Goal: Information Seeking & Learning: Learn about a topic

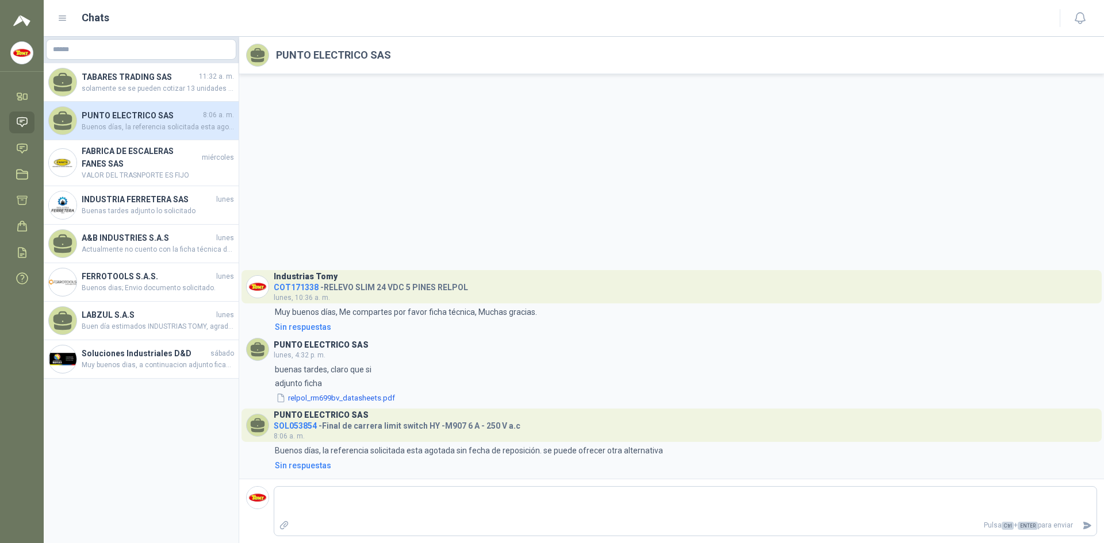
click at [18, 121] on icon at bounding box center [22, 122] width 12 height 12
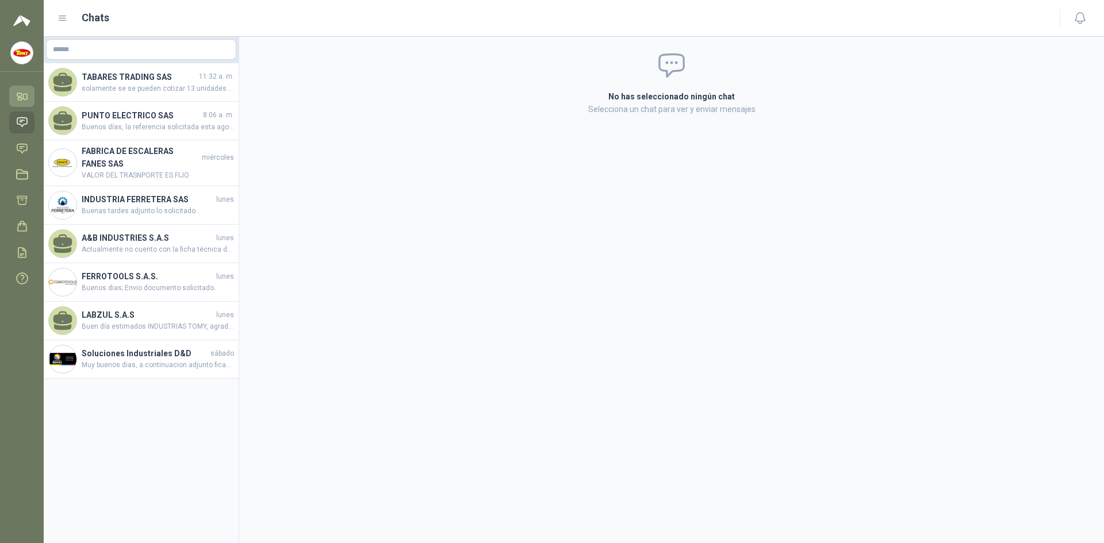
click at [20, 88] on link "Inicio" at bounding box center [21, 96] width 25 height 21
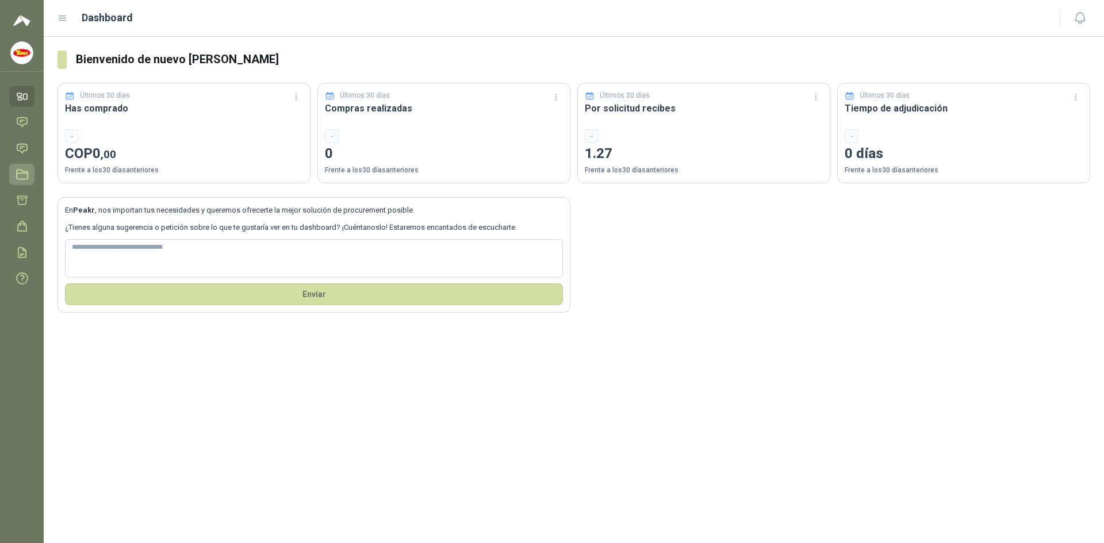
click at [25, 166] on ul "Inicio Chat Solicitudes Licitaciones Adjudicación Órdenes de Compra Remisiones …" at bounding box center [22, 190] width 44 height 208
click at [25, 149] on icon at bounding box center [22, 149] width 12 height 12
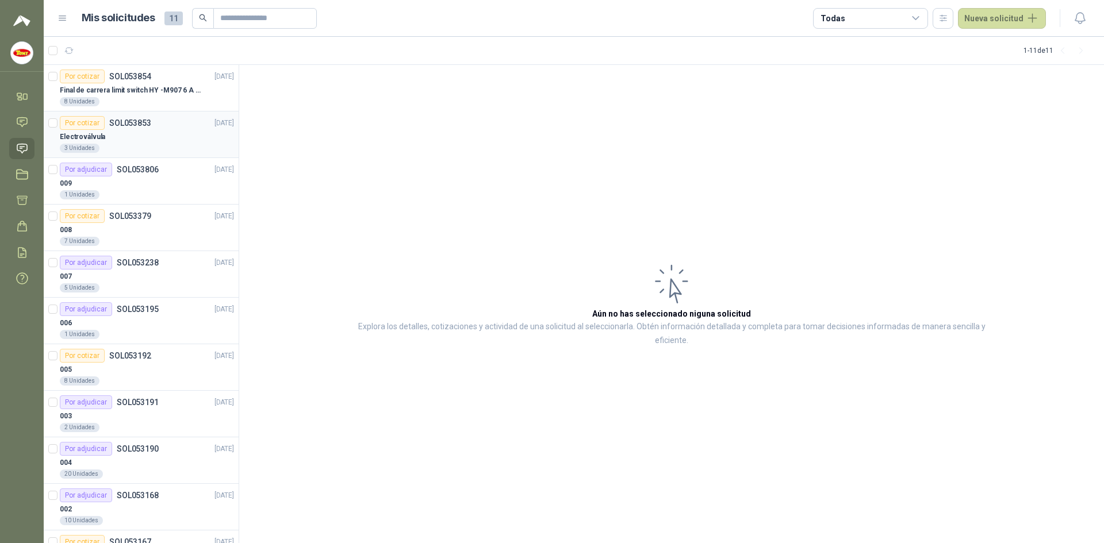
click at [135, 133] on div "Electroválvula" at bounding box center [147, 137] width 174 height 14
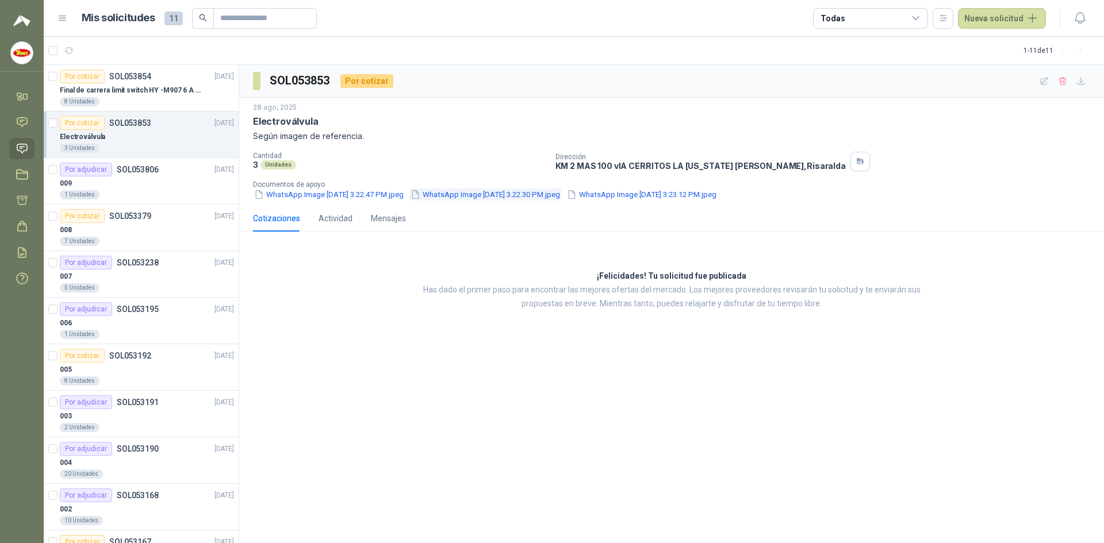
click at [523, 194] on button "WhatsApp Image [DATE] 3.22.30 PM.jpeg" at bounding box center [485, 195] width 152 height 12
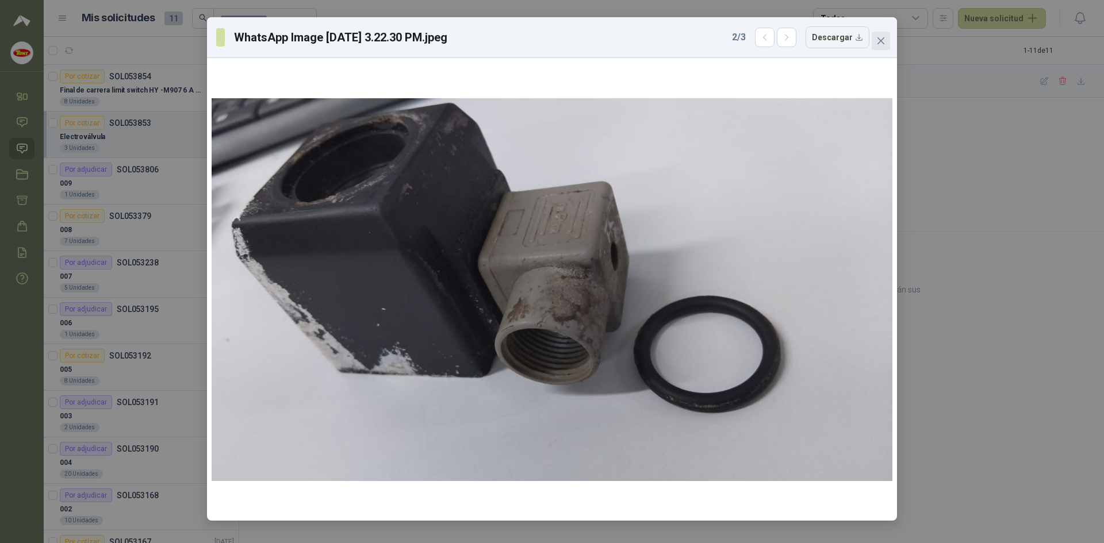
click at [879, 36] on button "Close" at bounding box center [880, 41] width 18 height 18
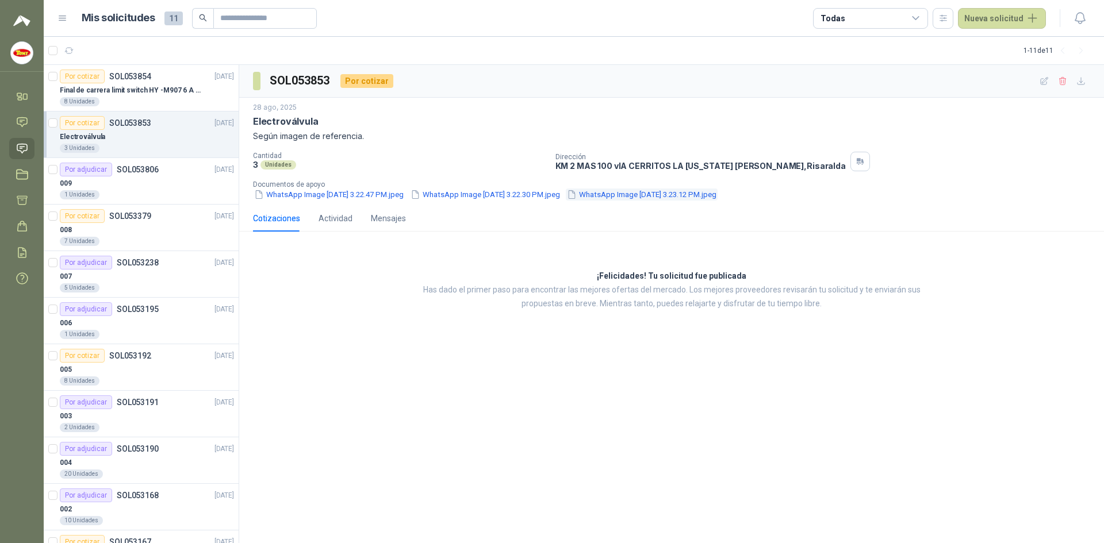
click at [717, 195] on button "WhatsApp Image [DATE] 3.23.12 PM.jpeg" at bounding box center [642, 195] width 152 height 12
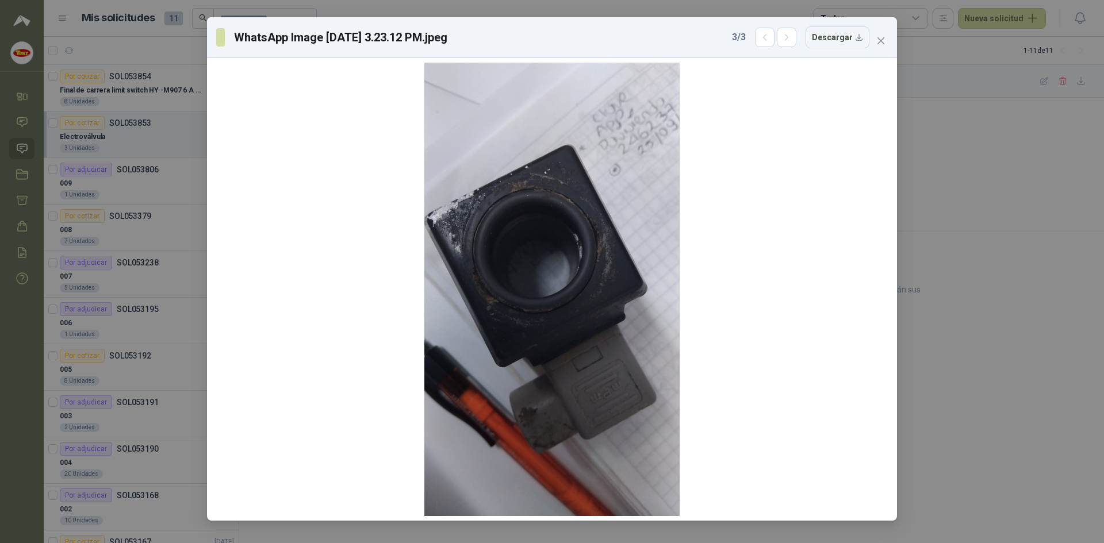
click at [965, 251] on div "WhatsApp Image [DATE] 3.23.12 PM.jpeg 3 / 3 Descargar" at bounding box center [552, 271] width 1104 height 543
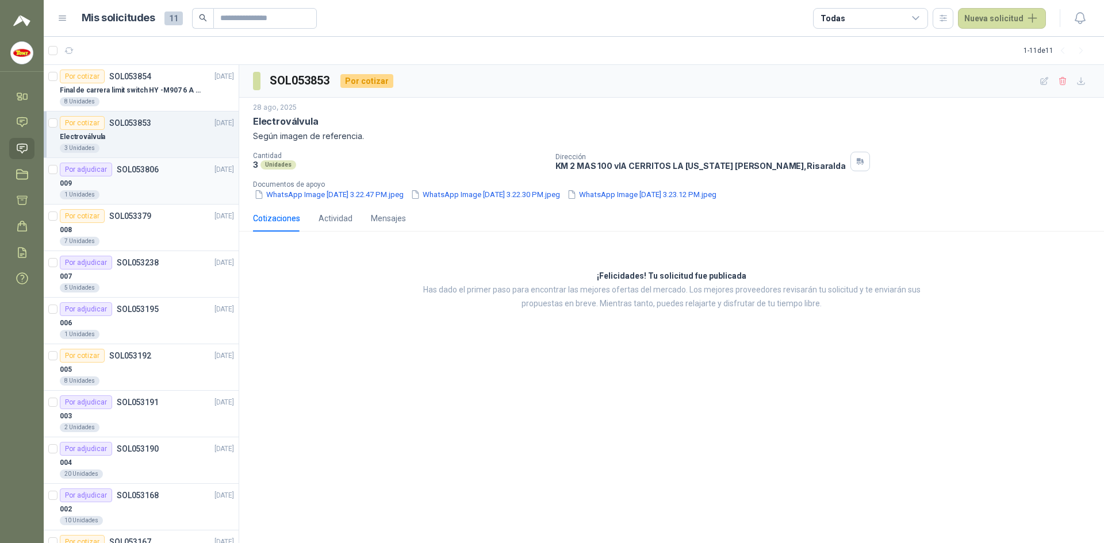
click at [140, 187] on div "009" at bounding box center [147, 183] width 174 height 14
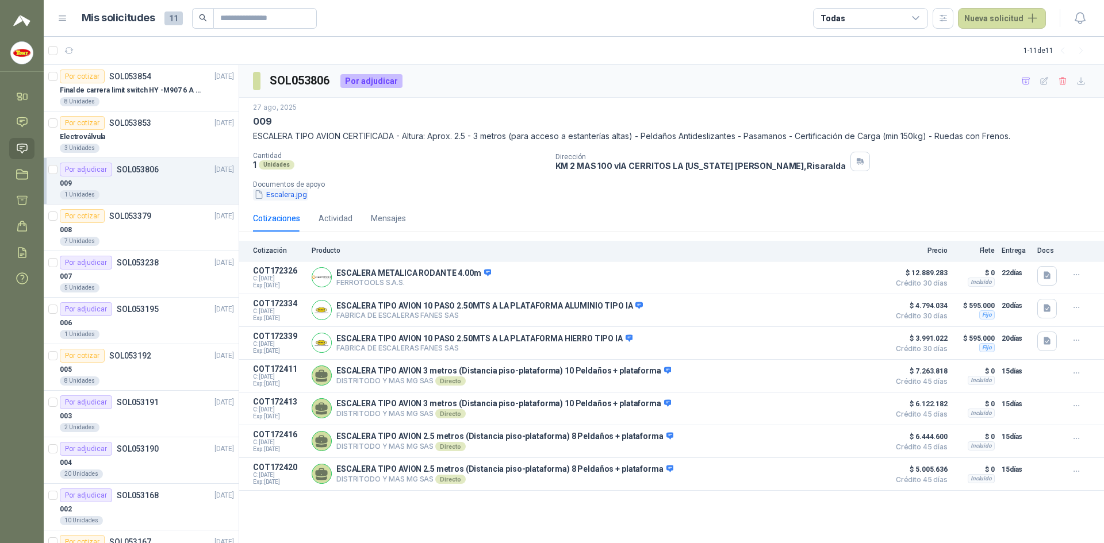
click at [283, 193] on button "Escalera.jpg" at bounding box center [280, 195] width 55 height 12
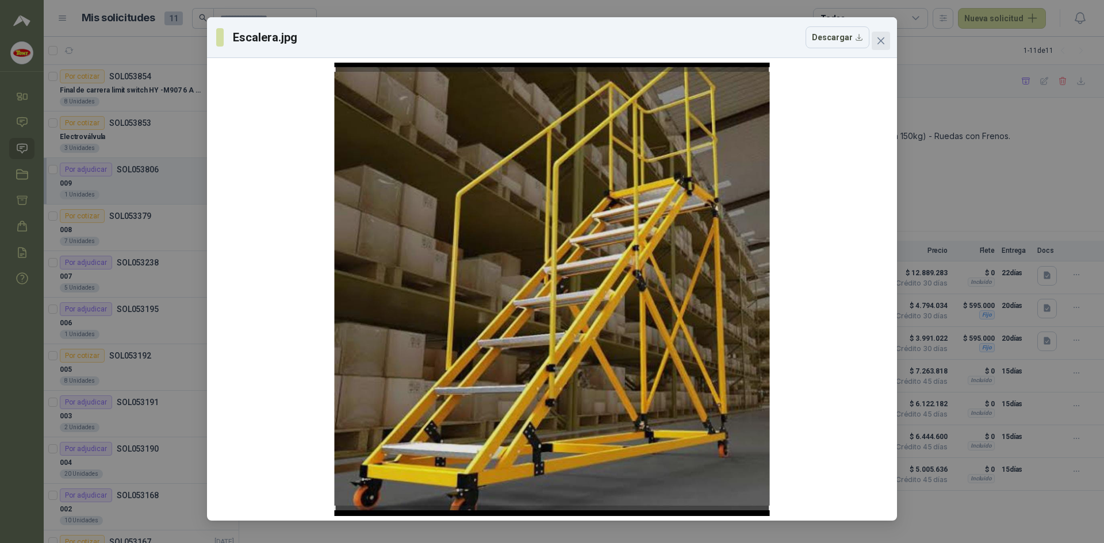
click at [888, 36] on span "Close" at bounding box center [880, 40] width 18 height 9
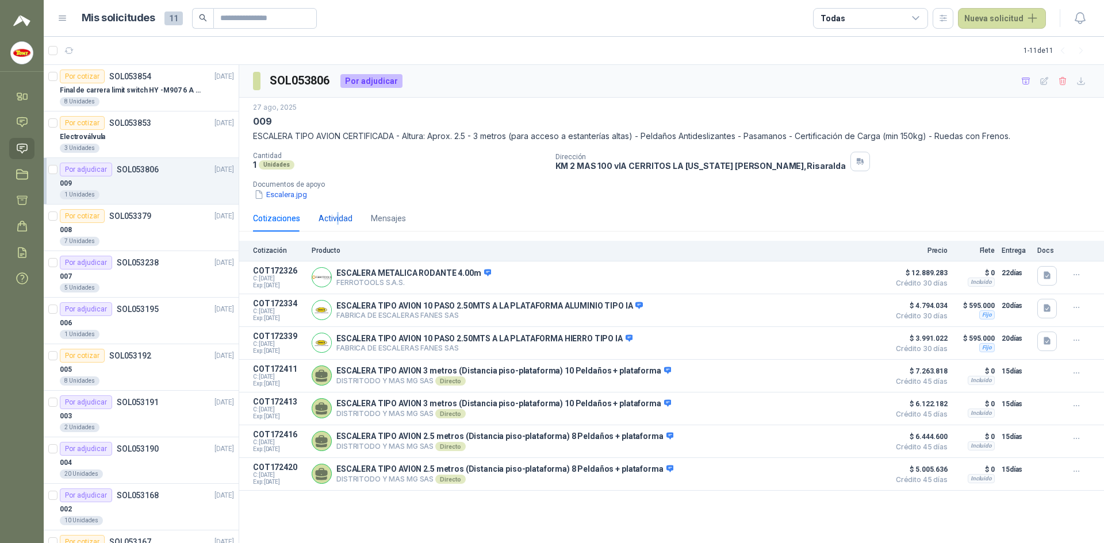
click at [338, 217] on div "Actividad" at bounding box center [335, 218] width 34 height 13
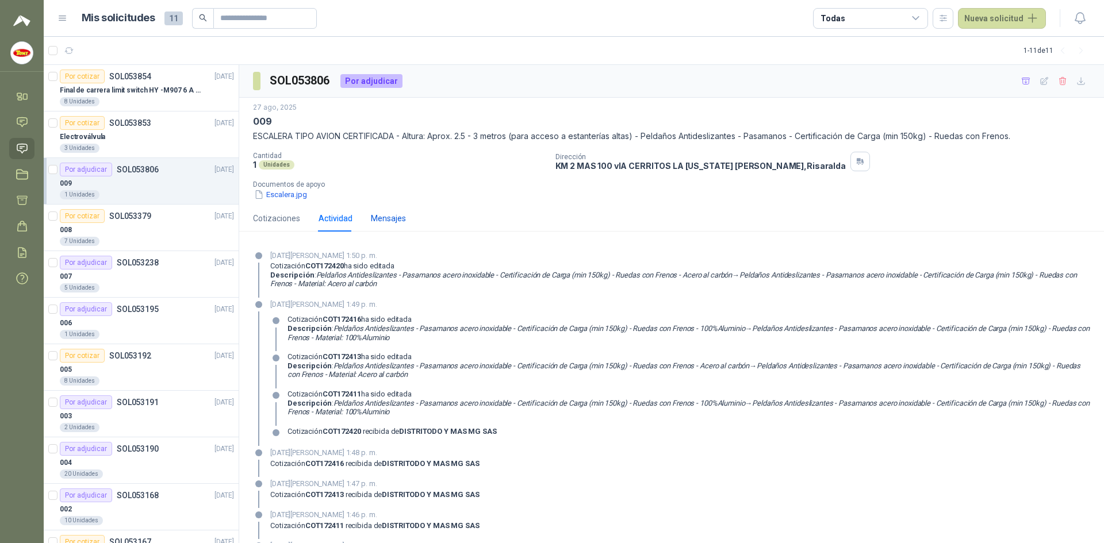
click at [389, 220] on div "Mensajes" at bounding box center [388, 218] width 35 height 13
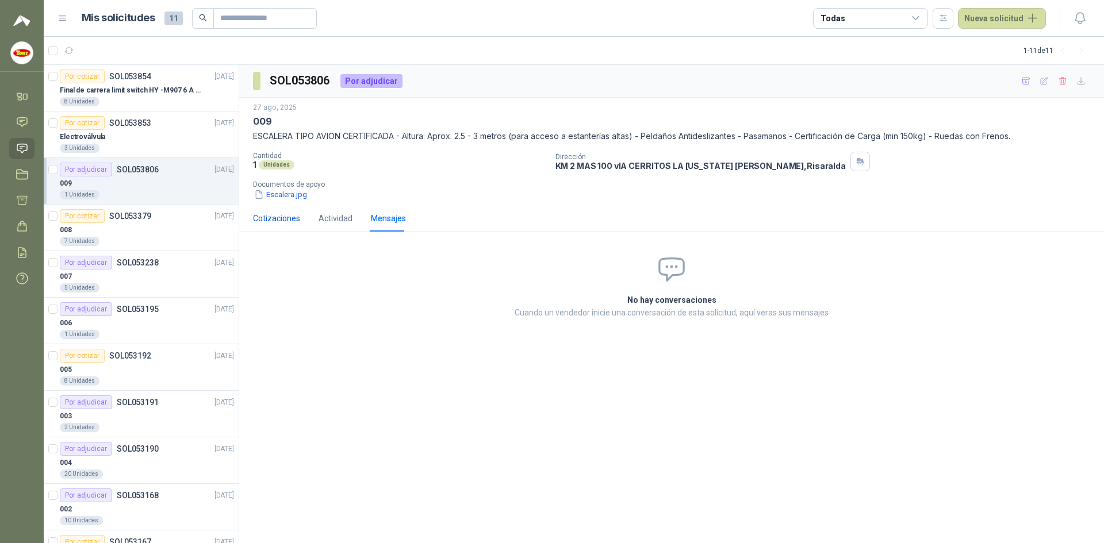
click at [291, 216] on div "Cotizaciones" at bounding box center [276, 218] width 47 height 13
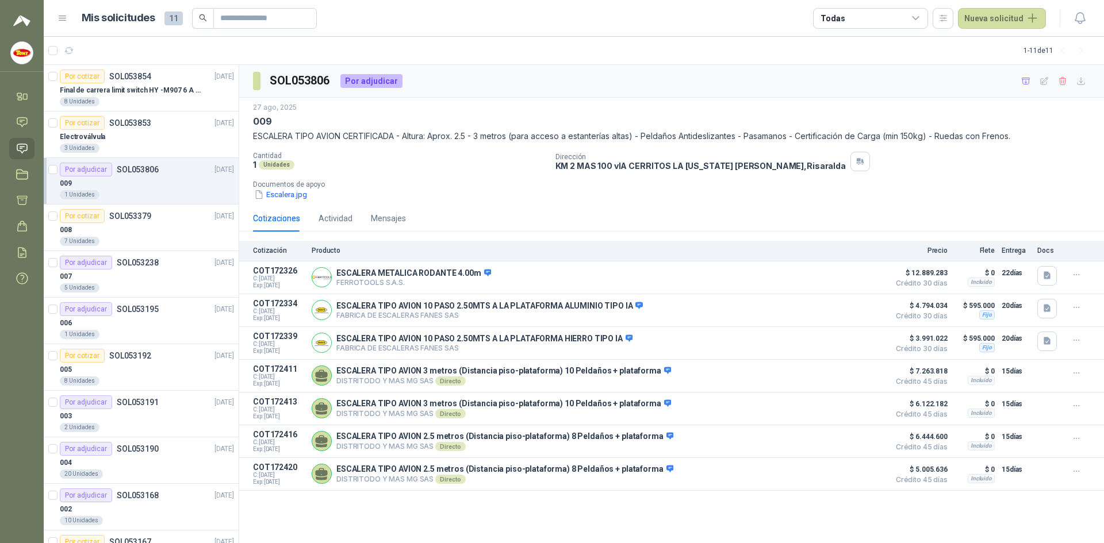
click at [2, 329] on menu "[PERSON_NAME] Industrias [PERSON_NAME] Chat Solicitudes Licitaciones Adjudicaci…" at bounding box center [22, 271] width 44 height 543
click at [140, 189] on div "009" at bounding box center [147, 183] width 174 height 14
click at [157, 196] on div "1 Unidades" at bounding box center [147, 194] width 174 height 9
click at [490, 81] on div "SOL053806 Por adjudicar" at bounding box center [671, 81] width 865 height 33
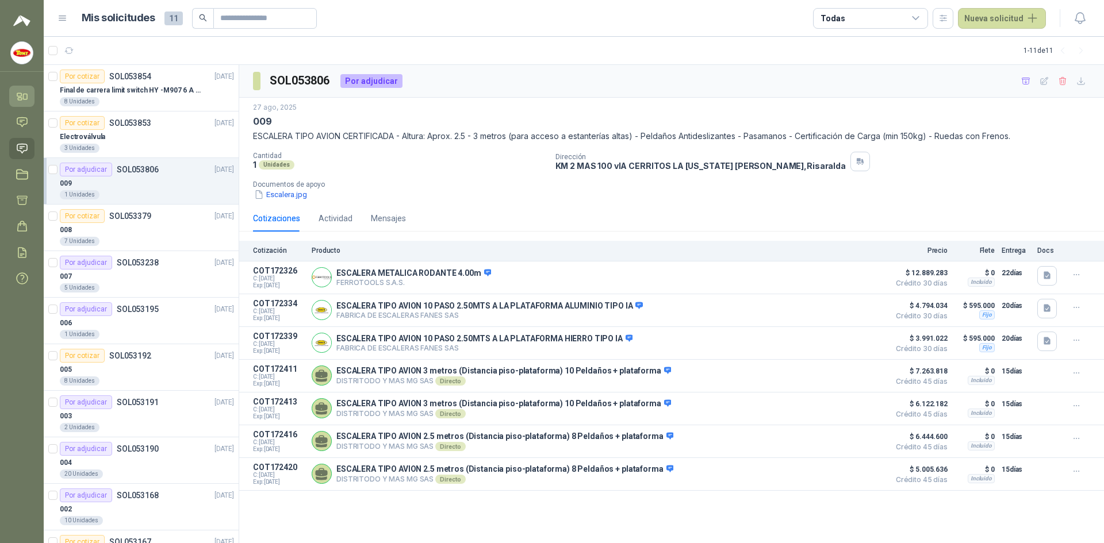
click at [27, 94] on icon at bounding box center [26, 96] width 4 height 5
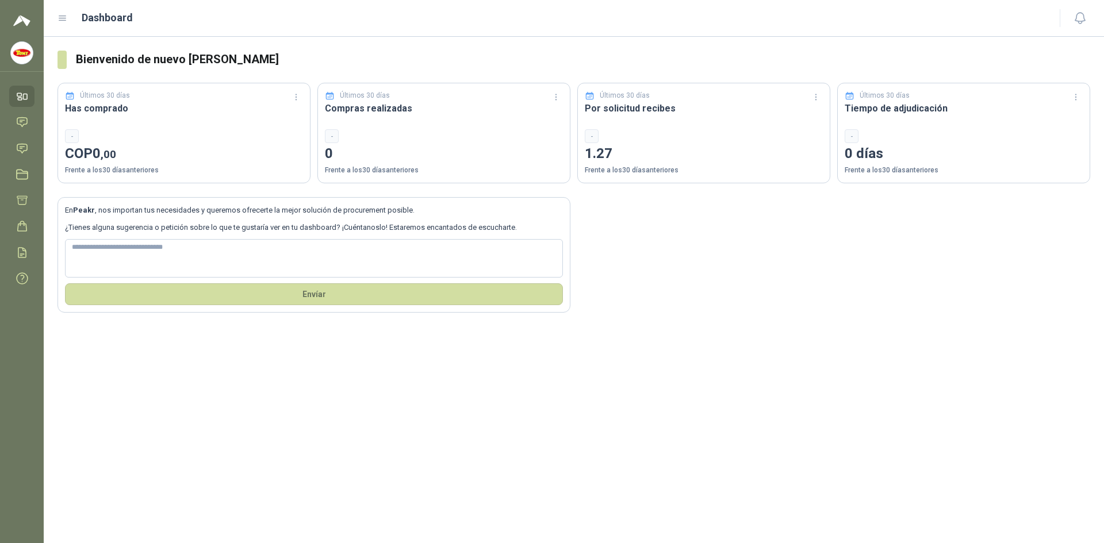
click at [406, 139] on div "-" at bounding box center [444, 136] width 238 height 14
click at [24, 120] on icon at bounding box center [22, 122] width 10 height 9
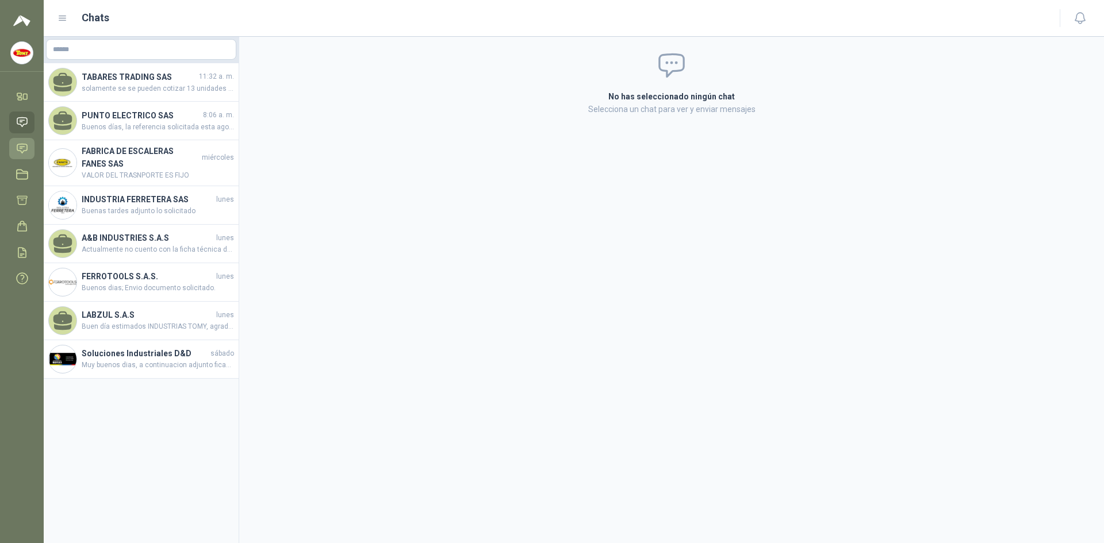
click at [21, 150] on icon at bounding box center [22, 149] width 12 height 12
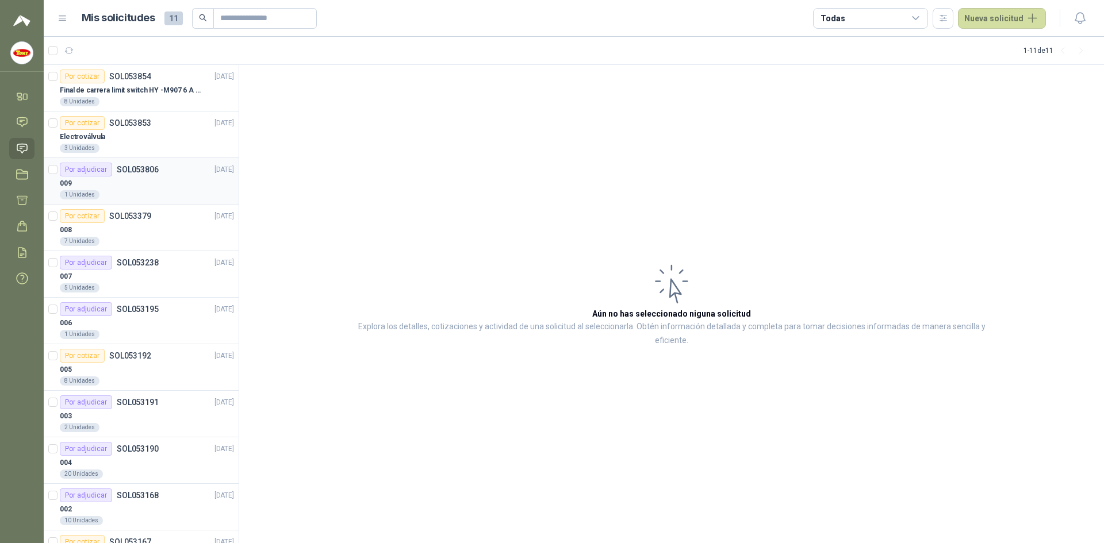
click at [151, 170] on p "SOL053806" at bounding box center [138, 170] width 42 height 8
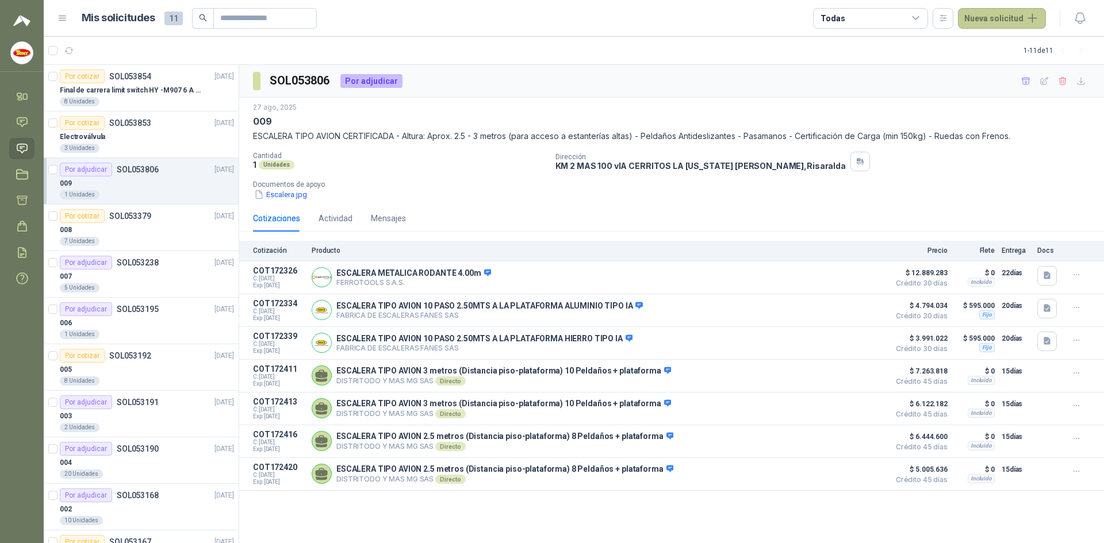
click at [1033, 16] on button "Nueva solicitud" at bounding box center [1002, 18] width 88 height 21
click at [1012, 43] on link "Solicitud" at bounding box center [1015, 46] width 98 height 20
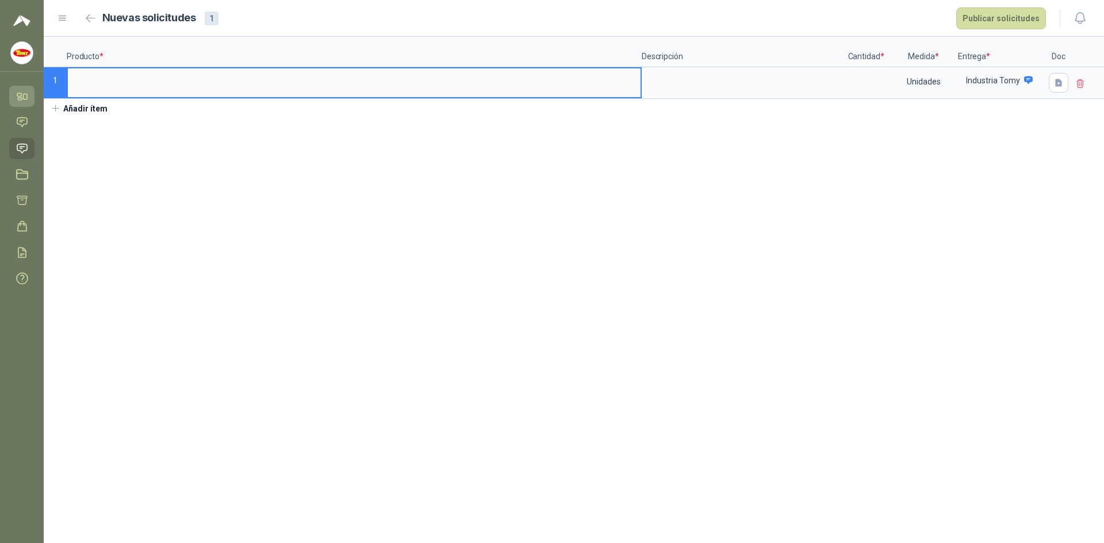
click at [23, 94] on icon at bounding box center [22, 96] width 12 height 12
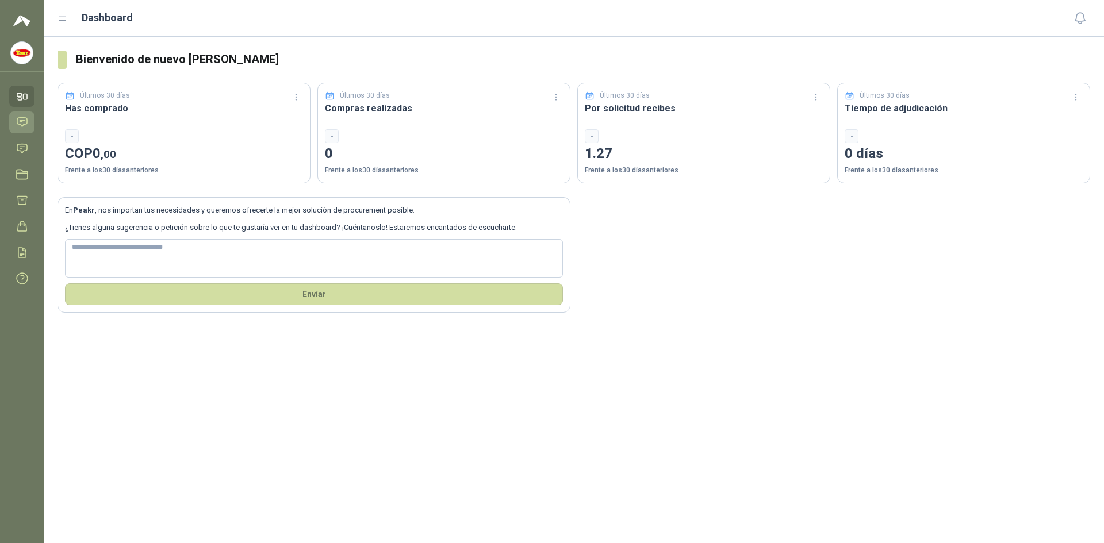
click at [25, 124] on icon at bounding box center [22, 122] width 10 height 9
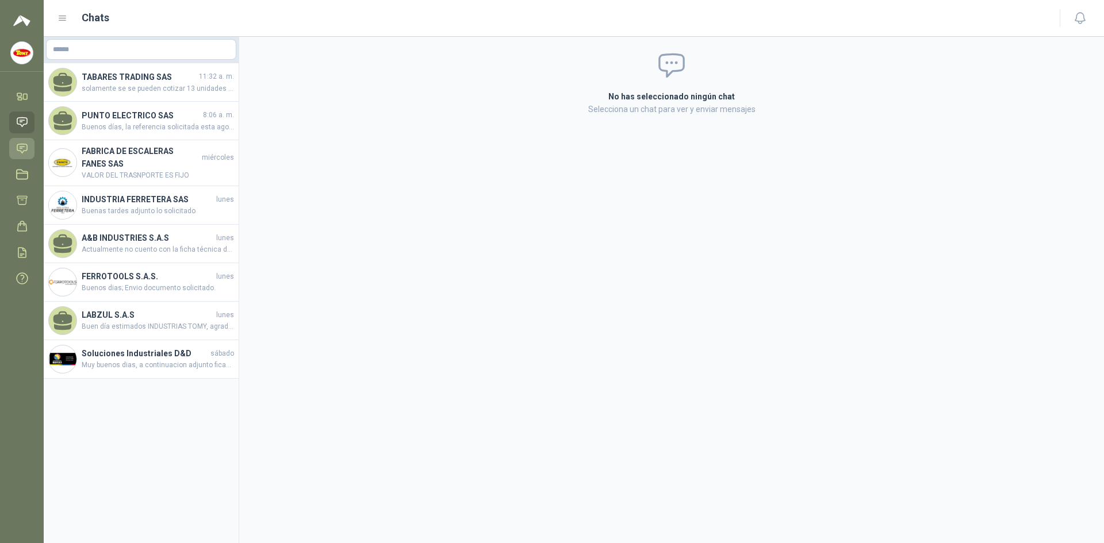
click at [18, 149] on icon at bounding box center [22, 149] width 12 height 12
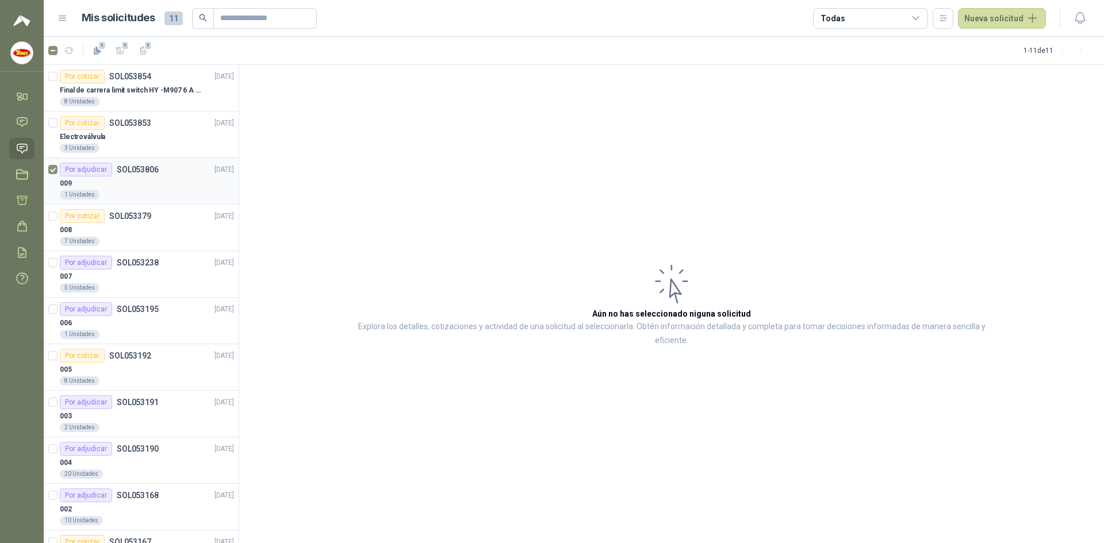
click at [57, 172] on article "Por adjudicar SOL053806 [DATE] 009 1 Unidades" at bounding box center [141, 181] width 195 height 47
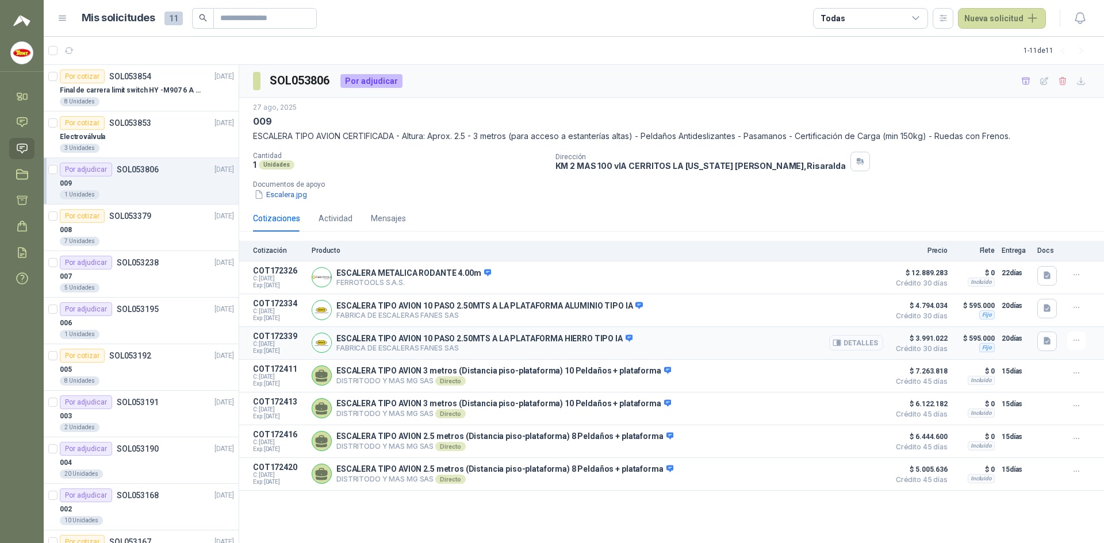
click at [859, 346] on button "Detalles" at bounding box center [856, 343] width 54 height 16
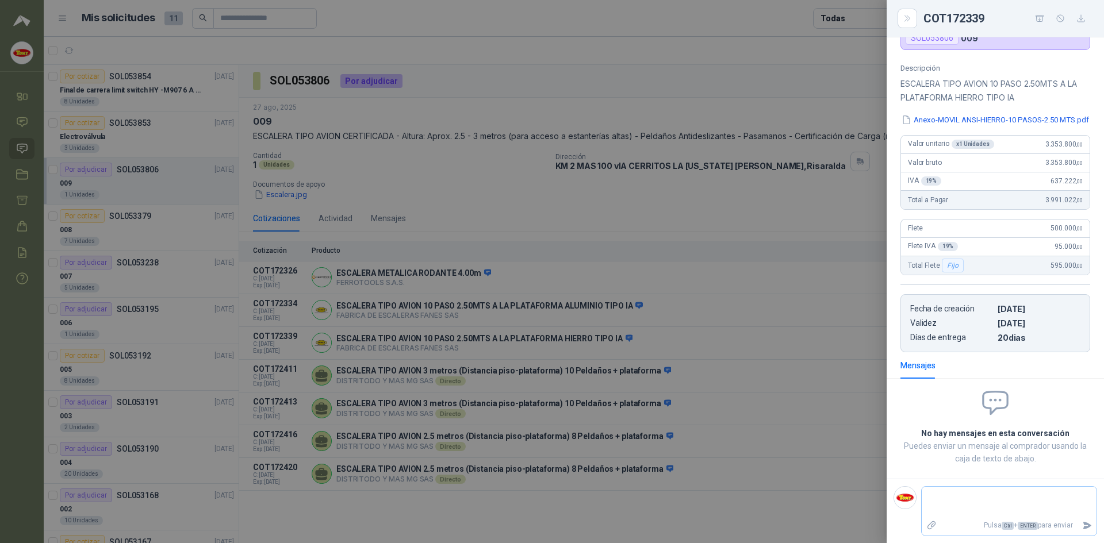
scroll to position [120, 0]
click at [751, 207] on div at bounding box center [552, 271] width 1104 height 543
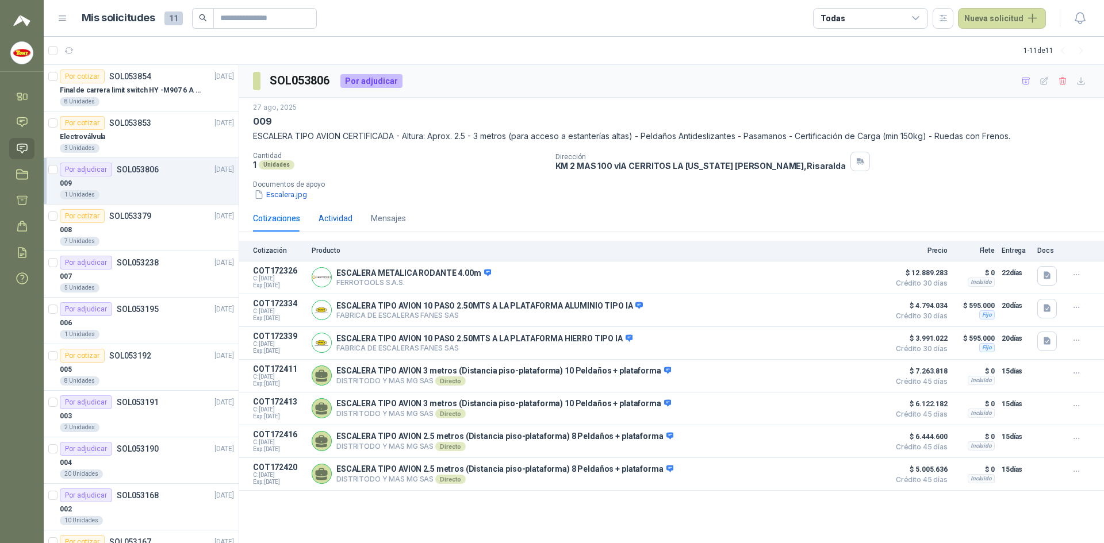
click at [335, 219] on div "Actividad" at bounding box center [335, 218] width 34 height 13
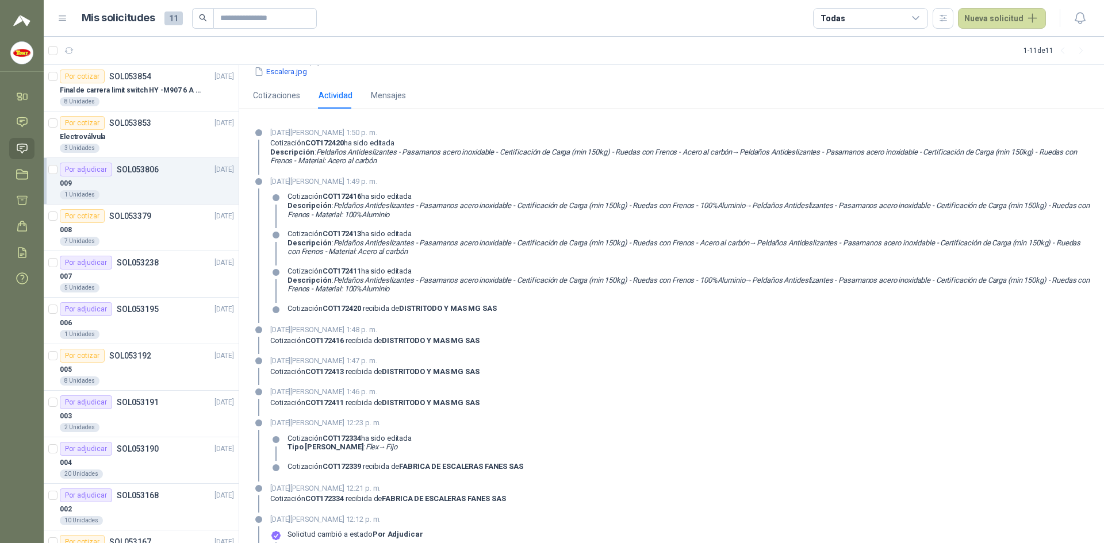
scroll to position [0, 0]
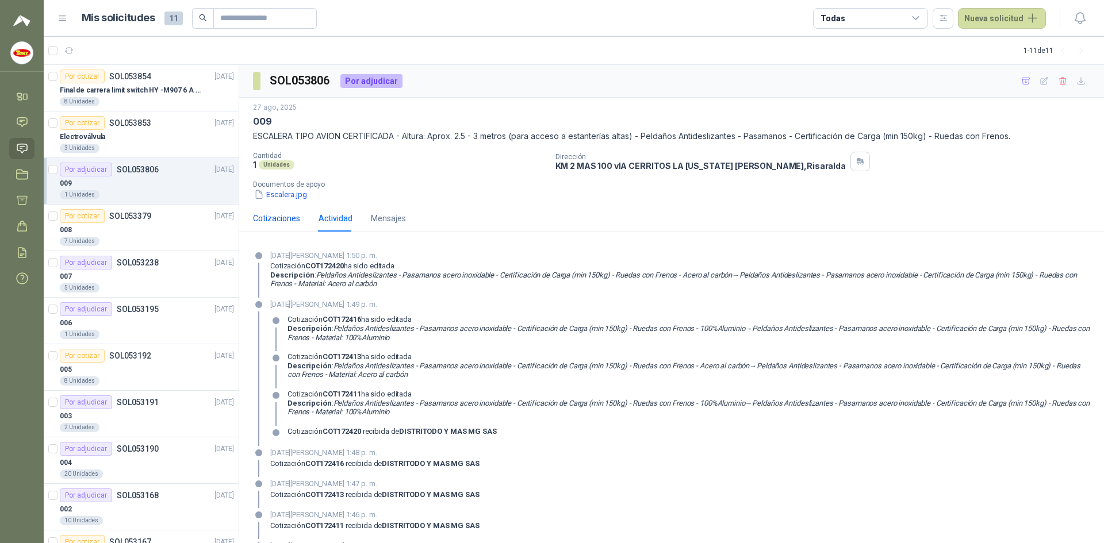
click at [268, 217] on div "Cotizaciones" at bounding box center [276, 218] width 47 height 13
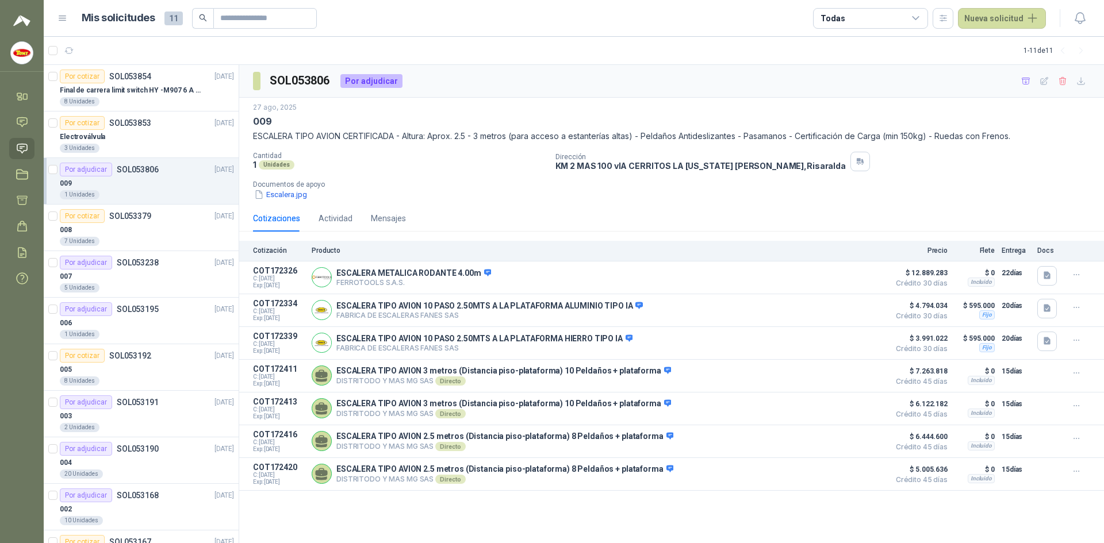
click at [848, 136] on p "ESCALERA TIPO AVION CERTIFICADA - Altura: Aprox. 2.5 - 3 metros (para acceso a …" at bounding box center [671, 136] width 837 height 13
click at [340, 136] on p "ESCALERA TIPO AVION CERTIFICADA - Altura: Aprox. 2.5 - 3 metros (para acceso a …" at bounding box center [671, 136] width 837 height 13
click at [160, 141] on div "Electroválvula" at bounding box center [147, 137] width 174 height 14
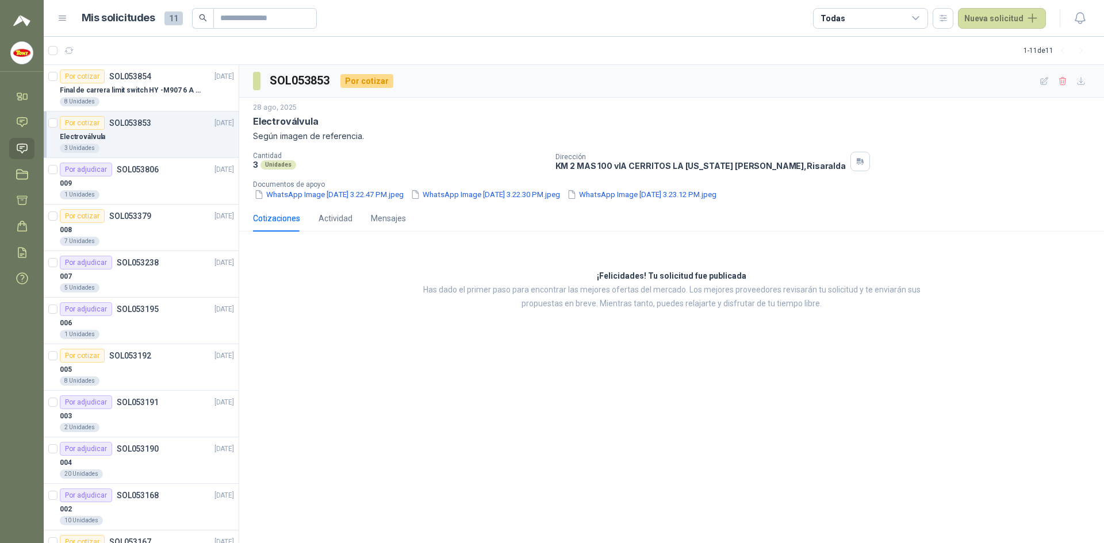
click at [374, 80] on div "Por cotizar" at bounding box center [366, 81] width 53 height 14
click at [431, 148] on div "[DATE] Electroválvula Según imagen de referencia. Cantidad 3 Unidades Dirección…" at bounding box center [671, 151] width 837 height 98
click at [130, 186] on div "009" at bounding box center [147, 183] width 174 height 14
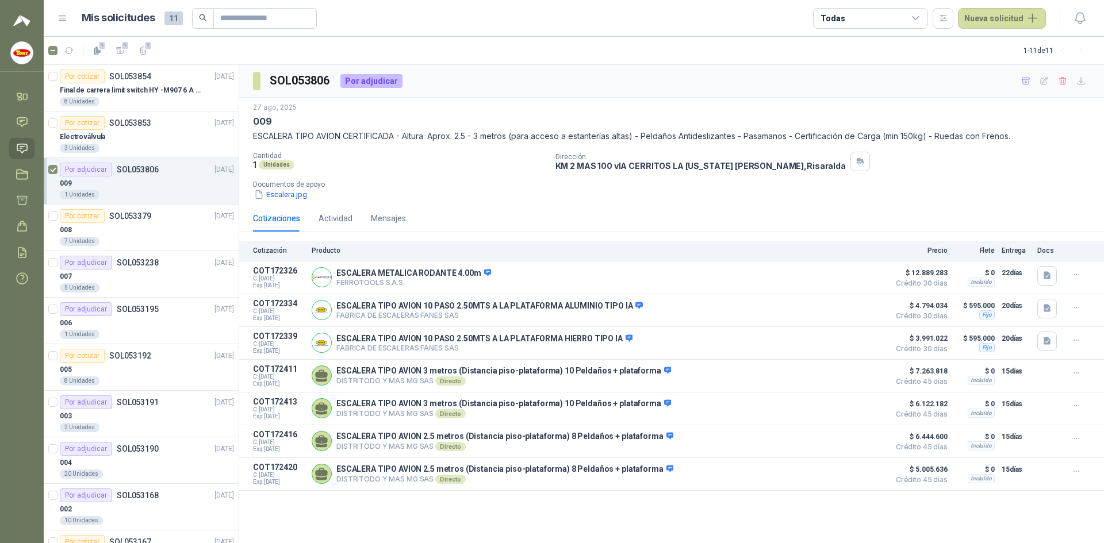
click at [917, 17] on icon at bounding box center [916, 18] width 10 height 10
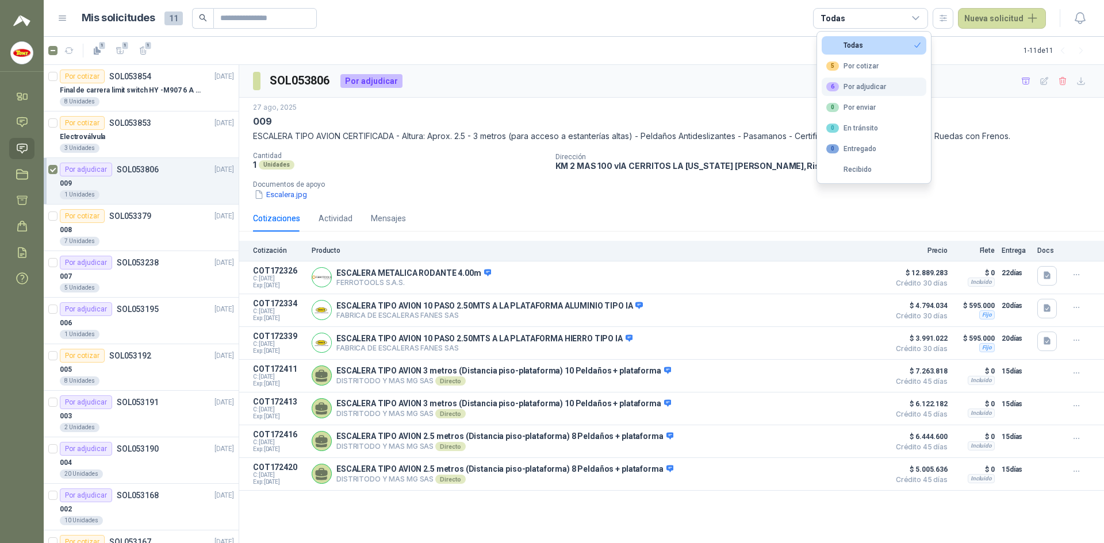
click at [872, 84] on div "6 Por adjudicar" at bounding box center [856, 86] width 60 height 9
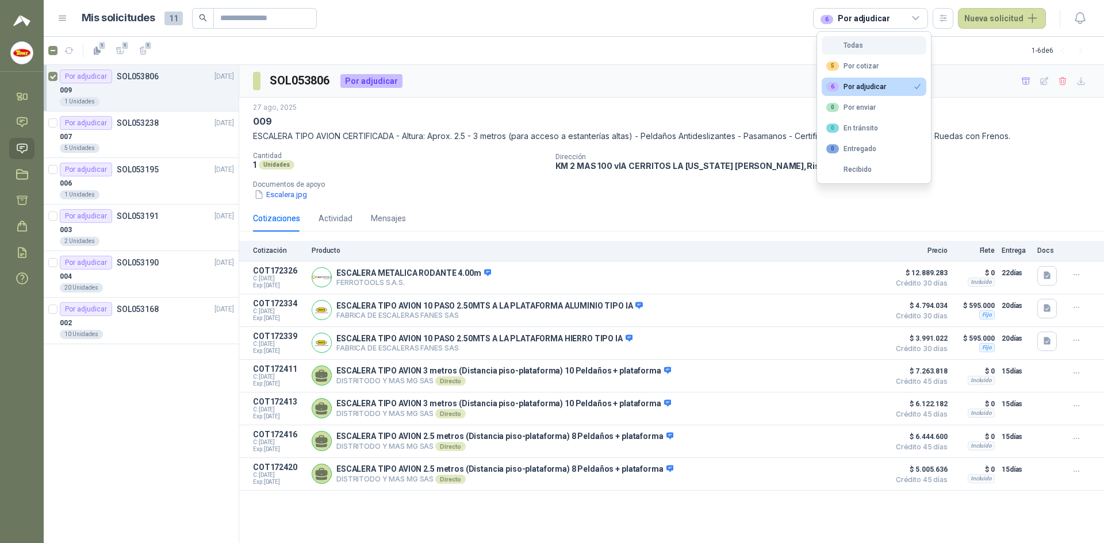
click at [875, 48] on button "Todas" at bounding box center [873, 45] width 105 height 18
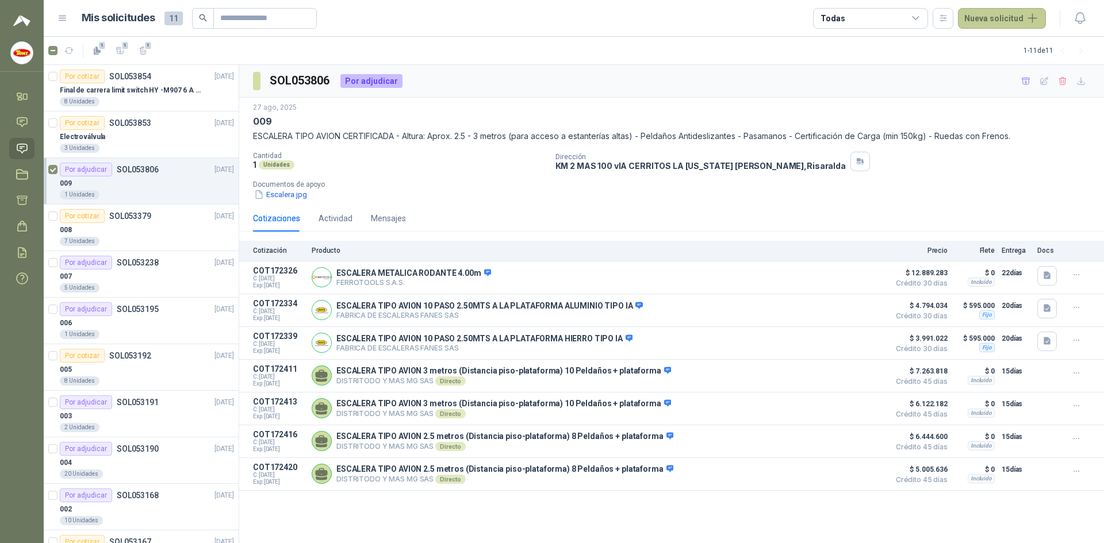
click at [1021, 14] on button "Nueva solicitud" at bounding box center [1002, 18] width 88 height 21
click at [17, 276] on icon at bounding box center [22, 278] width 11 height 11
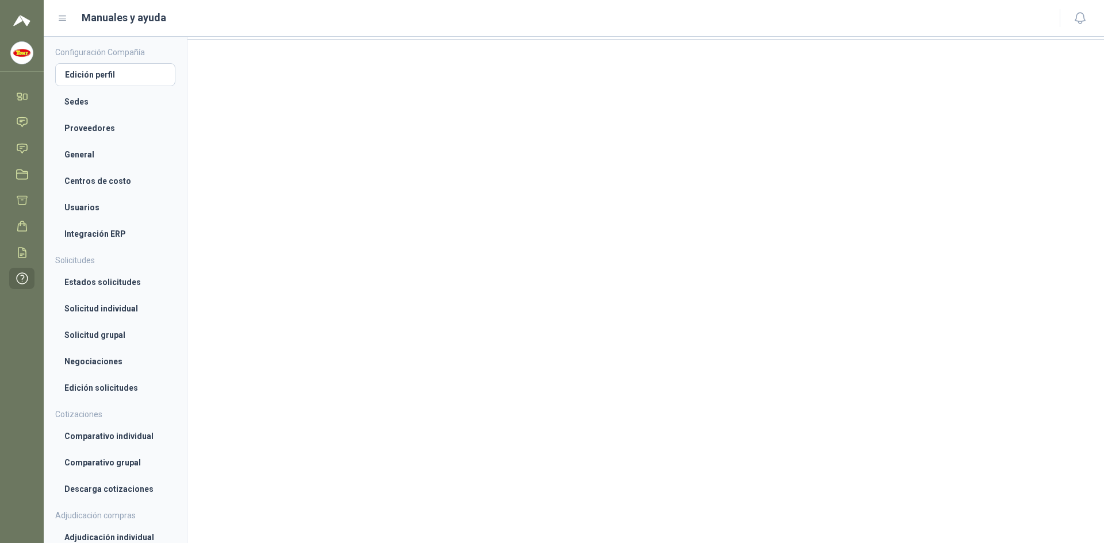
scroll to position [51, 0]
click at [87, 130] on li "Proveedores" at bounding box center [115, 128] width 102 height 13
click at [107, 282] on li "Estados solicitudes" at bounding box center [115, 282] width 102 height 13
click at [100, 210] on li "Usuarios" at bounding box center [115, 206] width 102 height 13
click at [105, 232] on li "Integración ERP" at bounding box center [115, 234] width 102 height 13
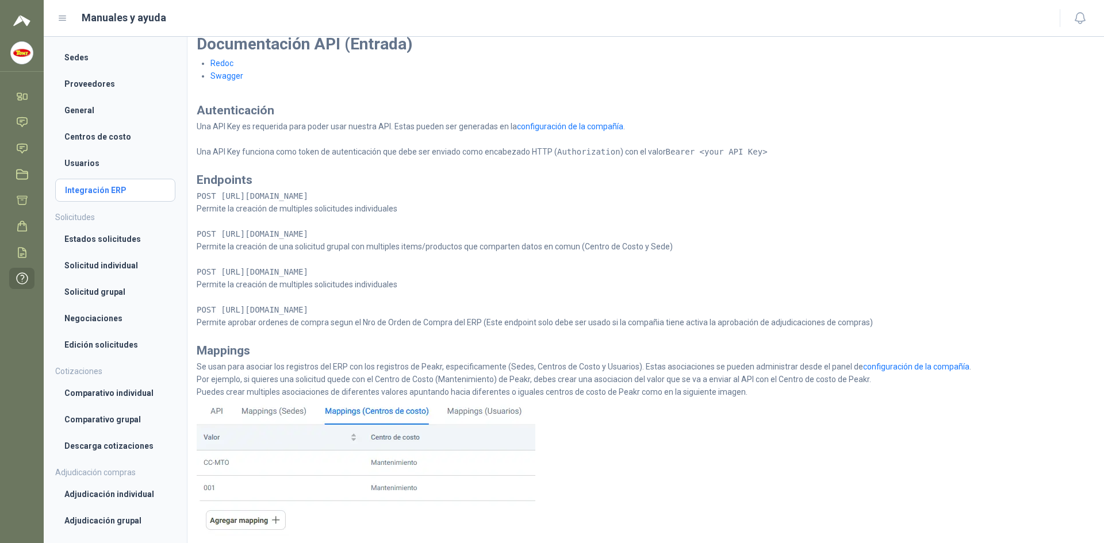
scroll to position [115, 0]
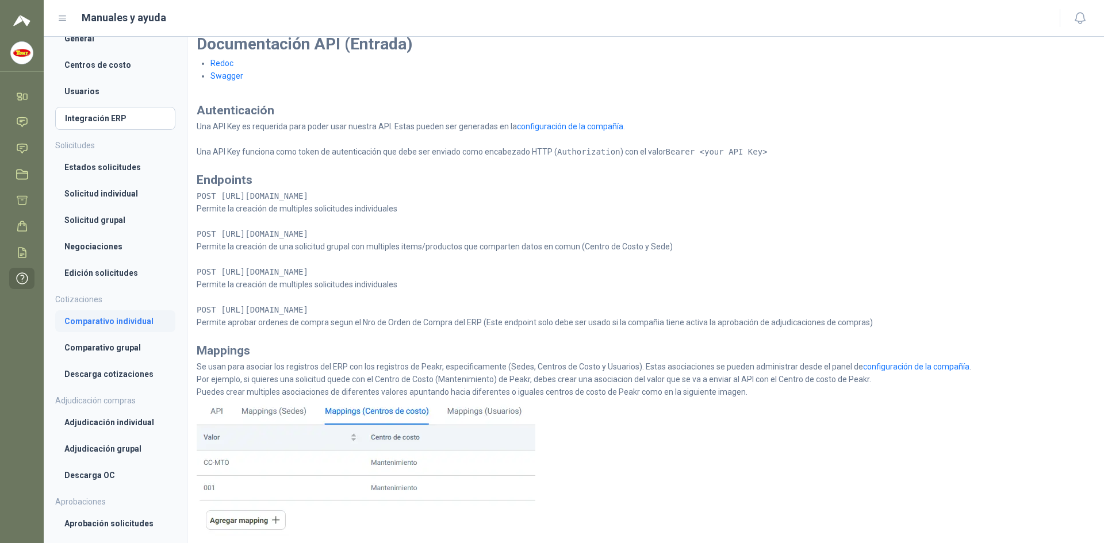
click at [120, 324] on li "Comparativo individual" at bounding box center [115, 321] width 102 height 13
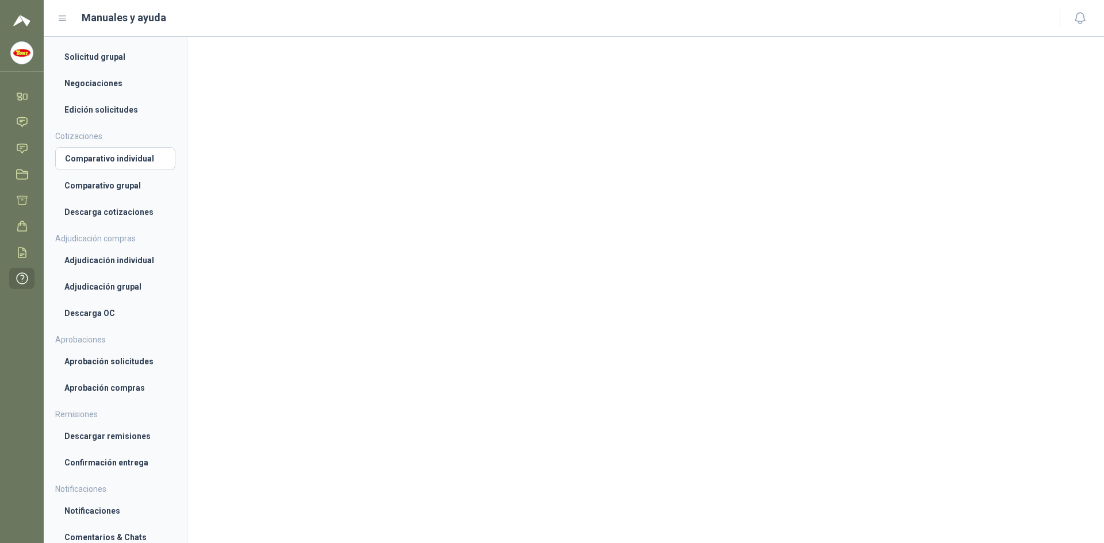
scroll to position [282, 0]
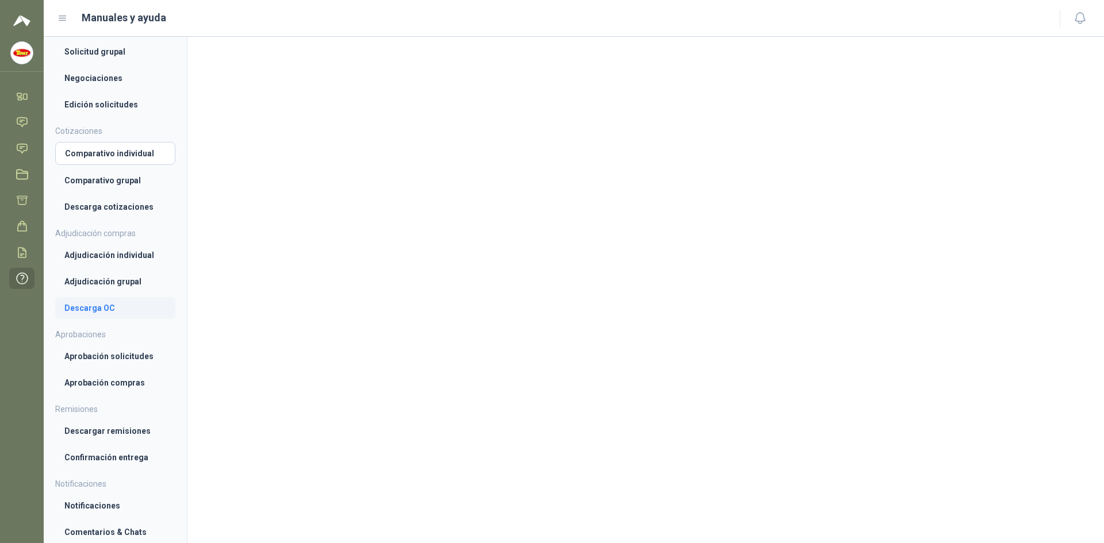
drag, startPoint x: 90, startPoint y: 312, endPoint x: 97, endPoint y: 310, distance: 7.1
click at [91, 312] on li "Descarga OC" at bounding box center [115, 308] width 102 height 13
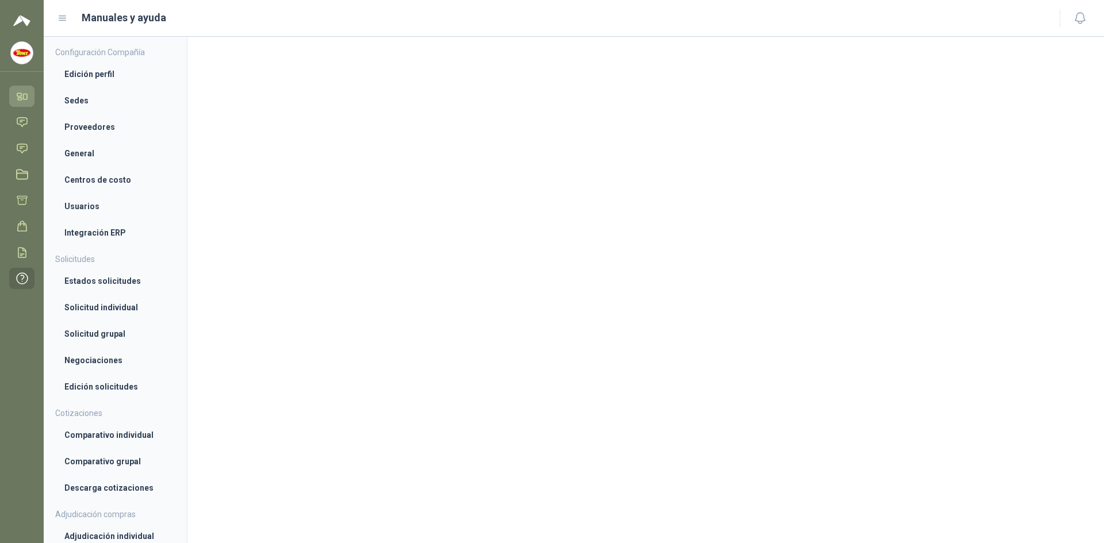
click at [21, 95] on icon at bounding box center [19, 94] width 4 height 3
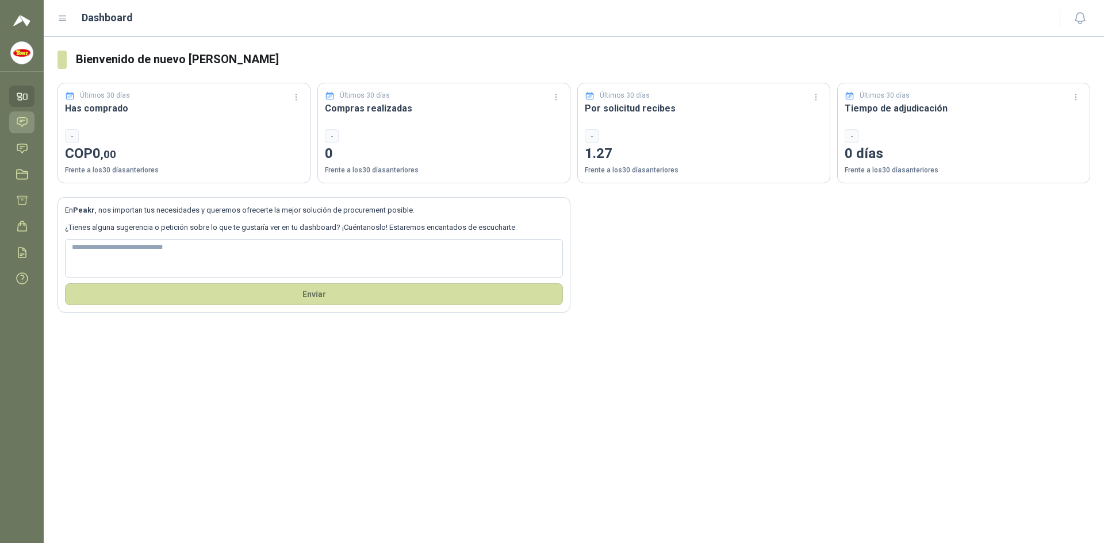
click at [25, 123] on icon at bounding box center [22, 122] width 12 height 12
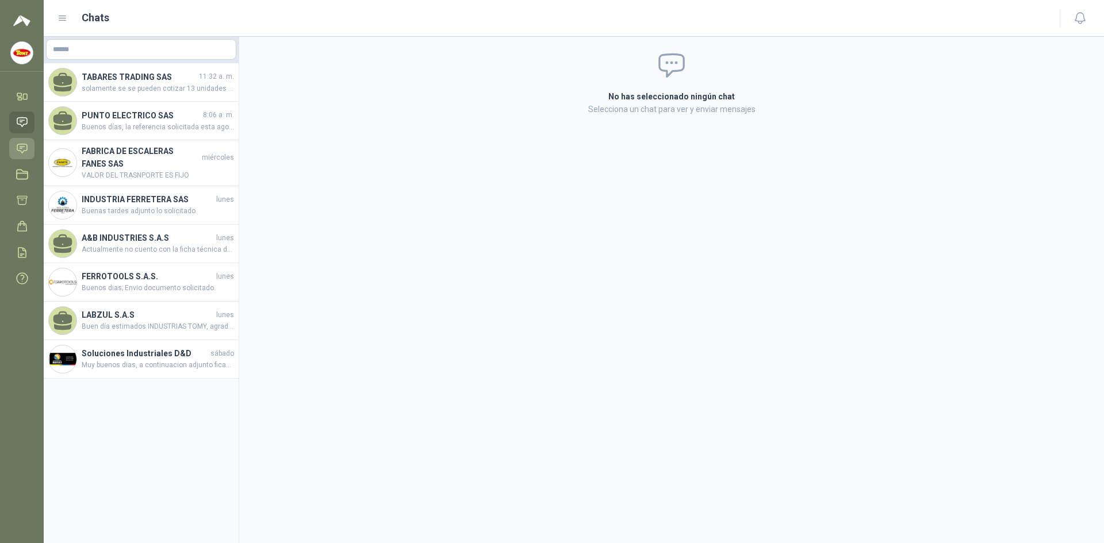
drag, startPoint x: 20, startPoint y: 146, endPoint x: 29, endPoint y: 142, distance: 10.0
click at [21, 146] on icon at bounding box center [22, 149] width 12 height 12
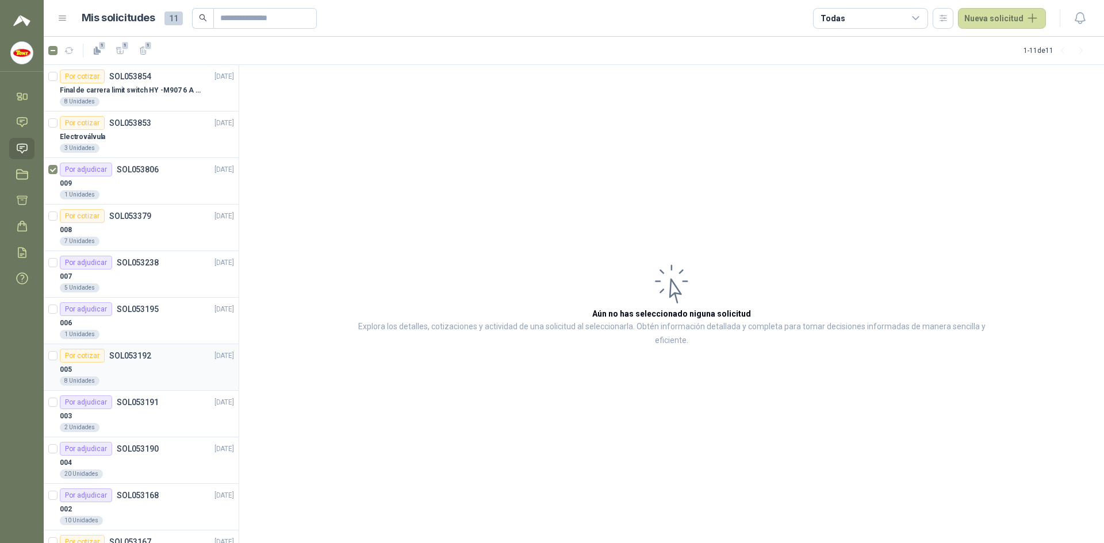
click at [161, 364] on div "005" at bounding box center [147, 370] width 174 height 14
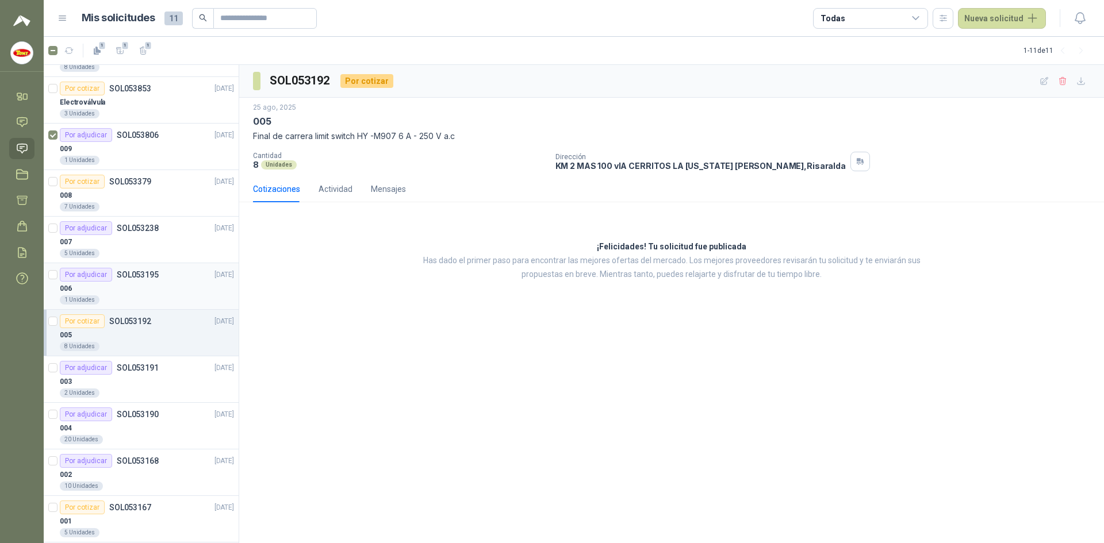
scroll to position [49, 0]
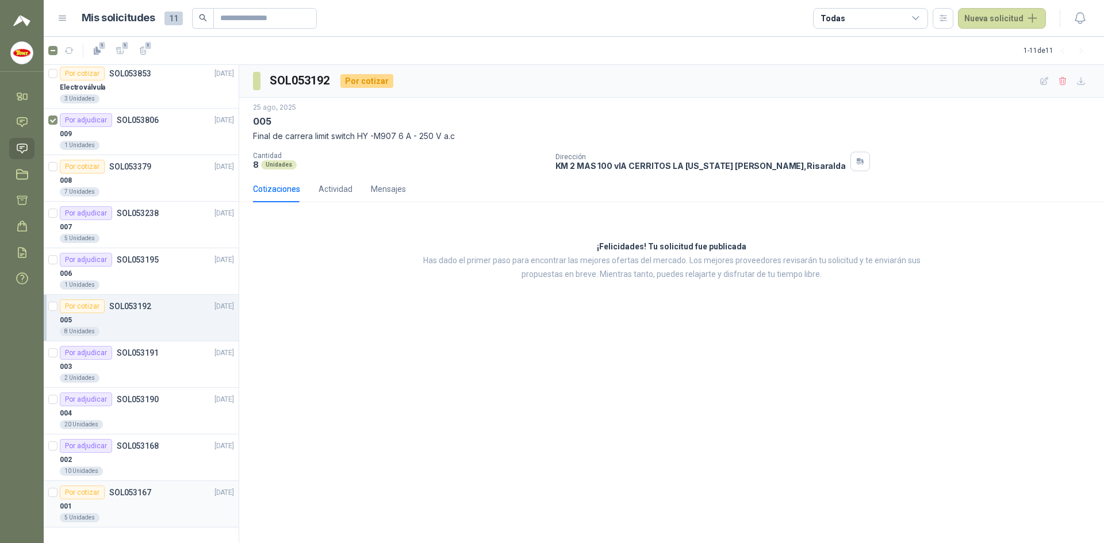
click at [144, 497] on div "Por cotizar SOL053167" at bounding box center [105, 493] width 91 height 14
click at [314, 82] on h3 "SOL053167" at bounding box center [301, 81] width 62 height 18
click at [259, 78] on span at bounding box center [256, 81] width 7 height 18
click at [255, 79] on span at bounding box center [256, 81] width 7 height 18
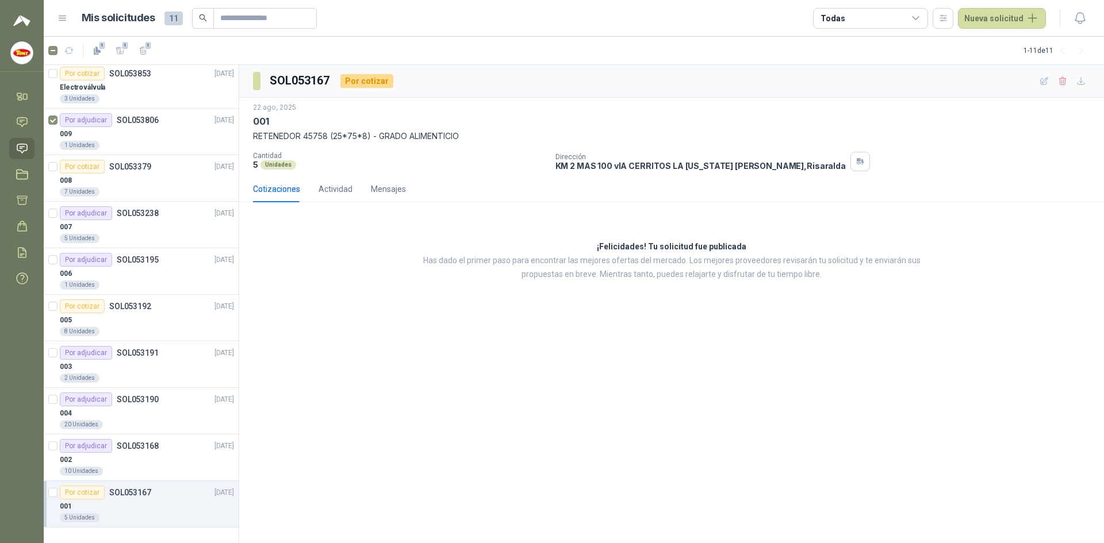
click at [255, 79] on span at bounding box center [256, 81] width 7 height 18
click at [275, 75] on h3 "SOL053167" at bounding box center [301, 81] width 62 height 18
click at [365, 82] on div "Por cotizar" at bounding box center [366, 81] width 53 height 14
click at [1021, 11] on button "Nueva solicitud" at bounding box center [1002, 18] width 88 height 21
click at [1004, 41] on link "Solicitud" at bounding box center [1015, 46] width 98 height 20
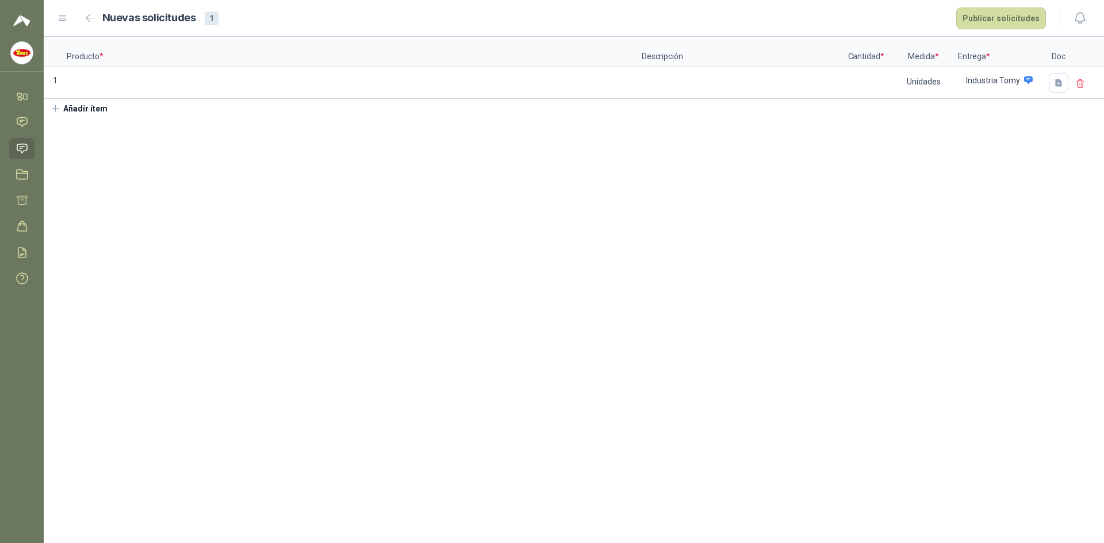
click at [14, 139] on link "Solicitudes" at bounding box center [21, 148] width 25 height 21
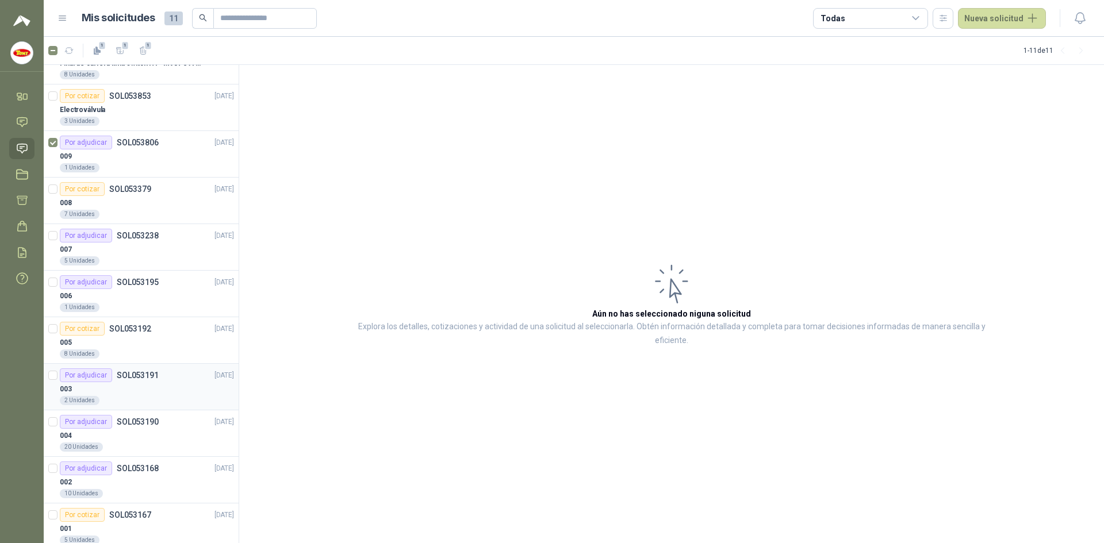
scroll to position [49, 0]
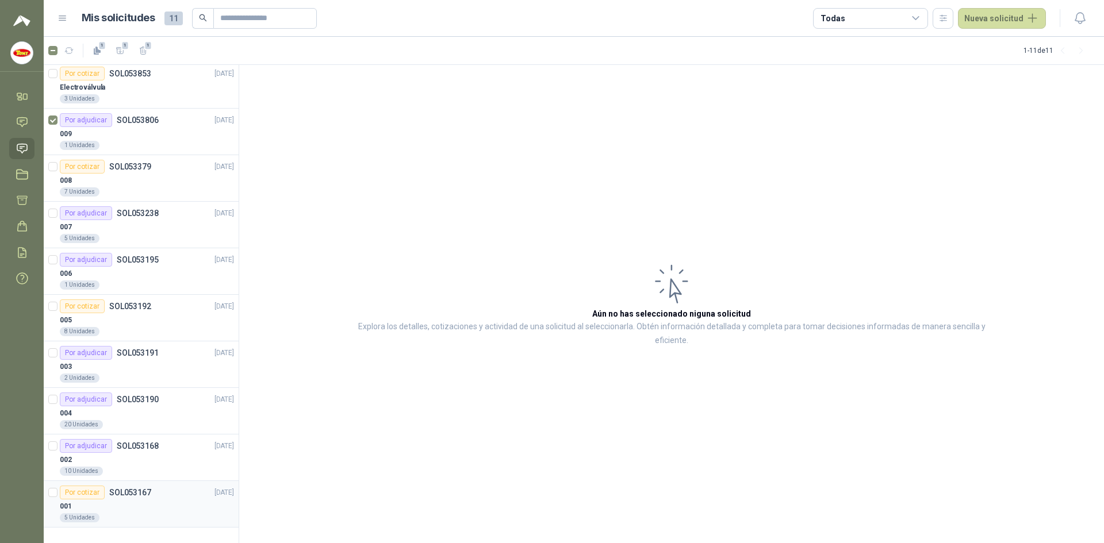
click at [79, 518] on div "5 Unidades" at bounding box center [80, 517] width 40 height 9
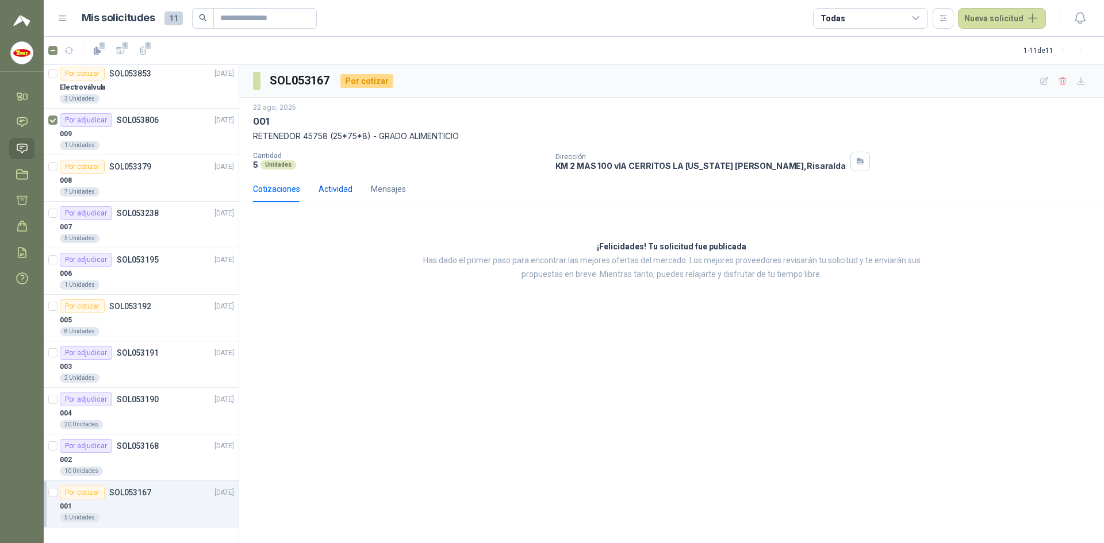
click at [345, 186] on div "Actividad" at bounding box center [335, 189] width 34 height 13
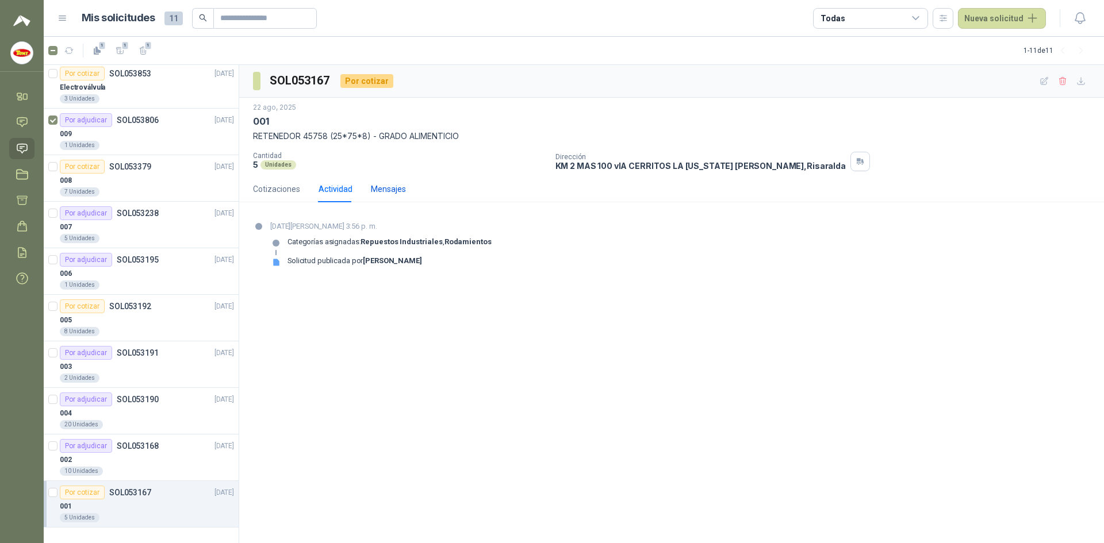
click at [381, 190] on div "Mensajes" at bounding box center [388, 189] width 35 height 13
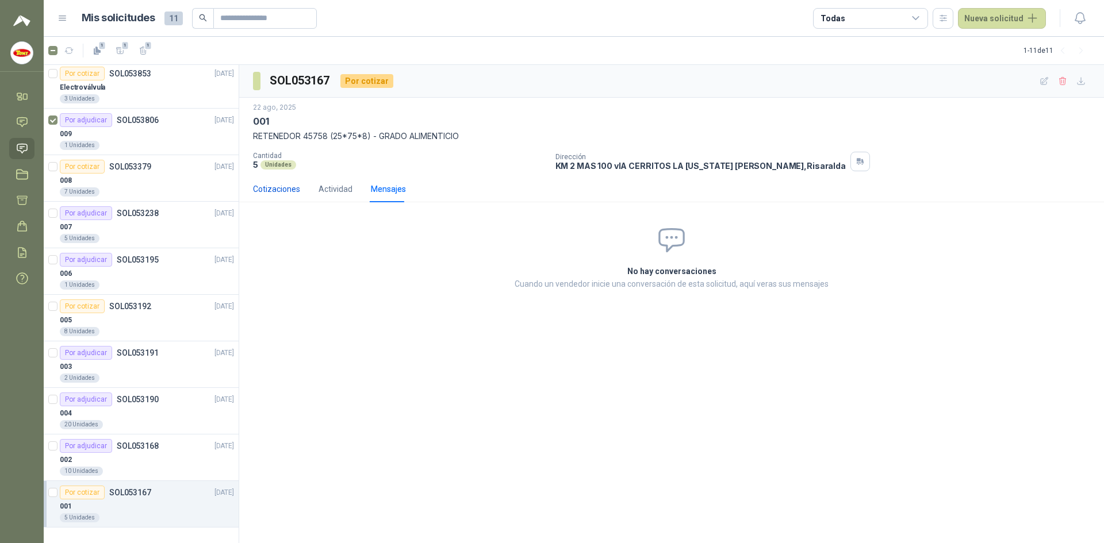
click at [286, 188] on div "Cotizaciones" at bounding box center [276, 189] width 47 height 13
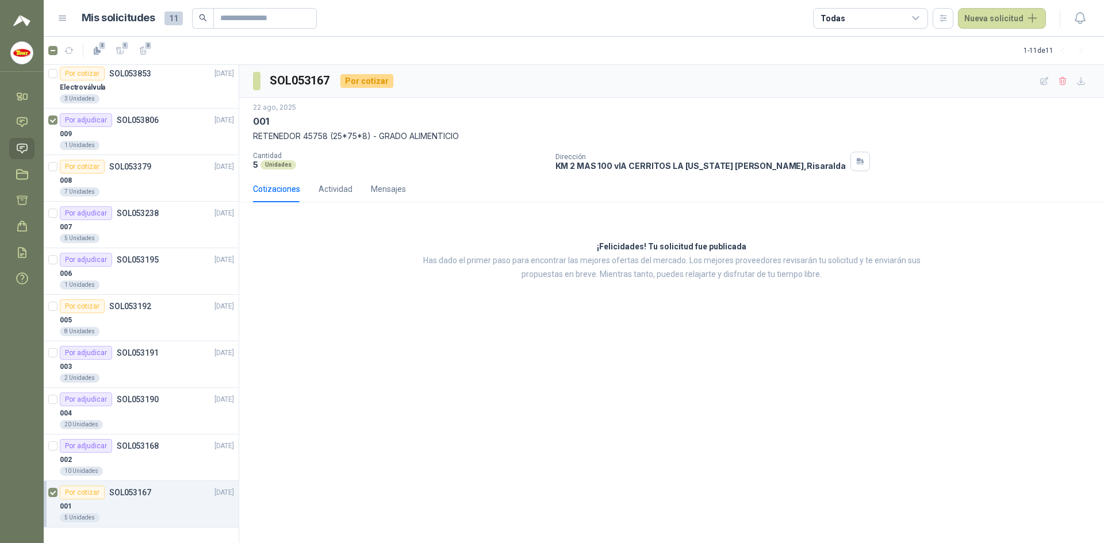
click at [381, 78] on div "Por cotizar" at bounding box center [366, 81] width 53 height 14
click at [279, 77] on h3 "SOL053167" at bounding box center [301, 81] width 62 height 18
click at [659, 176] on div "Cotizaciones Actividad Mensajes" at bounding box center [671, 189] width 837 height 26
drag, startPoint x: 743, startPoint y: 270, endPoint x: 716, endPoint y: 329, distance: 64.8
click at [747, 280] on p "Has dado el primer paso para encontrar las mejores ofertas del mercado. Los mej…" at bounding box center [671, 268] width 529 height 28
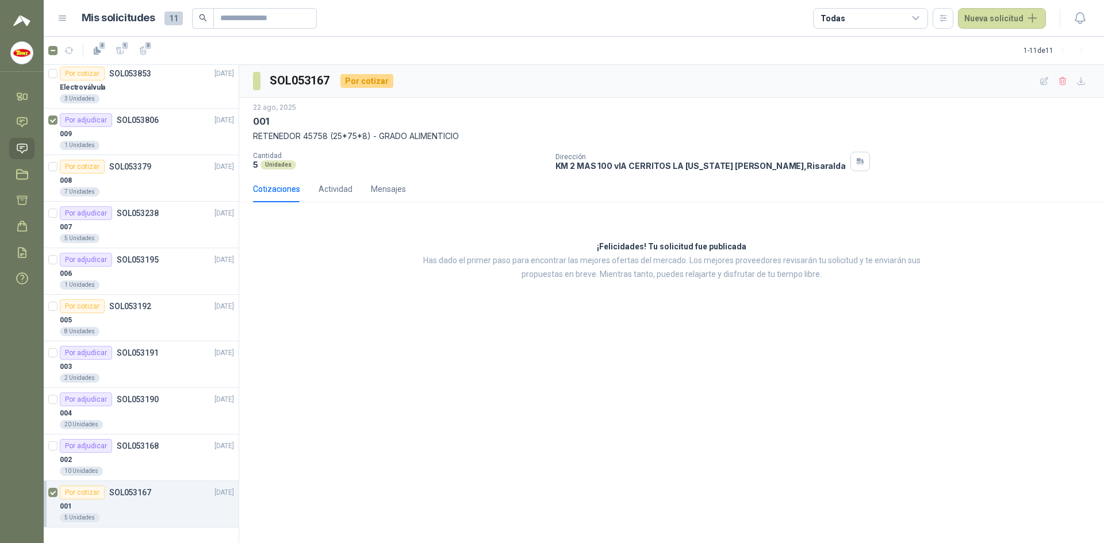
click at [707, 333] on div "SOL053167 Por cotizar [DATE] 001 RETENEDOR 45758 (25*75*8) - GRADO ALIMENTICIO …" at bounding box center [671, 304] width 865 height 479
drag, startPoint x: 702, startPoint y: 342, endPoint x: 825, endPoint y: 340, distance: 122.4
click at [731, 329] on div "SOL053167 Por cotizar [DATE] 001 RETENEDOR 45758 (25*75*8) - GRADO ALIMENTICIO …" at bounding box center [671, 304] width 865 height 479
drag, startPoint x: 825, startPoint y: 340, endPoint x: 856, endPoint y: 301, distance: 49.9
click at [842, 310] on div "SOL053167 Por cotizar [DATE] 001 RETENEDOR 45758 (25*75*8) - GRADO ALIMENTICIO …" at bounding box center [671, 304] width 865 height 479
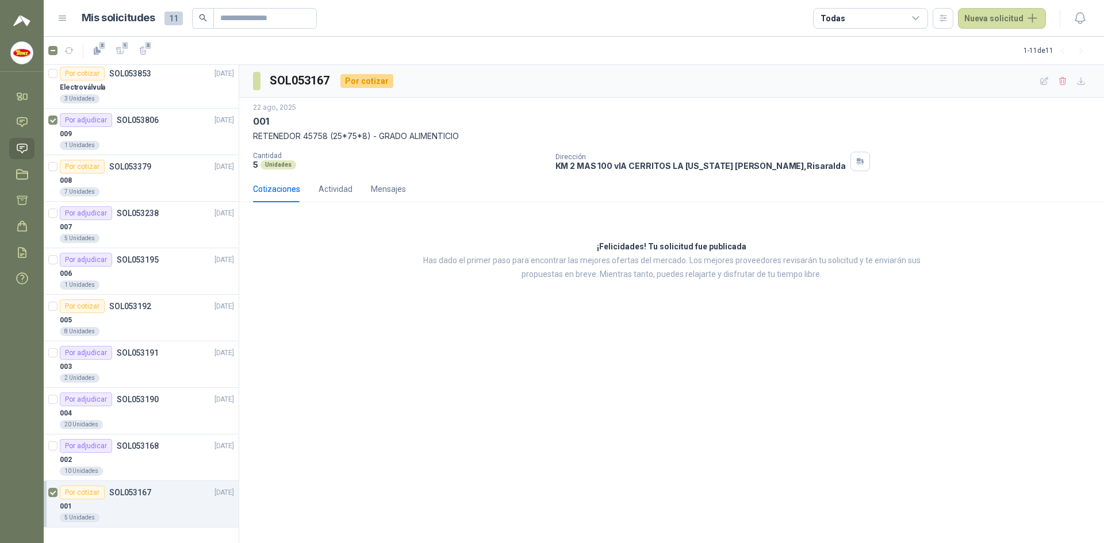
drag, startPoint x: 868, startPoint y: 297, endPoint x: 877, endPoint y: 286, distance: 14.3
click at [873, 289] on div "¡Felicidades! Tu solicitud fue publicada Has dado el primer paso para encontrar…" at bounding box center [671, 261] width 865 height 99
click at [900, 286] on div "¡Felicidades! Tu solicitud fue publicada Has dado el primer paso para encontrar…" at bounding box center [671, 261] width 865 height 99
click at [139, 450] on p "SOL053168" at bounding box center [138, 446] width 42 height 8
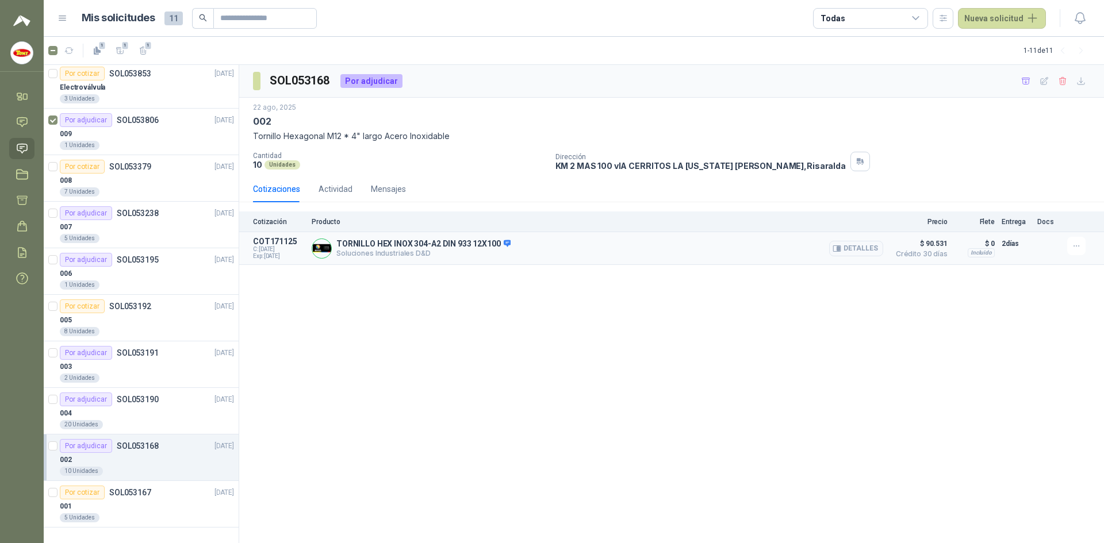
click at [319, 247] on img at bounding box center [321, 248] width 19 height 19
click at [449, 249] on p "TORNILLO HEX INOX 304-A2 DIN 933 12X100" at bounding box center [423, 244] width 174 height 10
click at [106, 409] on div "004" at bounding box center [147, 413] width 174 height 14
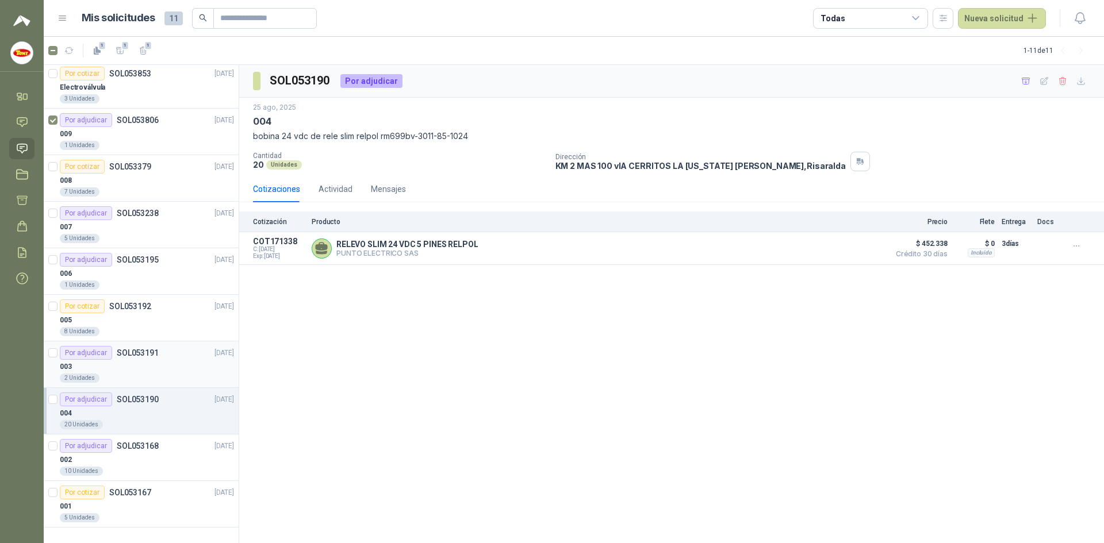
click at [131, 368] on div "003" at bounding box center [147, 367] width 174 height 14
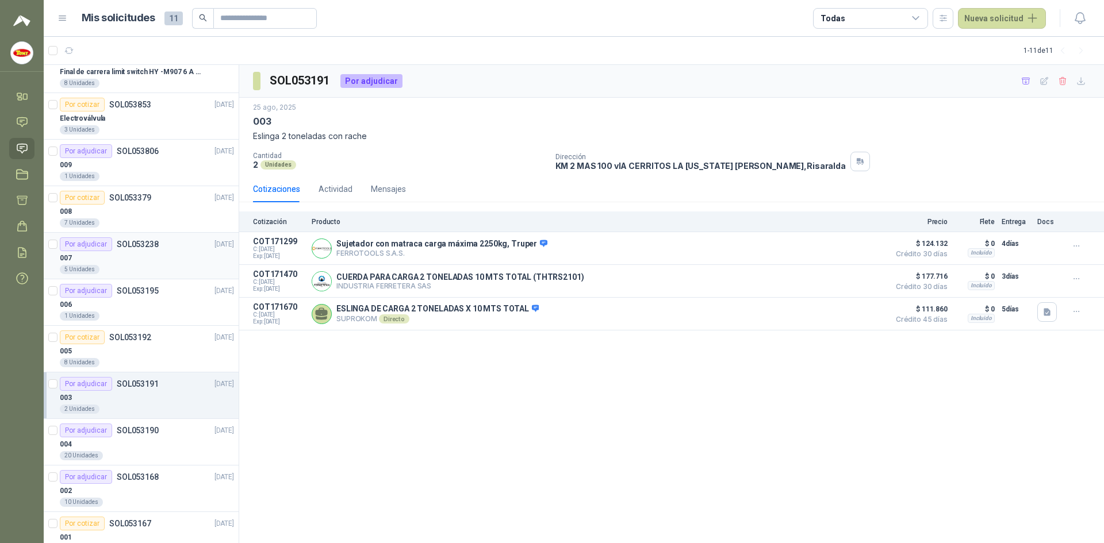
scroll to position [49, 0]
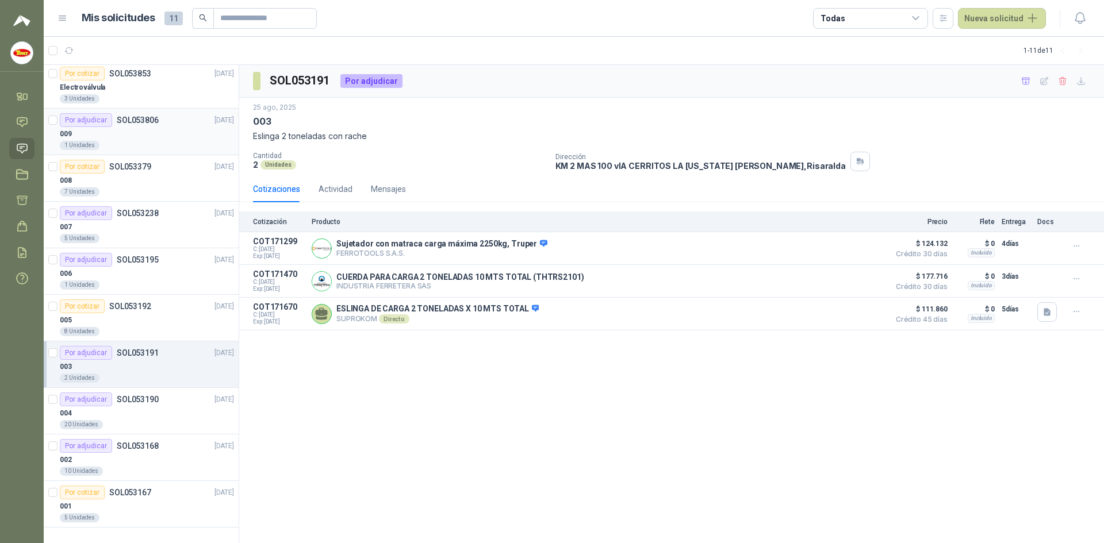
click at [147, 137] on div "009" at bounding box center [147, 134] width 174 height 14
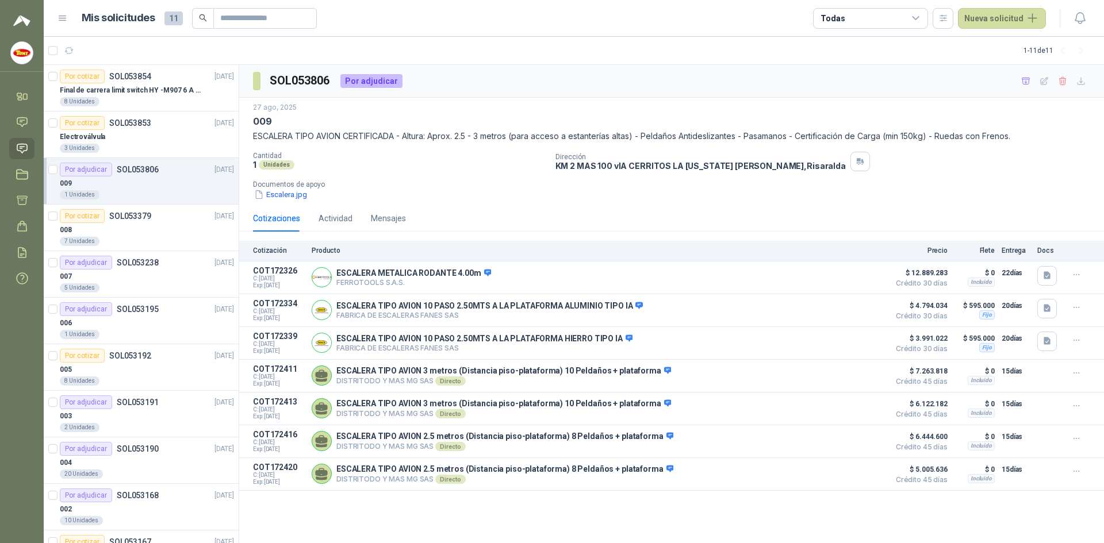
click at [919, 15] on icon at bounding box center [916, 18] width 10 height 10
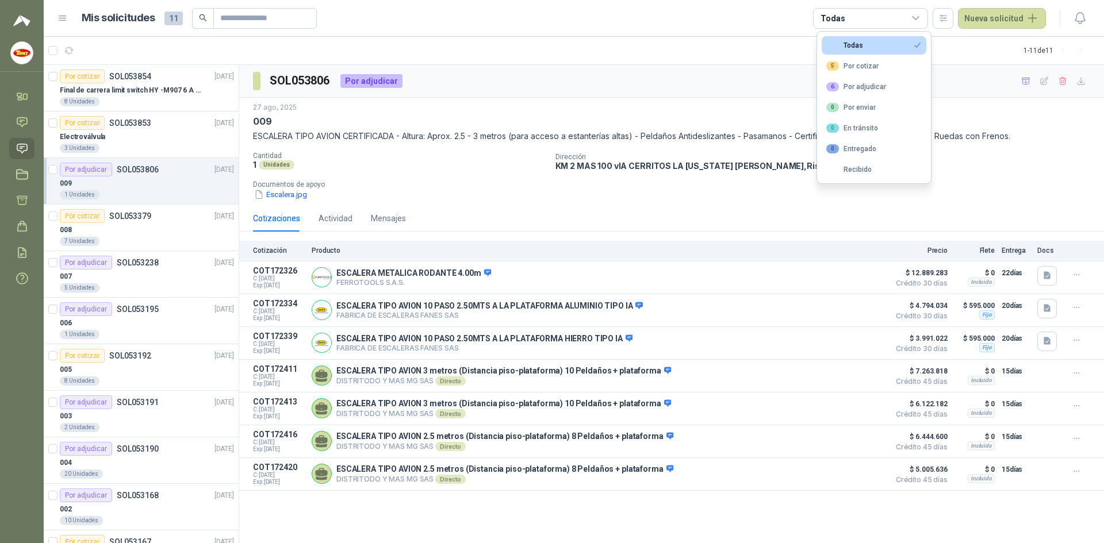
click at [917, 18] on icon at bounding box center [915, 18] width 6 height 3
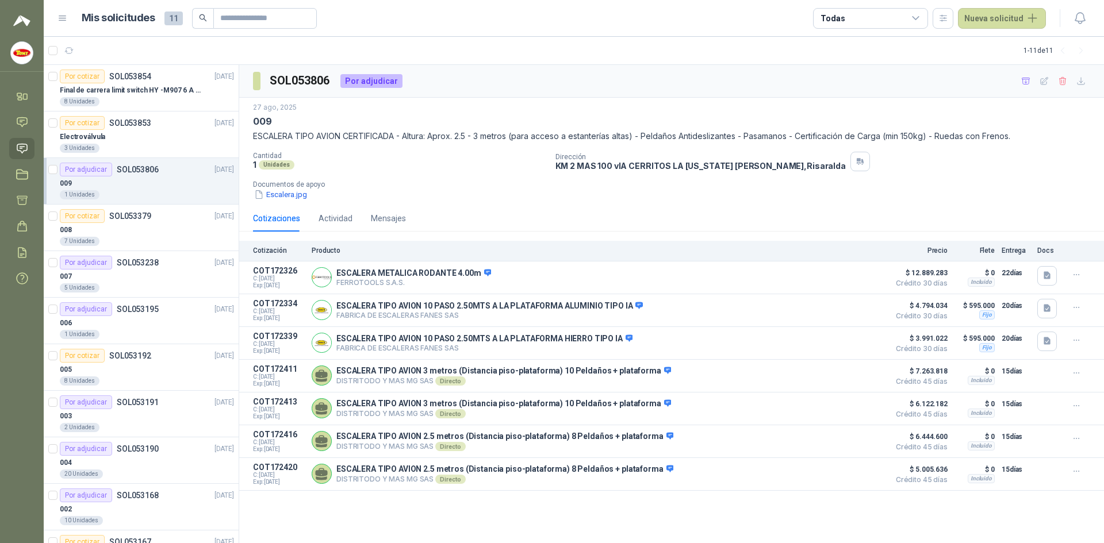
click at [825, 195] on div "Escalera.jpg" at bounding box center [676, 195] width 846 height 12
click at [756, 490] on article "COT172420 C: [DATE] Exp: [DATE] ESCALERA TIPO AVION 2.5 metros (Distancia piso-…" at bounding box center [671, 474] width 865 height 33
click at [139, 79] on p "SOL053854" at bounding box center [130, 76] width 42 height 8
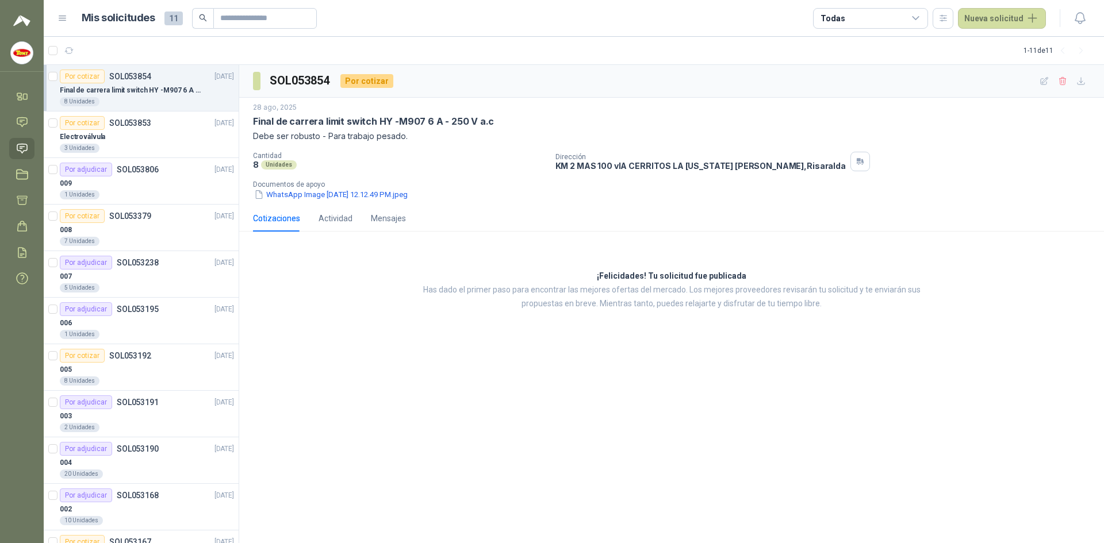
click at [659, 276] on h3 "¡Felicidades! Tu solicitud fue publicada" at bounding box center [671, 277] width 149 height 14
click at [554, 402] on div "SOL053854 Por cotizar [DATE] Final [PERSON_NAME] limit switch HY -M907 6 A - 25…" at bounding box center [671, 304] width 865 height 479
drag, startPoint x: 554, startPoint y: 402, endPoint x: 562, endPoint y: 403, distance: 8.7
click at [562, 403] on div "SOL053854 Por cotizar [DATE] Final [PERSON_NAME] limit switch HY -M907 6 A - 25…" at bounding box center [671, 304] width 865 height 479
click at [568, 392] on div "SOL053854 Por cotizar [DATE] Final [PERSON_NAME] limit switch HY -M907 6 A - 25…" at bounding box center [671, 304] width 865 height 479
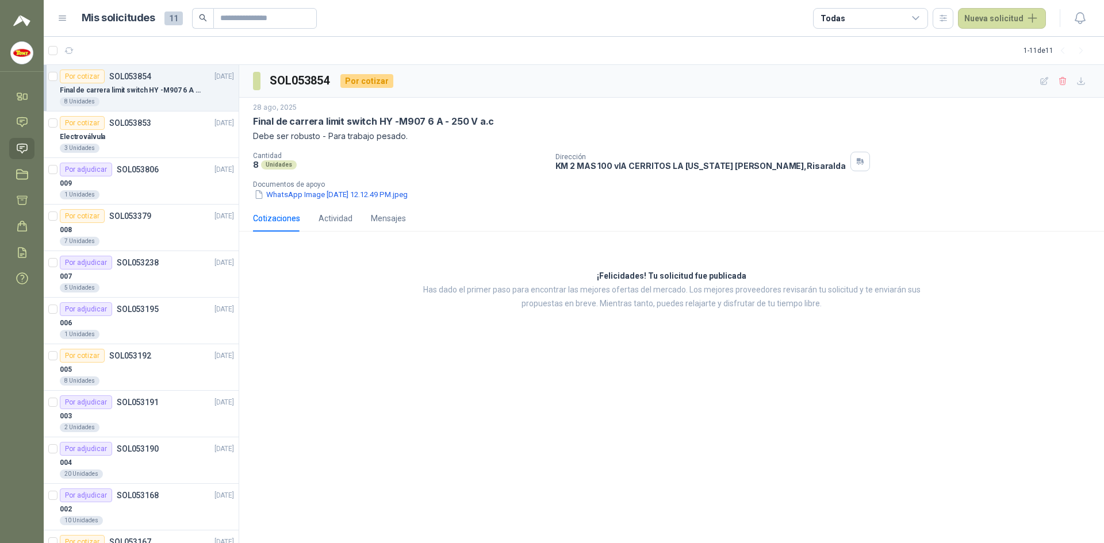
click at [575, 385] on div "SOL053854 Por cotizar [DATE] Final [PERSON_NAME] limit switch HY -M907 6 A - 25…" at bounding box center [671, 304] width 865 height 479
click at [574, 385] on div "SOL053854 Por cotizar [DATE] Final [PERSON_NAME] limit switch HY -M907 6 A - 25…" at bounding box center [671, 304] width 865 height 479
click at [32, 151] on link "Solicitudes" at bounding box center [21, 148] width 25 height 21
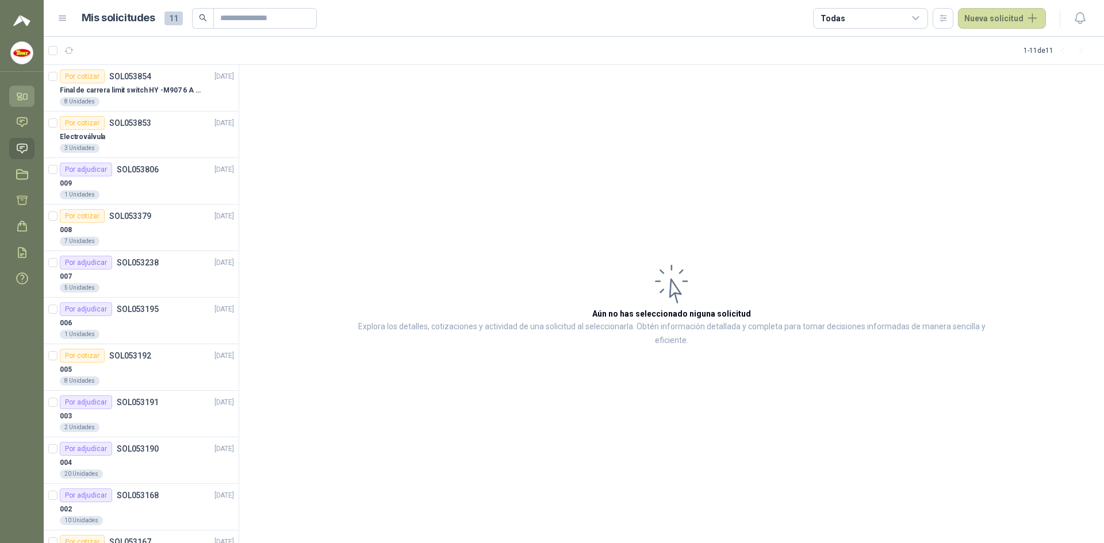
click at [25, 99] on icon at bounding box center [26, 96] width 4 height 5
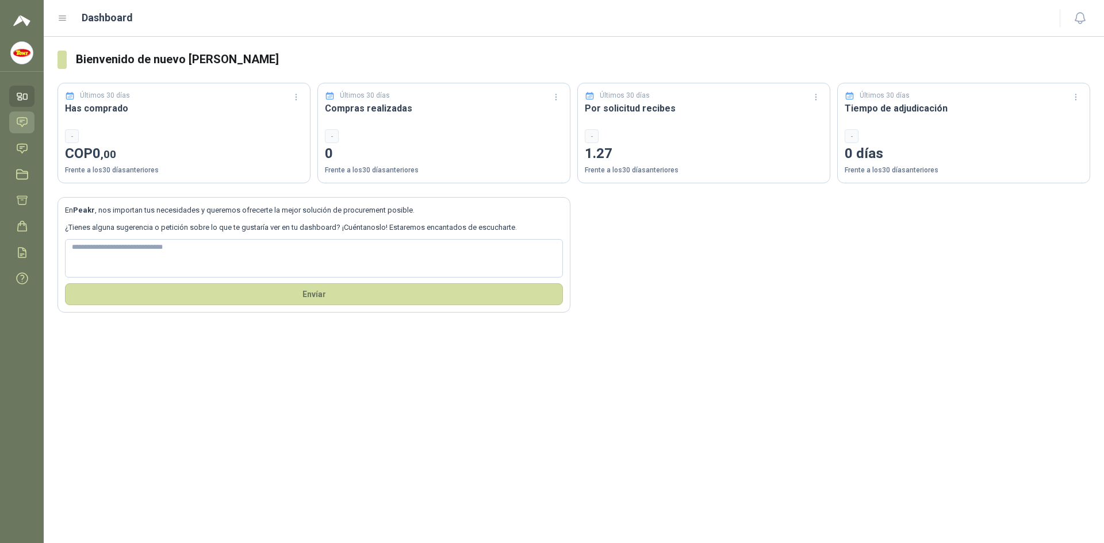
click at [24, 125] on icon at bounding box center [22, 122] width 12 height 12
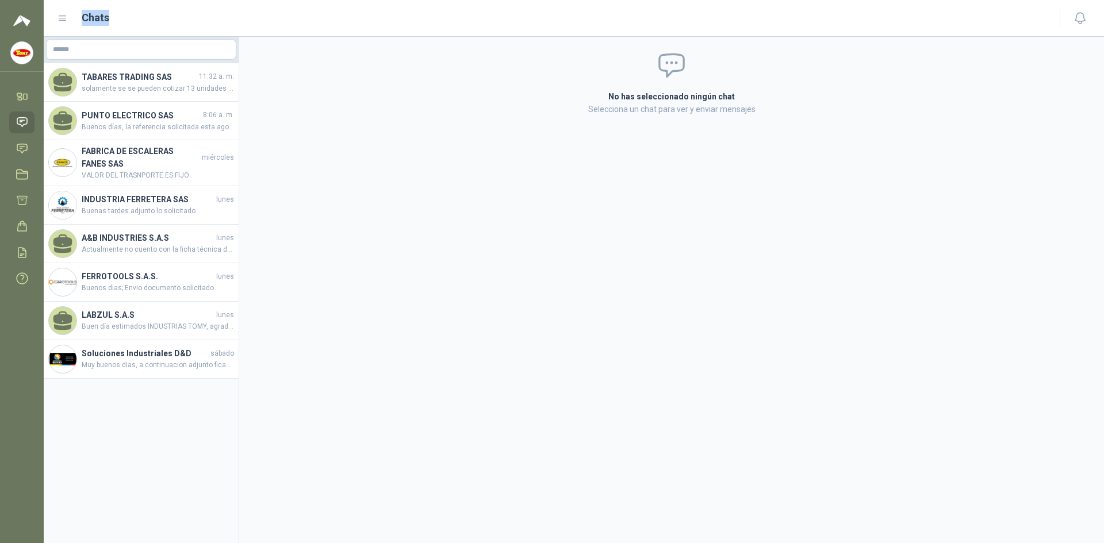
click at [63, 21] on icon at bounding box center [62, 18] width 10 height 10
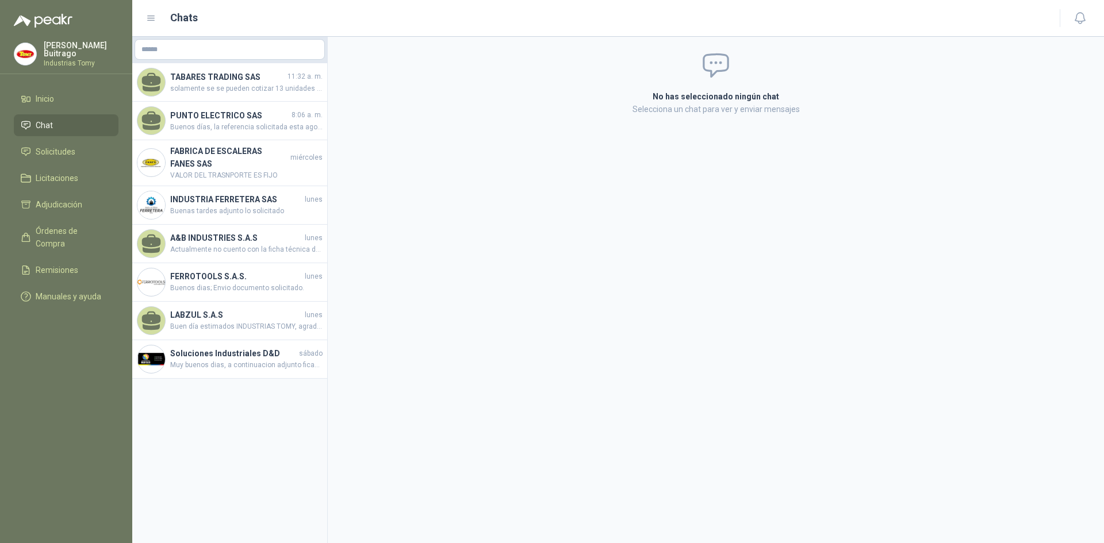
click at [155, 18] on icon at bounding box center [151, 18] width 10 height 10
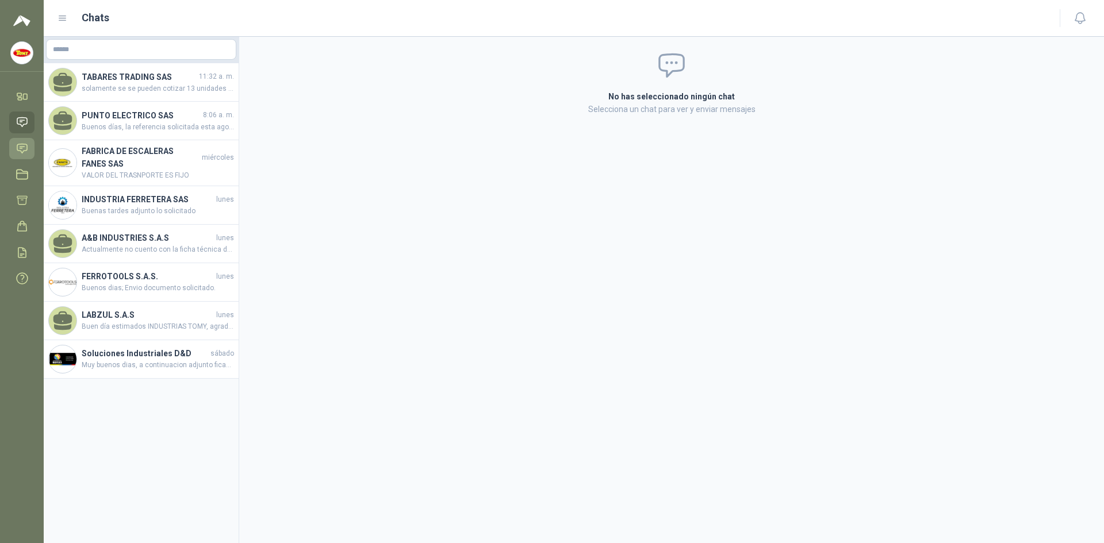
click at [26, 148] on icon at bounding box center [22, 149] width 12 height 12
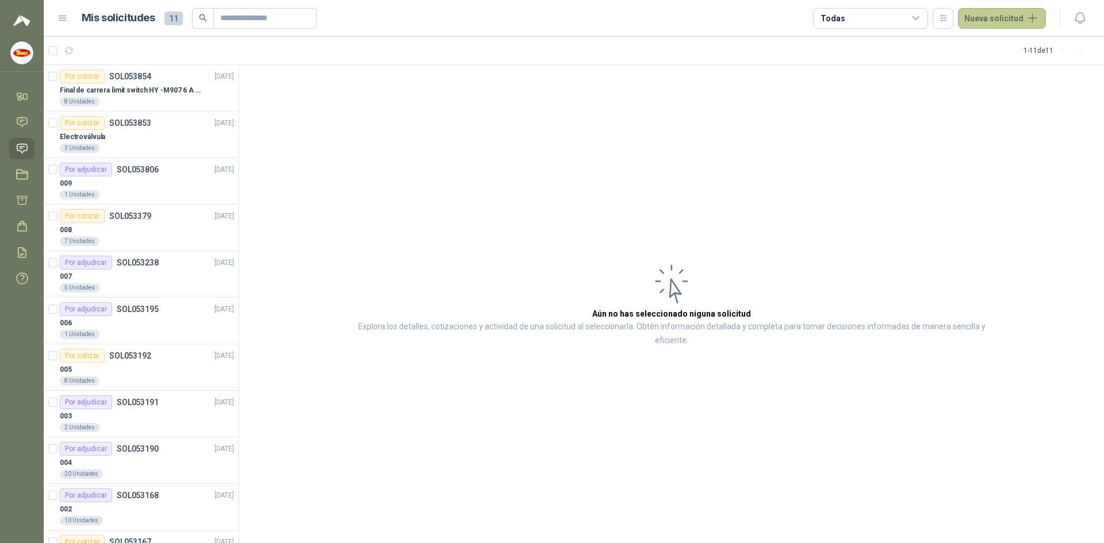
click at [1035, 15] on button "Nueva solicitud" at bounding box center [1002, 18] width 88 height 21
click at [1013, 43] on link "Solicitud" at bounding box center [1015, 46] width 98 height 20
click at [217, 128] on p "[DATE]" at bounding box center [224, 123] width 20 height 11
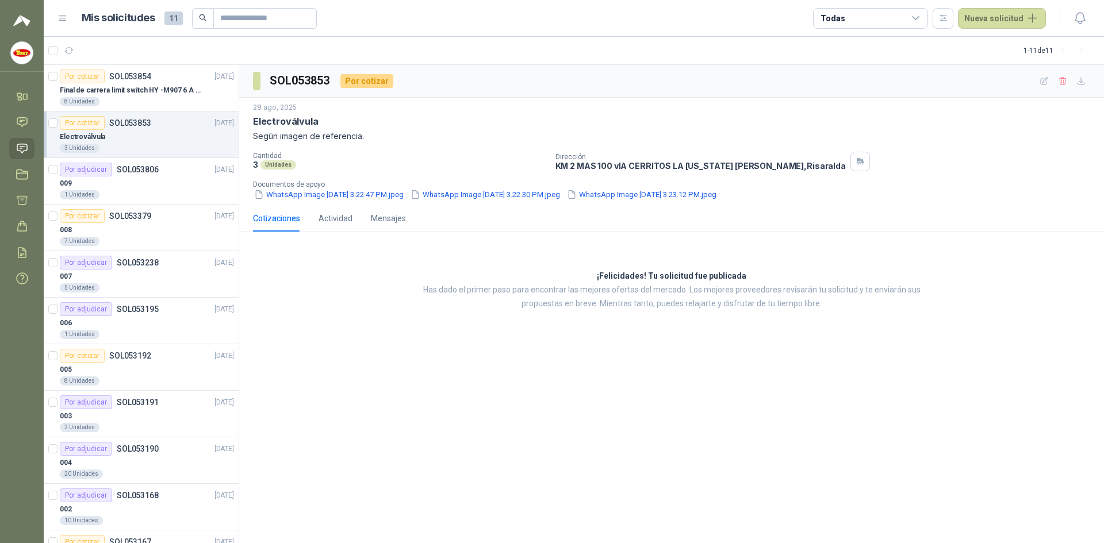
click at [454, 410] on div "SOL053853 Por cotizar [DATE] Electroválvula Según imagen de referencia. Cantida…" at bounding box center [671, 304] width 865 height 479
click at [454, 403] on div "SOL053853 Por cotizar [DATE] Electroválvula Según imagen de referencia. Cantida…" at bounding box center [671, 304] width 865 height 479
click at [375, 81] on div "Por cotizar" at bounding box center [366, 81] width 53 height 14
click at [667, 423] on div "SOL053853 Por cotizar [DATE] Electroválvula Según imagen de referencia. Cantida…" at bounding box center [671, 304] width 865 height 479
click at [667, 421] on div "SOL053853 Por cotizar [DATE] Electroválvula Según imagen de referencia. Cantida…" at bounding box center [671, 304] width 865 height 479
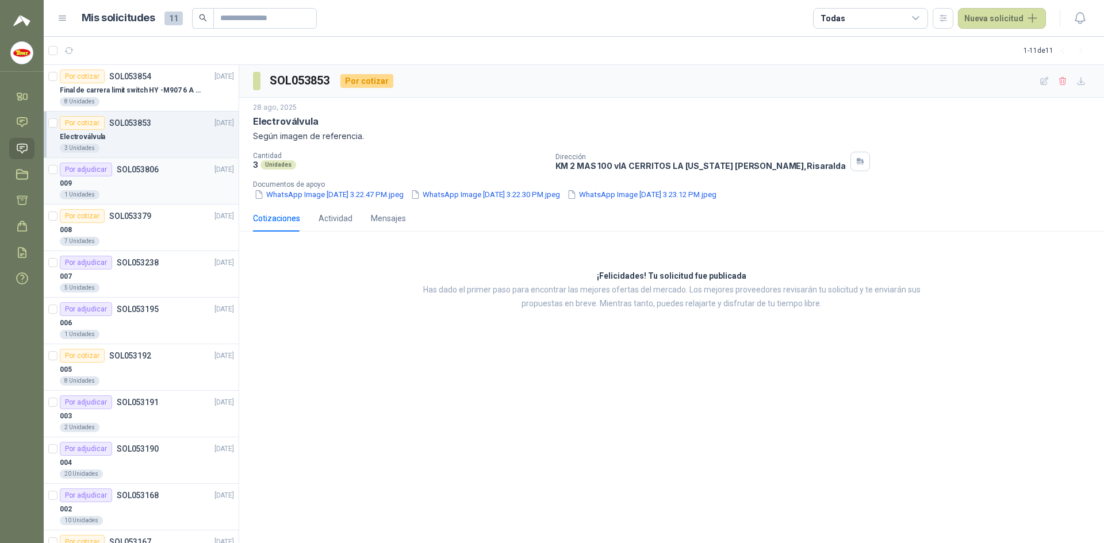
click at [170, 188] on div "009" at bounding box center [147, 183] width 174 height 14
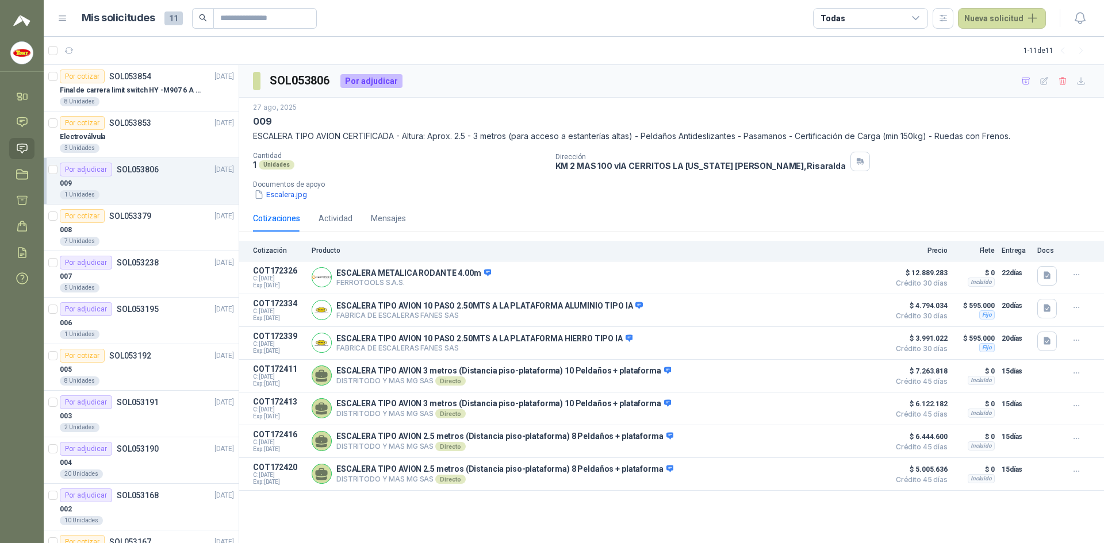
click at [165, 179] on div "009" at bounding box center [147, 183] width 174 height 14
click at [125, 79] on p "SOL053854" at bounding box center [130, 76] width 42 height 8
click at [127, 79] on p "SOL053854" at bounding box center [130, 76] width 42 height 8
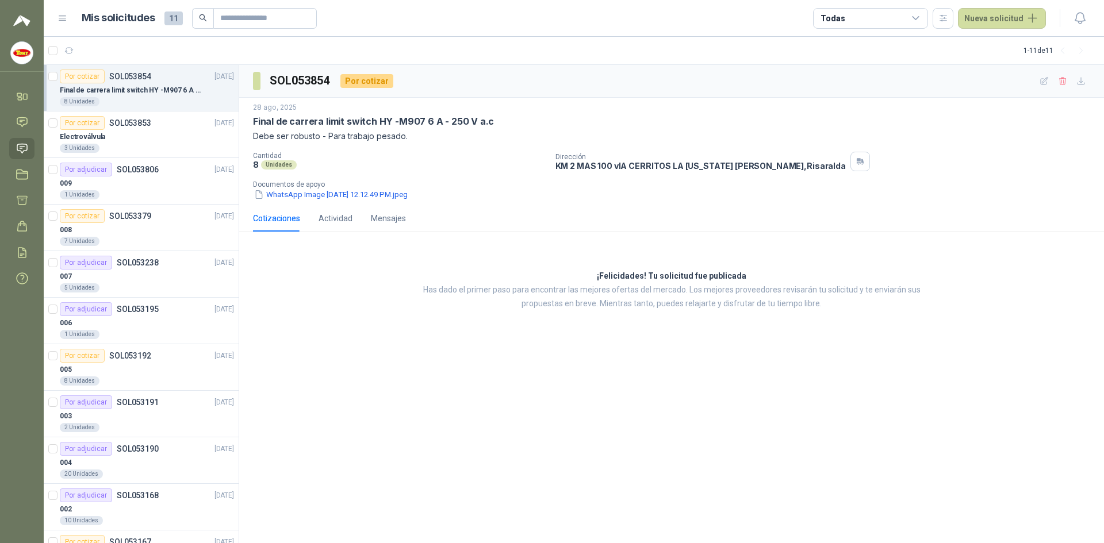
drag, startPoint x: 379, startPoint y: 132, endPoint x: 428, endPoint y: 131, distance: 48.9
click at [381, 132] on p "Debe ser robusto - Para trabajo pesado." at bounding box center [671, 136] width 837 height 13
click at [921, 16] on icon at bounding box center [916, 18] width 10 height 10
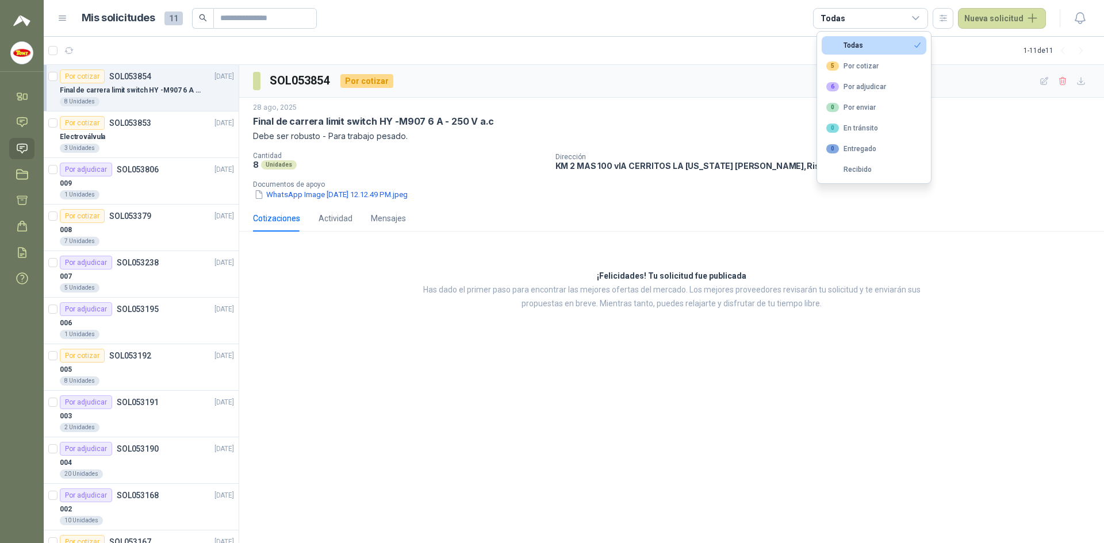
click at [921, 16] on icon at bounding box center [916, 18] width 10 height 10
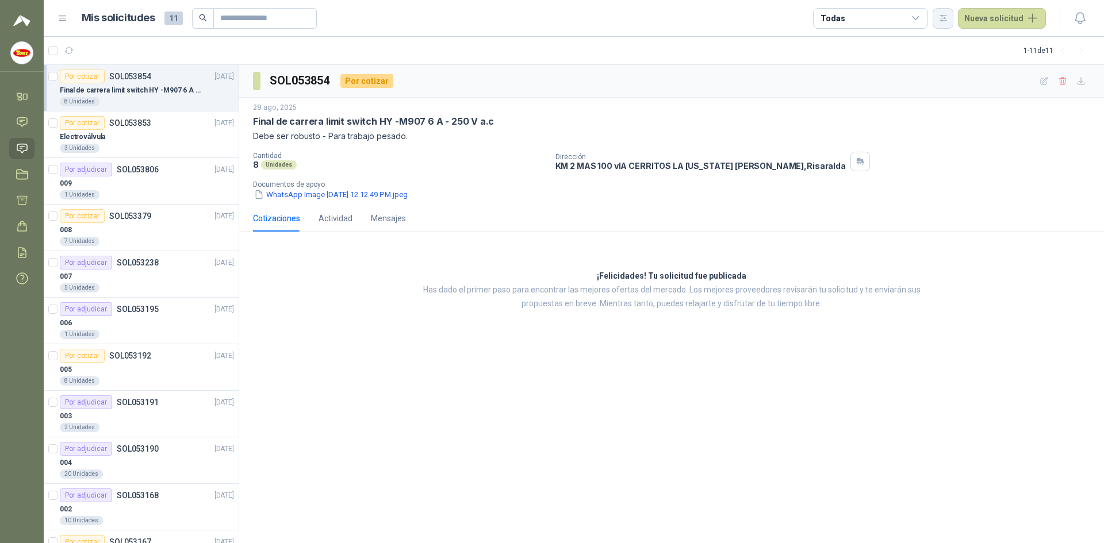
click at [938, 19] on button "button" at bounding box center [942, 18] width 21 height 21
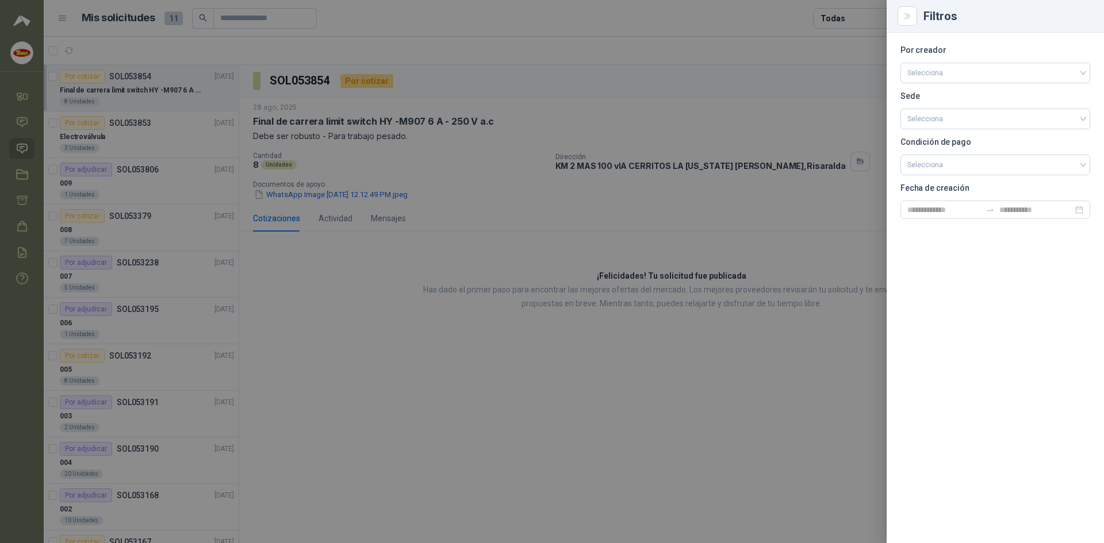
click at [797, 83] on div at bounding box center [552, 271] width 1104 height 543
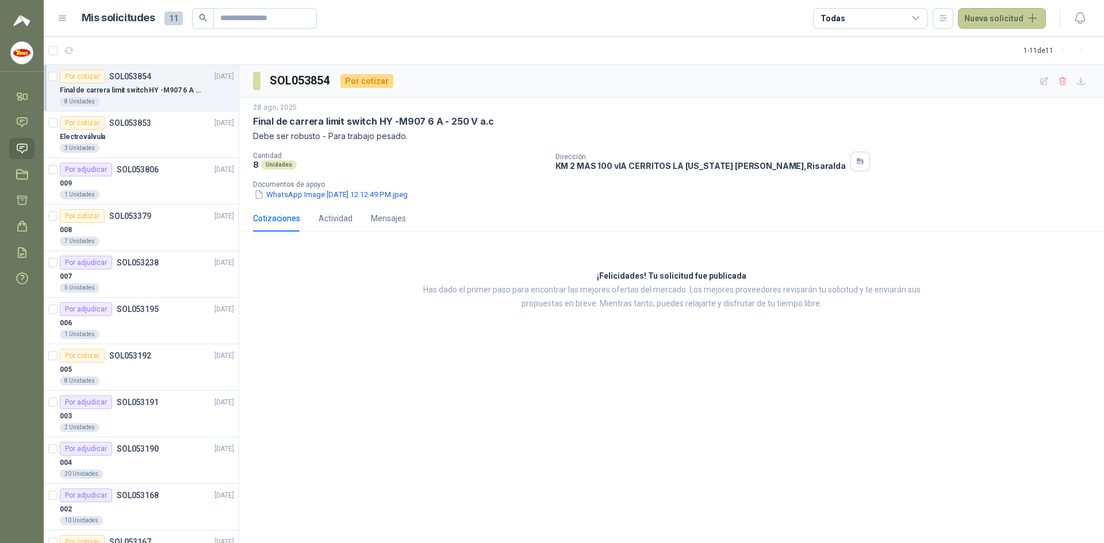
click at [1030, 19] on button "Nueva solicitud" at bounding box center [1002, 18] width 88 height 21
click at [994, 45] on link "Solicitud" at bounding box center [1015, 46] width 98 height 20
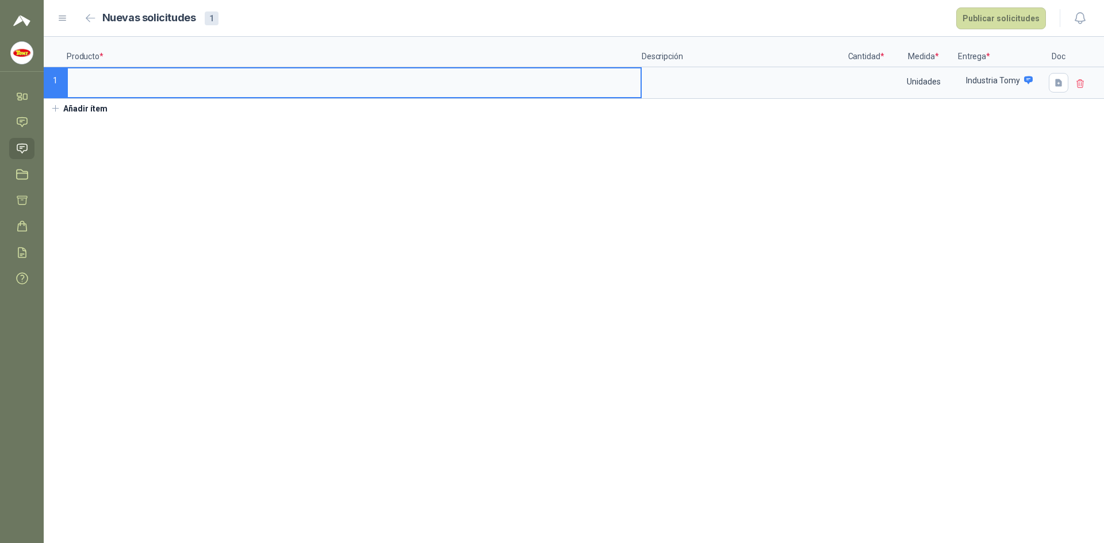
click at [867, 57] on p "Cantidad *" at bounding box center [866, 52] width 46 height 30
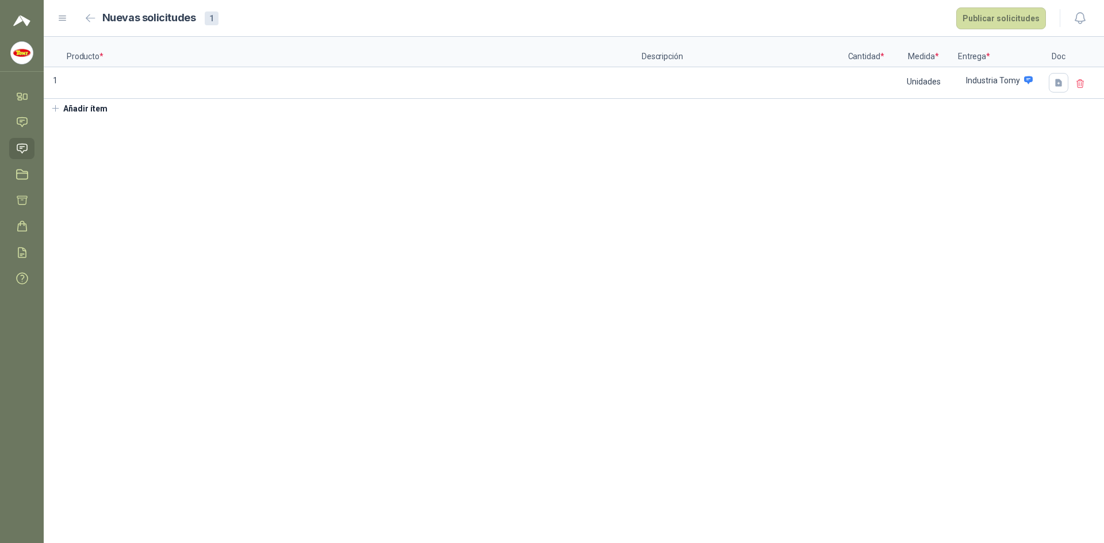
click at [137, 51] on p "Producto *" at bounding box center [354, 52] width 575 height 30
click at [1057, 86] on icon "button" at bounding box center [1058, 82] width 7 height 7
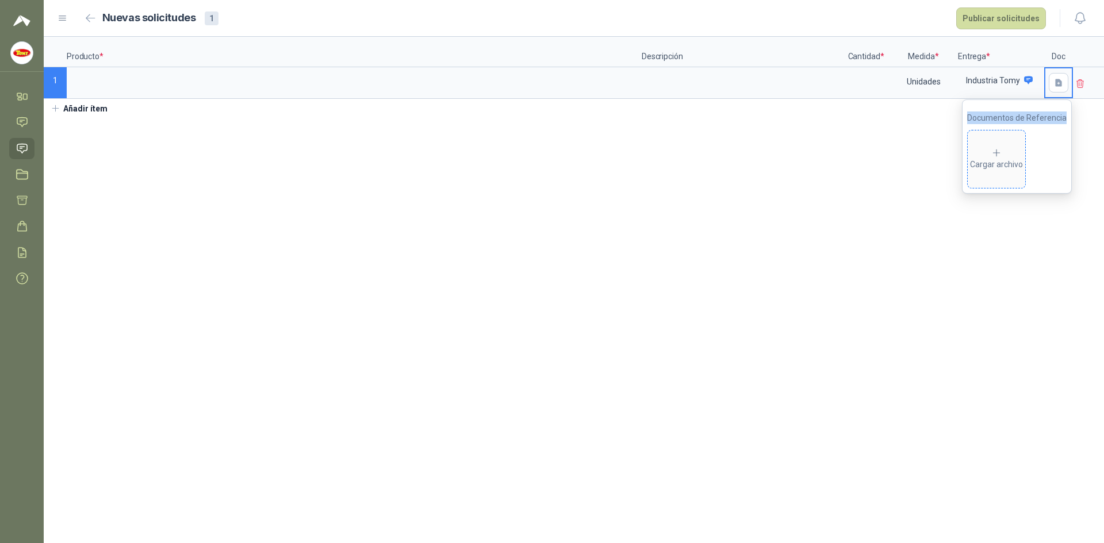
click at [998, 158] on div "Cargar archivo" at bounding box center [996, 159] width 53 height 23
click at [532, 310] on section "Producto * Descripción Cantidad * Medida * Entrega * Doc 1 Unidades Industria T…" at bounding box center [574, 290] width 1060 height 506
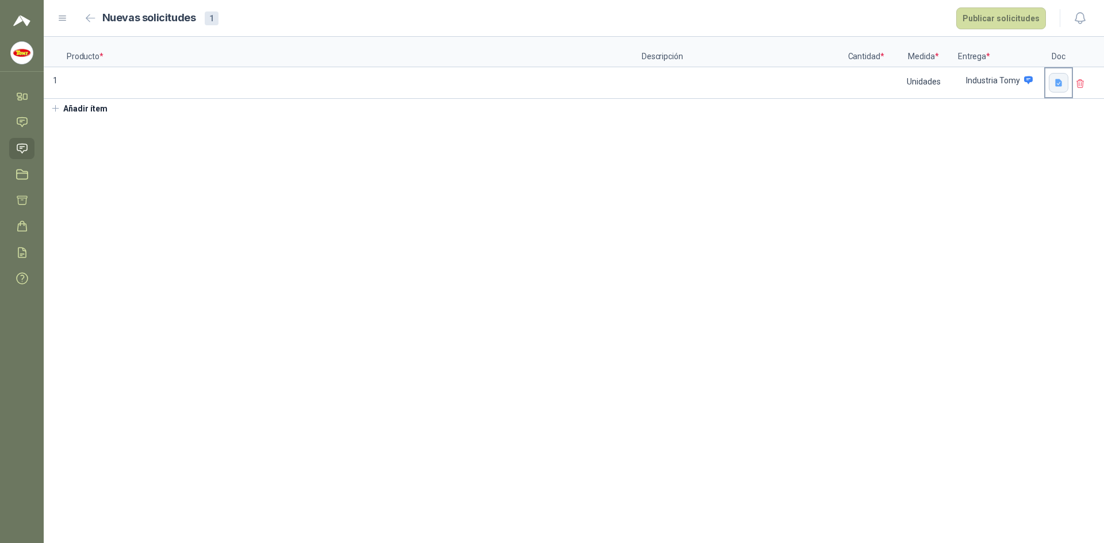
click at [1055, 85] on icon "button" at bounding box center [1058, 82] width 7 height 7
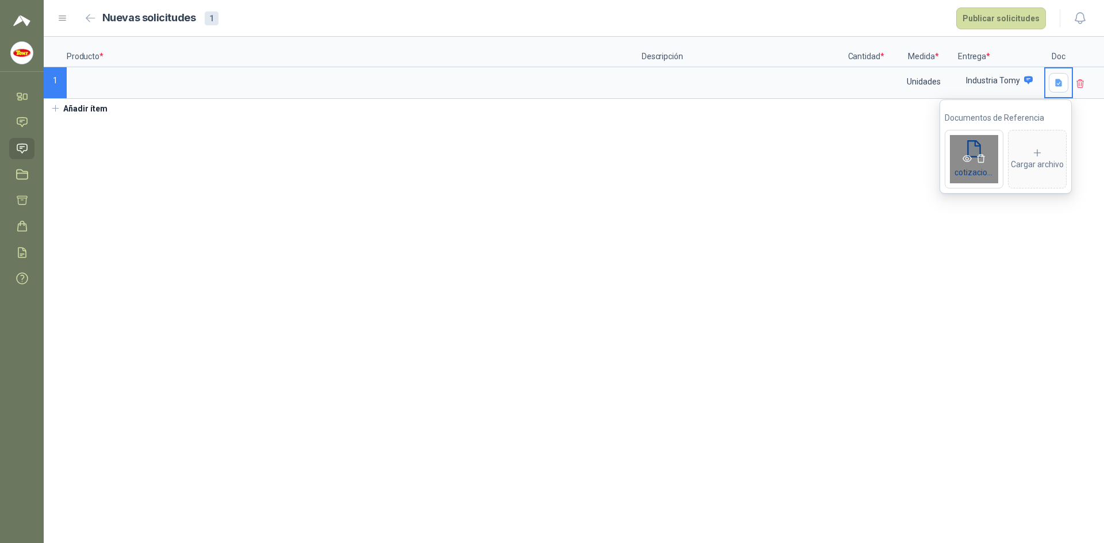
click at [969, 155] on icon "eye" at bounding box center [966, 158] width 9 height 9
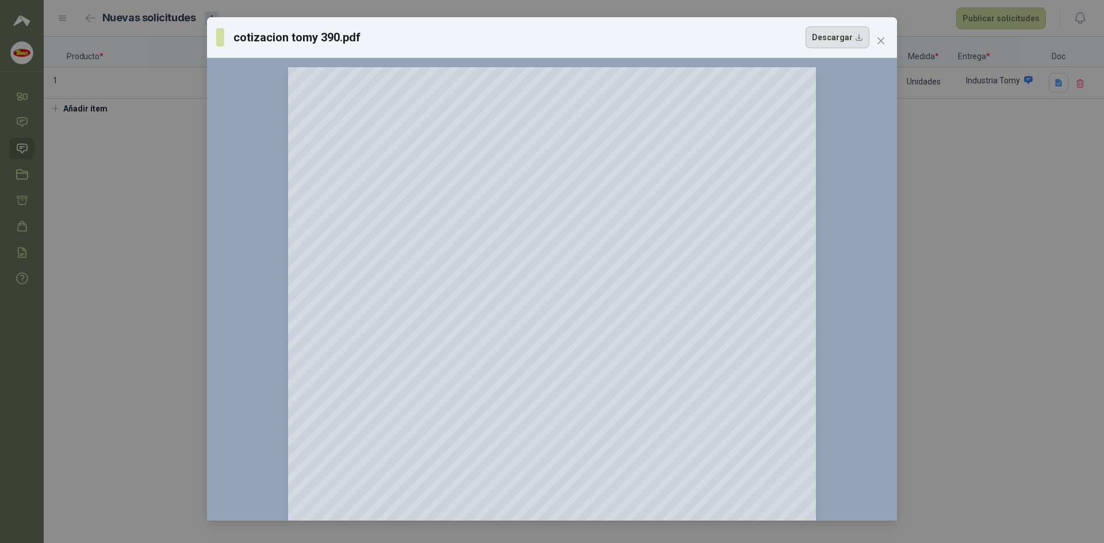
click at [859, 36] on button "Descargar" at bounding box center [837, 37] width 64 height 22
click at [997, 215] on div "cotizacion tomy 390.pdf Descargar 150 %" at bounding box center [552, 271] width 1104 height 543
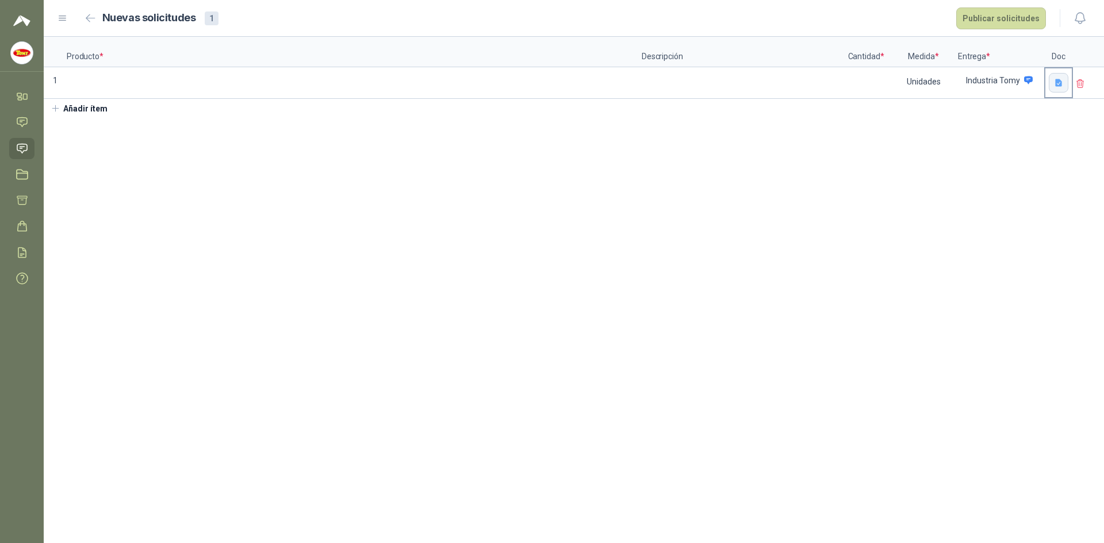
click at [1058, 85] on icon "button" at bounding box center [1058, 82] width 7 height 7
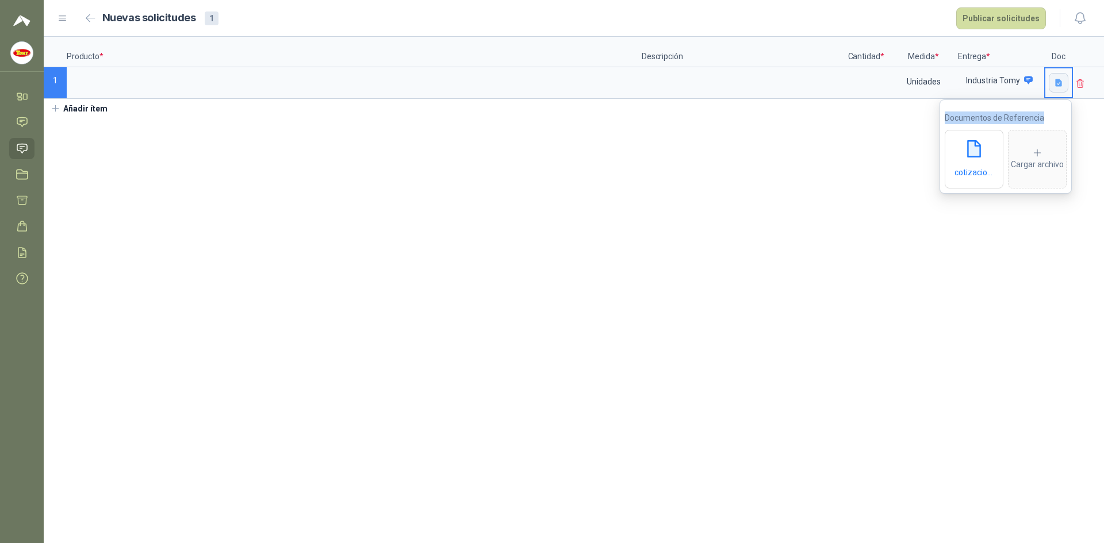
click at [1058, 85] on icon "button" at bounding box center [1058, 82] width 7 height 7
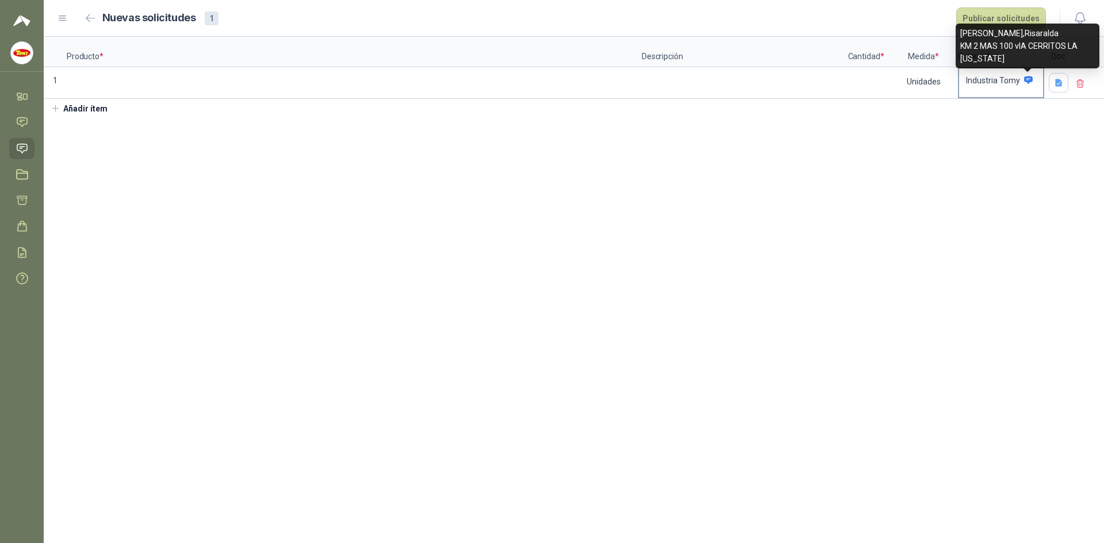
click at [1024, 80] on icon at bounding box center [1028, 80] width 9 height 8
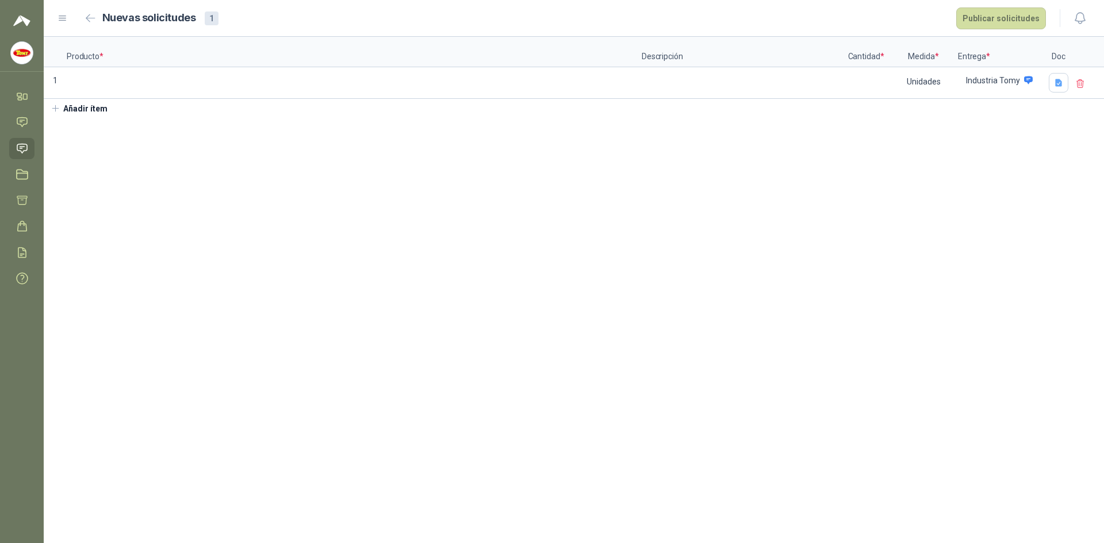
click at [58, 16] on icon at bounding box center [62, 18] width 10 height 10
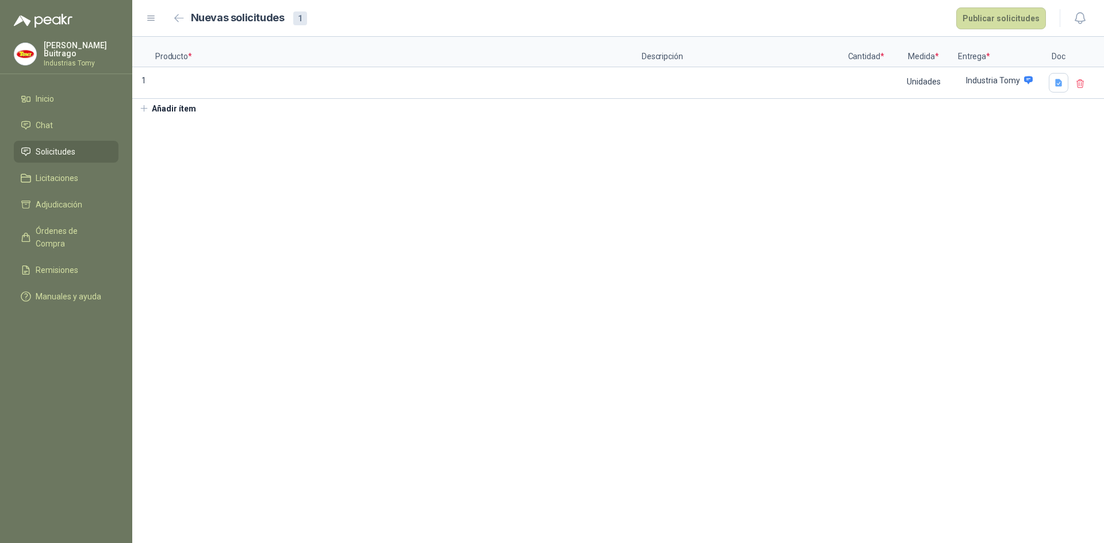
click at [147, 17] on icon at bounding box center [151, 18] width 10 height 10
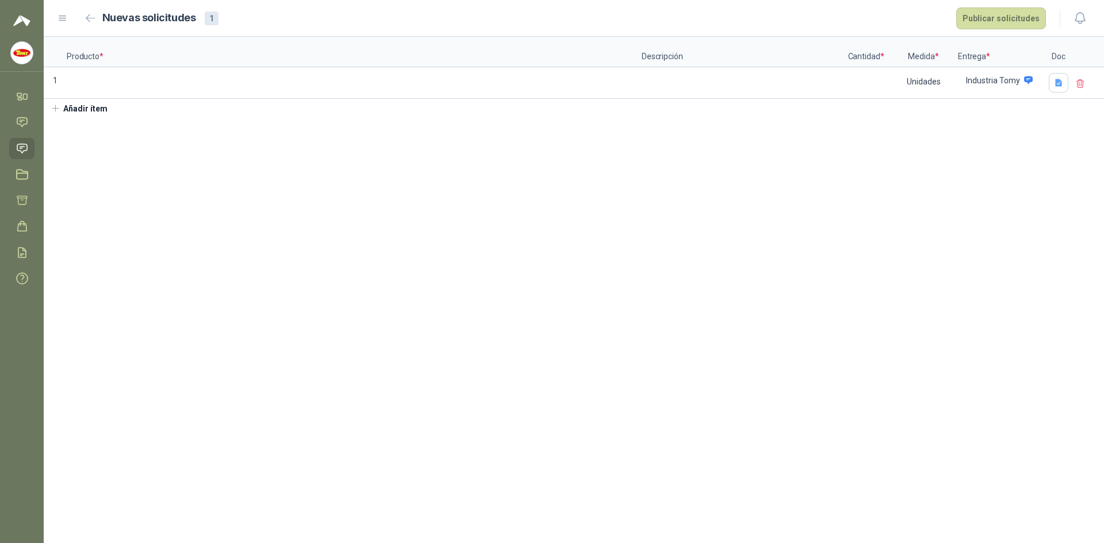
click at [208, 17] on div "1" at bounding box center [212, 18] width 14 height 14
click at [1078, 88] on icon at bounding box center [1080, 84] width 7 height 8
click at [1046, 72] on span "Eliminar" at bounding box center [1041, 72] width 30 height 9
click at [24, 94] on icon at bounding box center [26, 96] width 4 height 5
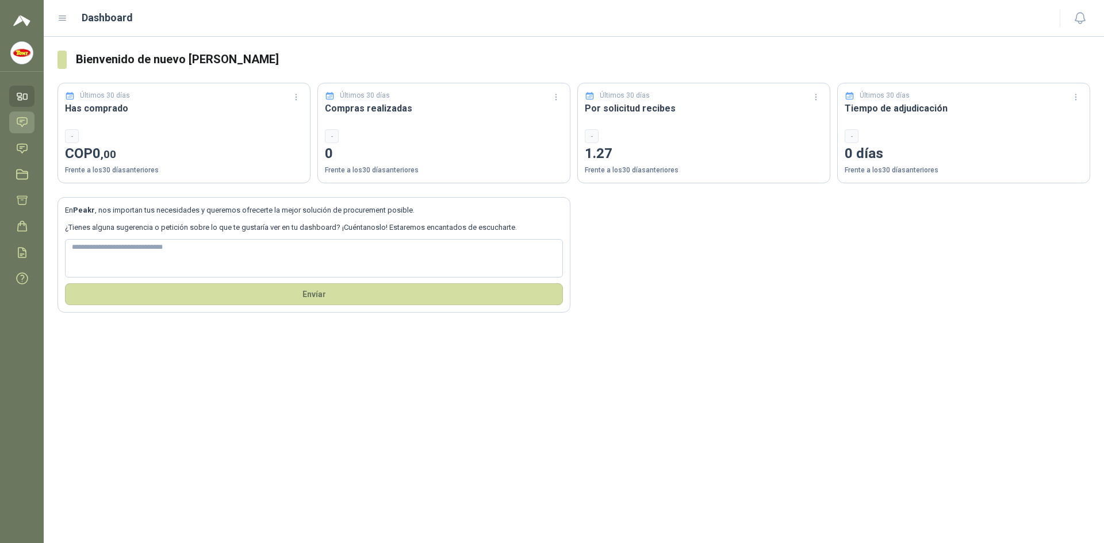
click at [23, 123] on icon at bounding box center [22, 122] width 12 height 12
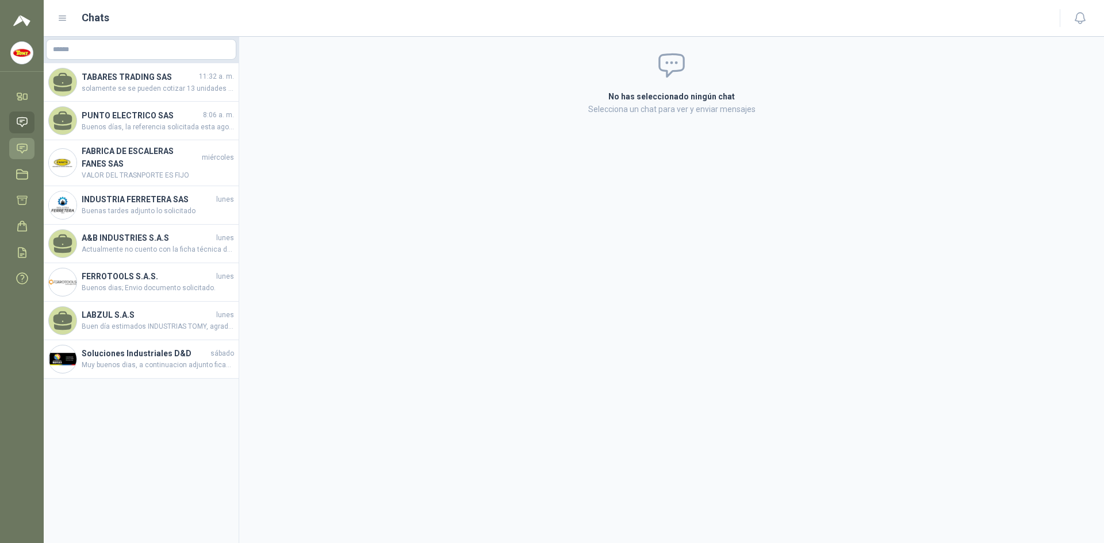
click at [18, 140] on link "Solicitudes" at bounding box center [21, 148] width 25 height 21
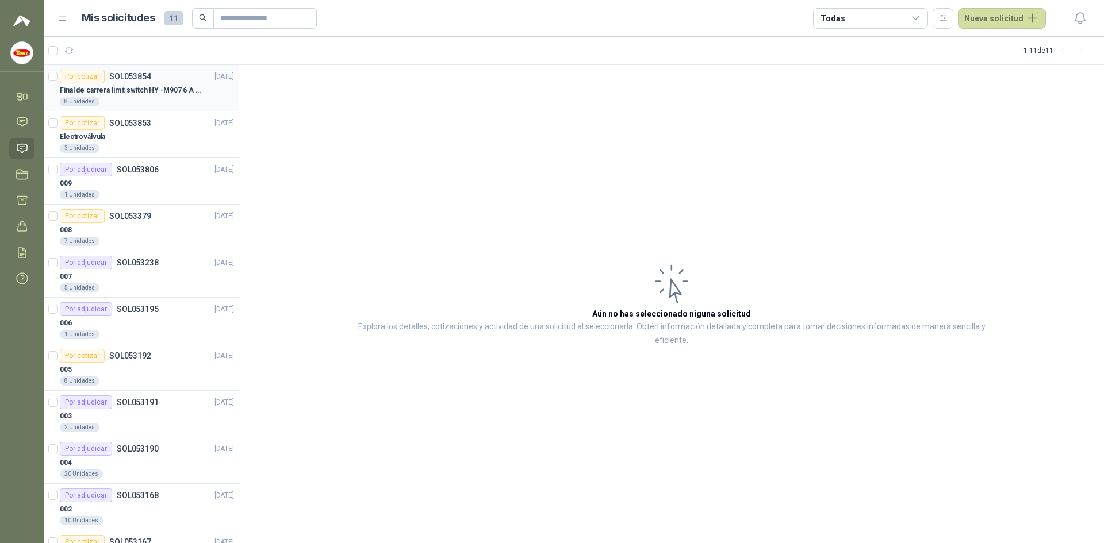
click at [183, 88] on p "Final de carrera limit switch HY -M907 6 A - 250 V a.c" at bounding box center [131, 90] width 143 height 11
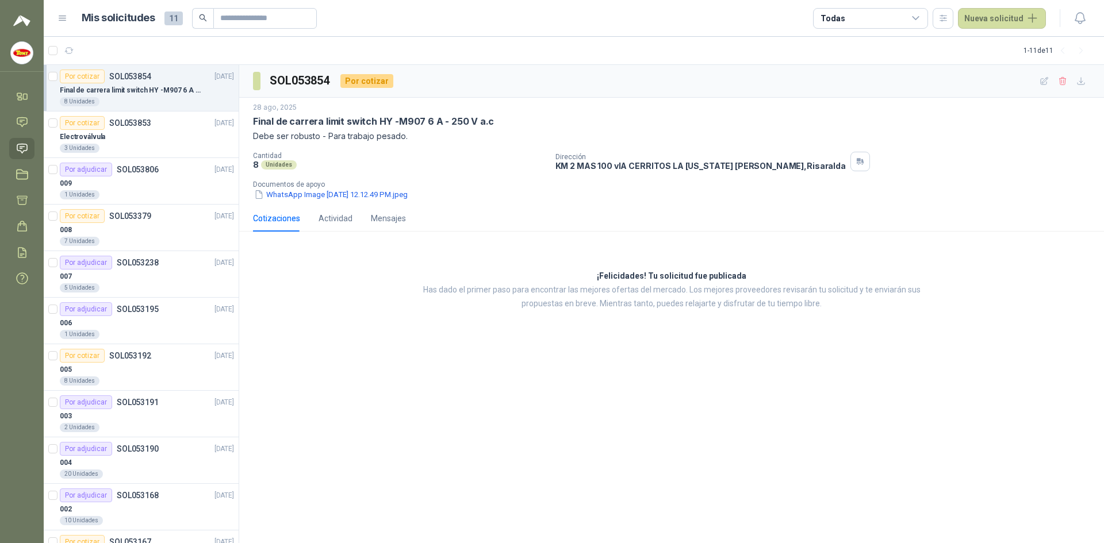
click at [349, 136] on p "Debe ser robusto - Para trabajo pesado." at bounding box center [671, 136] width 837 height 13
click at [279, 164] on div "Unidades" at bounding box center [279, 164] width 36 height 9
click at [272, 156] on p "Cantidad" at bounding box center [399, 156] width 293 height 8
click at [409, 194] on button "WhatsApp Image [DATE] 12.12.49 PM.jpeg" at bounding box center [331, 195] width 156 height 12
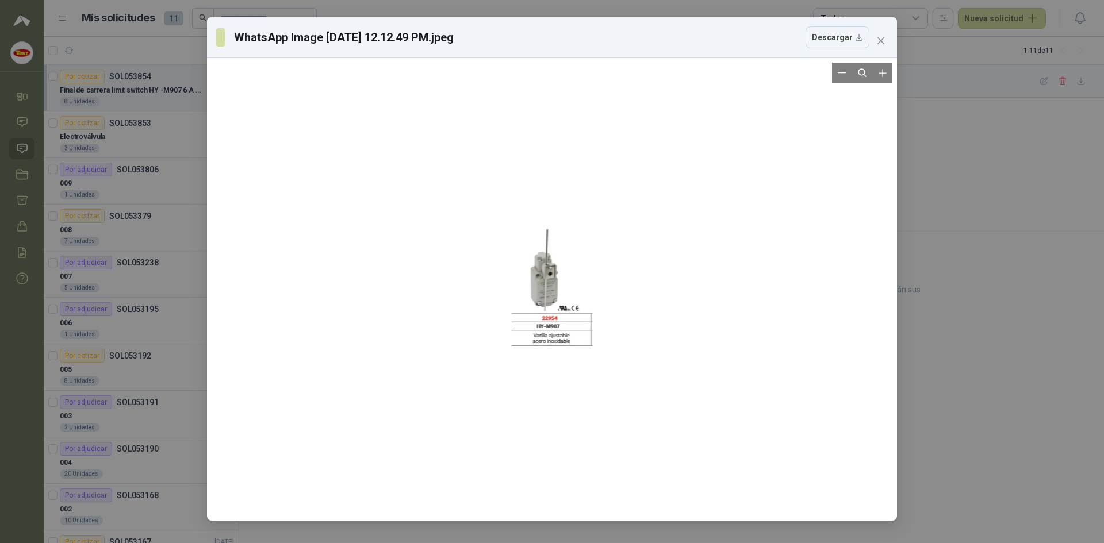
click at [396, 237] on div at bounding box center [552, 290] width 681 height 454
click at [877, 44] on icon "close" at bounding box center [880, 40] width 9 height 9
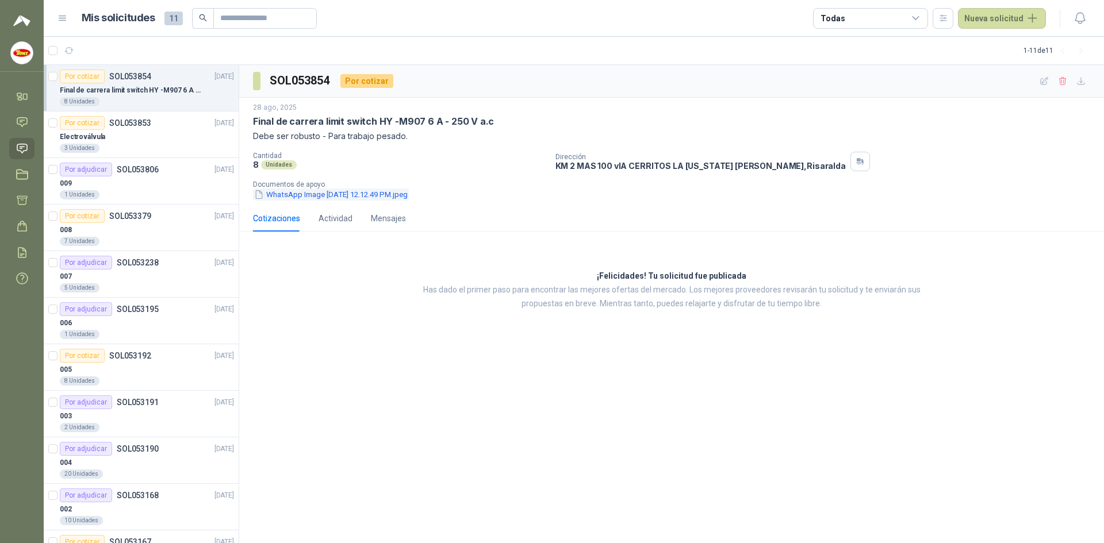
click at [393, 194] on button "WhatsApp Image [DATE] 12.12.49 PM.jpeg" at bounding box center [331, 195] width 156 height 12
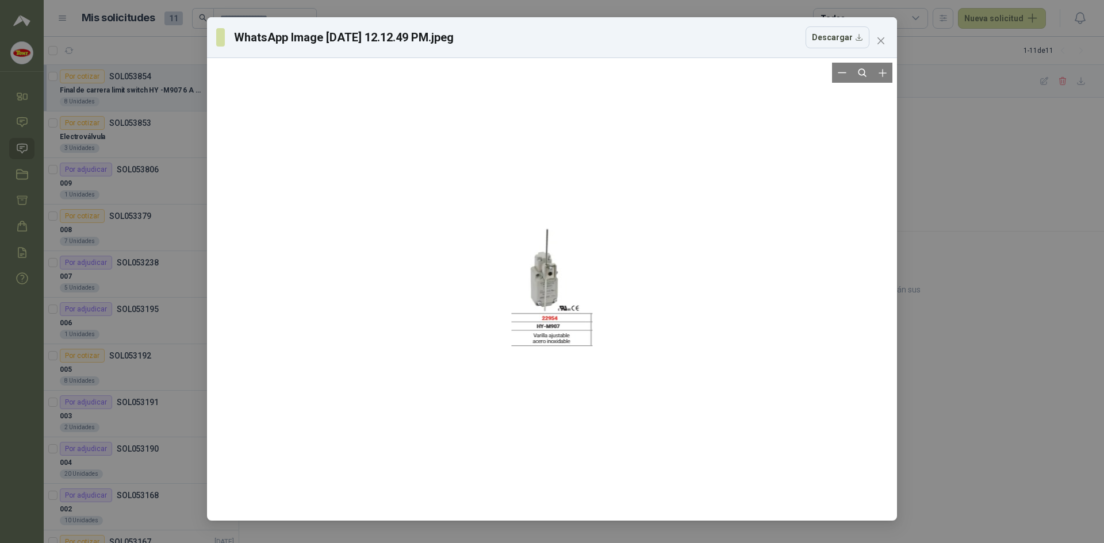
click at [531, 324] on div at bounding box center [552, 290] width 81 height 454
click at [531, 324] on div at bounding box center [552, 291] width 81 height 454
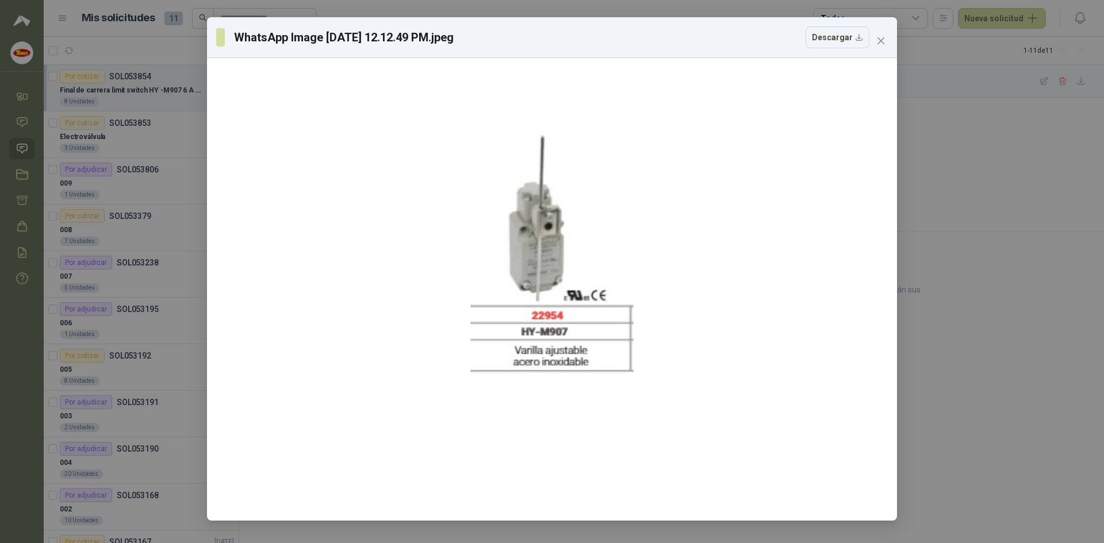
click at [176, 366] on div "WhatsApp Image [DATE] 12.12.49 PM.jpeg Descargar" at bounding box center [552, 271] width 1104 height 543
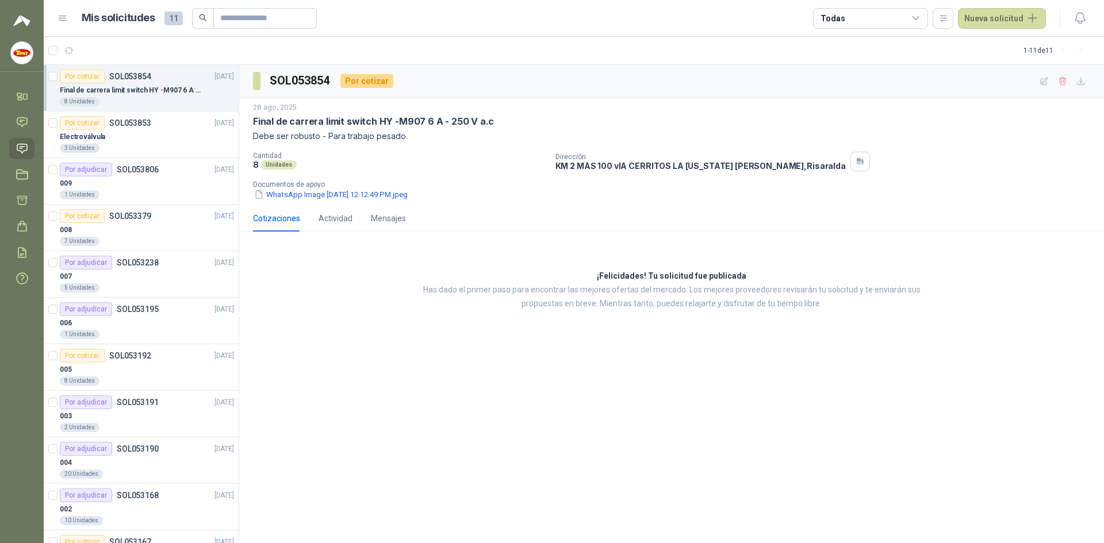
click at [149, 89] on p "Final de carrera limit switch HY -M907 6 A - 250 V a.c" at bounding box center [131, 90] width 143 height 11
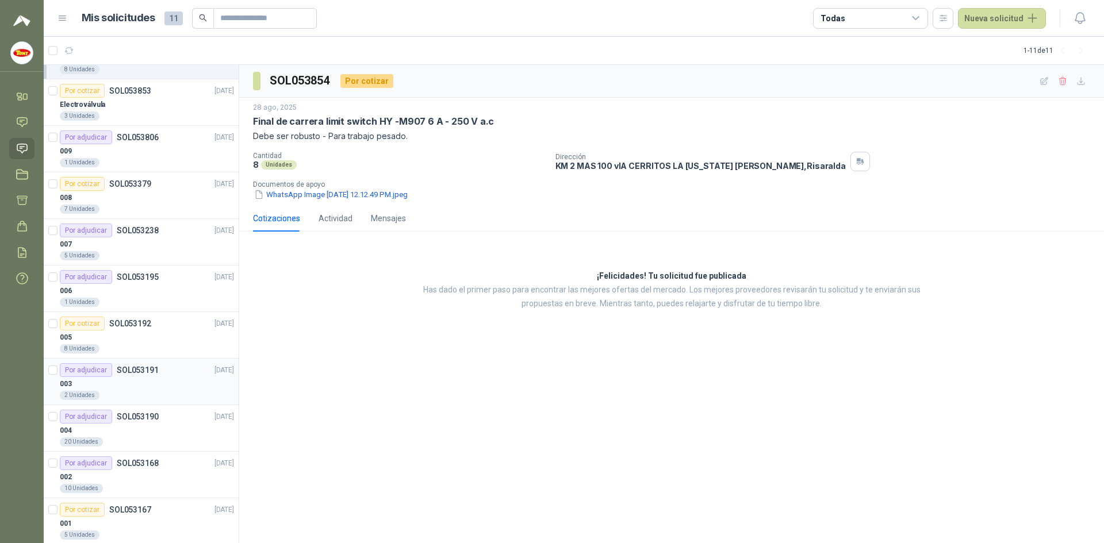
scroll to position [49, 0]
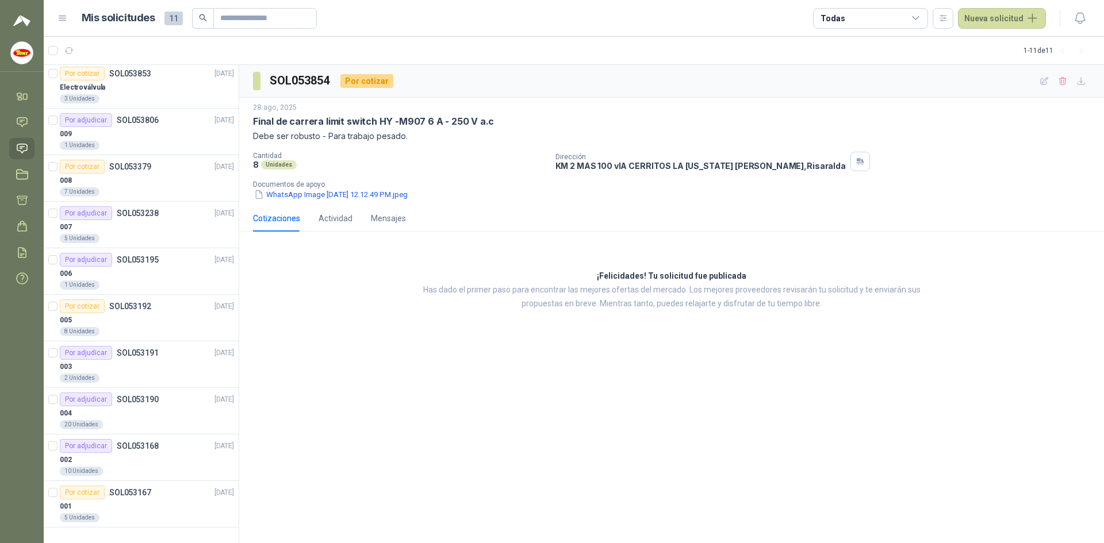
click at [20, 53] on img at bounding box center [22, 53] width 22 height 22
click at [21, 102] on icon at bounding box center [22, 96] width 12 height 12
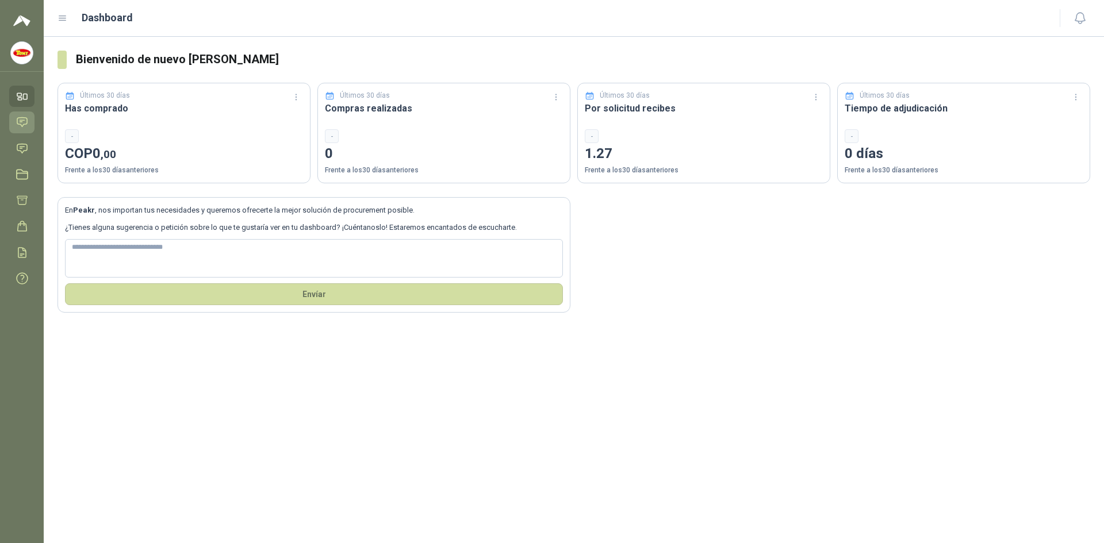
click at [25, 127] on icon at bounding box center [22, 122] width 12 height 12
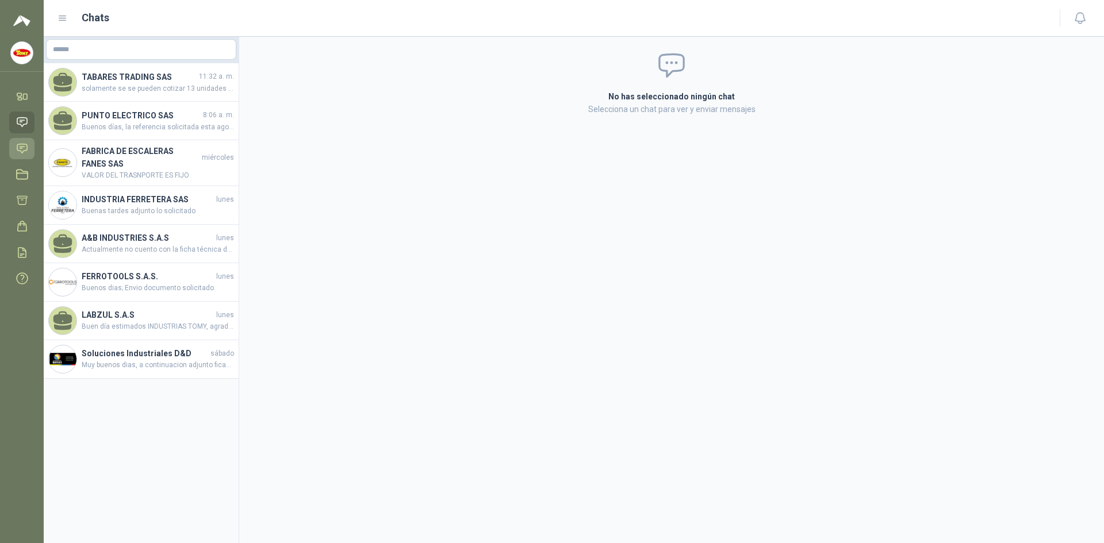
drag, startPoint x: 17, startPoint y: 148, endPoint x: 23, endPoint y: 142, distance: 8.1
click at [18, 148] on icon at bounding box center [22, 149] width 12 height 12
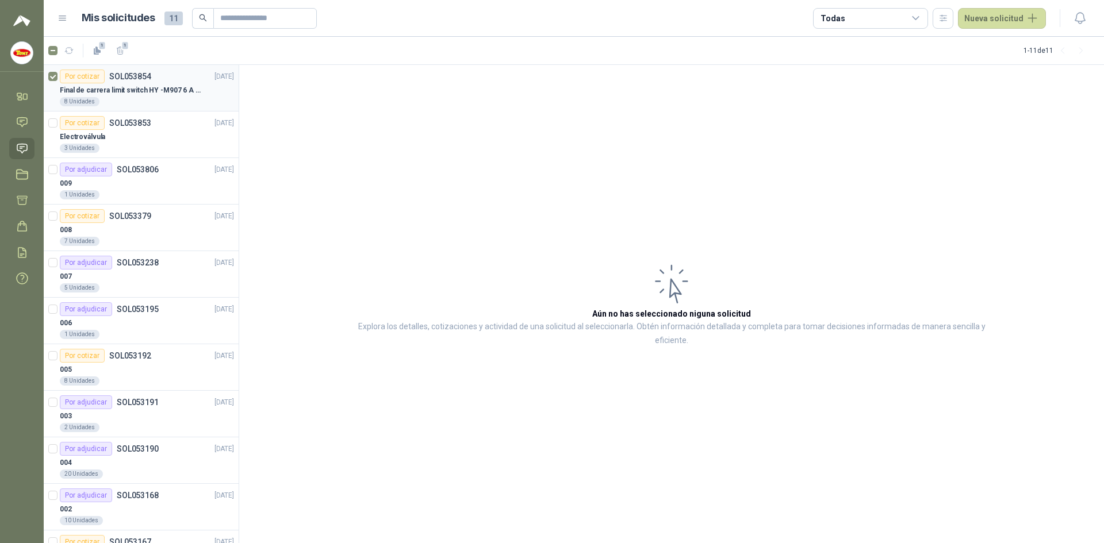
click at [191, 86] on p "Final de carrera limit switch HY -M907 6 A - 250 V a.c" at bounding box center [131, 90] width 143 height 11
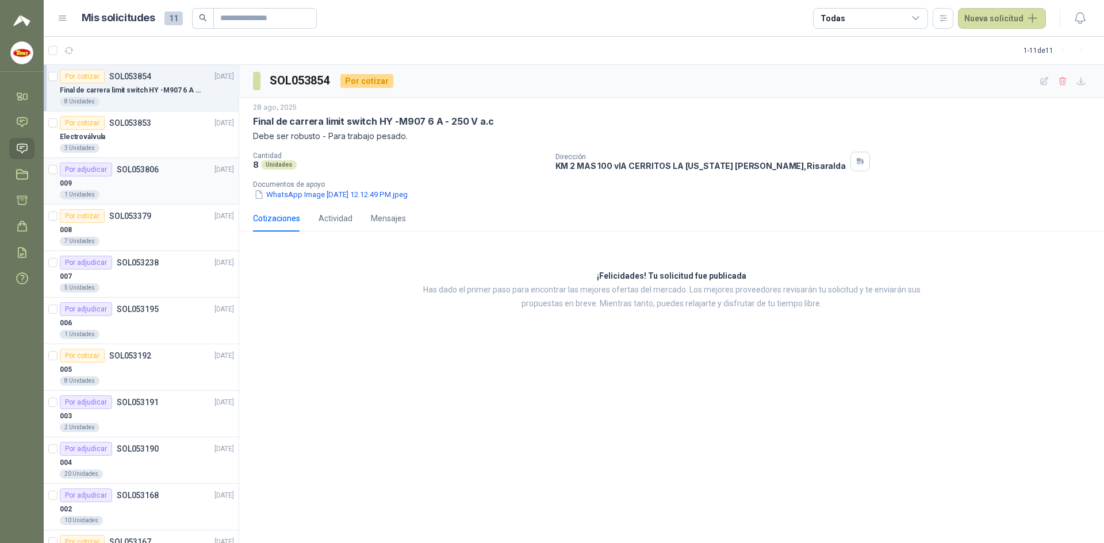
click at [162, 186] on div "009" at bounding box center [147, 183] width 174 height 14
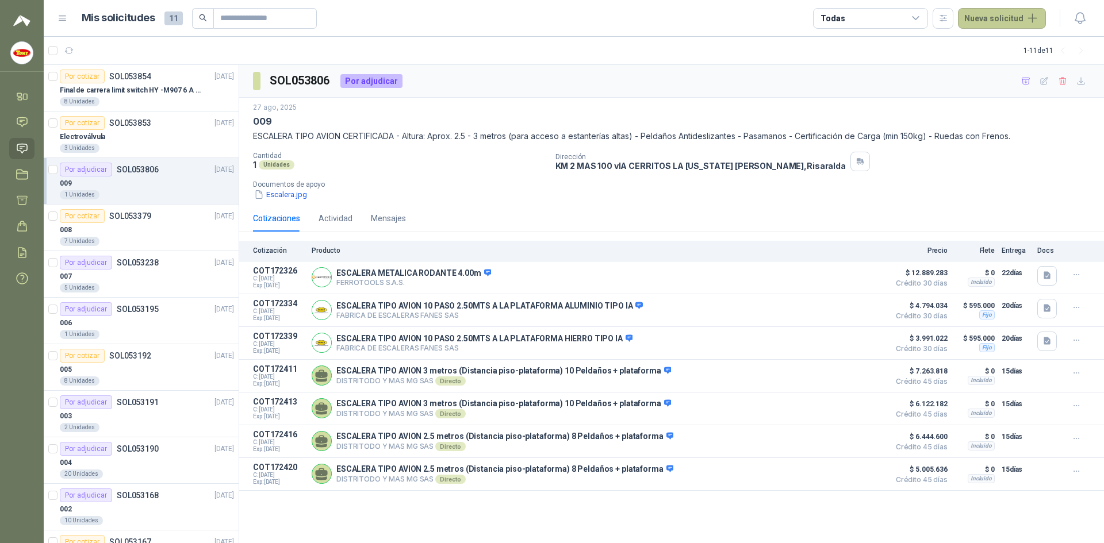
click at [994, 15] on button "Nueva solicitud" at bounding box center [1002, 18] width 88 height 21
click at [1019, 48] on link "Solicitud" at bounding box center [1015, 46] width 98 height 20
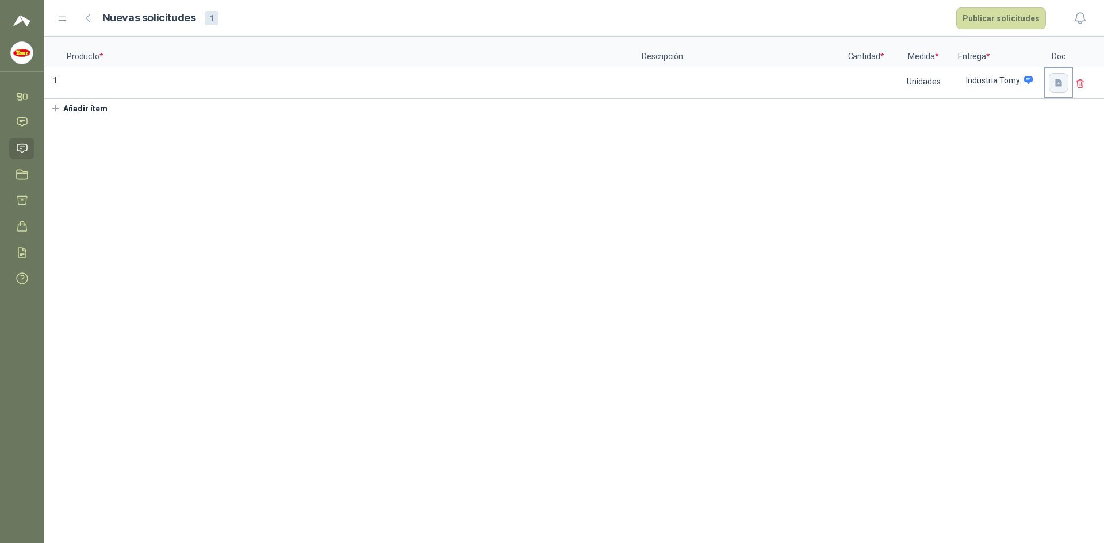
click at [1061, 84] on icon "button" at bounding box center [1058, 82] width 7 height 7
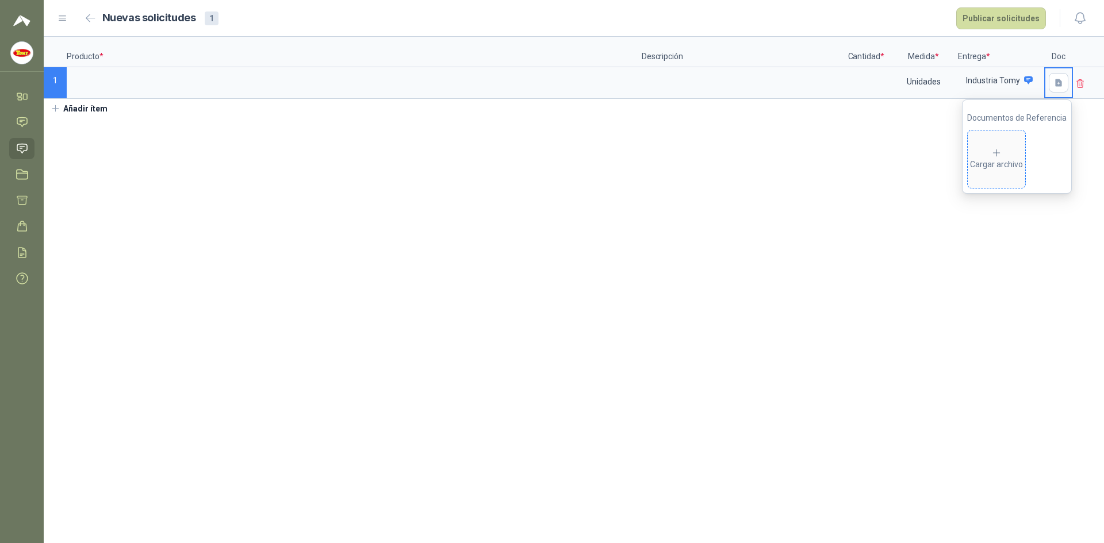
click at [1009, 167] on div "Cargar archivo" at bounding box center [996, 159] width 53 height 23
click at [22, 125] on icon at bounding box center [22, 122] width 12 height 12
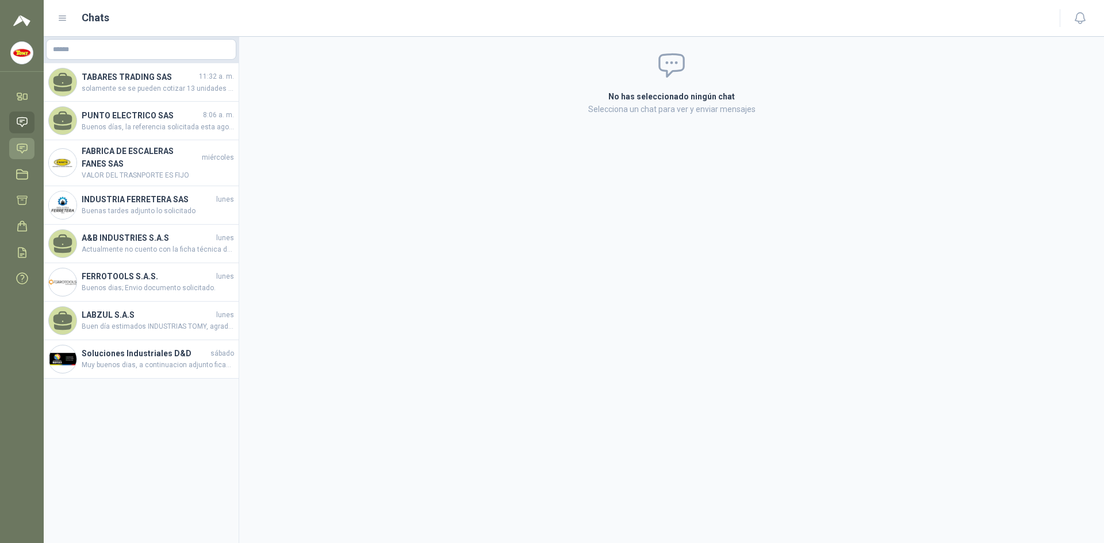
click at [18, 148] on icon at bounding box center [22, 149] width 12 height 12
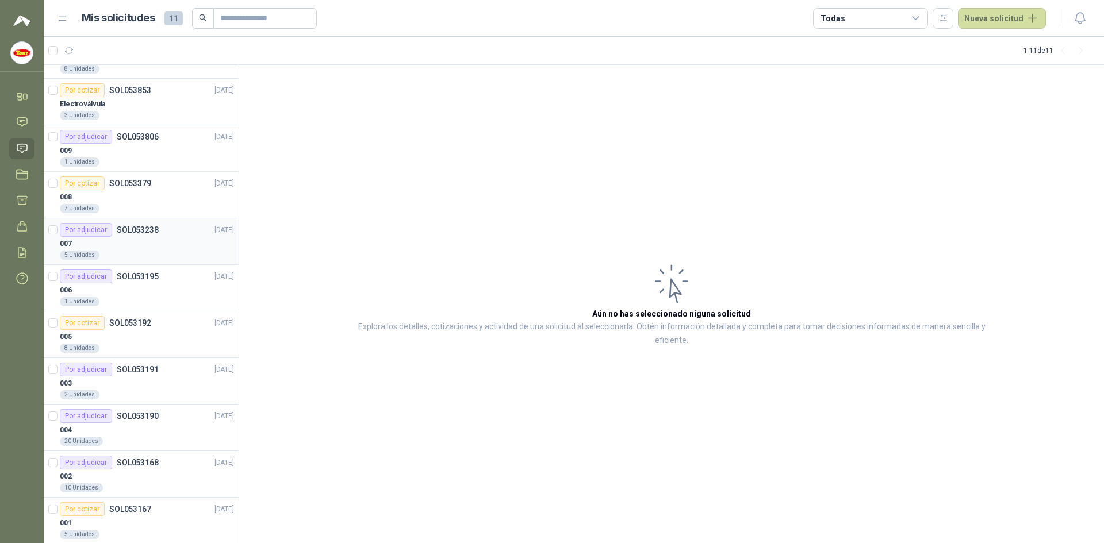
scroll to position [49, 0]
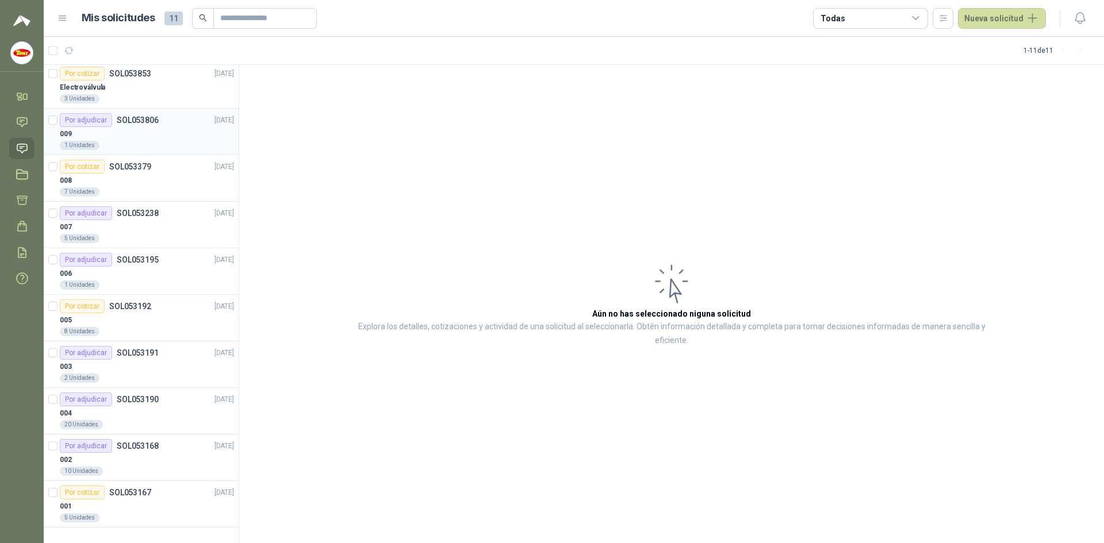
click at [131, 131] on div "009" at bounding box center [147, 134] width 174 height 14
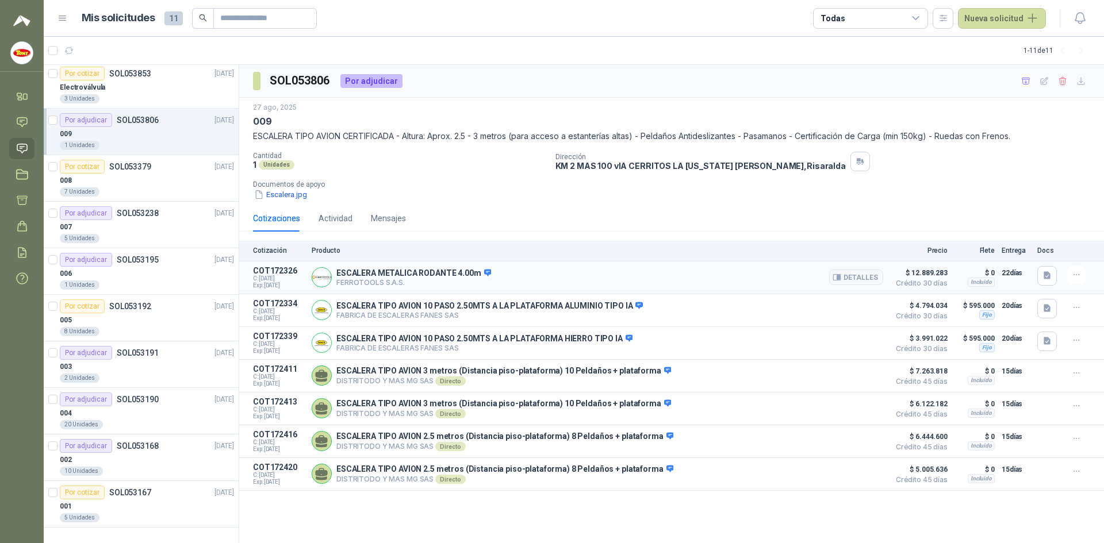
click at [546, 274] on div "ESCALERA METALICA RODANTE 4.00m FERROTOOLS S.A.S. [GEOGRAPHIC_DATA]" at bounding box center [597, 277] width 571 height 23
click at [409, 278] on p "ESCALERA METALICA RODANTE 4.00m" at bounding box center [413, 273] width 155 height 10
click at [396, 276] on p "ESCALERA METALICA RODANTE 4.00m" at bounding box center [413, 273] width 155 height 10
click at [395, 276] on p "ESCALERA METALICA RODANTE 4.00m" at bounding box center [413, 273] width 155 height 10
click at [844, 270] on button "Detalles" at bounding box center [856, 278] width 54 height 16
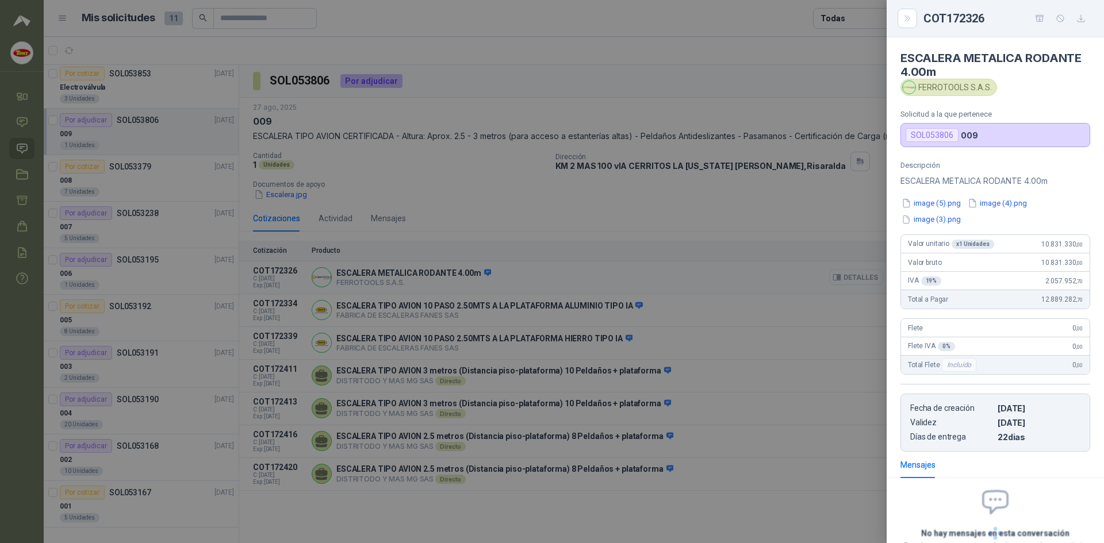
click at [847, 276] on div at bounding box center [552, 271] width 1104 height 543
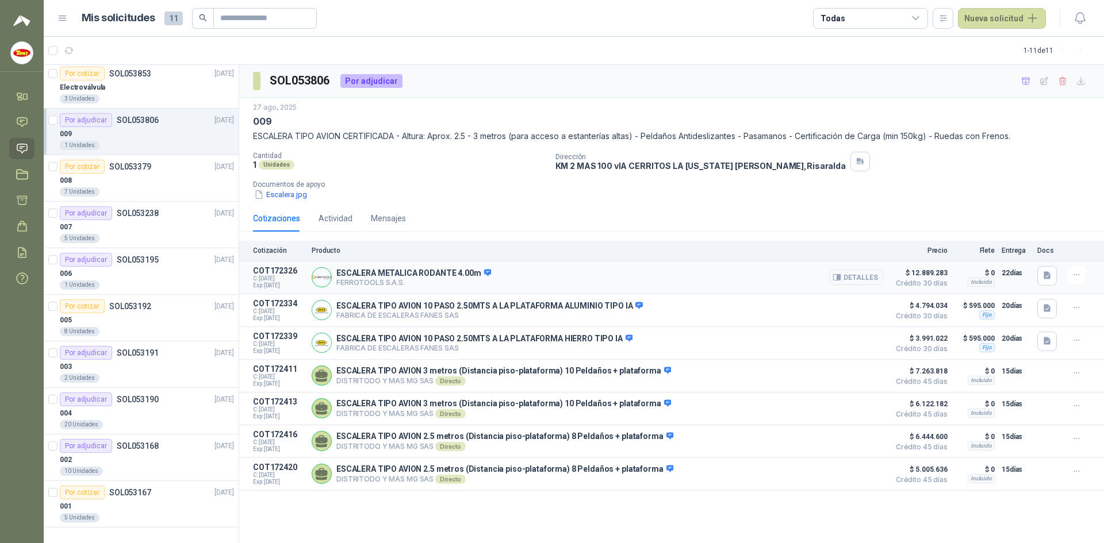
click at [858, 276] on button "Detalles" at bounding box center [856, 278] width 54 height 16
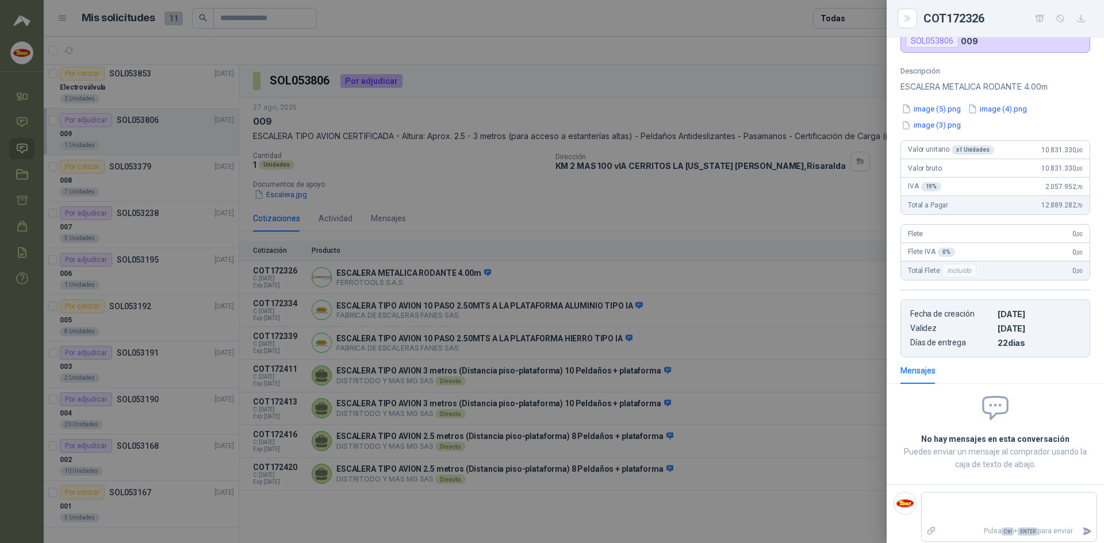
drag, startPoint x: 697, startPoint y: 205, endPoint x: 645, endPoint y: 222, distance: 55.1
click at [697, 205] on div at bounding box center [552, 271] width 1104 height 543
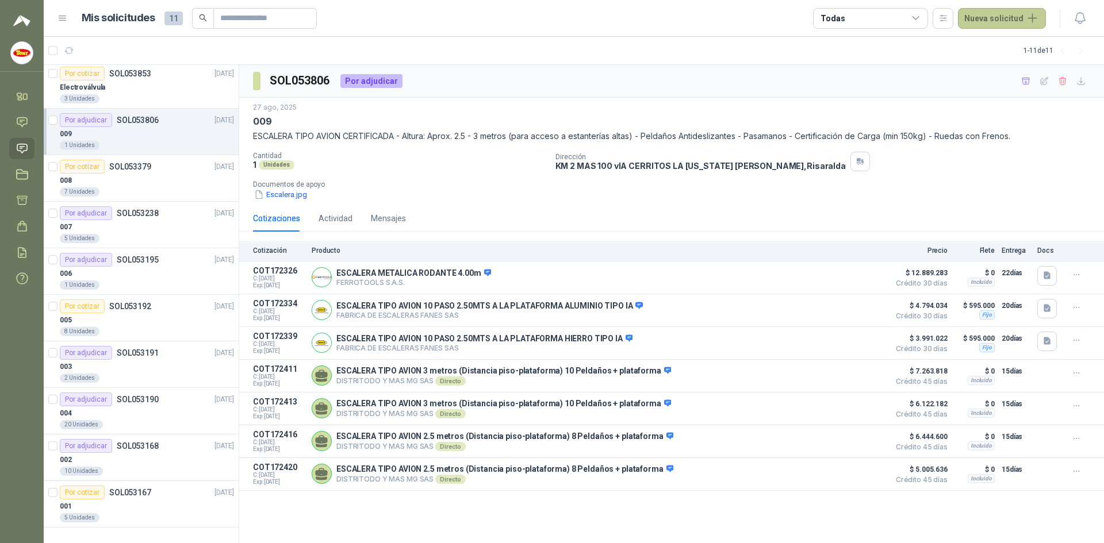
click at [1035, 18] on button "Nueva solicitud" at bounding box center [1002, 18] width 88 height 21
click at [1013, 64] on link "Solicitud grupal" at bounding box center [1015, 66] width 98 height 20
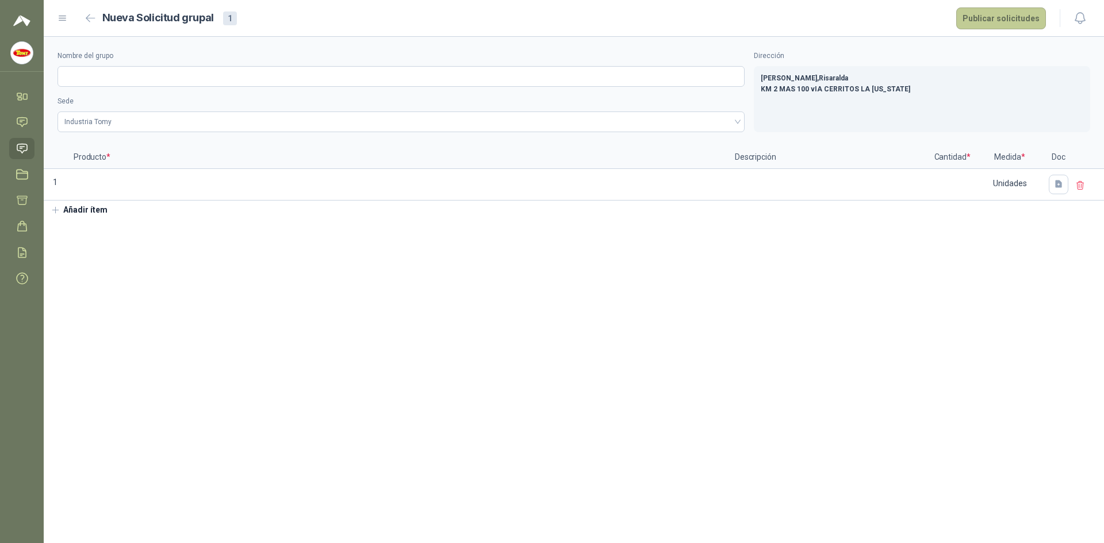
click at [1019, 14] on button "Publicar solicitudes" at bounding box center [1001, 18] width 90 height 22
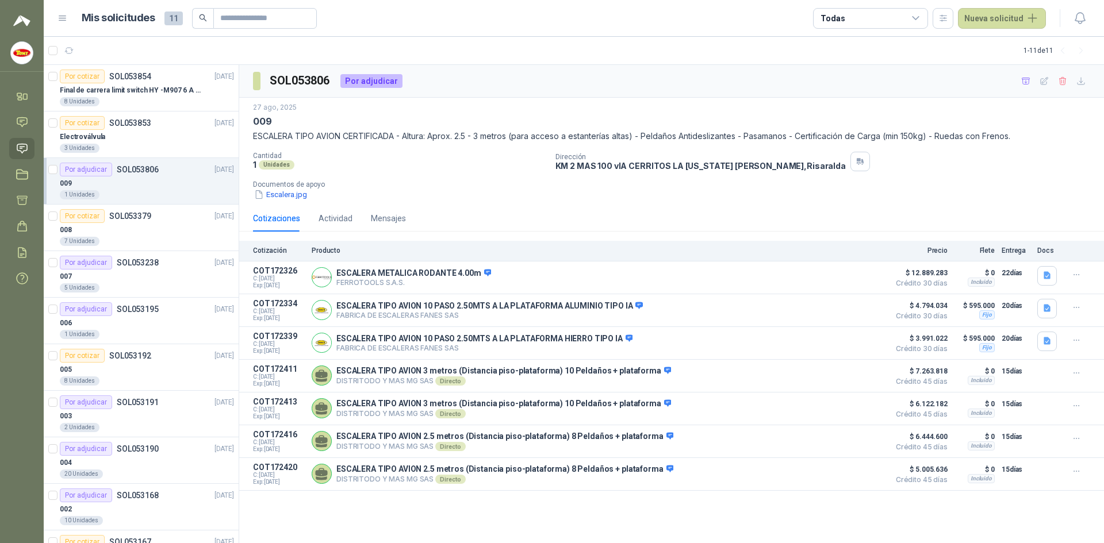
click at [859, 212] on div "Cotizaciones Actividad Mensajes" at bounding box center [671, 218] width 837 height 26
click at [579, 89] on div "SOL053806 Por adjudicar" at bounding box center [671, 81] width 865 height 33
click at [23, 147] on icon at bounding box center [22, 148] width 10 height 9
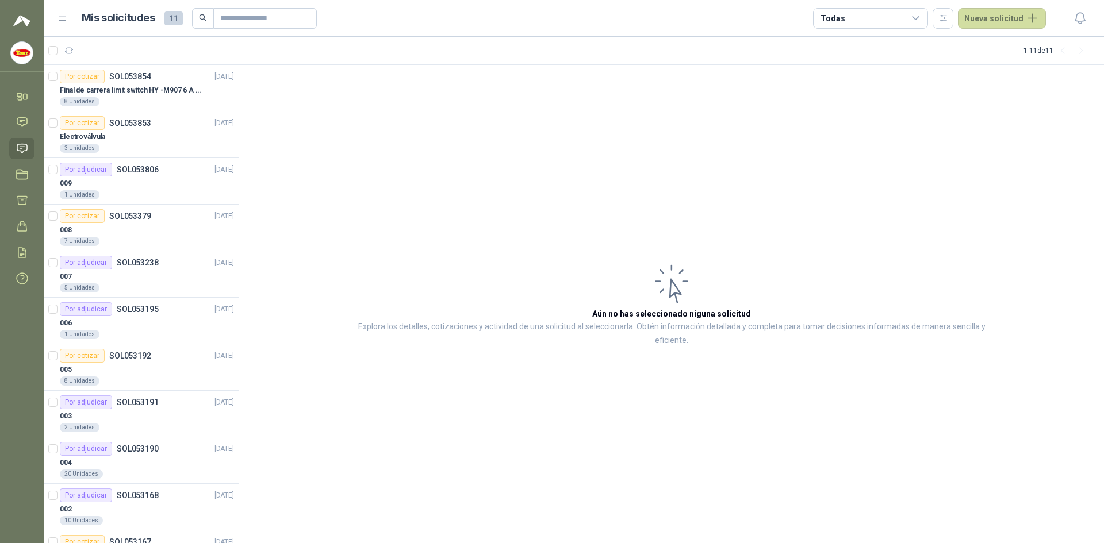
click at [920, 15] on icon at bounding box center [916, 18] width 10 height 10
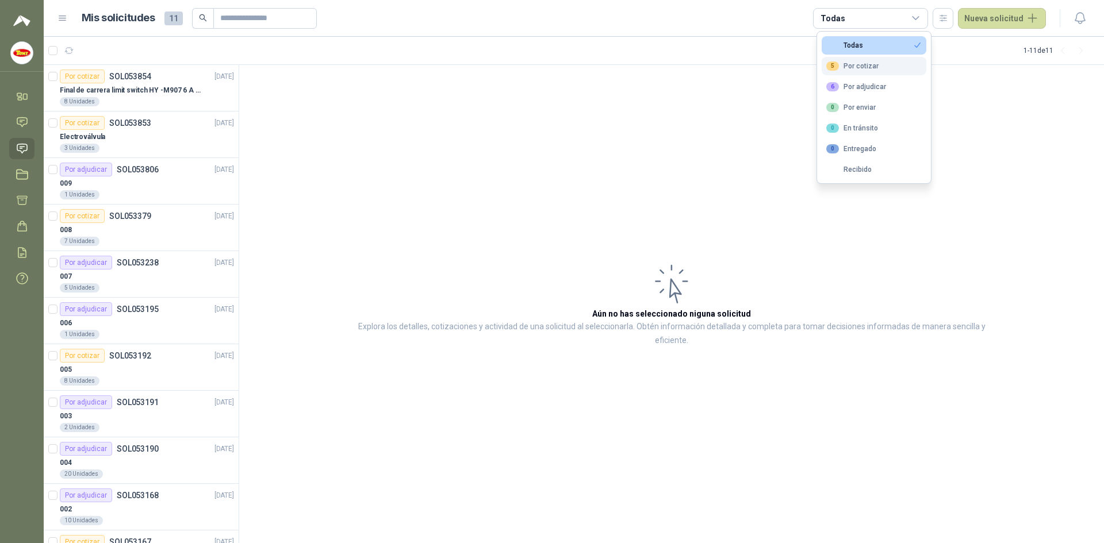
click at [877, 62] on button "5 Por cotizar" at bounding box center [873, 66] width 105 height 18
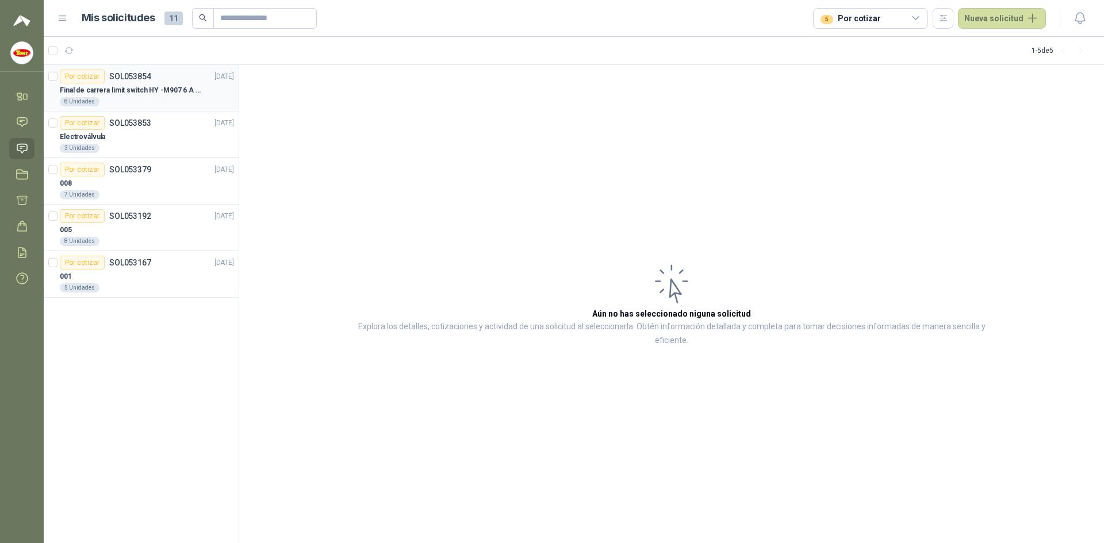
click at [224, 94] on div "Final de carrera limit switch HY -M907 6 A - 250 V a.c" at bounding box center [147, 90] width 174 height 14
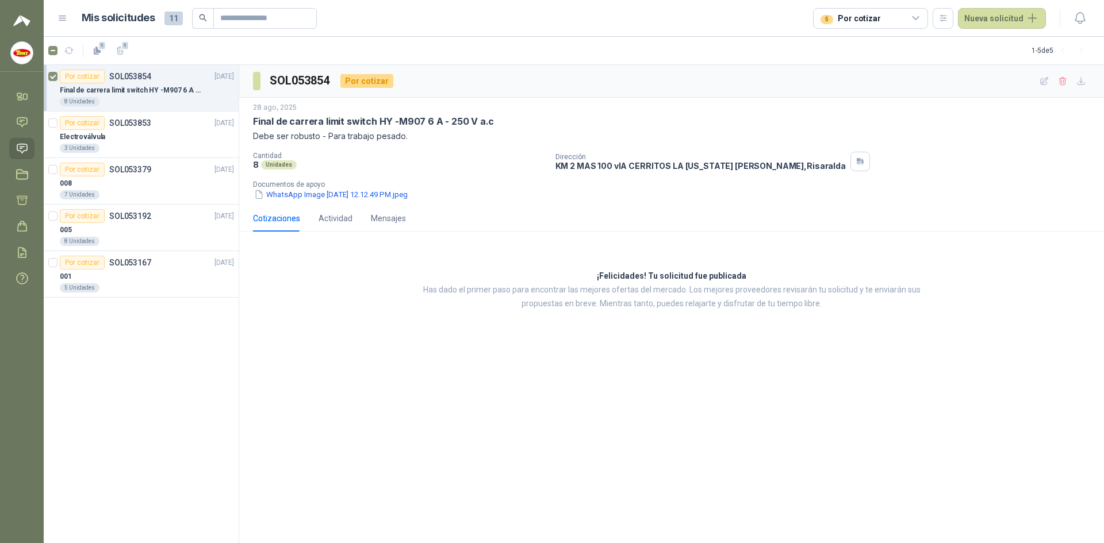
click at [604, 454] on div "SOL053854 Por cotizar [DATE] Final [PERSON_NAME] limit switch HY -M907 6 A - 25…" at bounding box center [671, 304] width 865 height 479
click at [20, 276] on icon at bounding box center [22, 278] width 12 height 12
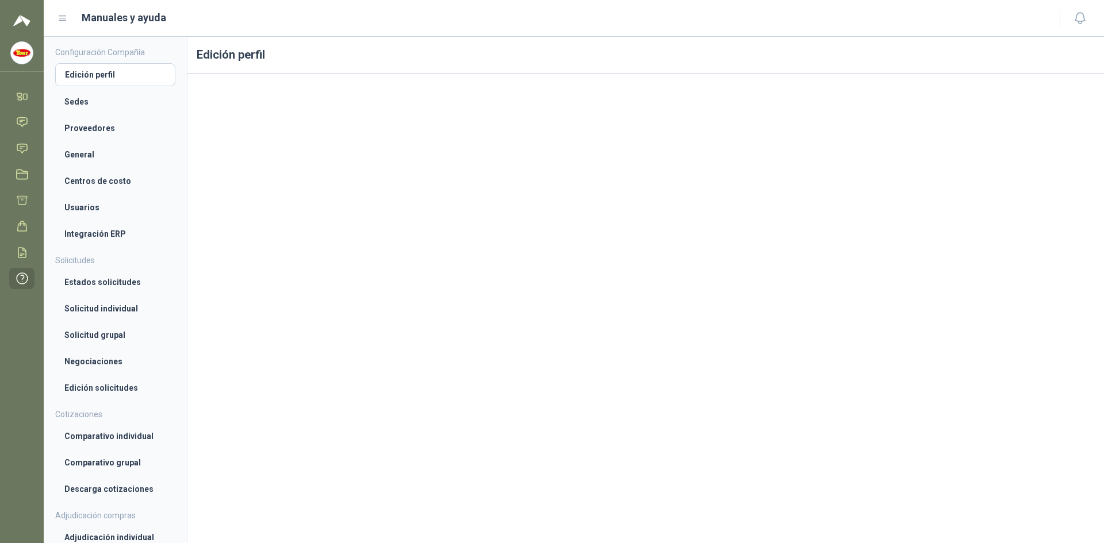
scroll to position [51, 0]
click at [91, 130] on li "Proveedores" at bounding box center [115, 128] width 102 height 13
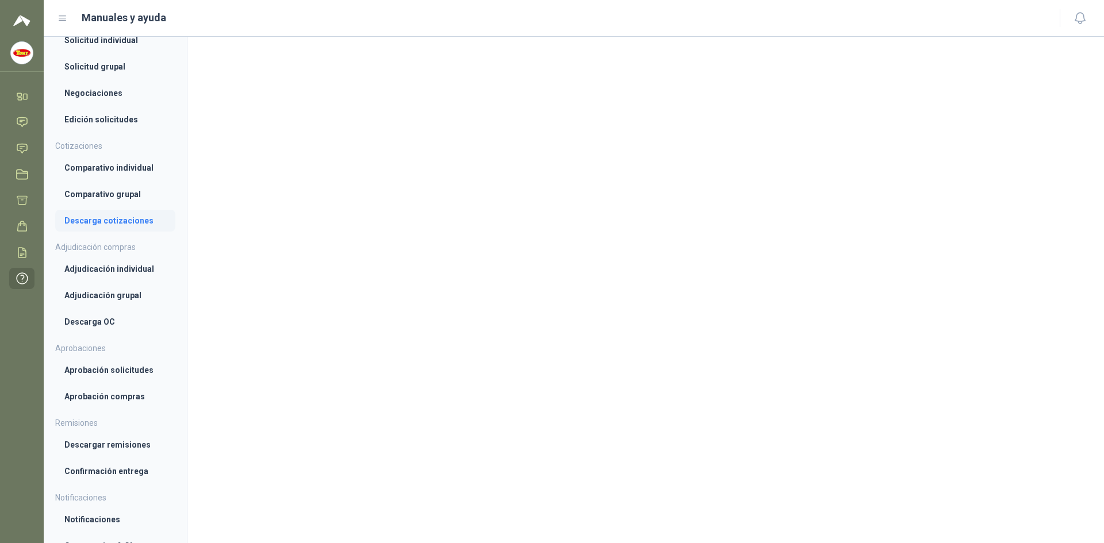
scroll to position [282, 0]
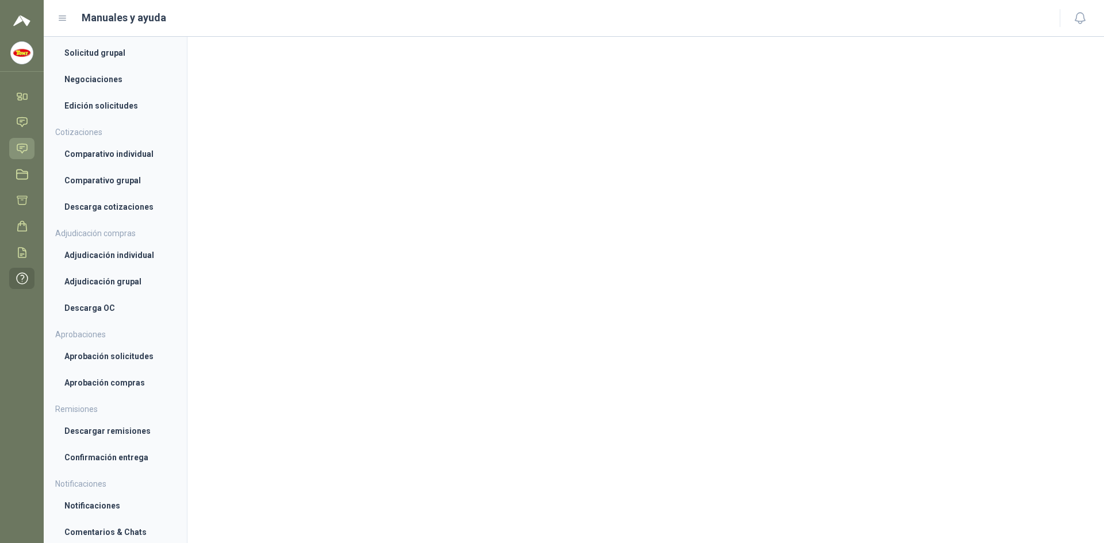
click at [21, 144] on icon at bounding box center [22, 148] width 10 height 9
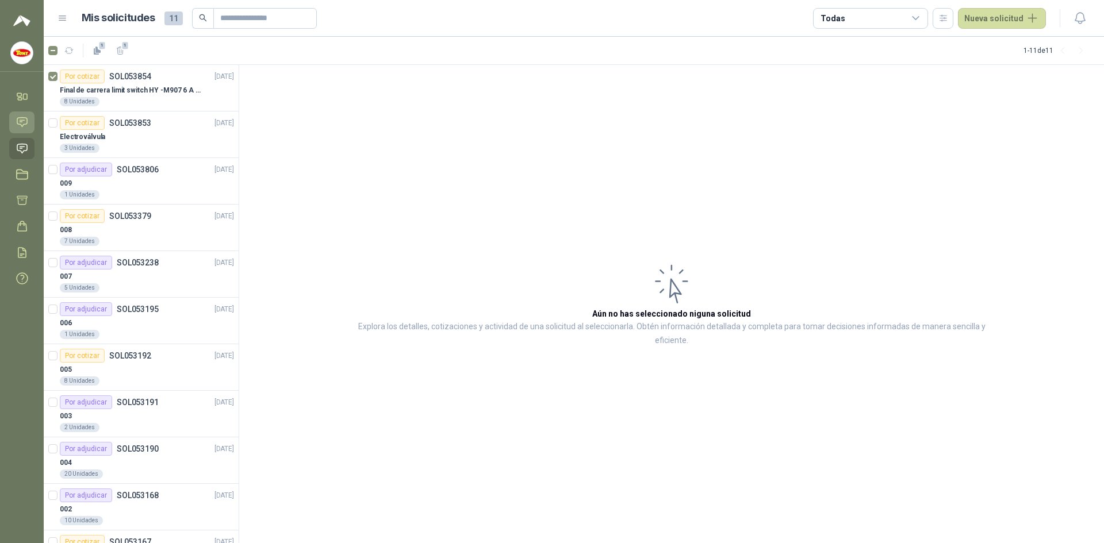
click at [22, 119] on icon at bounding box center [22, 122] width 12 height 12
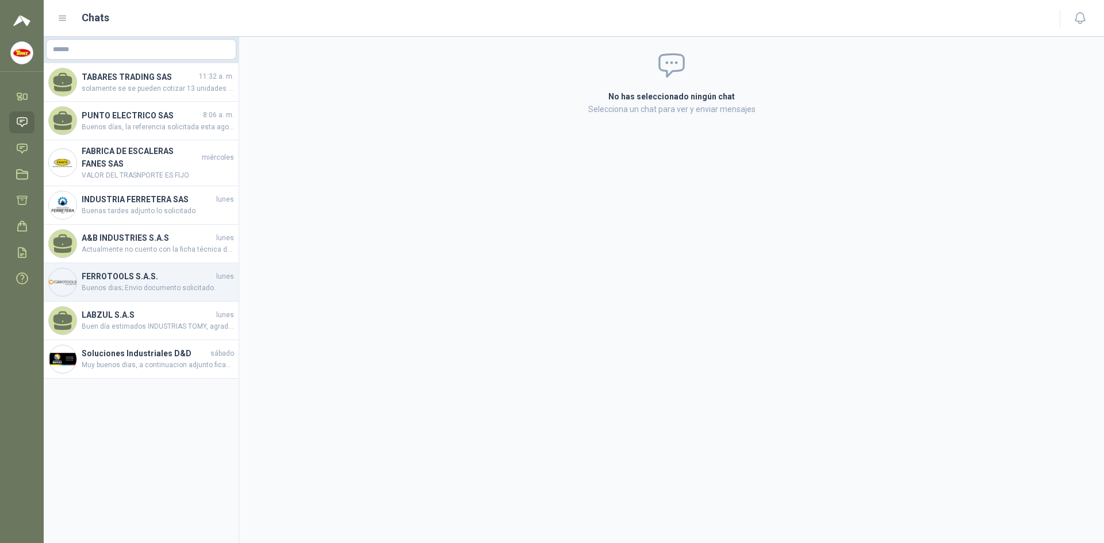
click at [148, 280] on h4 "FERROTOOLS S.A.S." at bounding box center [148, 276] width 132 height 13
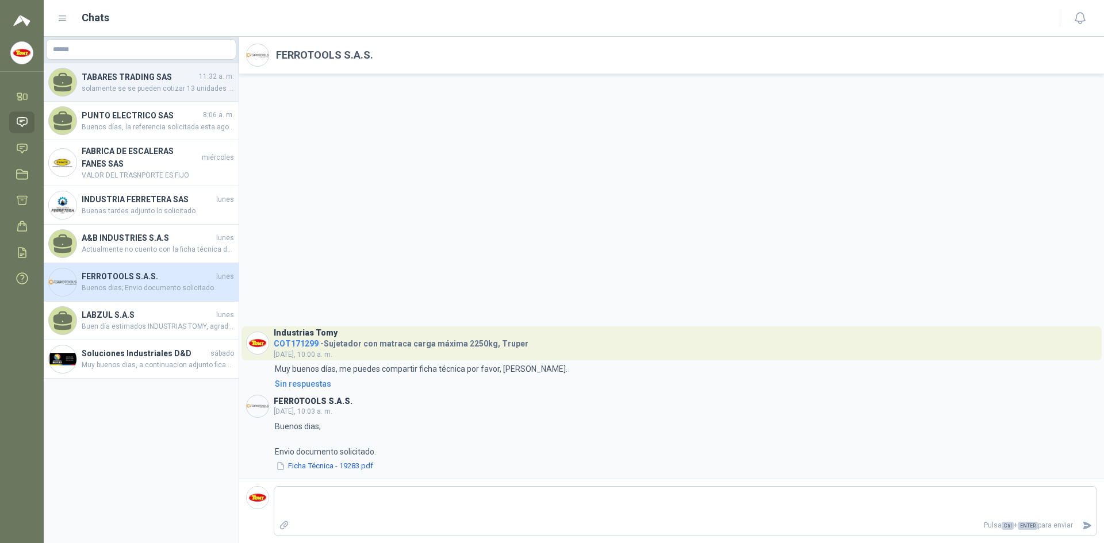
click at [121, 91] on span "solamente se se pueden cotizar 13 unidades que hay paar entrega inmediata" at bounding box center [158, 88] width 152 height 11
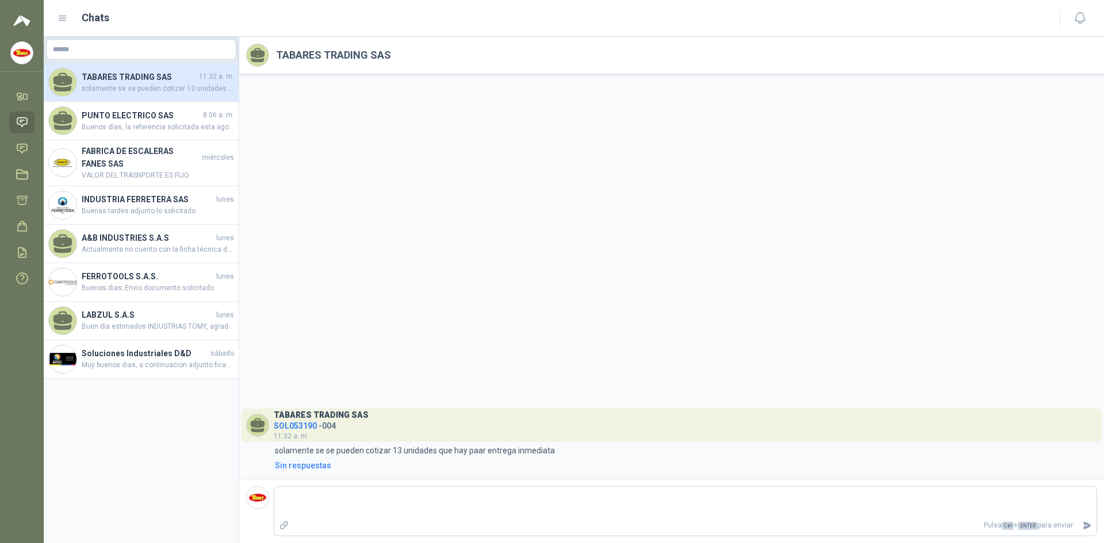
click at [295, 428] on span "SOL053190" at bounding box center [295, 425] width 43 height 9
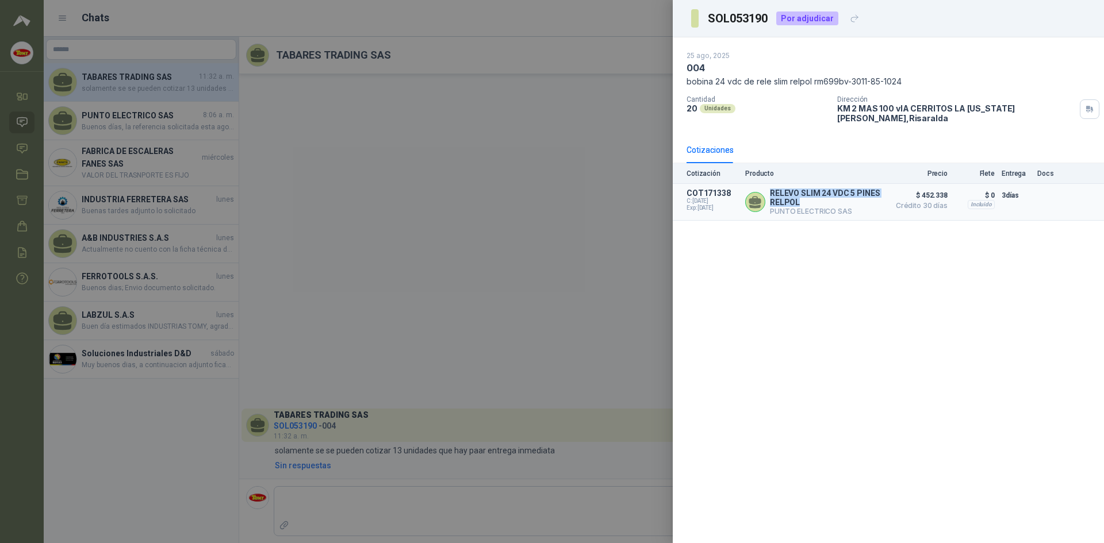
drag, startPoint x: 771, startPoint y: 185, endPoint x: 804, endPoint y: 193, distance: 33.7
click at [804, 193] on p "RELEVO SLIM 24 VDC 5 PINES RELPOL" at bounding box center [826, 198] width 113 height 18
copy p "RELEVO SLIM 24 VDC 5 PINES RELPOL"
click at [476, 439] on div at bounding box center [552, 271] width 1104 height 543
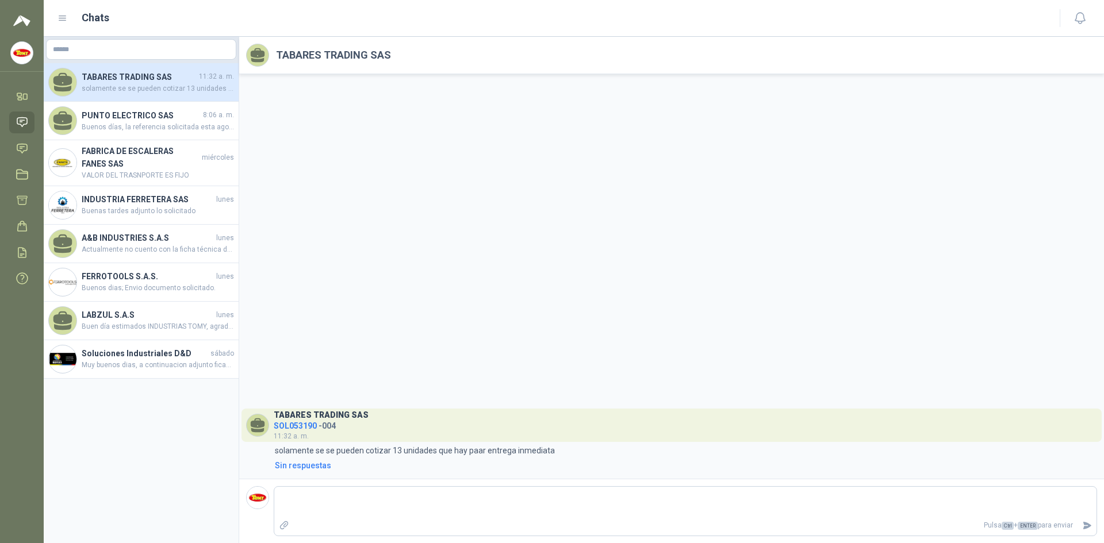
click at [309, 422] on span "SOL053190" at bounding box center [295, 425] width 43 height 9
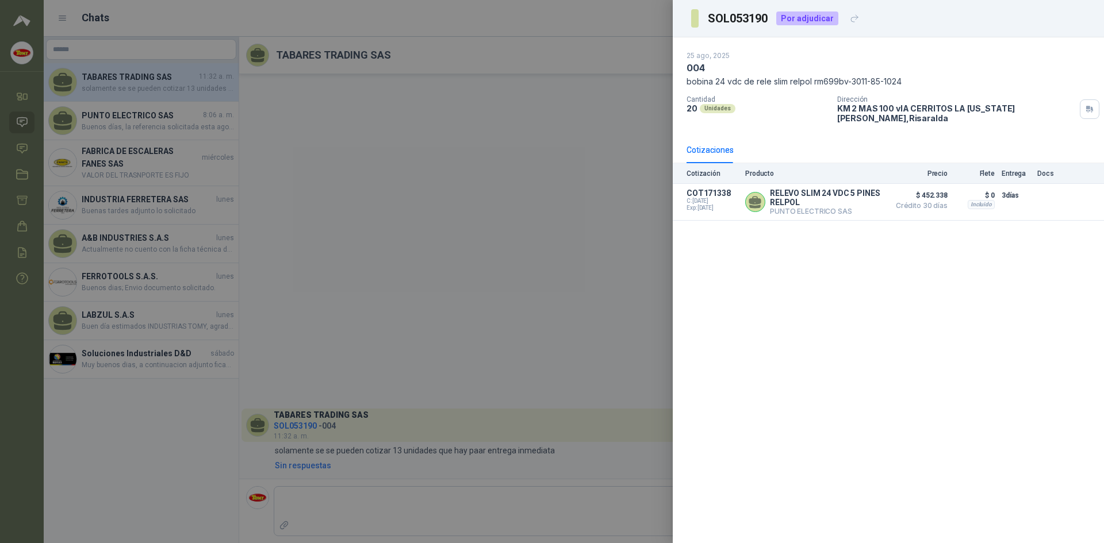
click at [391, 168] on div at bounding box center [552, 271] width 1104 height 543
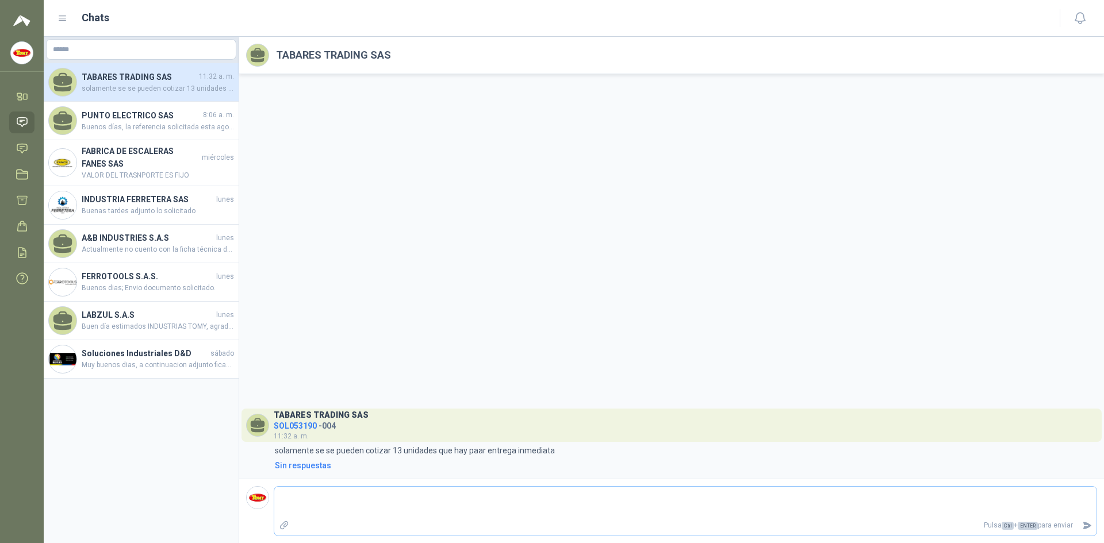
click at [370, 518] on p "Pulsa Ctrl + ENTER para enviar" at bounding box center [686, 526] width 784 height 20
click at [352, 502] on textarea at bounding box center [685, 502] width 822 height 26
type textarea "*"
click at [284, 524] on icon "Adjuntar archivos" at bounding box center [284, 525] width 10 height 10
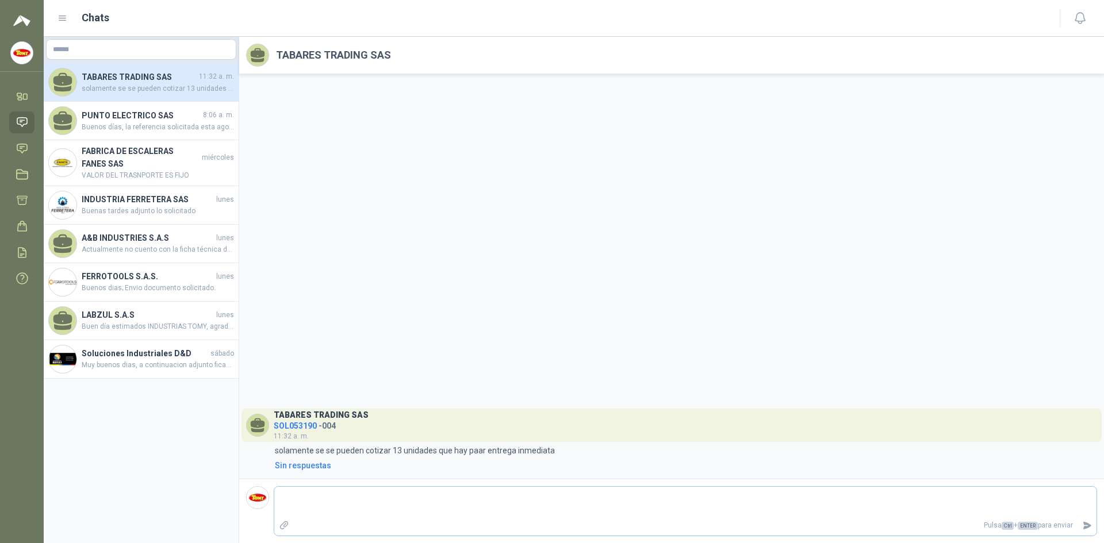
click at [0, 0] on input "file" at bounding box center [0, 0] width 0 height 0
click at [574, 182] on div "[PERSON_NAME] TRADING SAS SOL053190 - 004 11:32 a. m. 11:32 solamente se se pue…" at bounding box center [671, 276] width 865 height 405
click at [25, 151] on icon at bounding box center [22, 148] width 10 height 9
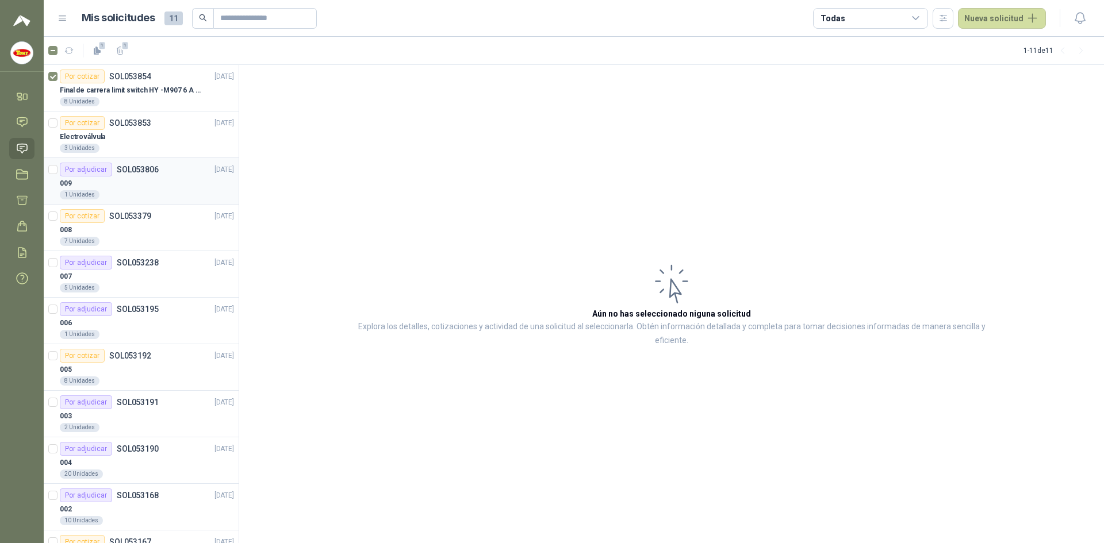
click at [147, 182] on div "009" at bounding box center [147, 183] width 174 height 14
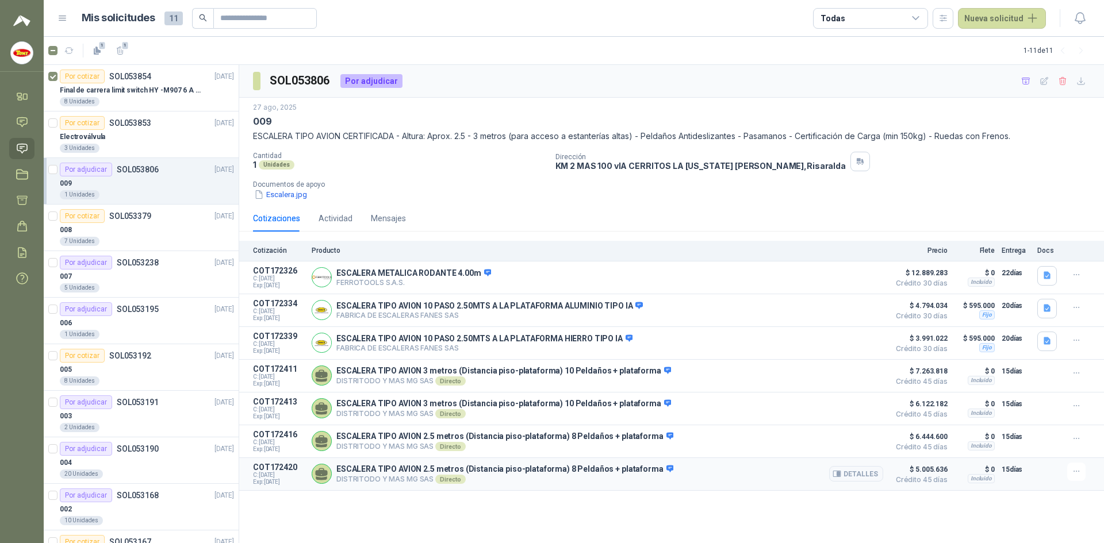
click at [512, 475] on p "ESCALERA TIPO AVION 2.5 metros (Distancia piso-plataforma) 8 Peldaños + platafo…" at bounding box center [504, 469] width 337 height 10
click at [511, 475] on p "ESCALERA TIPO AVION 2.5 metros (Distancia piso-plataforma) 8 Peldaños + platafo…" at bounding box center [504, 469] width 337 height 10
click at [345, 469] on p "ESCALERA TIPO AVION 2.5 metros (Distancia piso-plataforma) 8 Peldaños + platafo…" at bounding box center [504, 469] width 337 height 10
click at [326, 477] on icon at bounding box center [322, 472] width 12 height 9
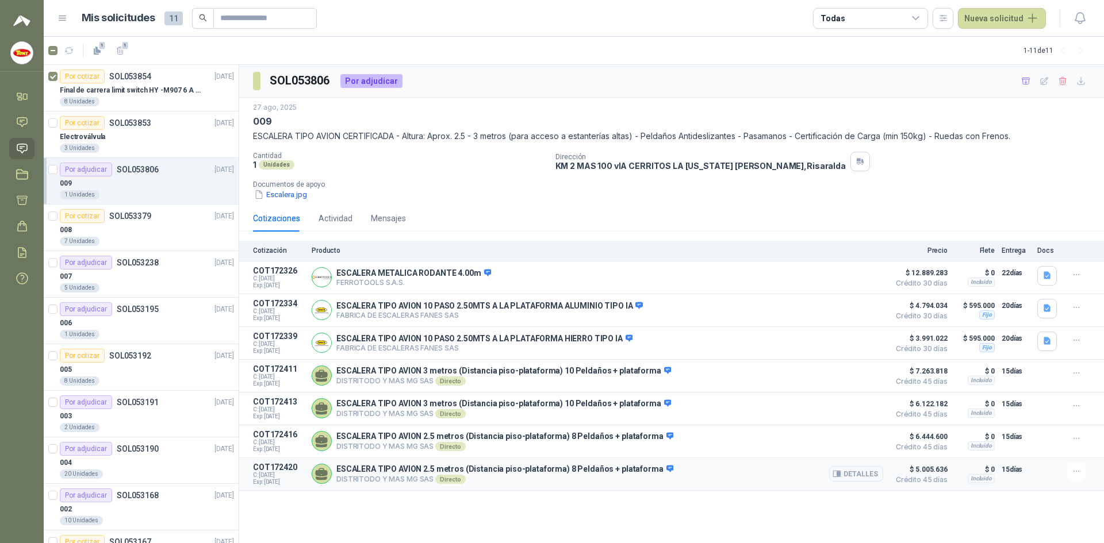
click at [326, 477] on icon at bounding box center [322, 472] width 12 height 9
click at [1044, 486] on div at bounding box center [1048, 474] width 23 height 23
click at [1054, 479] on div at bounding box center [1048, 474] width 23 height 23
click at [552, 282] on div "ESCALERA METALICA RODANTE 4.00m FERROTOOLS S.A.S. [GEOGRAPHIC_DATA]" at bounding box center [597, 277] width 571 height 23
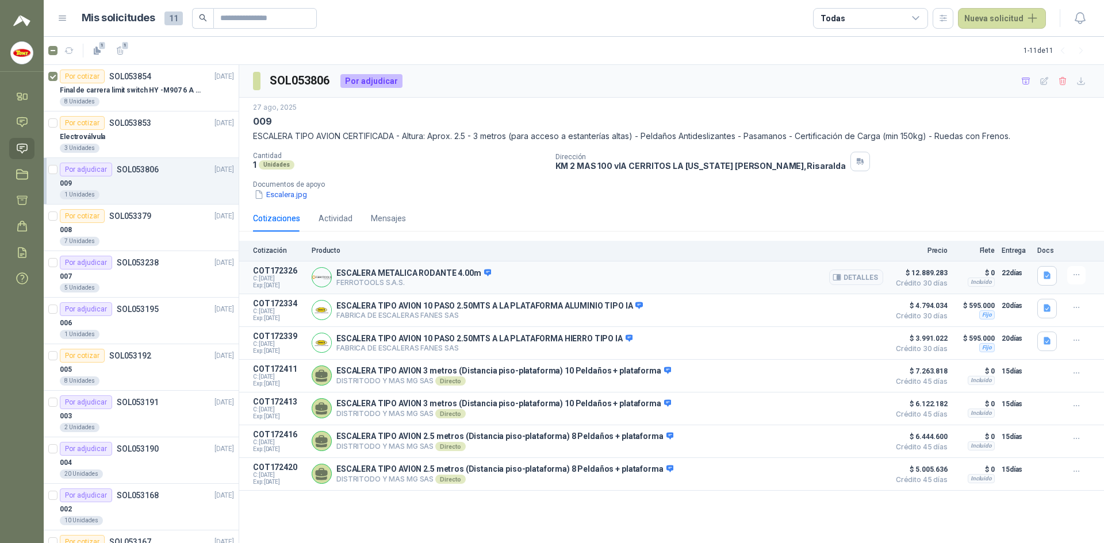
click at [551, 282] on div "ESCALERA METALICA RODANTE 4.00m FERROTOOLS S.A.S. [GEOGRAPHIC_DATA]" at bounding box center [597, 277] width 571 height 23
click at [335, 253] on p "Producto" at bounding box center [597, 251] width 571 height 8
click at [333, 214] on div "Actividad" at bounding box center [335, 218] width 34 height 13
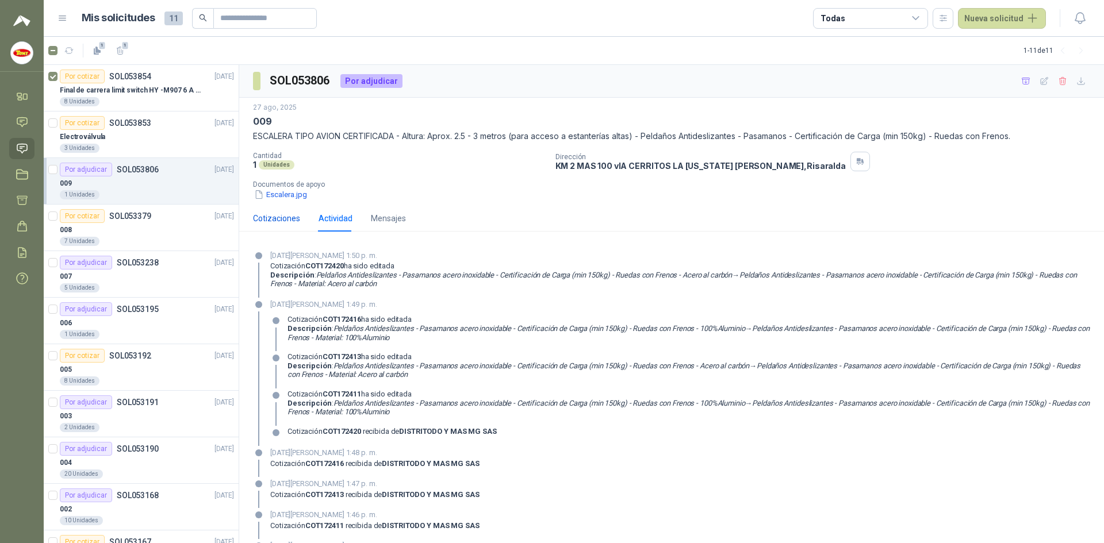
click at [275, 216] on div "Cotizaciones" at bounding box center [276, 218] width 47 height 13
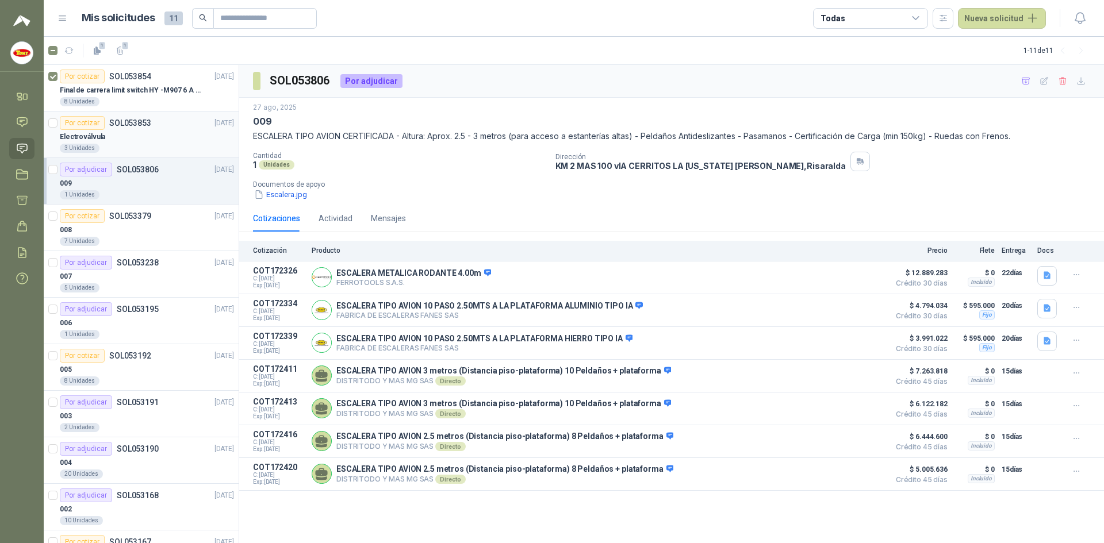
click at [162, 135] on div "Electroválvula" at bounding box center [147, 137] width 174 height 14
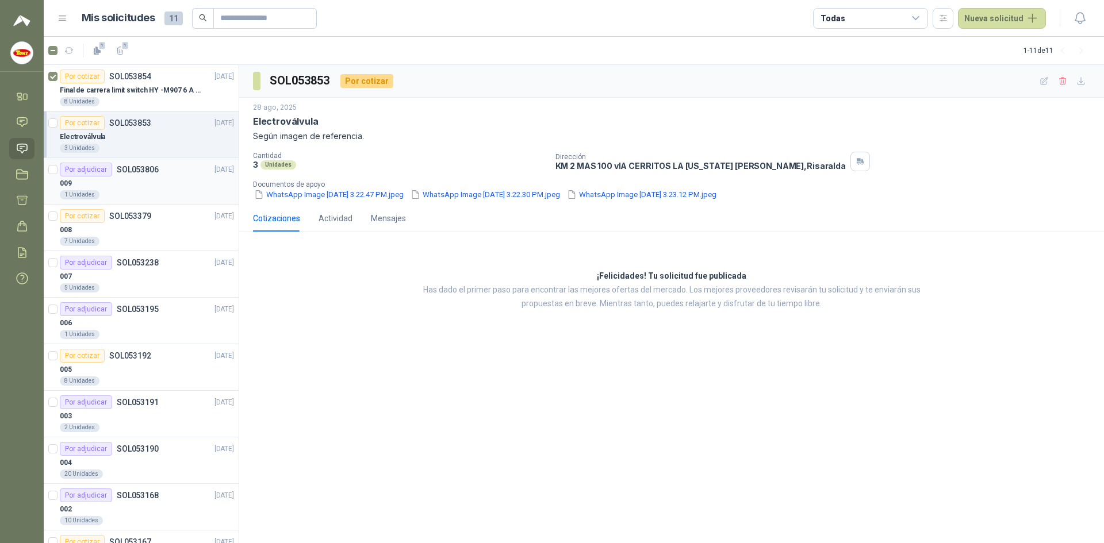
click at [157, 184] on div "009" at bounding box center [147, 183] width 174 height 14
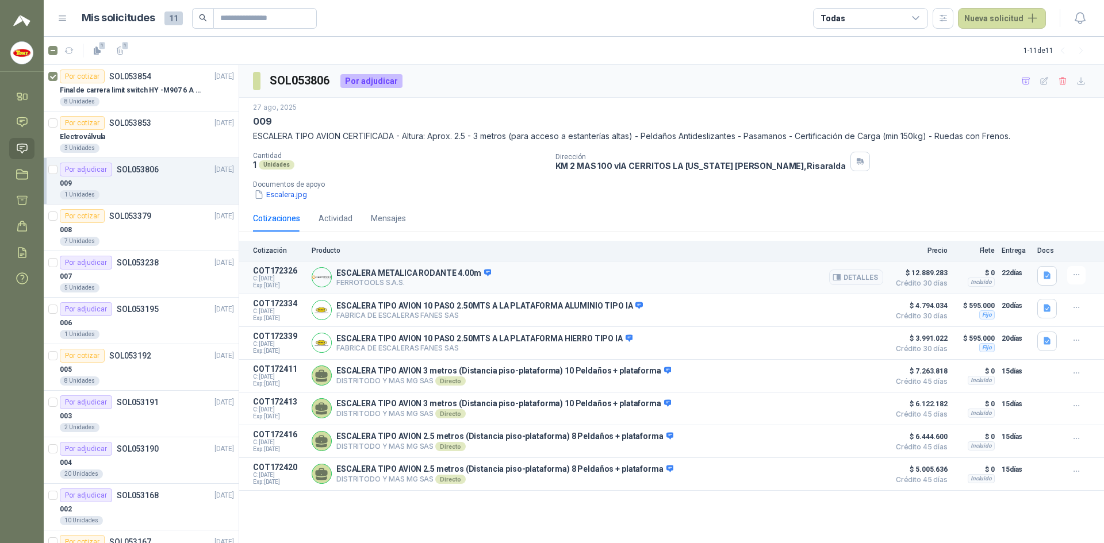
click at [359, 280] on p "FERROTOOLS S.A.S." at bounding box center [413, 282] width 155 height 9
click at [315, 279] on img at bounding box center [321, 277] width 19 height 19
click at [316, 278] on img at bounding box center [321, 277] width 19 height 19
click at [328, 312] on img at bounding box center [321, 310] width 19 height 19
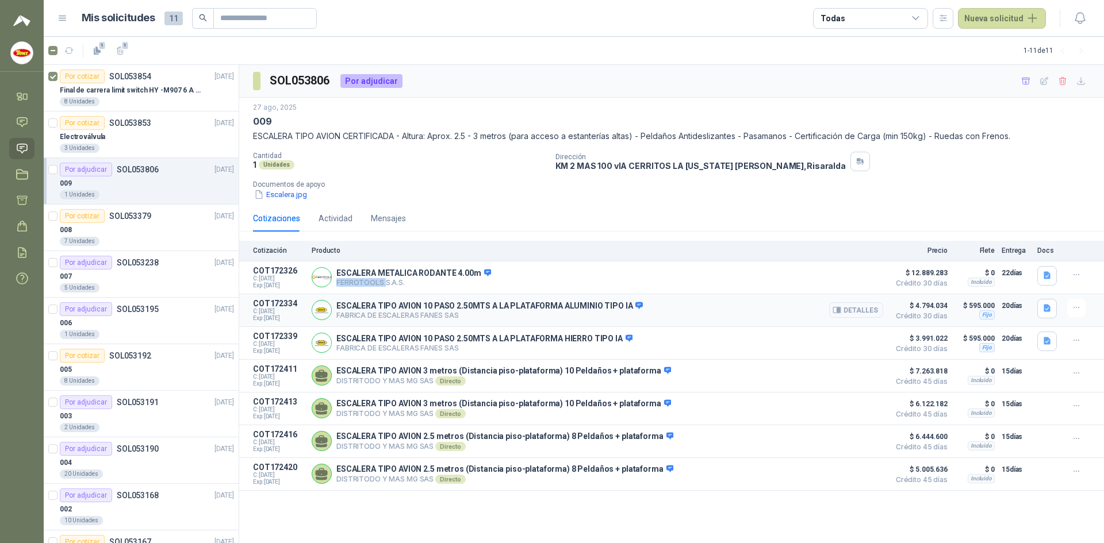
click at [327, 311] on img at bounding box center [321, 310] width 19 height 19
click at [428, 309] on p "ESCALERA TIPO AVION 10 PASO 2.50MTS A LA PLATAFORMA ALUMINIO TIPO IA" at bounding box center [489, 306] width 306 height 10
drag, startPoint x: 439, startPoint y: 309, endPoint x: 421, endPoint y: 324, distance: 22.8
click at [439, 308] on div "ESCALERA TIPO AVION 10 PASO 2.50MTS A LA PLATAFORMA ALUMINIO TIPO IA FABRICA DE…" at bounding box center [489, 310] width 306 height 19
click at [323, 377] on icon at bounding box center [322, 374] width 12 height 9
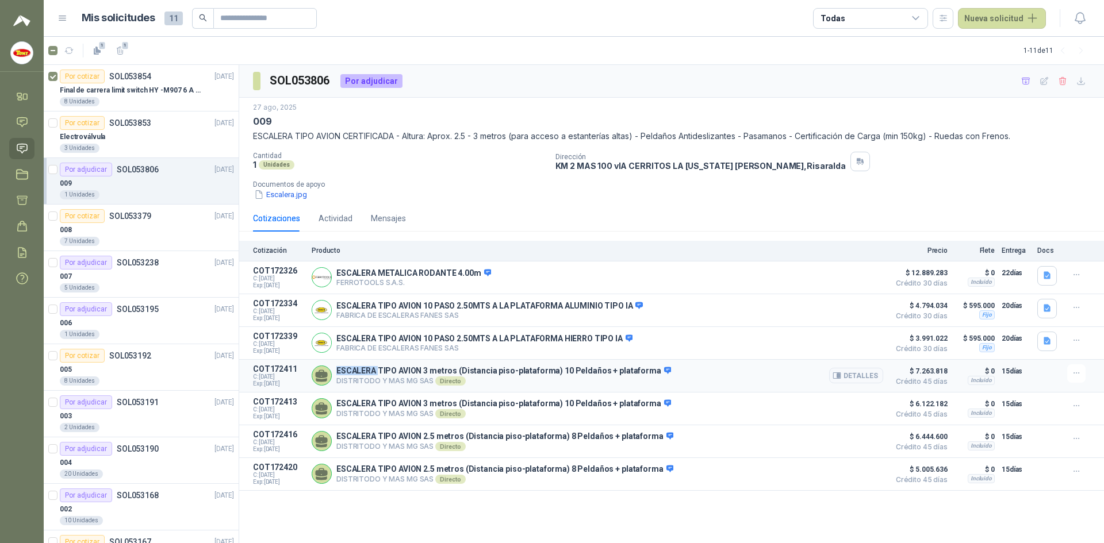
click at [323, 377] on icon at bounding box center [322, 374] width 12 height 9
click at [458, 381] on div "Directo" at bounding box center [450, 381] width 30 height 9
click at [490, 379] on p "DISTRITODO Y MAS MG SAS Directo" at bounding box center [503, 381] width 335 height 9
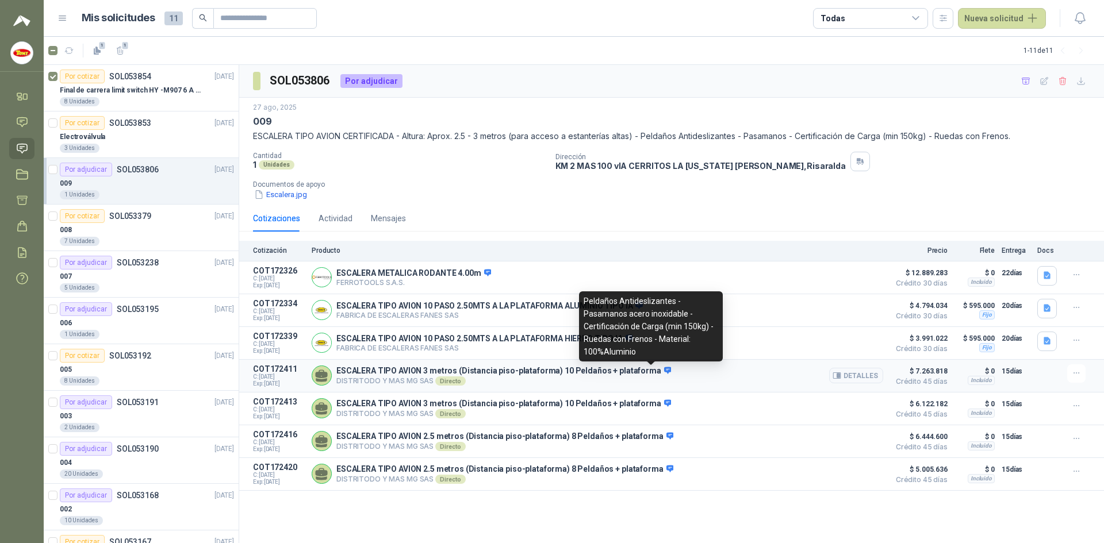
click at [663, 371] on icon at bounding box center [667, 370] width 9 height 9
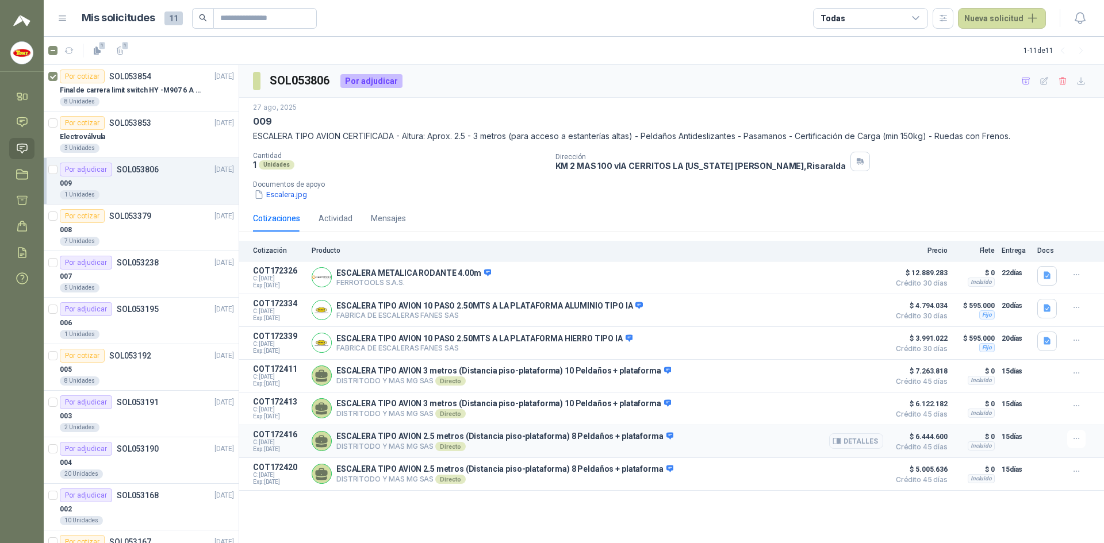
click at [660, 439] on div "ESCALERA TIPO AVION 2.5 metros (Distancia piso-plataforma) 8 Peldaños + platafo…" at bounding box center [597, 441] width 571 height 23
click at [664, 440] on div "ESCALERA TIPO AVION 2.5 metros (Distancia piso-plataforma) 8 Peldaños + platafo…" at bounding box center [597, 441] width 571 height 23
click at [850, 445] on button "Detalles" at bounding box center [856, 441] width 54 height 16
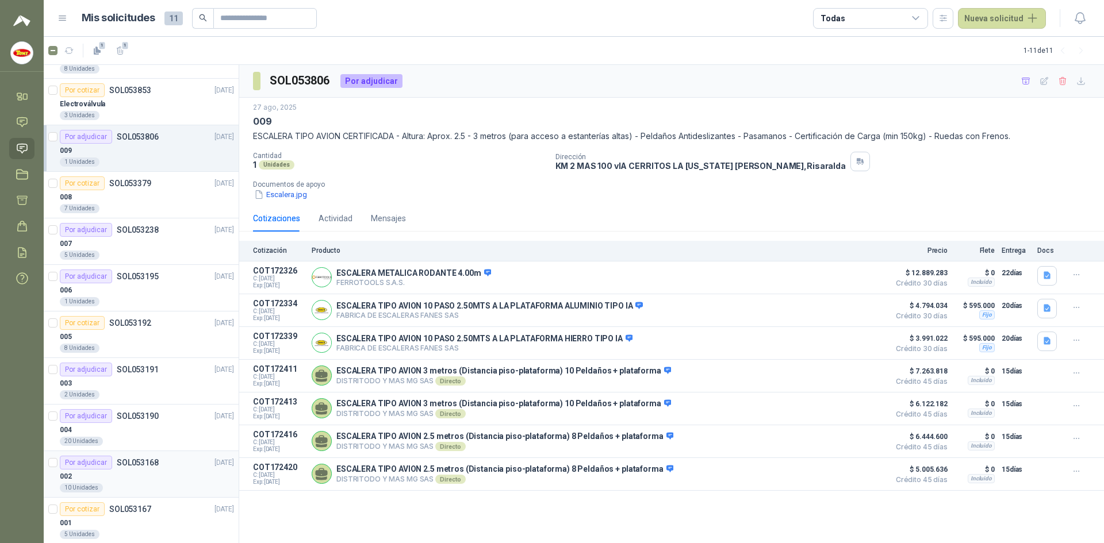
scroll to position [49, 0]
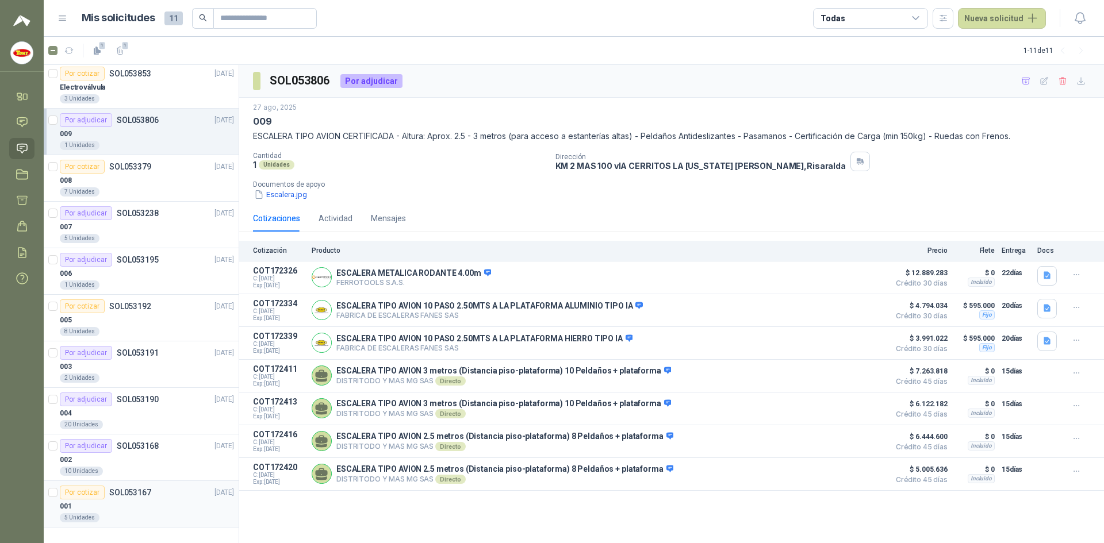
click at [159, 516] on div "5 Unidades" at bounding box center [147, 517] width 174 height 9
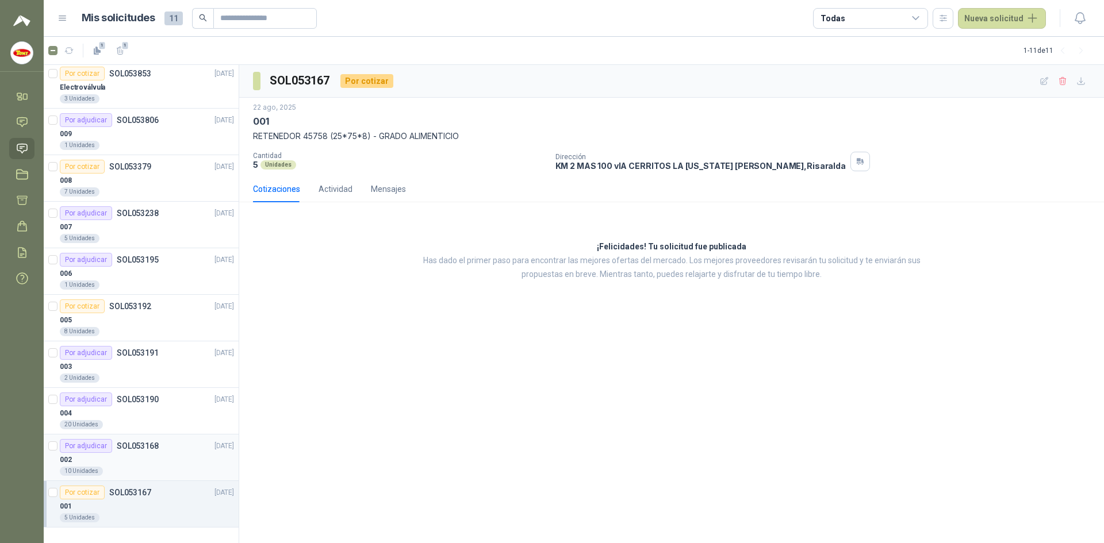
click at [159, 462] on div "002" at bounding box center [147, 460] width 174 height 14
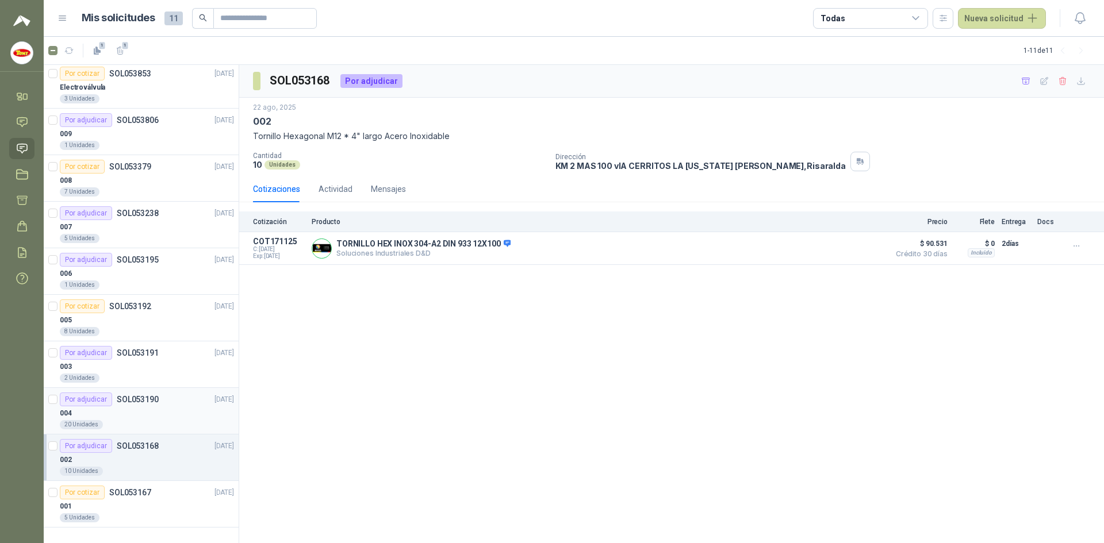
click at [187, 418] on div "004" at bounding box center [147, 413] width 174 height 14
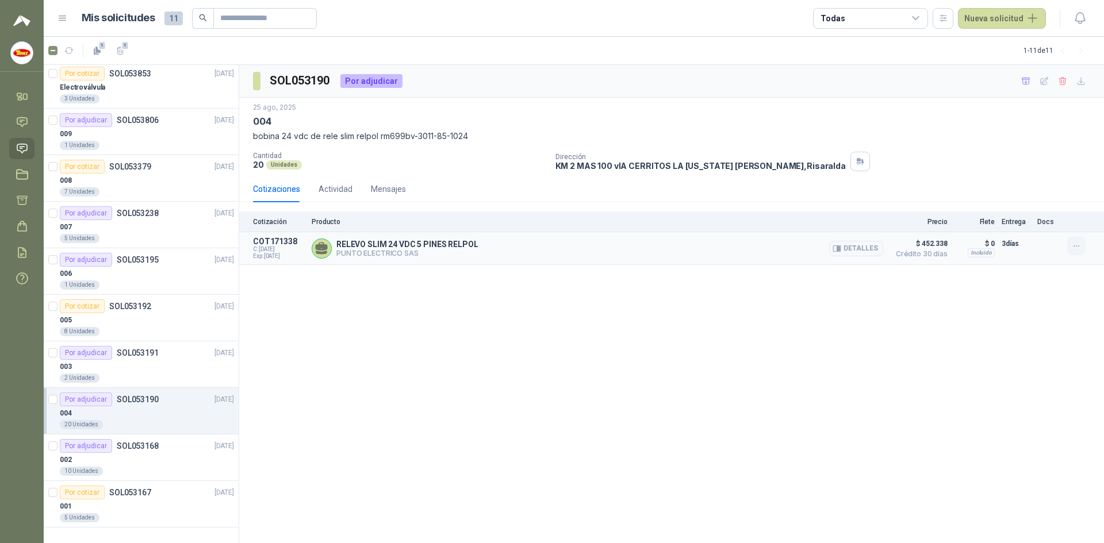
click at [1080, 243] on icon "button" at bounding box center [1076, 246] width 10 height 10
click at [904, 309] on div "SOL053190 Por adjudicar [DATE] 004 bobina 24 vdc de rele slim relpol rm699bv-30…" at bounding box center [671, 304] width 865 height 479
click at [867, 249] on button "Detalles" at bounding box center [856, 249] width 54 height 16
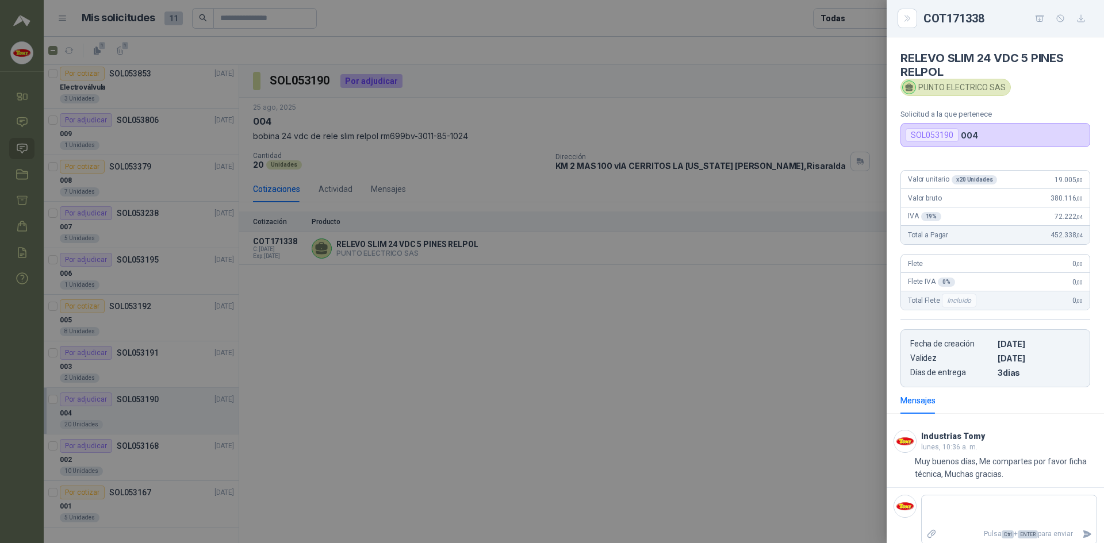
click at [498, 418] on div at bounding box center [552, 271] width 1104 height 543
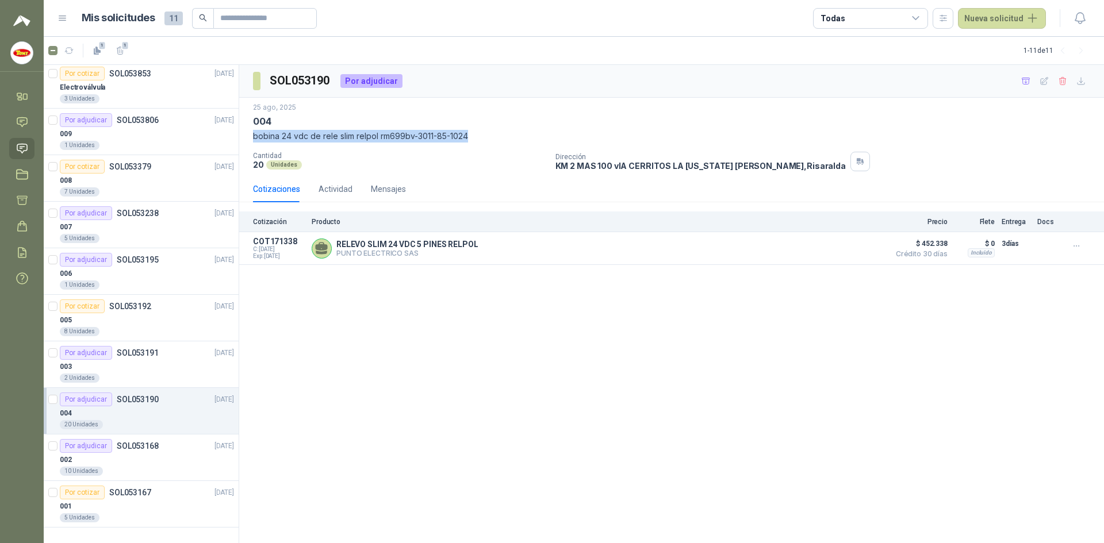
drag, startPoint x: 253, startPoint y: 136, endPoint x: 463, endPoint y: 135, distance: 209.8
click at [476, 136] on p "bobina 24 vdc de rele slim relpol rm699bv-3011-85-1024" at bounding box center [671, 136] width 837 height 13
copy p "bobina 24 vdc de rele slim relpol rm699bv-3011-85-1024"
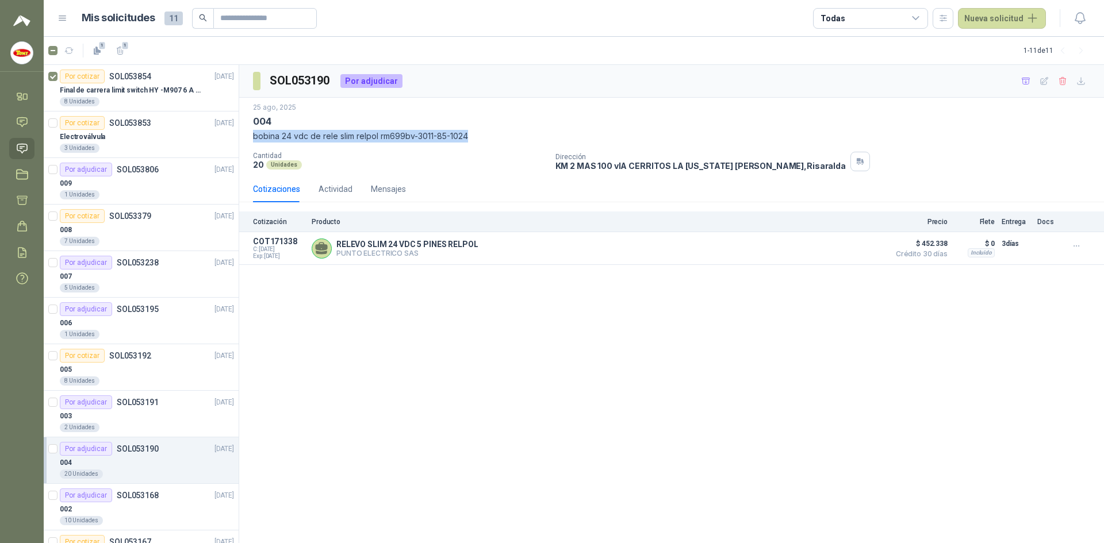
scroll to position [49, 0]
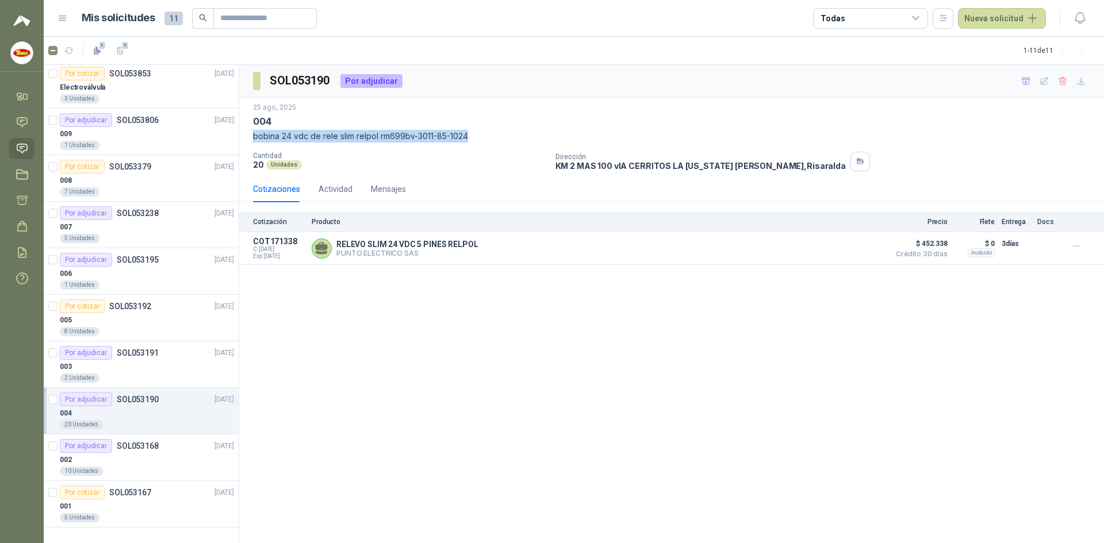
click at [133, 402] on p "SOL053190" at bounding box center [138, 399] width 42 height 8
click at [23, 55] on img at bounding box center [22, 53] width 22 height 22
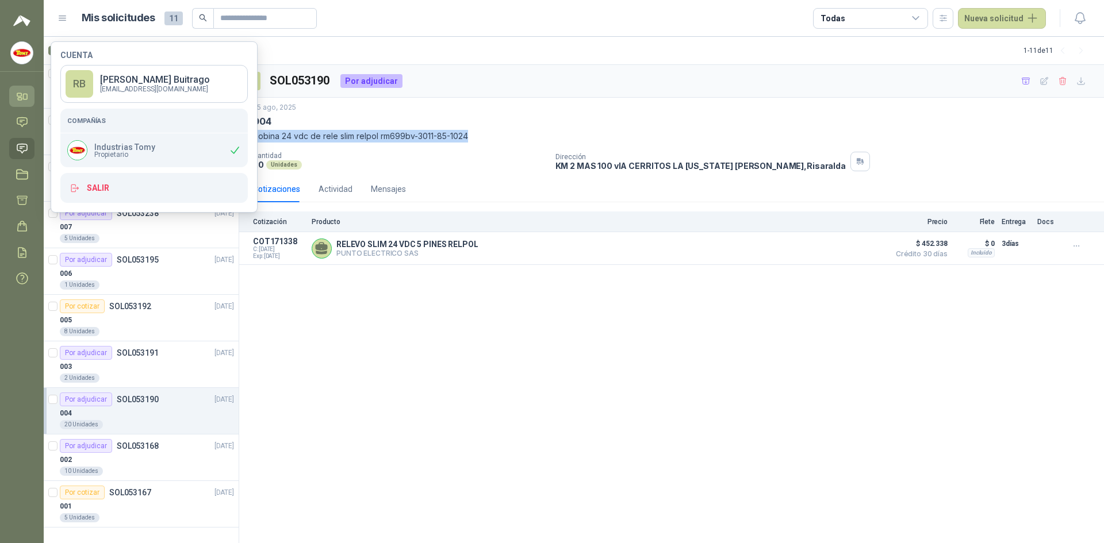
click at [25, 98] on icon at bounding box center [22, 96] width 12 height 12
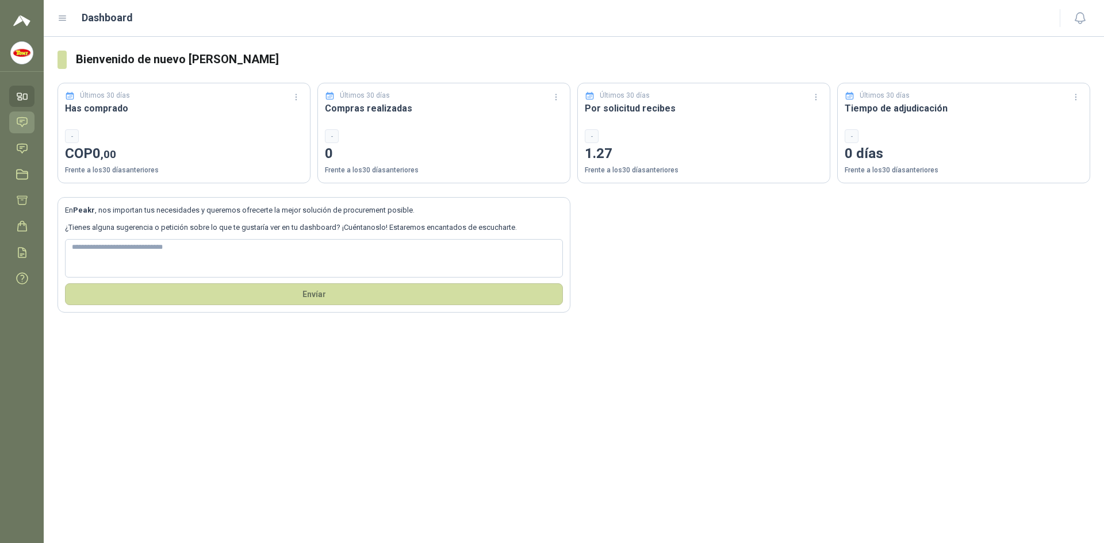
click at [25, 122] on icon at bounding box center [22, 122] width 12 height 12
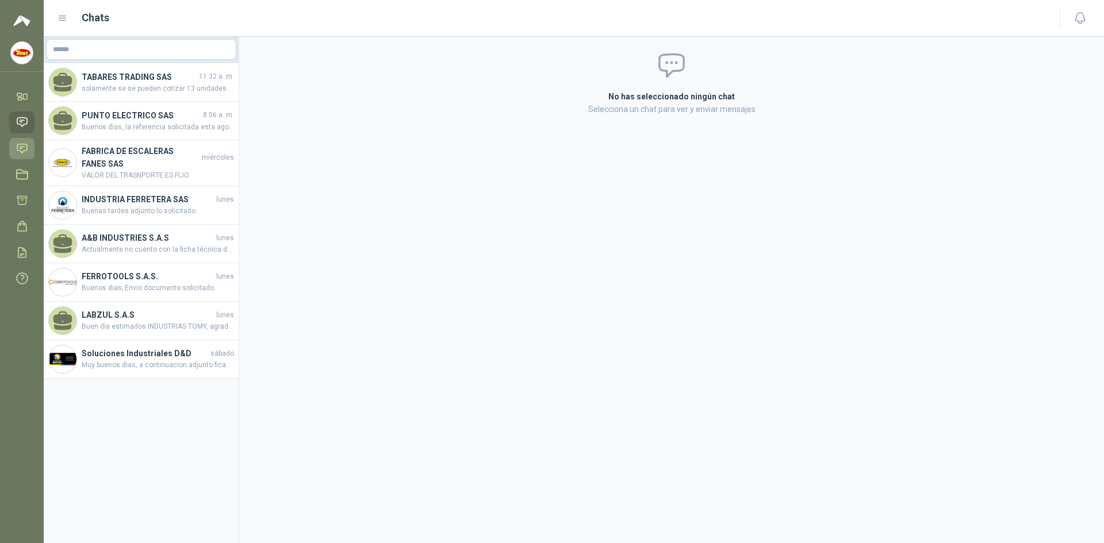
click at [27, 145] on icon at bounding box center [22, 148] width 10 height 9
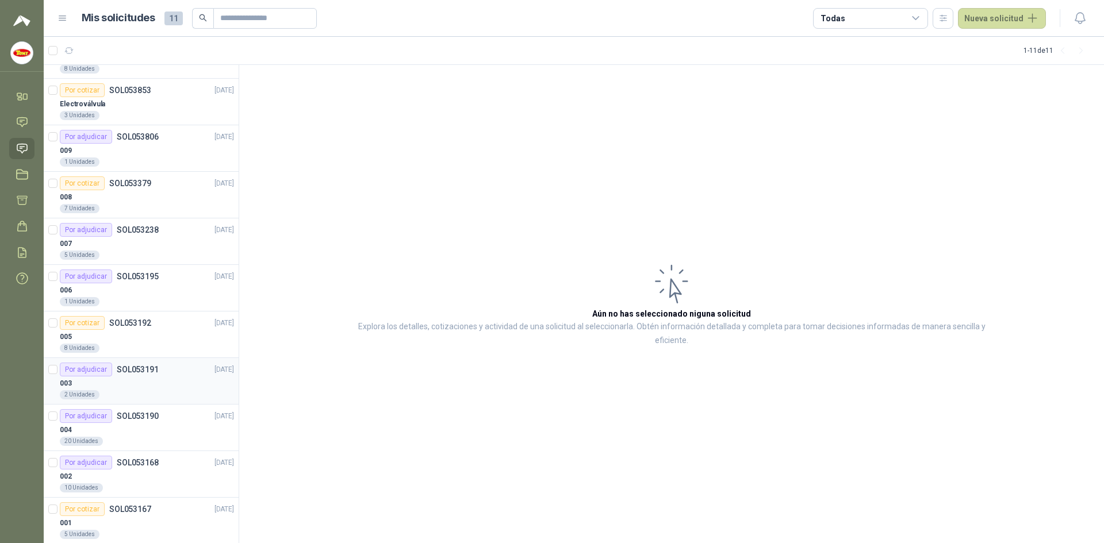
scroll to position [49, 0]
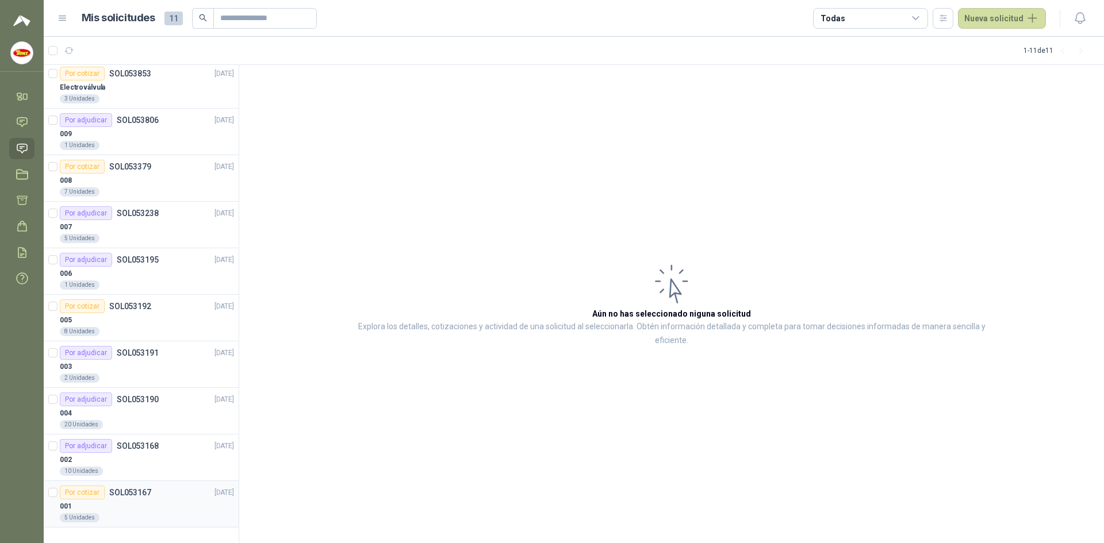
click at [175, 501] on div "001" at bounding box center [147, 507] width 174 height 14
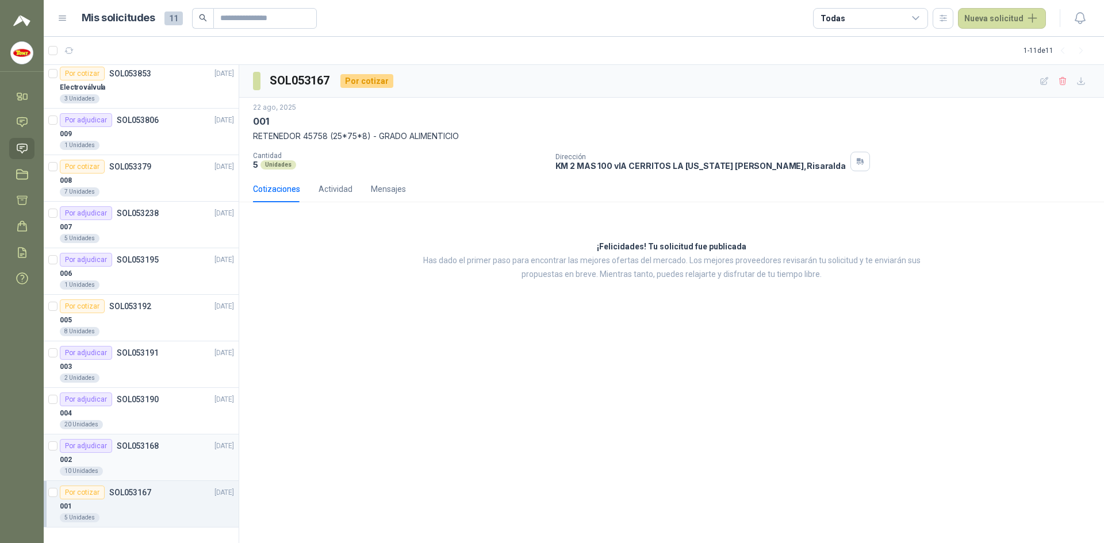
click at [182, 464] on div "002" at bounding box center [147, 460] width 174 height 14
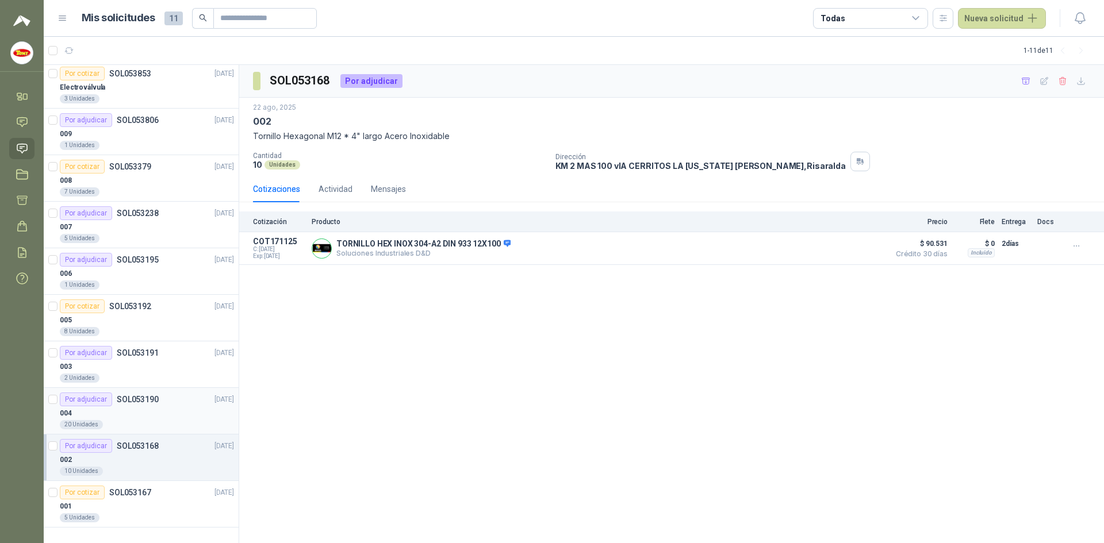
click at [164, 415] on div "004" at bounding box center [147, 413] width 174 height 14
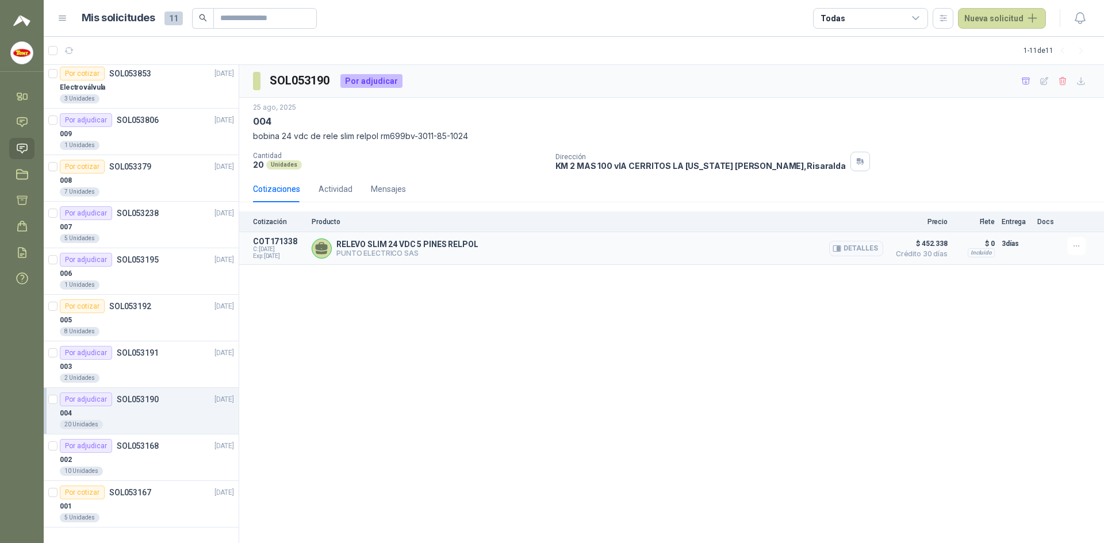
click at [697, 250] on div "RELEVO SLIM 24 VDC 5 PINES RELPOL PUNTO ELECTRICO SAS Detalles" at bounding box center [597, 248] width 571 height 23
click at [149, 374] on div "2 Unidades" at bounding box center [147, 378] width 174 height 9
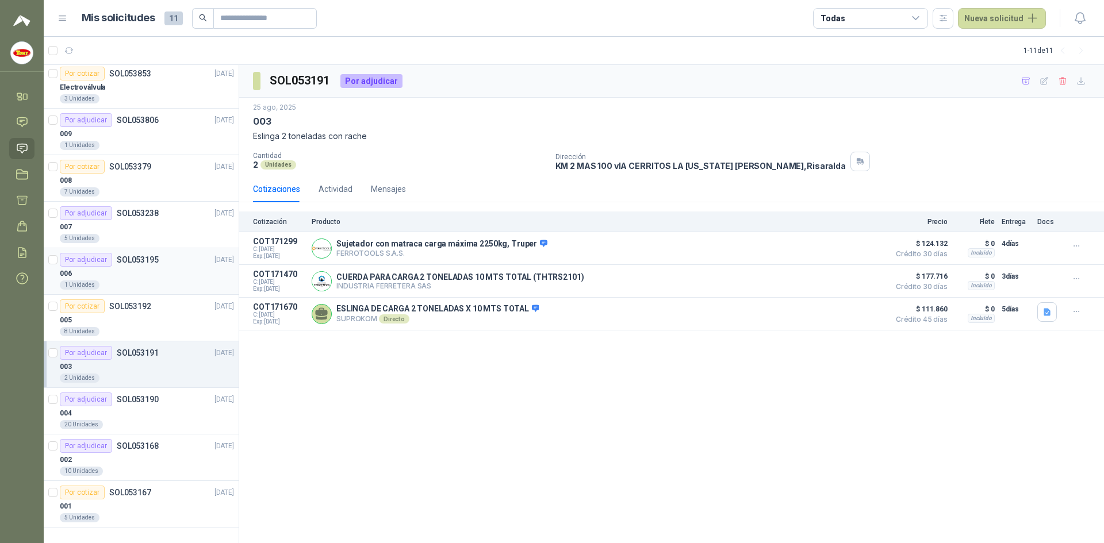
click at [168, 282] on div "1 Unidades" at bounding box center [147, 285] width 174 height 9
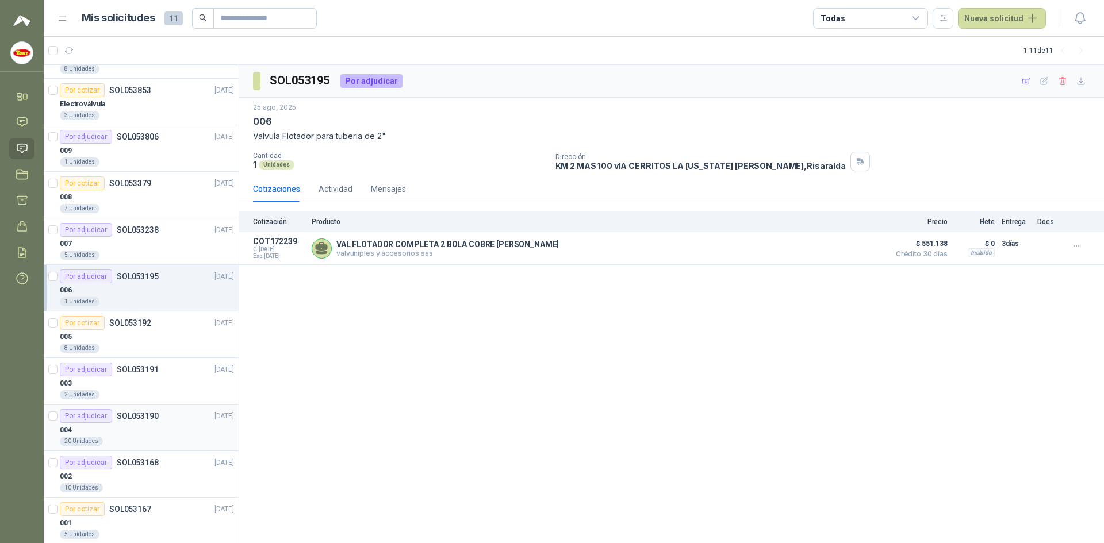
scroll to position [49, 0]
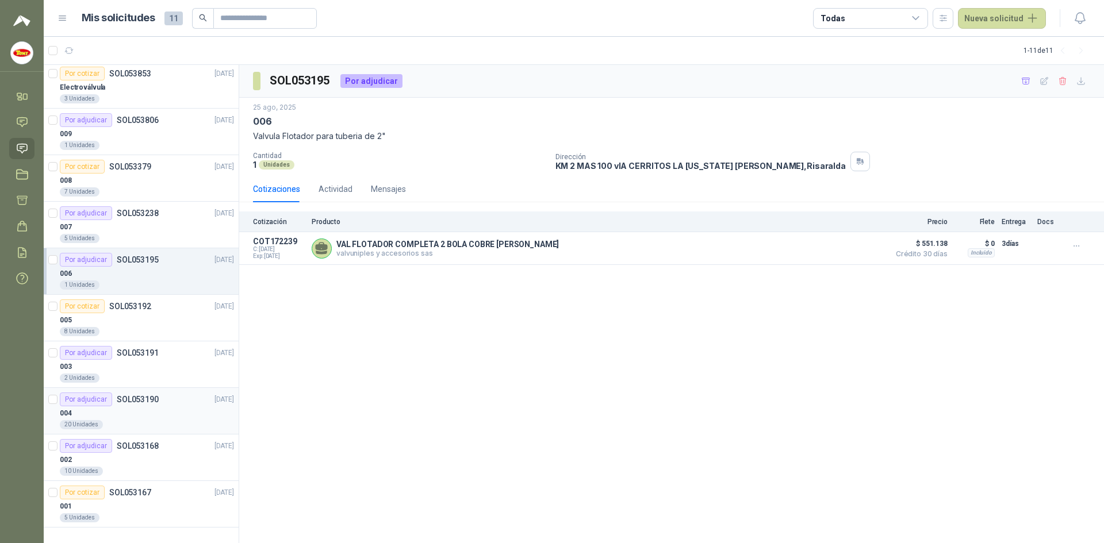
click at [116, 411] on div "004" at bounding box center [147, 413] width 174 height 14
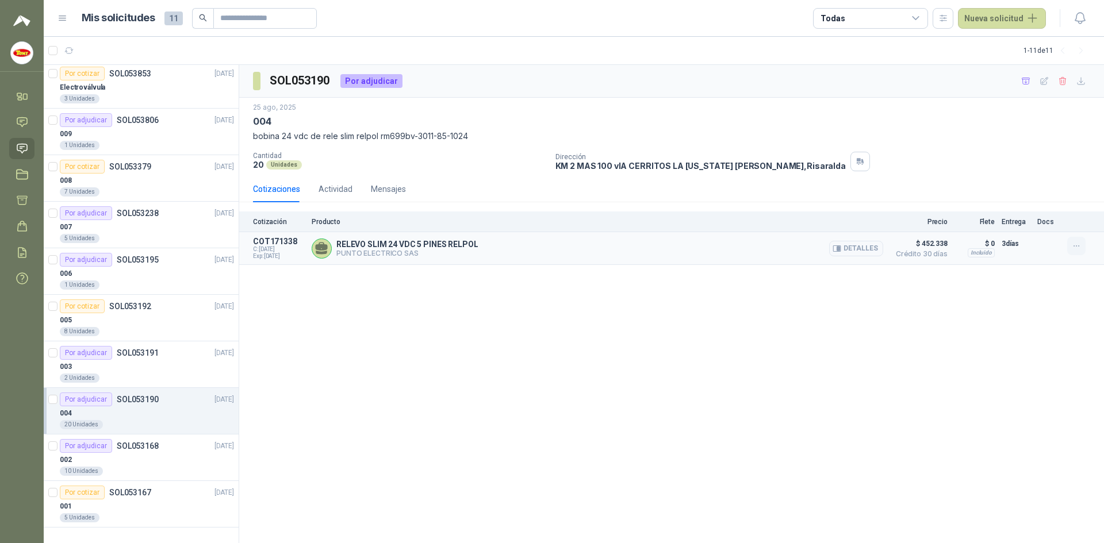
click at [1079, 245] on icon "button" at bounding box center [1076, 246] width 10 height 10
click at [1040, 364] on div "SOL053190 Por adjudicar [DATE] 004 bobina 24 vdc de rele slim relpol rm699bv-30…" at bounding box center [671, 304] width 865 height 479
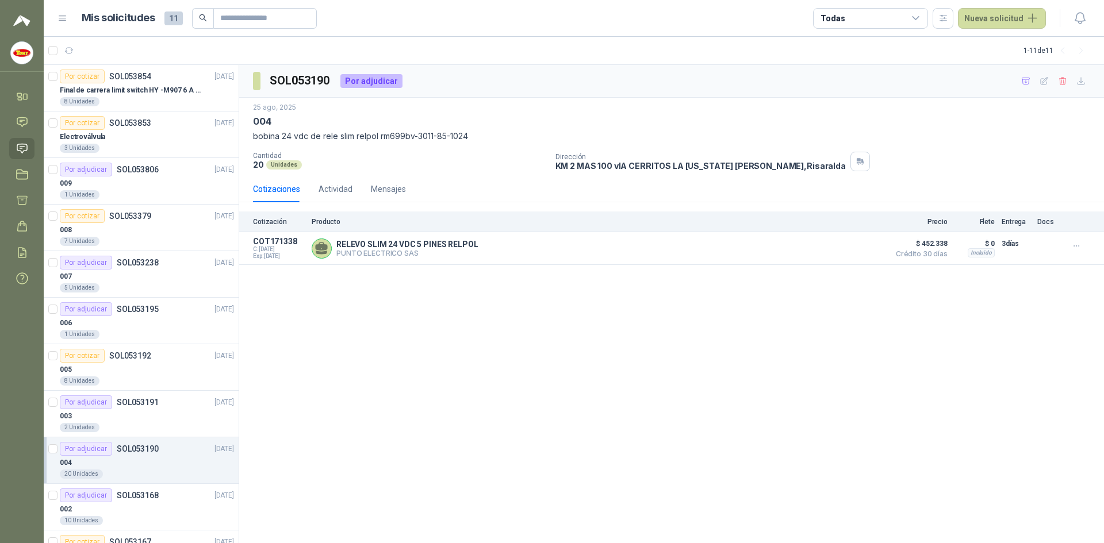
click at [62, 16] on icon at bounding box center [62, 18] width 10 height 10
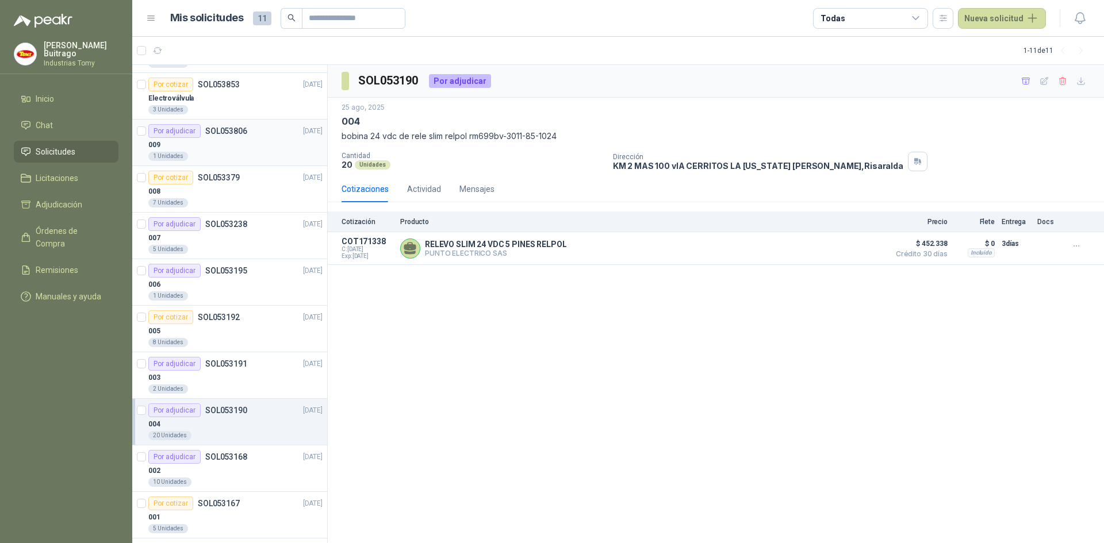
scroll to position [49, 0]
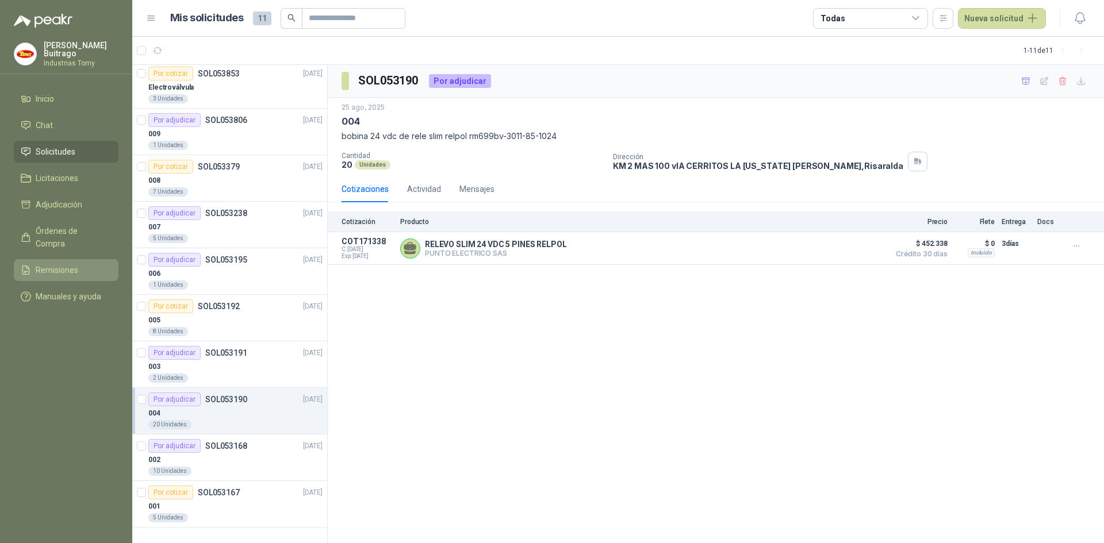
click at [63, 264] on span "Remisiones" at bounding box center [57, 270] width 43 height 13
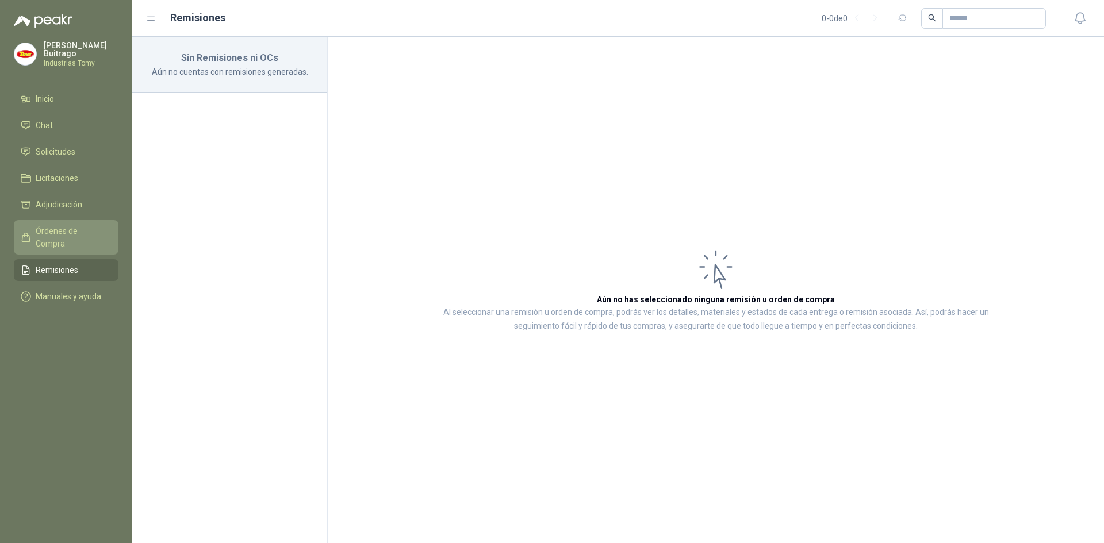
click at [72, 231] on span "Órdenes de Compra" at bounding box center [72, 237] width 72 height 25
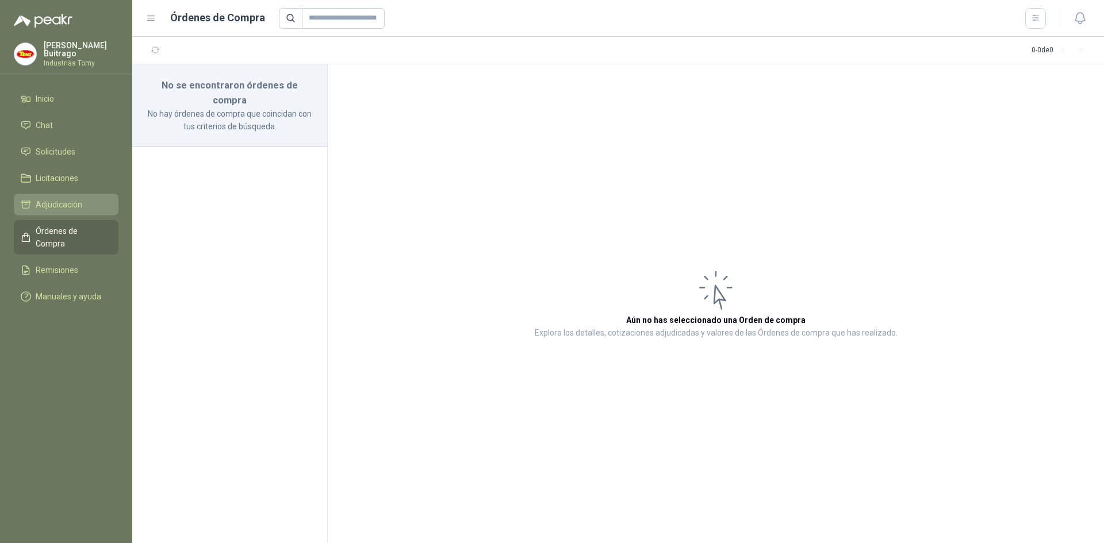
click at [70, 205] on span "Adjudicación" at bounding box center [59, 204] width 47 height 13
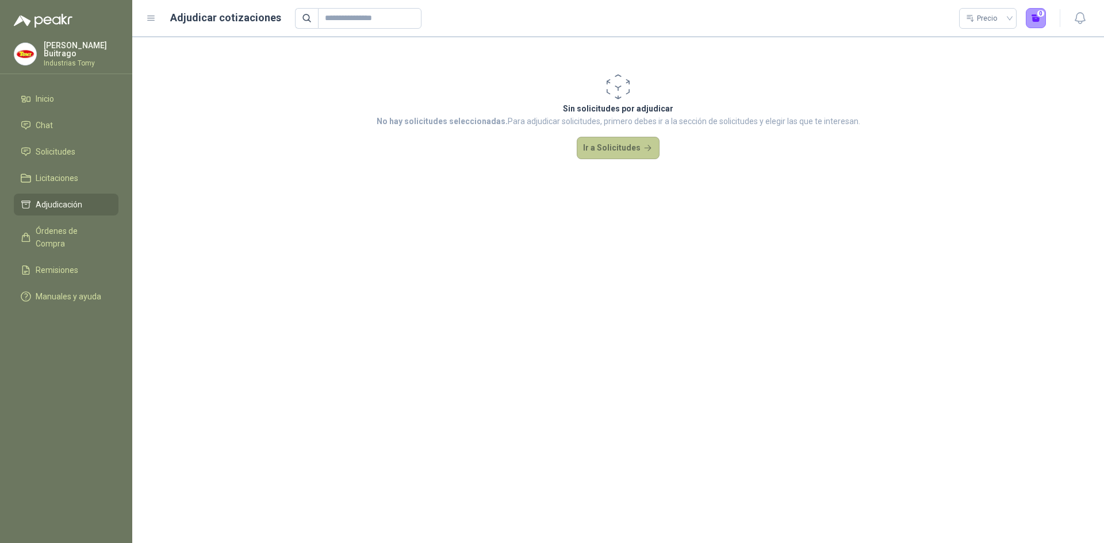
click at [610, 149] on button "Ir a Solicitudes" at bounding box center [618, 148] width 83 height 23
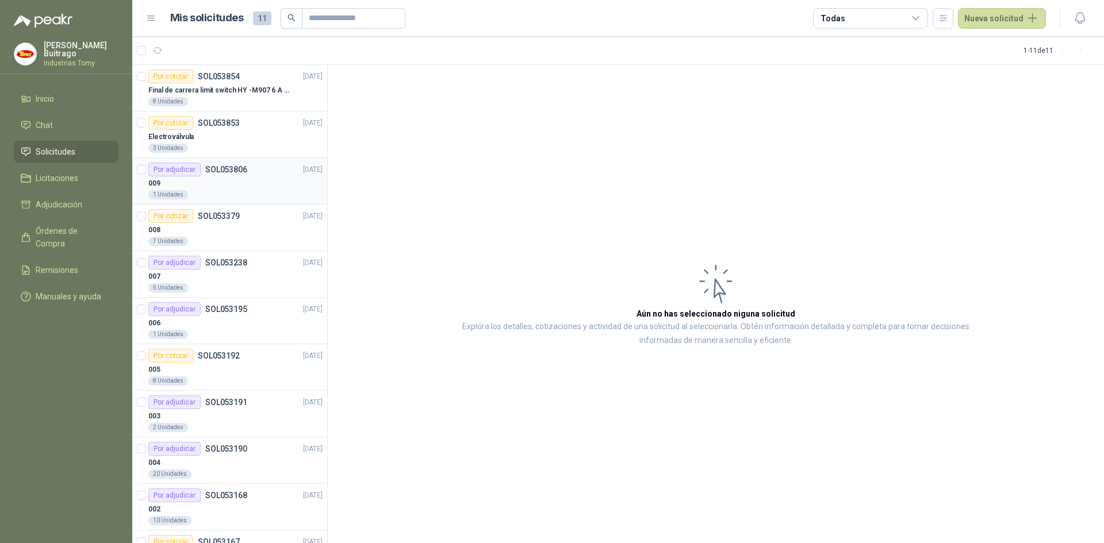
click at [265, 179] on div "009" at bounding box center [235, 183] width 174 height 14
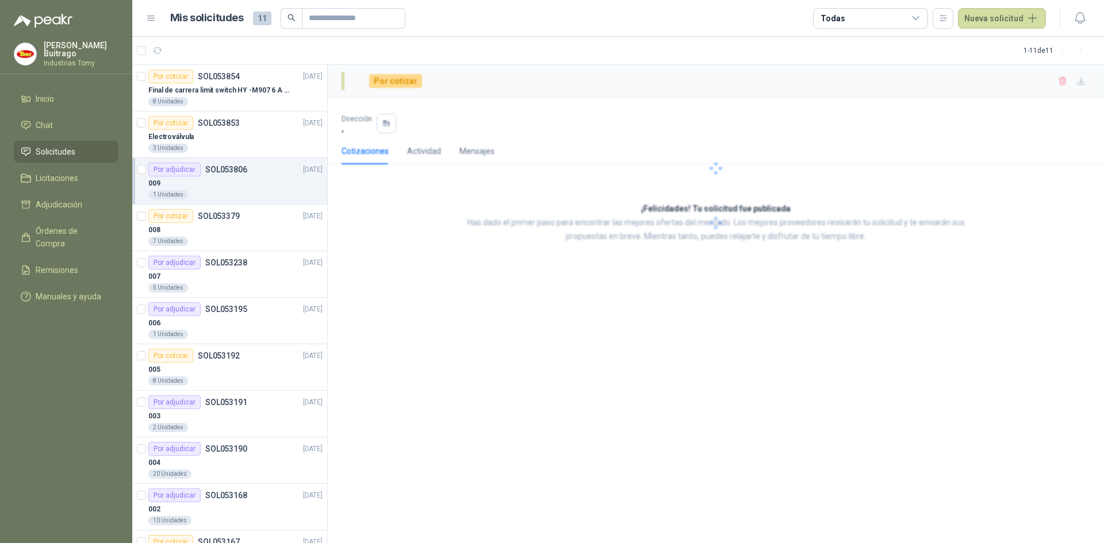
click at [265, 179] on div "009" at bounding box center [235, 183] width 174 height 14
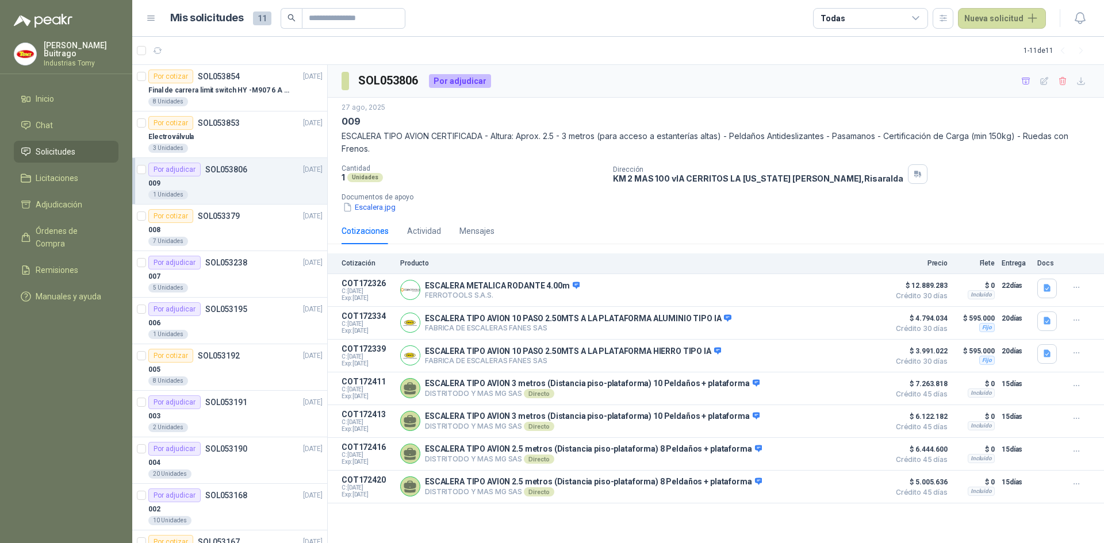
click at [844, 532] on div "SOL053806 Por adjudicar [DATE] 009 ESCALERA TIPO AVION CERTIFICADA - Altura: Ap…" at bounding box center [716, 304] width 776 height 479
click at [845, 531] on div "SOL053806 Por adjudicar [DATE] 009 ESCALERA TIPO AVION CERTIFICADA - Altura: Ap…" at bounding box center [716, 304] width 776 height 479
click at [843, 529] on div "SOL053806 Por adjudicar [DATE] 009 ESCALERA TIPO AVION CERTIFICADA - Altura: Ap…" at bounding box center [716, 304] width 776 height 479
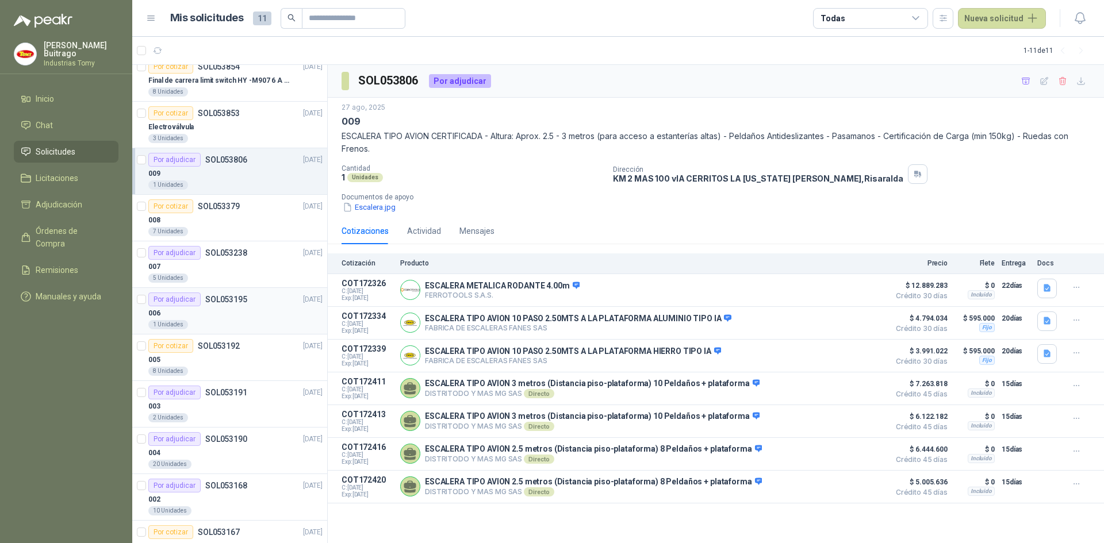
scroll to position [1, 0]
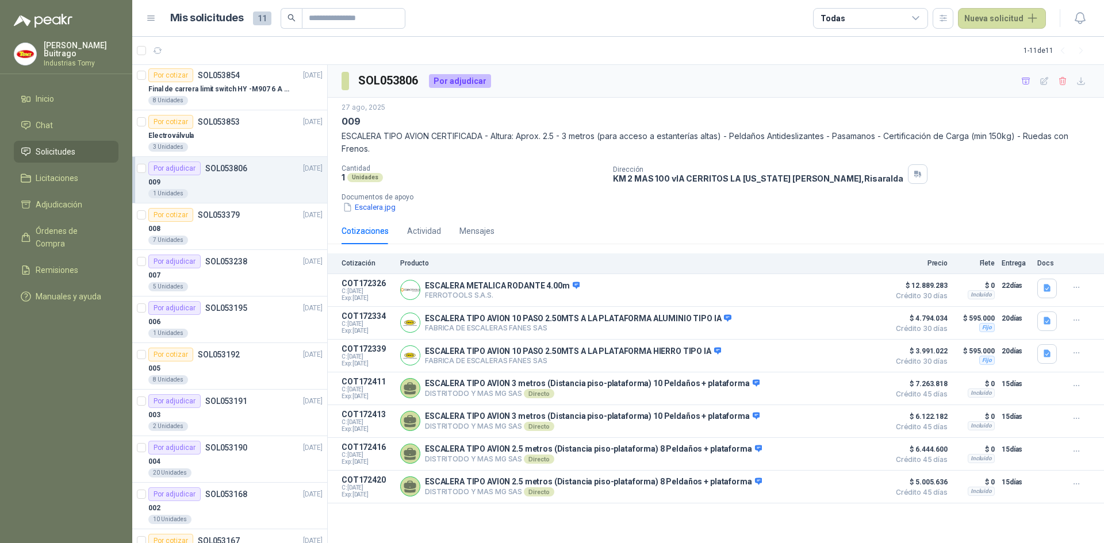
drag, startPoint x: 1103, startPoint y: 159, endPoint x: 1041, endPoint y: 172, distance: 63.5
click at [1041, 173] on div "[DATE] 009 ESCALERA TIPO AVION CERTIFICADA - Altura: Aprox. 2.5 - 3 metros (par…" at bounding box center [716, 158] width 776 height 120
drag, startPoint x: 1091, startPoint y: 199, endPoint x: 1084, endPoint y: 197, distance: 7.3
click at [1084, 197] on p "Documentos de apoyo" at bounding box center [720, 197] width 758 height 8
click at [1059, 530] on div "SOL053806 Por adjudicar [DATE] 009 ESCALERA TIPO AVION CERTIFICADA - Altura: Ap…" at bounding box center [716, 304] width 776 height 479
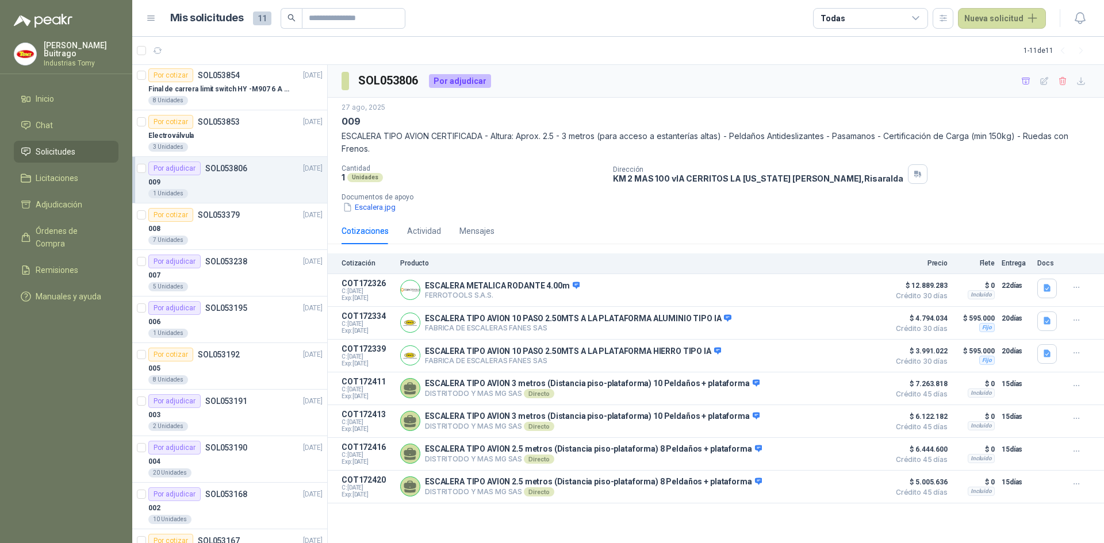
click at [1059, 528] on div "SOL053806 Por adjudicar [DATE] 009 ESCALERA TIPO AVION CERTIFICADA - Altura: Ap…" at bounding box center [716, 304] width 776 height 479
click at [839, 528] on div "SOL053806 Por adjudicar [DATE] 009 ESCALERA TIPO AVION CERTIFICADA - Altura: Ap…" at bounding box center [716, 304] width 776 height 479
click at [778, 528] on div "SOL053806 Por adjudicar [DATE] 009 ESCALERA TIPO AVION CERTIFICADA - Altura: Ap…" at bounding box center [716, 304] width 776 height 479
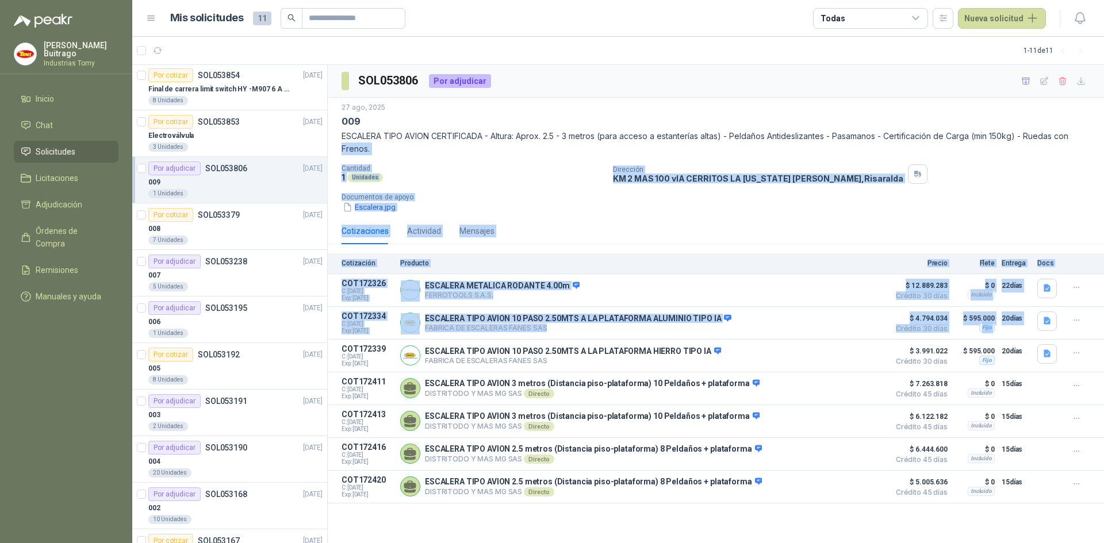
drag, startPoint x: 1103, startPoint y: 139, endPoint x: 978, endPoint y: 250, distance: 167.4
click at [1103, 305] on div "SOL053806 Por adjudicar [DATE] 009 ESCALERA TIPO AVION CERTIFICADA - Altura: Ap…" at bounding box center [716, 284] width 776 height 439
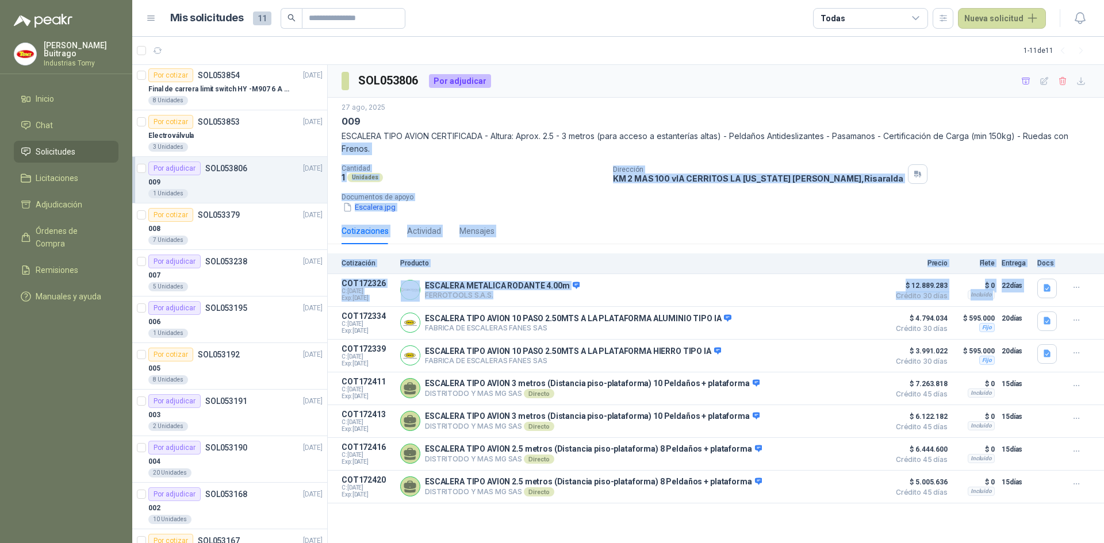
click at [947, 206] on div "Escalera.jpg" at bounding box center [720, 207] width 758 height 12
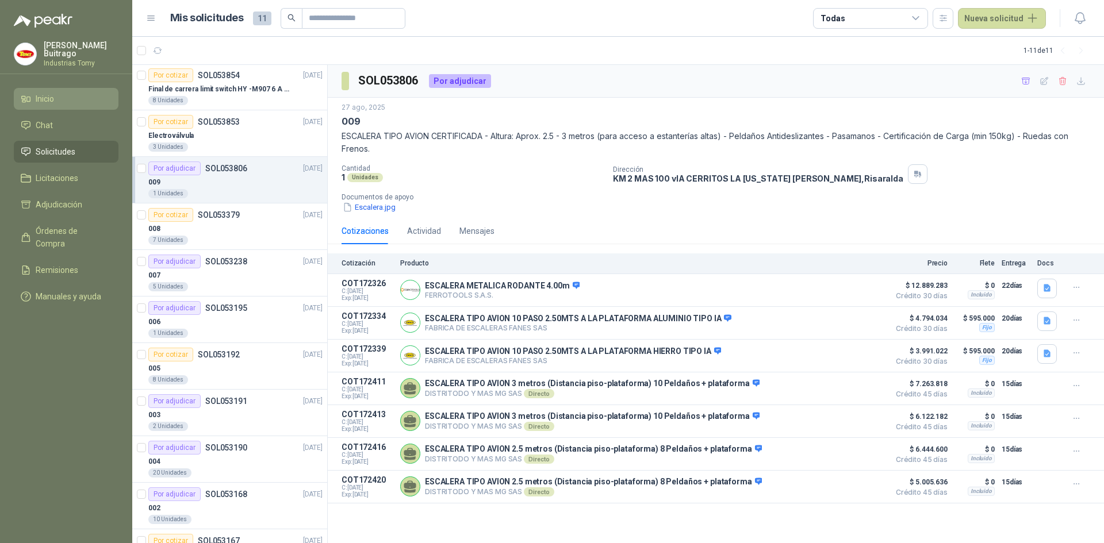
click at [34, 101] on li "Inicio" at bounding box center [66, 99] width 91 height 13
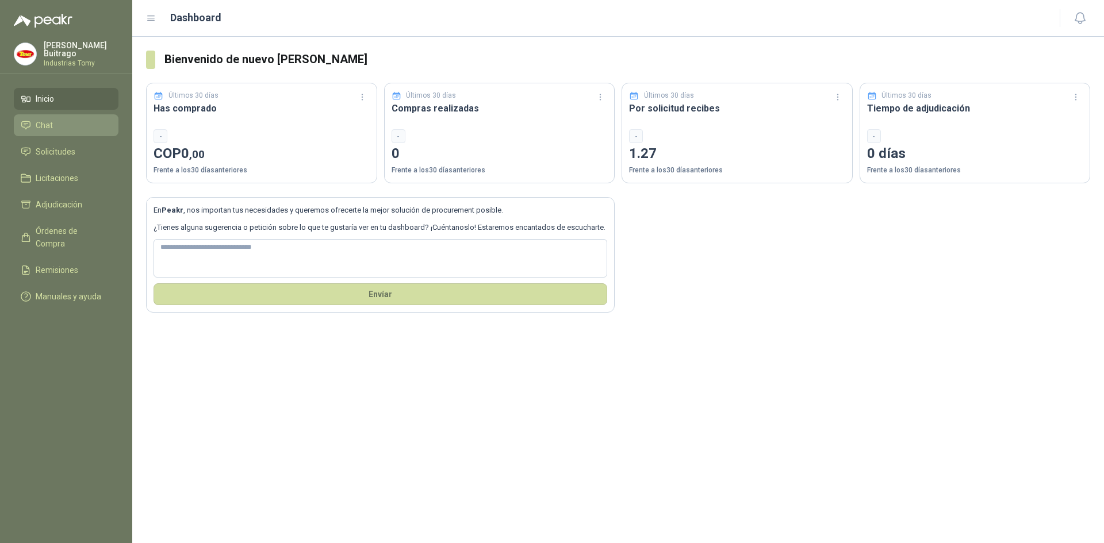
click at [55, 115] on link "Chat" at bounding box center [66, 125] width 105 height 22
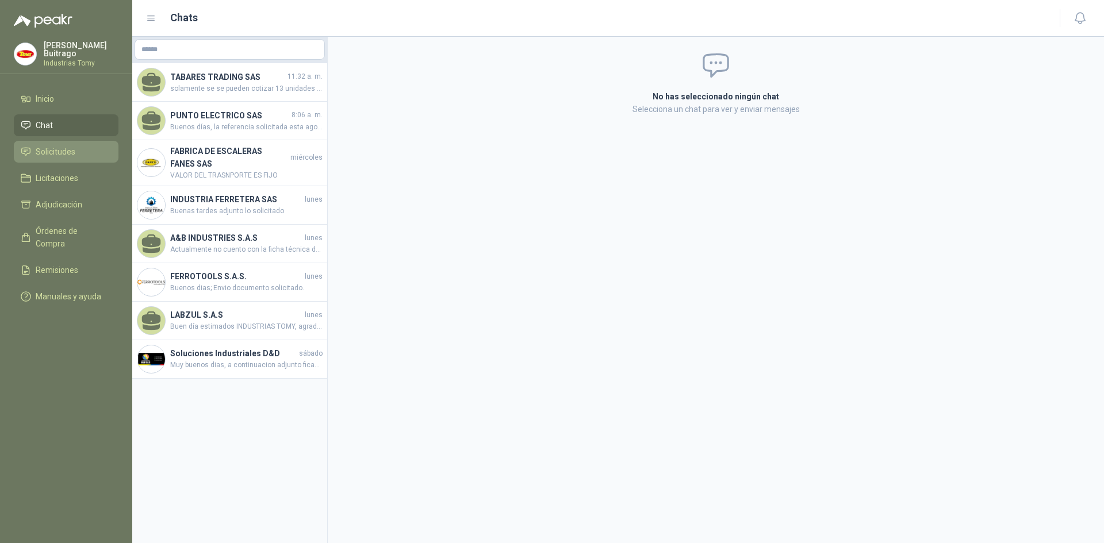
click at [57, 145] on span "Solicitudes" at bounding box center [56, 151] width 40 height 13
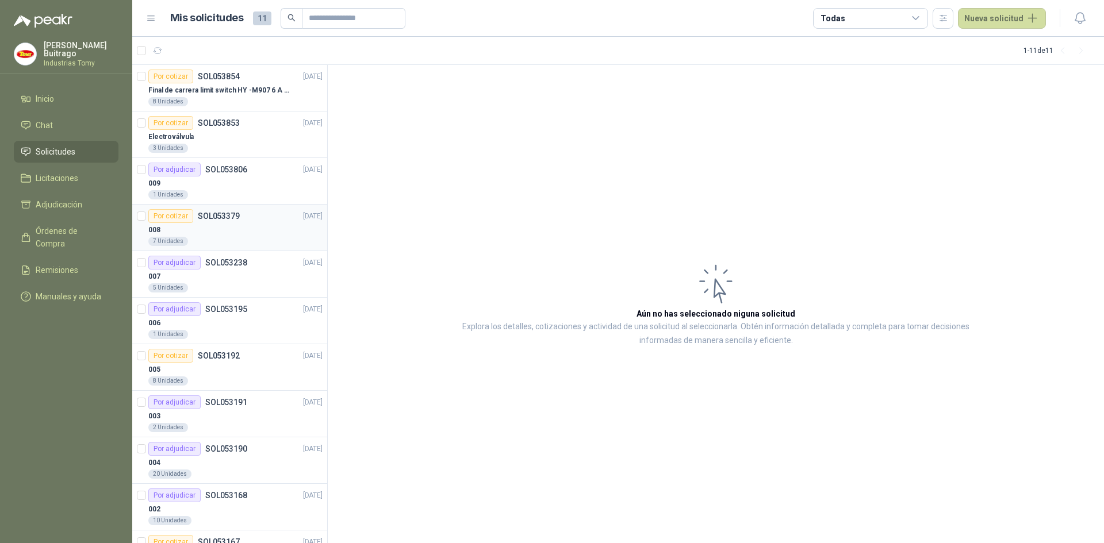
click at [179, 219] on div "Por cotizar" at bounding box center [170, 216] width 45 height 14
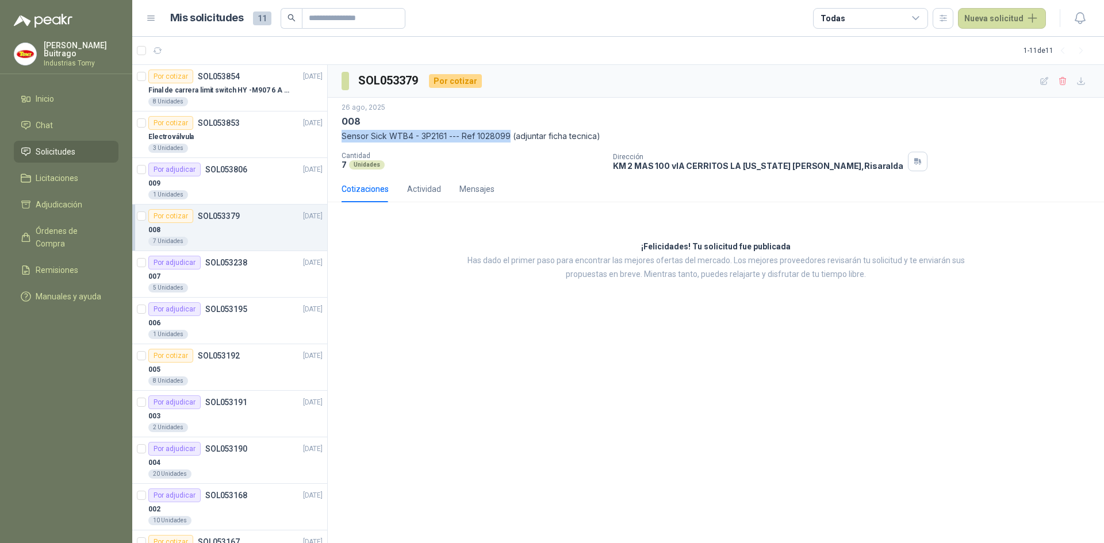
drag, startPoint x: 342, startPoint y: 137, endPoint x: 510, endPoint y: 138, distance: 167.9
click at [510, 138] on p "Sensor Sick WTB4 - 3P2161 --- Ref 1028099 (adjuntar ficha tecnica)" at bounding box center [715, 136] width 748 height 13
copy p "Sensor Sick WTB4 - 3P2161 --- Ref 1028099"
click at [225, 372] on div "005" at bounding box center [235, 370] width 174 height 14
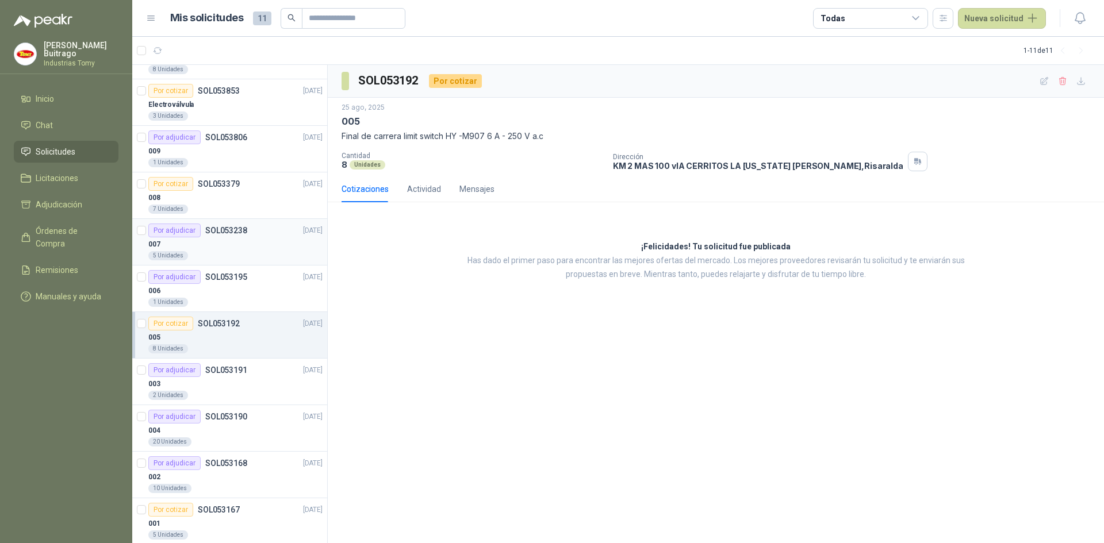
scroll to position [49, 0]
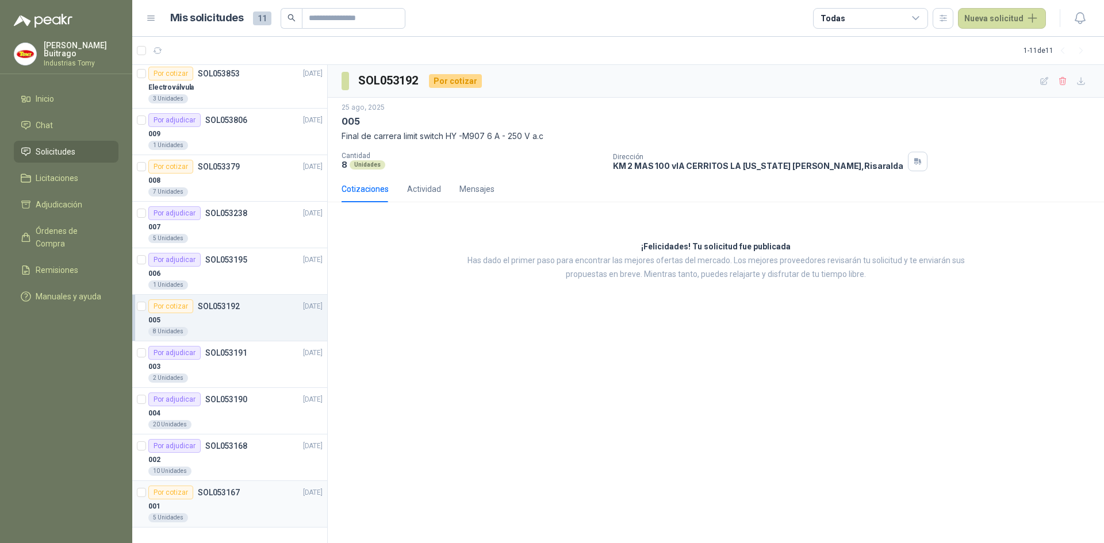
click at [252, 491] on div "Por cotizar SOL053167 [DATE]" at bounding box center [235, 493] width 174 height 14
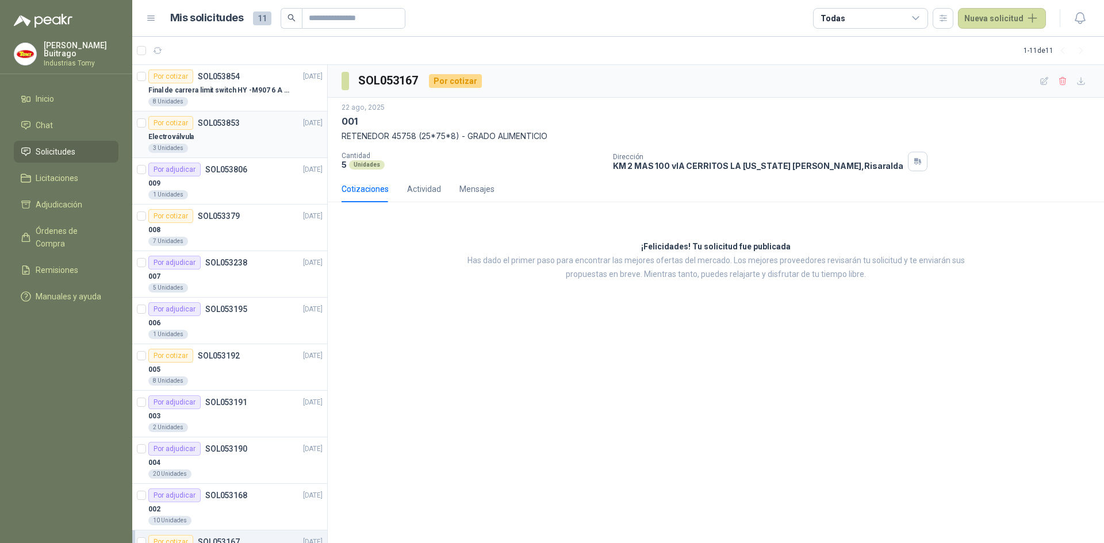
drag, startPoint x: 256, startPoint y: 138, endPoint x: 248, endPoint y: 136, distance: 7.8
click at [248, 136] on div "Electroválvula" at bounding box center [235, 137] width 174 height 14
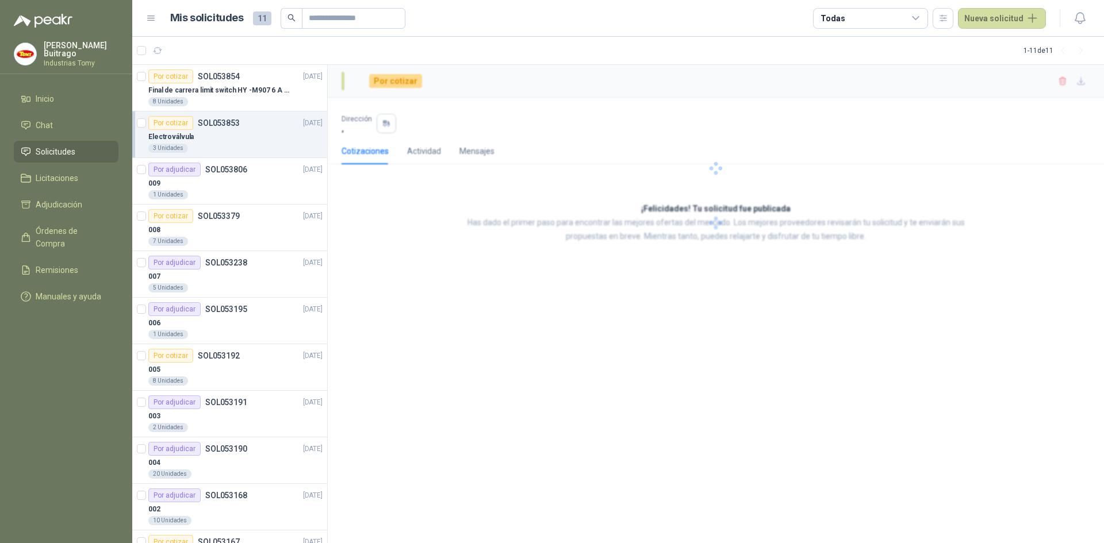
click at [245, 135] on div "Electroválvula" at bounding box center [235, 137] width 174 height 14
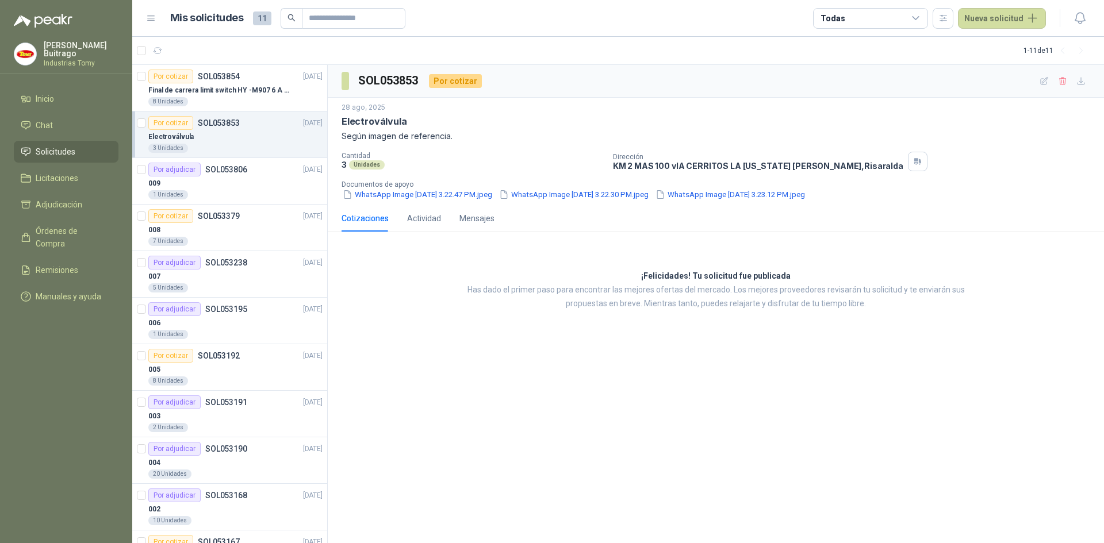
click at [731, 278] on h3 "¡Felicidades! Tu solicitud fue publicada" at bounding box center [715, 277] width 149 height 14
click at [656, 428] on div "SOL053853 Por cotizar [DATE] Electroválvula Según imagen de referencia. Cantida…" at bounding box center [716, 304] width 776 height 479
click at [656, 209] on div "Cotizaciones Actividad Mensajes" at bounding box center [715, 218] width 748 height 26
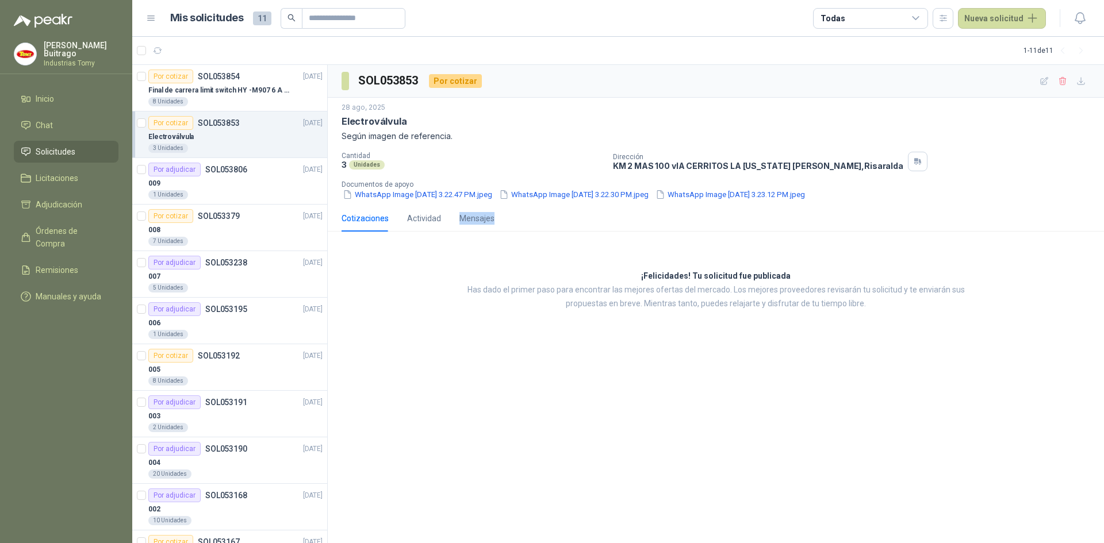
click at [656, 209] on div "Cotizaciones Actividad Mensajes" at bounding box center [715, 218] width 748 height 26
click at [656, 213] on div "Cotizaciones Actividad Mensajes" at bounding box center [715, 218] width 748 height 26
click at [656, 214] on div "Cotizaciones Actividad Mensajes" at bounding box center [715, 218] width 748 height 26
click at [420, 217] on div "Actividad" at bounding box center [424, 218] width 34 height 13
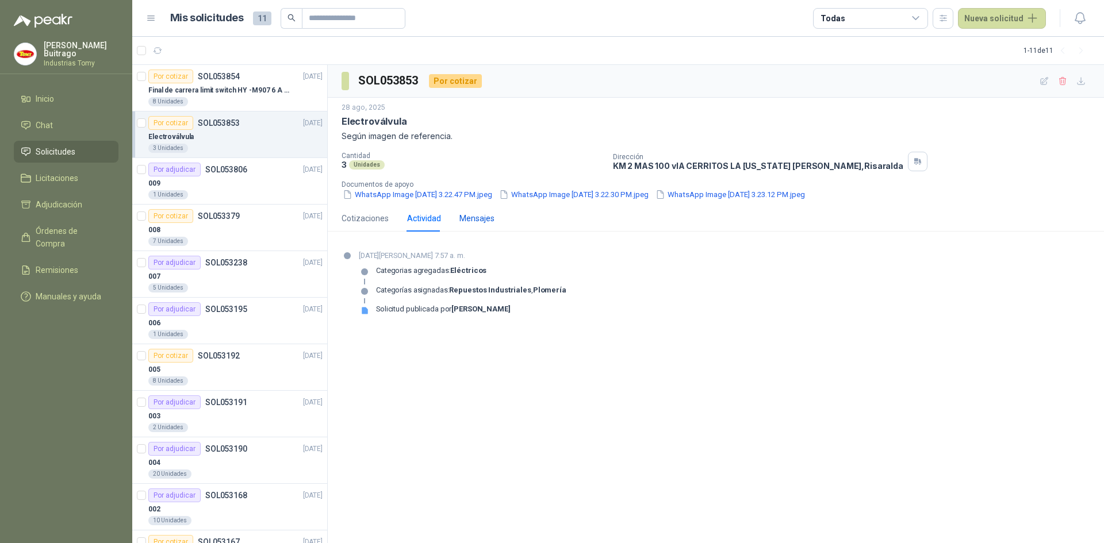
click at [472, 212] on div "Mensajes" at bounding box center [476, 218] width 35 height 13
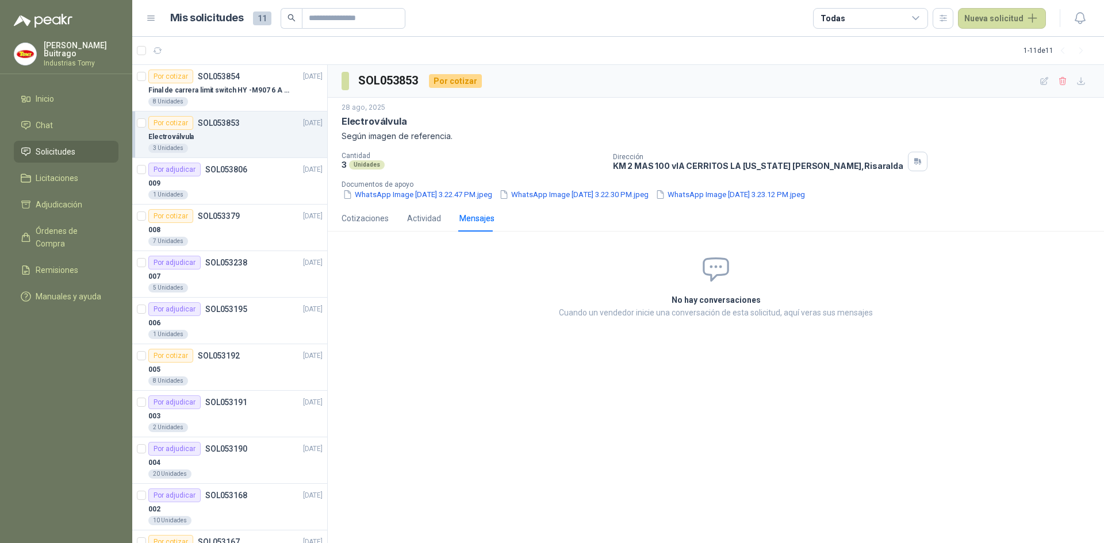
click at [979, 216] on div "Cotizaciones Actividad Mensajes" at bounding box center [715, 218] width 748 height 26
click at [43, 98] on span "Inicio" at bounding box center [45, 99] width 18 height 13
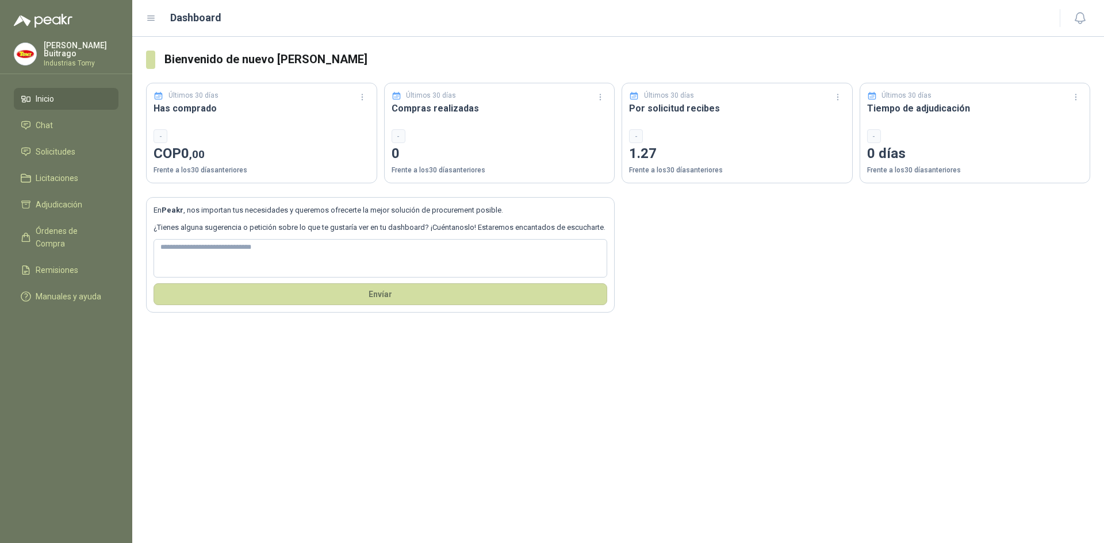
click at [717, 135] on div "-" at bounding box center [737, 136] width 216 height 14
click at [637, 133] on div "-" at bounding box center [636, 136] width 14 height 14
click at [636, 136] on div "-" at bounding box center [636, 136] width 14 height 14
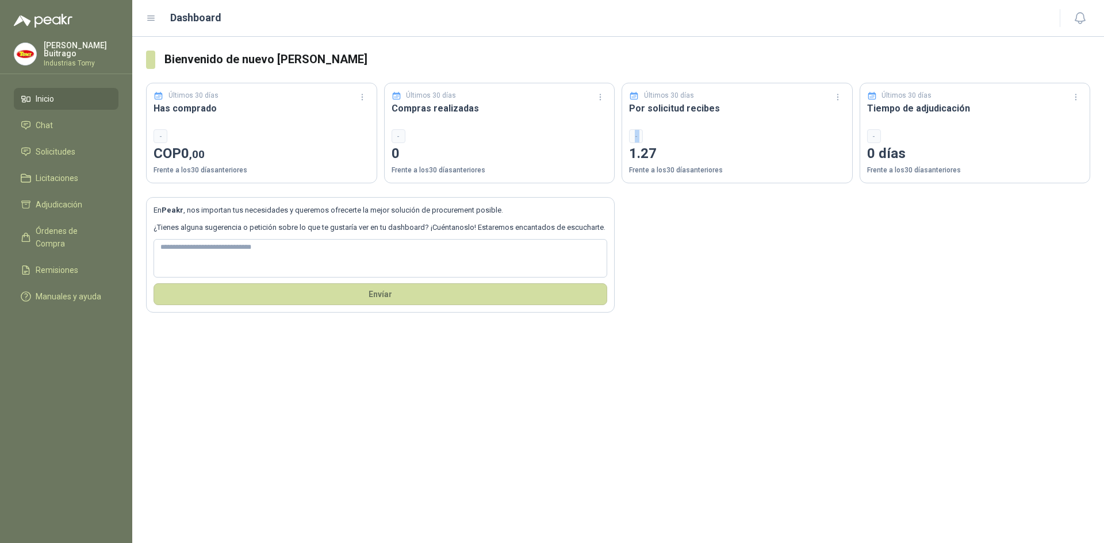
click at [636, 136] on div "-" at bounding box center [636, 136] width 14 height 14
click at [835, 99] on icon "button" at bounding box center [838, 98] width 10 height 10
click at [818, 191] on button "Últimos 120 días" at bounding box center [806, 194] width 78 height 18
click at [62, 148] on span "Solicitudes" at bounding box center [56, 151] width 40 height 13
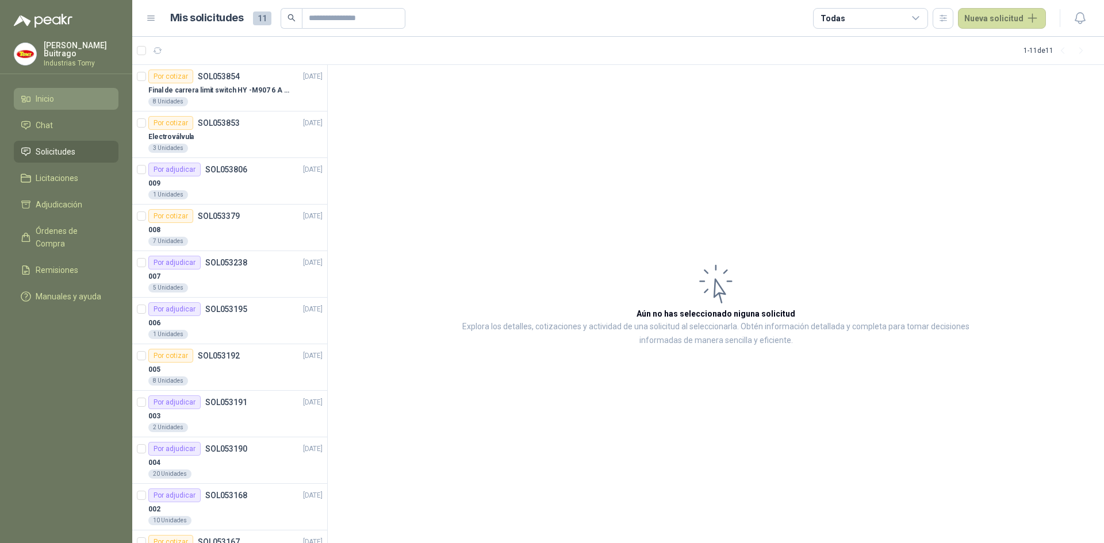
click at [69, 95] on li "Inicio" at bounding box center [66, 99] width 91 height 13
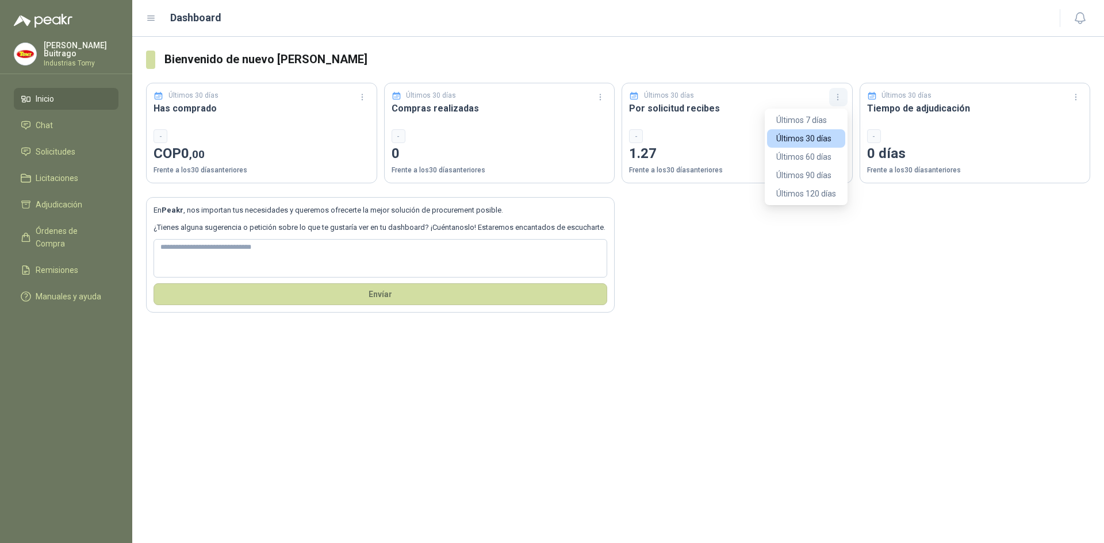
click at [837, 98] on icon "button" at bounding box center [838, 98] width 10 height 10
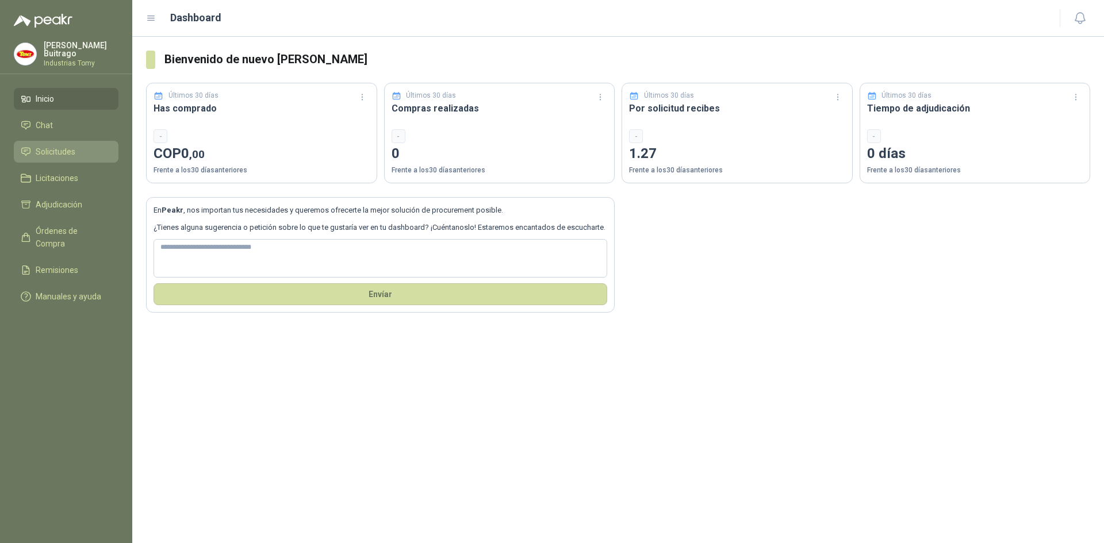
click at [49, 150] on span "Solicitudes" at bounding box center [56, 151] width 40 height 13
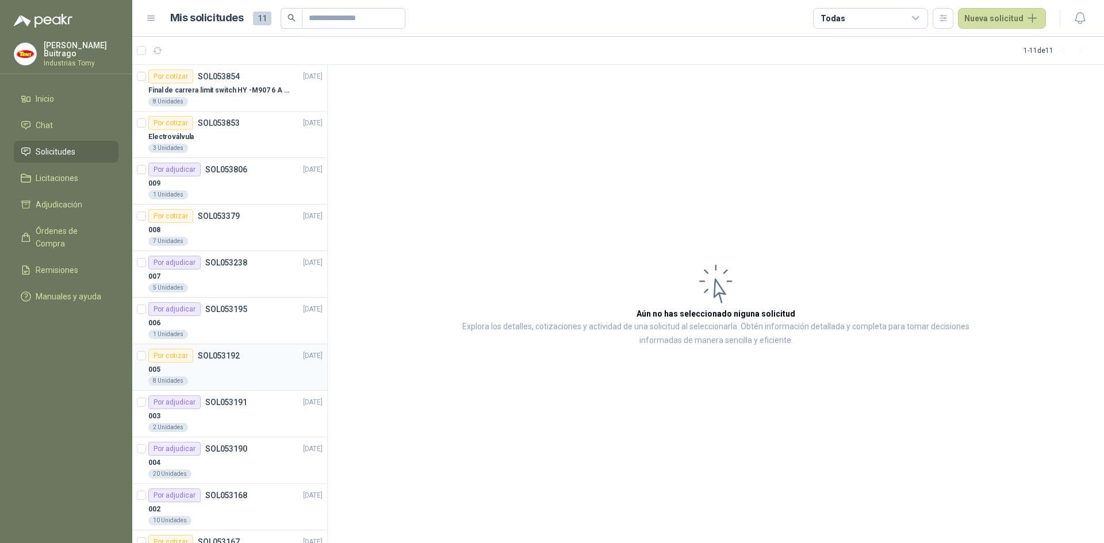
click at [244, 360] on div "Por cotizar SOL053192 [DATE]" at bounding box center [235, 356] width 174 height 14
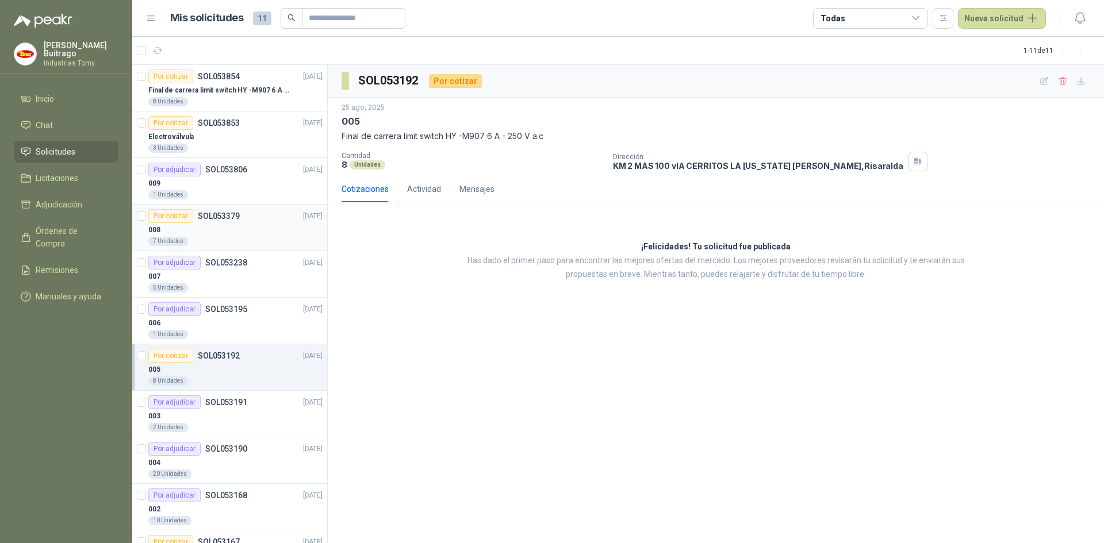
click at [251, 218] on div "Por cotizar SOL053379 [DATE]" at bounding box center [235, 216] width 174 height 14
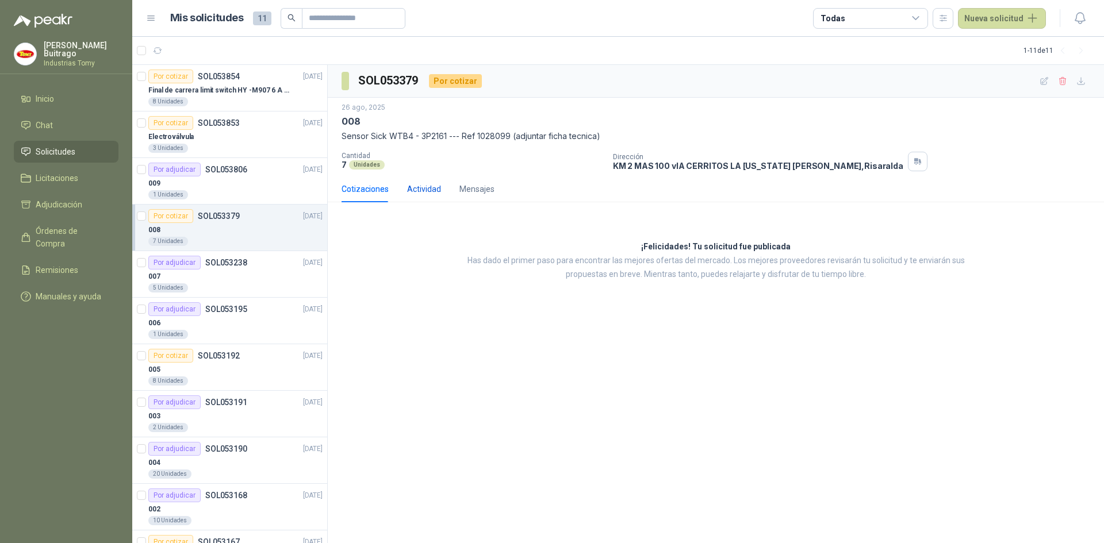
click at [433, 190] on div "Actividad" at bounding box center [424, 189] width 34 height 13
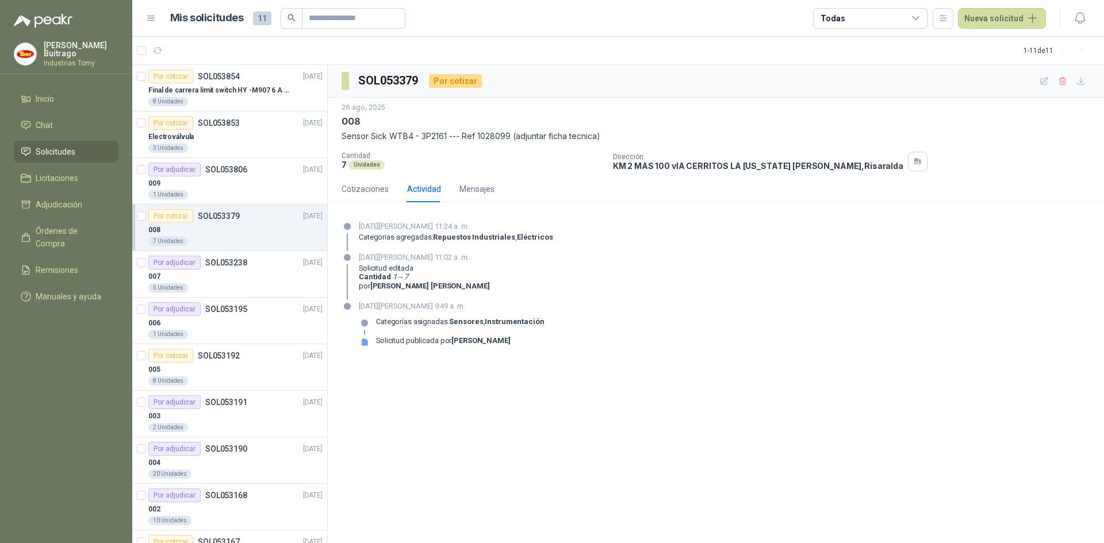
click at [487, 373] on div "SOL053379 Por cotizar [DATE] 008 Sensor Sick WTB4 - 3P2161 --- Ref 1028099 (adj…" at bounding box center [716, 304] width 776 height 479
click at [721, 445] on div "SOL053379 Por cotizar [DATE] 008 Sensor Sick WTB4 - 3P2161 --- Ref 1028099 (adj…" at bounding box center [716, 304] width 776 height 479
click at [486, 189] on div "Mensajes" at bounding box center [476, 189] width 35 height 13
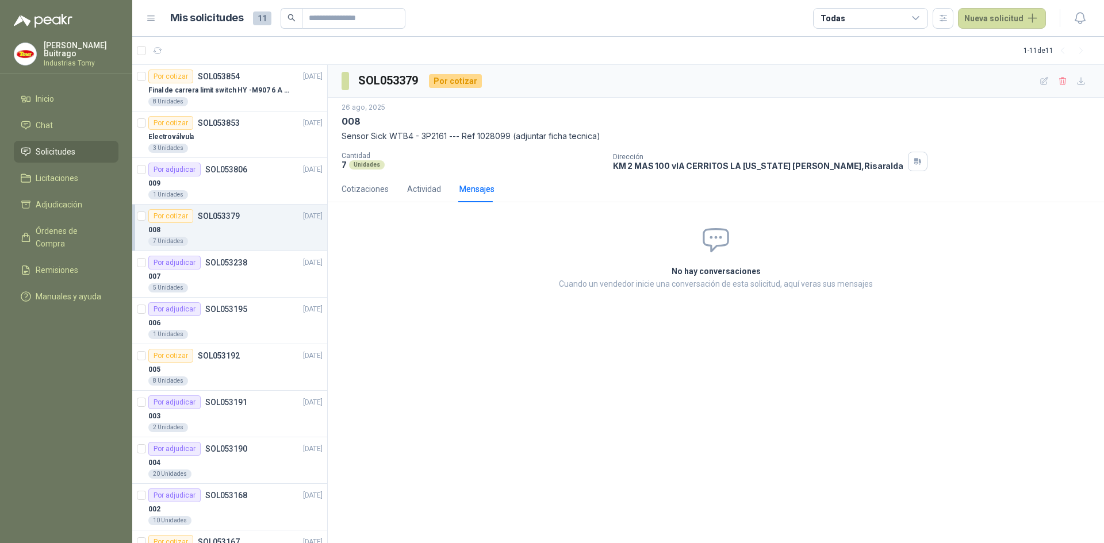
click at [721, 263] on div "No hay conversaciones Cuando un vendedor inicie una conversación de esta solici…" at bounding box center [715, 258] width 429 height 93
click at [715, 245] on icon at bounding box center [716, 240] width 30 height 30
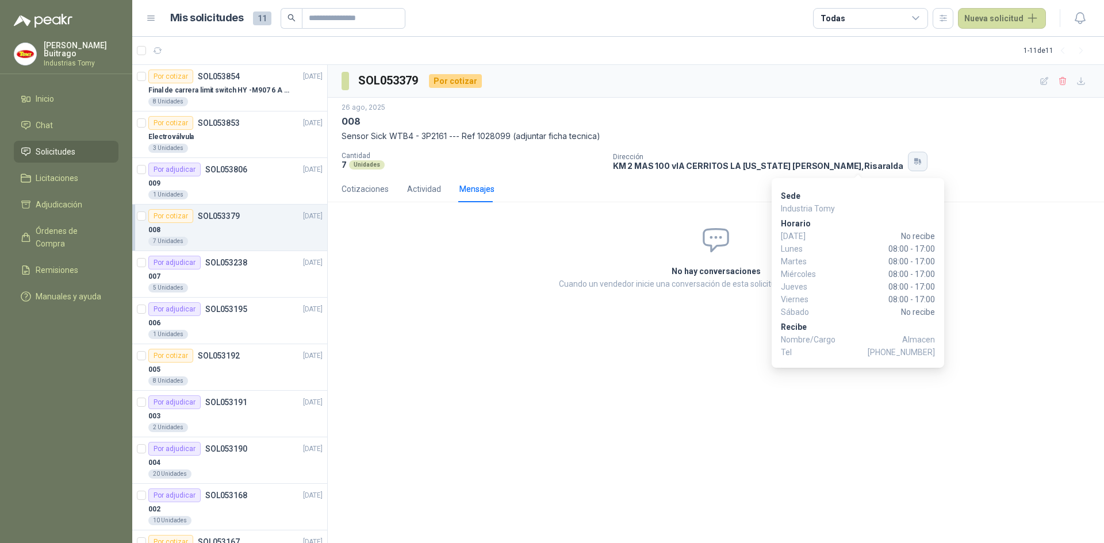
click at [914, 160] on icon "button" at bounding box center [916, 160] width 4 height 3
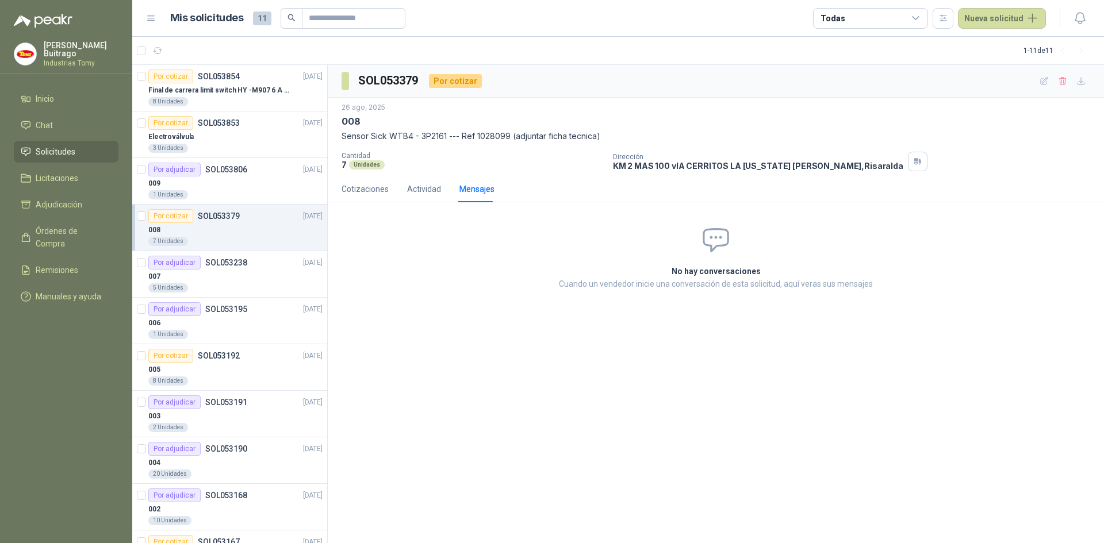
click at [460, 80] on div "Por cotizar" at bounding box center [455, 81] width 53 height 14
click at [345, 79] on span at bounding box center [344, 81] width 7 height 18
click at [396, 80] on h3 "SOL053379" at bounding box center [389, 81] width 62 height 18
click at [420, 379] on div "SOL053379 Por cotizar [DATE] 008 Sensor Sick WTB4 - 3P2161 --- Ref 1028099 (adj…" at bounding box center [716, 304] width 776 height 479
drag, startPoint x: 359, startPoint y: 79, endPoint x: 422, endPoint y: 81, distance: 62.7
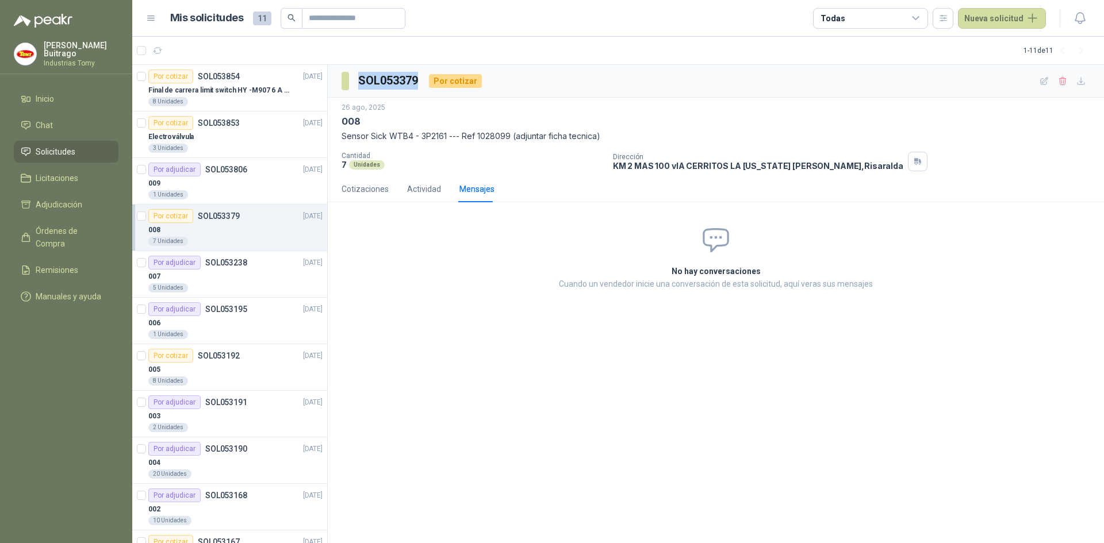
click at [422, 81] on div "SOL053379 Por cotizar" at bounding box center [411, 81] width 140 height 18
copy h3 "SOL053379"
paste input "*********"
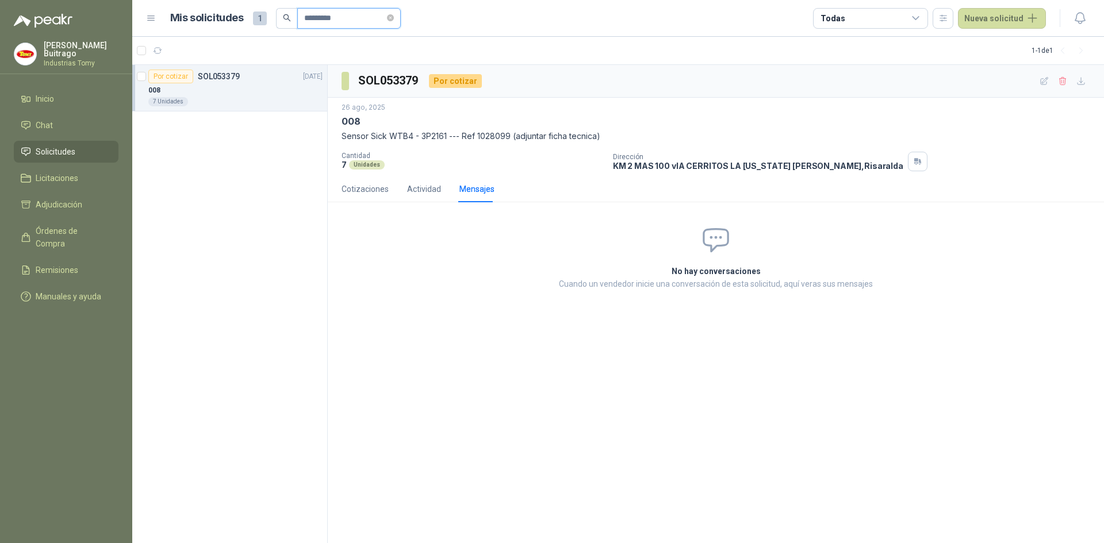
type input "*********"
click at [260, 87] on div "008" at bounding box center [235, 90] width 174 height 14
click at [155, 50] on icon "button" at bounding box center [158, 51] width 10 height 10
click at [541, 444] on div "SOL053379 Por cotizar [DATE] 008 Sensor Sick WTB4 - 3P2161 --- Ref 1028099 (adj…" at bounding box center [716, 304] width 776 height 479
click at [356, 189] on div "Cotizaciones" at bounding box center [364, 189] width 47 height 13
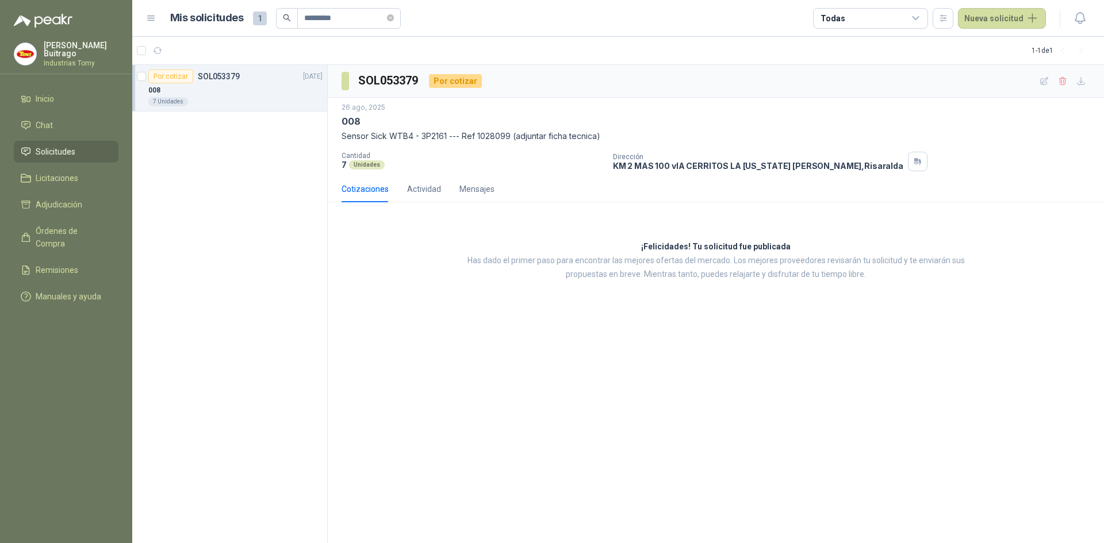
click at [602, 317] on div "SOL053379 Por cotizar [DATE] 008 Sensor Sick WTB4 - 3P2161 --- Ref 1028099 (adj…" at bounding box center [716, 304] width 776 height 479
click at [610, 313] on div "SOL053379 Por cotizar [DATE] 008 Sensor Sick WTB4 - 3P2161 --- Ref 1028099 (adj…" at bounding box center [716, 304] width 776 height 479
click at [719, 244] on h3 "¡Felicidades! Tu solicitud fue publicada" at bounding box center [715, 247] width 149 height 14
click at [936, 261] on p "Has dado el primer paso para encontrar las mejores ofertas del mercado. Los mej…" at bounding box center [715, 268] width 529 height 28
drag, startPoint x: 661, startPoint y: 279, endPoint x: 670, endPoint y: 272, distance: 11.9
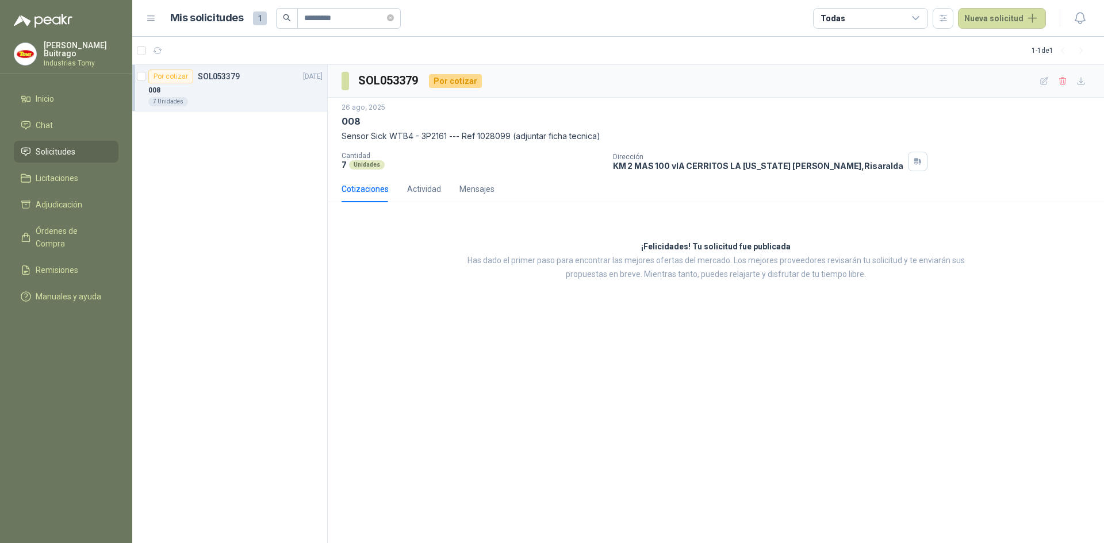
click at [664, 277] on p "Has dado el primer paso para encontrar las mejores ofertas del mercado. Los mej…" at bounding box center [715, 268] width 529 height 28
click at [671, 272] on p "Has dado el primer paso para encontrar las mejores ofertas del mercado. Los mej…" at bounding box center [715, 268] width 529 height 28
click at [677, 266] on p "Has dado el primer paso para encontrar las mejores ofertas del mercado. Los mej…" at bounding box center [715, 268] width 529 height 28
click at [687, 264] on p "Has dado el primer paso para encontrar las mejores ofertas del mercado. Los mej…" at bounding box center [715, 268] width 529 height 28
click at [481, 344] on div "SOL053379 Por cotizar [DATE] 008 Sensor Sick WTB4 - 3P2161 --- Ref 1028099 (adj…" at bounding box center [716, 304] width 776 height 479
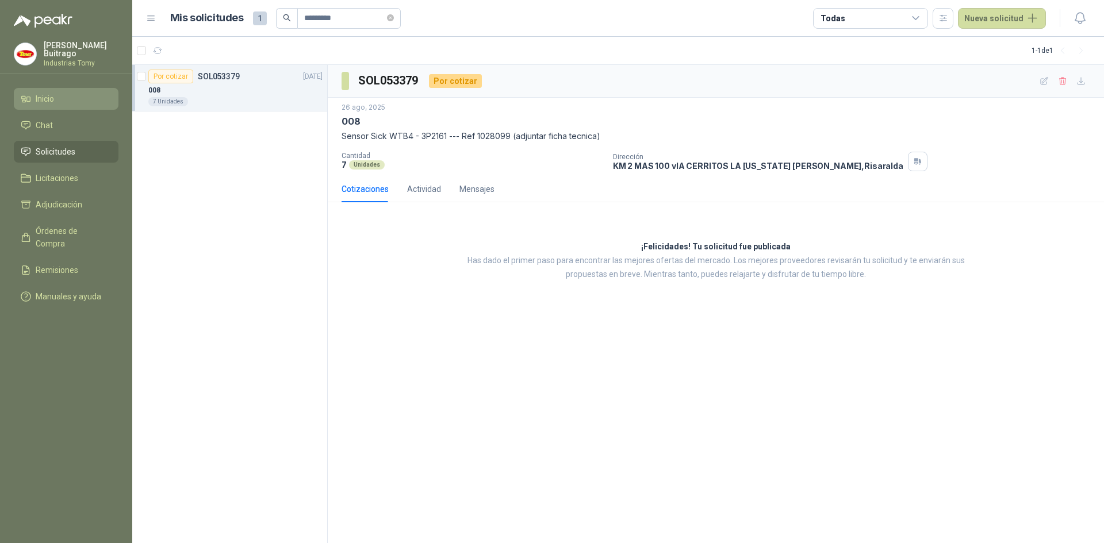
click at [48, 101] on span "Inicio" at bounding box center [45, 99] width 18 height 13
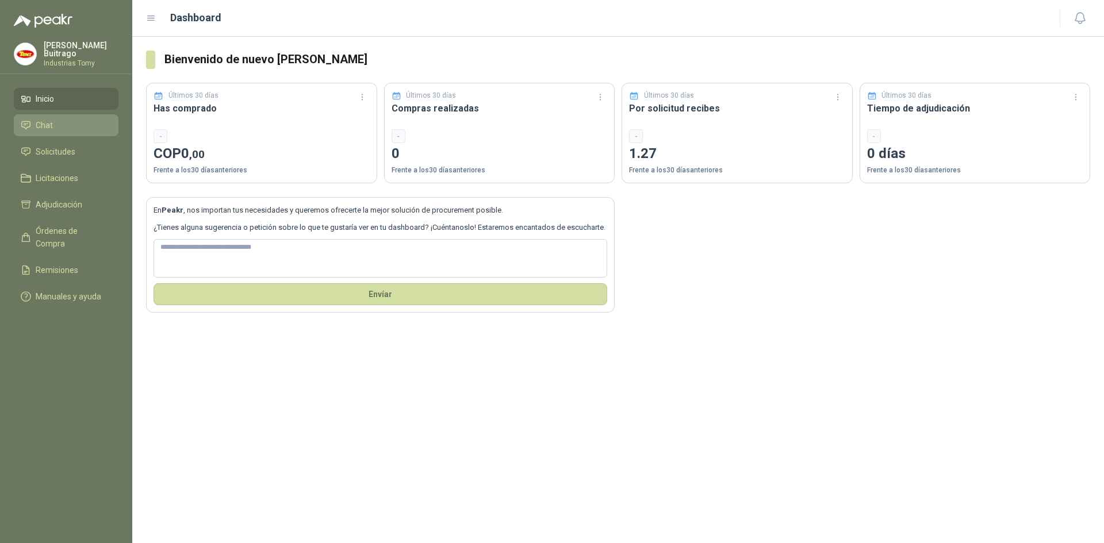
click at [43, 127] on span "Chat" at bounding box center [44, 125] width 17 height 13
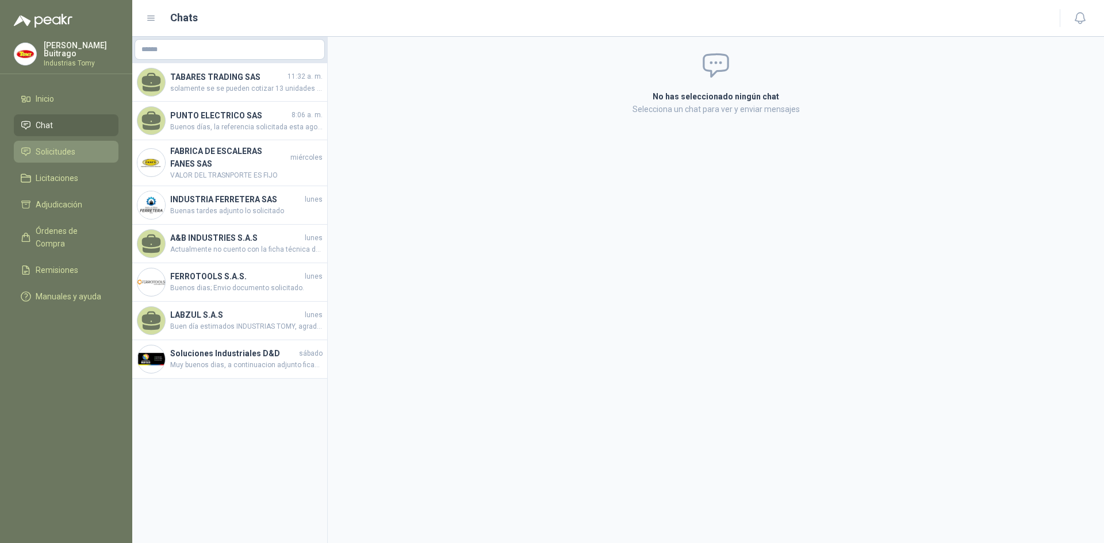
click at [73, 156] on link "Solicitudes" at bounding box center [66, 152] width 105 height 22
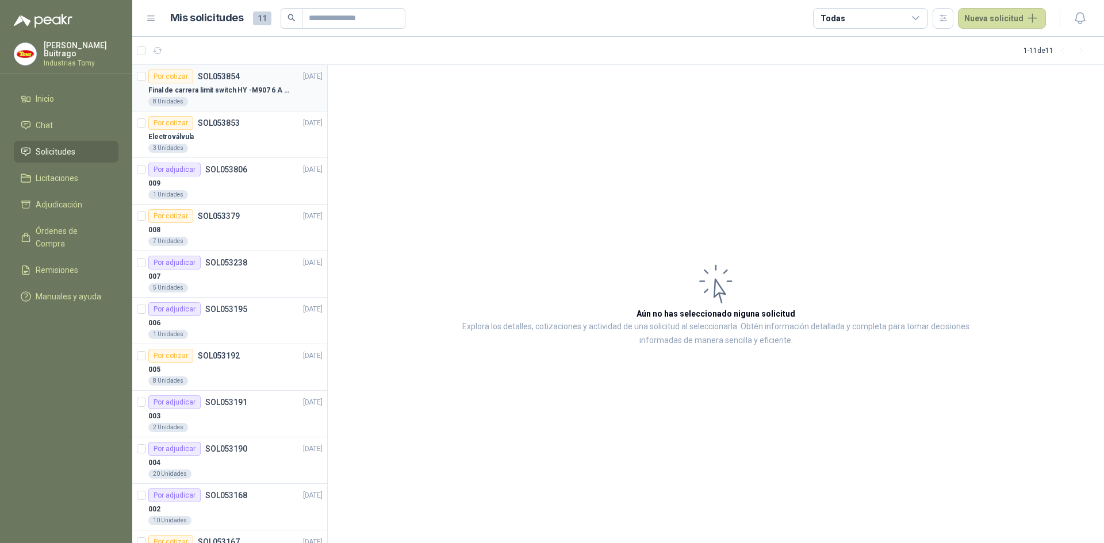
click at [165, 101] on div "8 Unidades" at bounding box center [168, 101] width 40 height 9
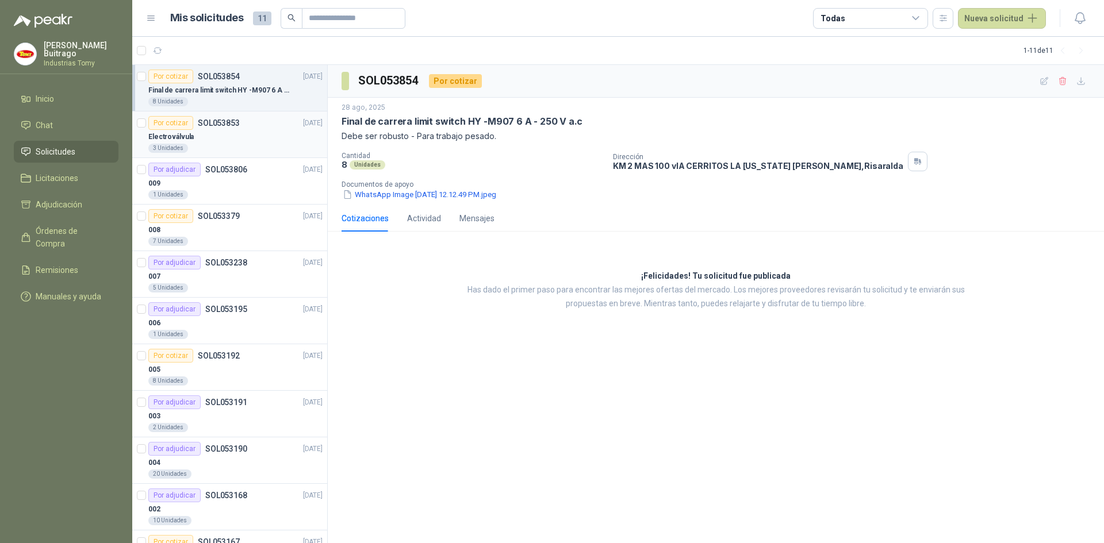
click at [280, 139] on div "Electroválvula" at bounding box center [235, 137] width 174 height 14
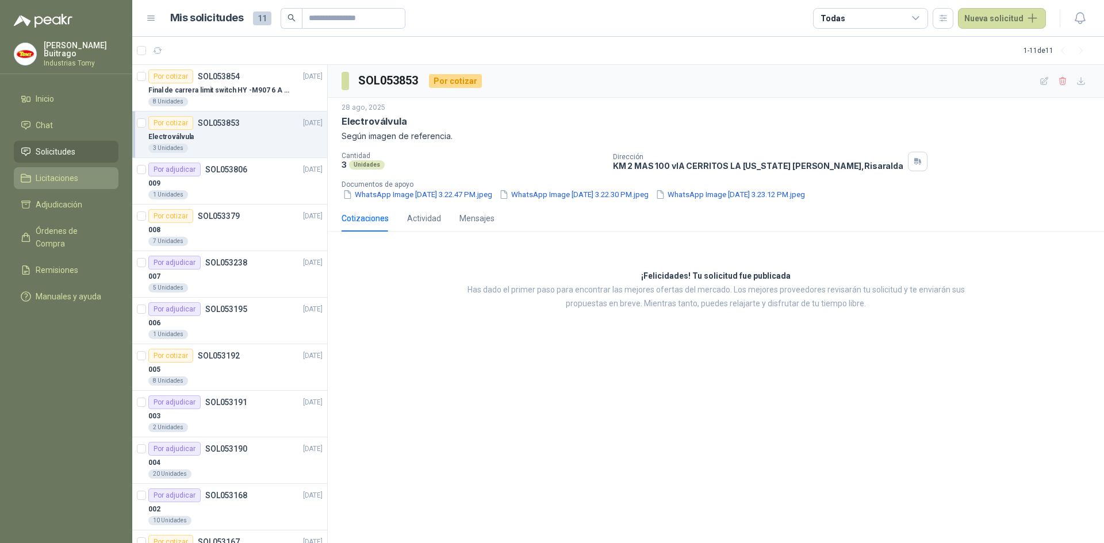
click at [55, 175] on span "Licitaciones" at bounding box center [57, 178] width 43 height 13
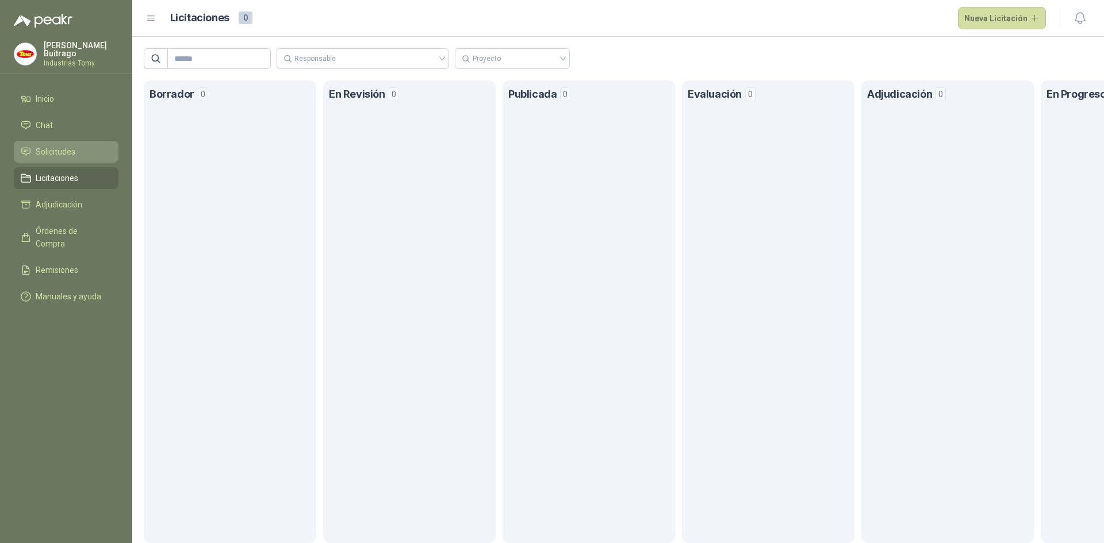
click at [60, 141] on link "Solicitudes" at bounding box center [66, 152] width 105 height 22
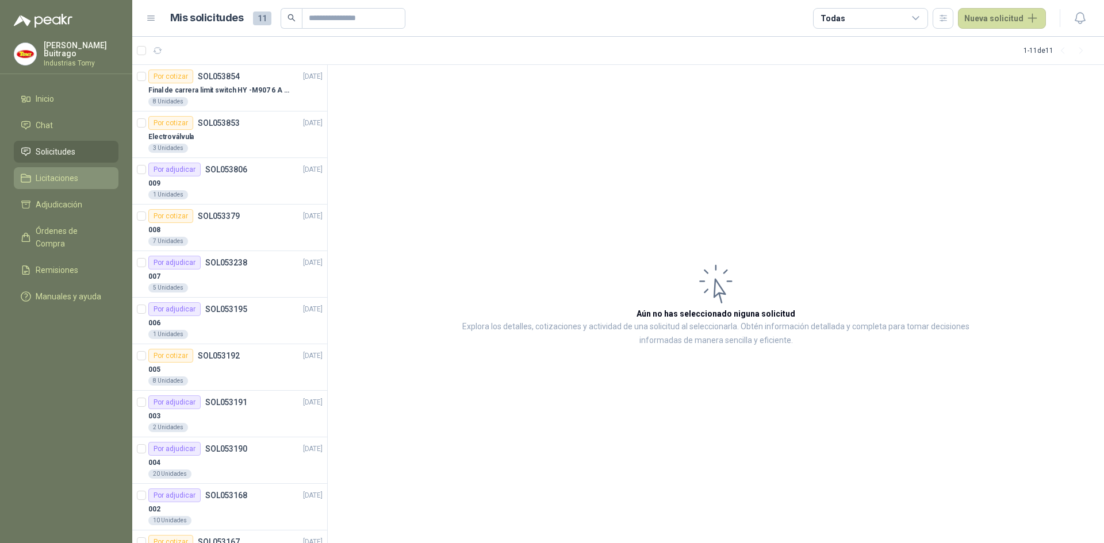
click at [53, 167] on link "Licitaciones" at bounding box center [66, 178] width 105 height 22
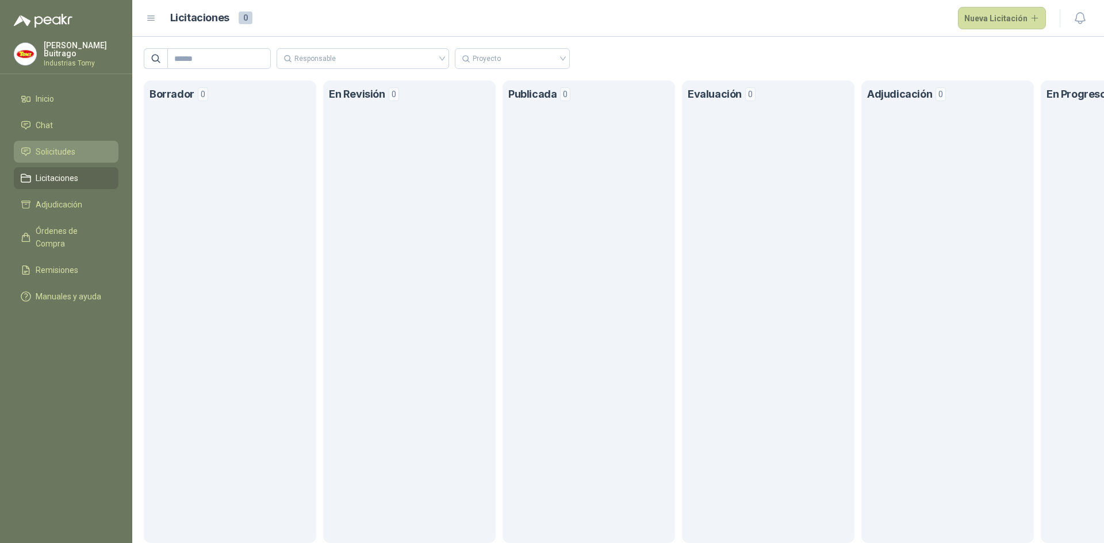
click at [55, 147] on span "Solicitudes" at bounding box center [56, 151] width 40 height 13
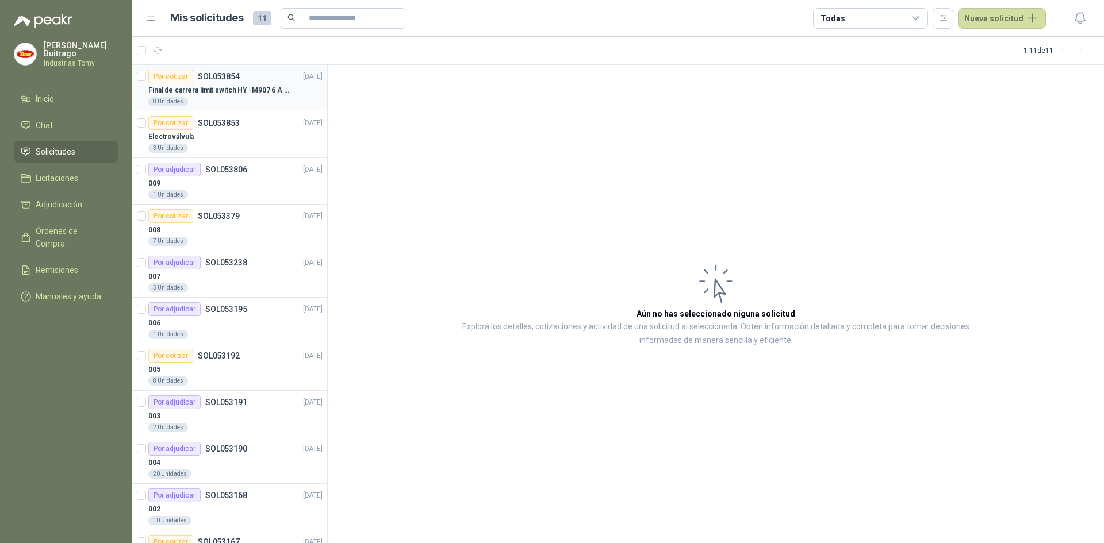
click at [287, 85] on p "Final de carrera limit switch HY -M907 6 A - 250 V a.c" at bounding box center [219, 90] width 143 height 11
